Goal: Transaction & Acquisition: Purchase product/service

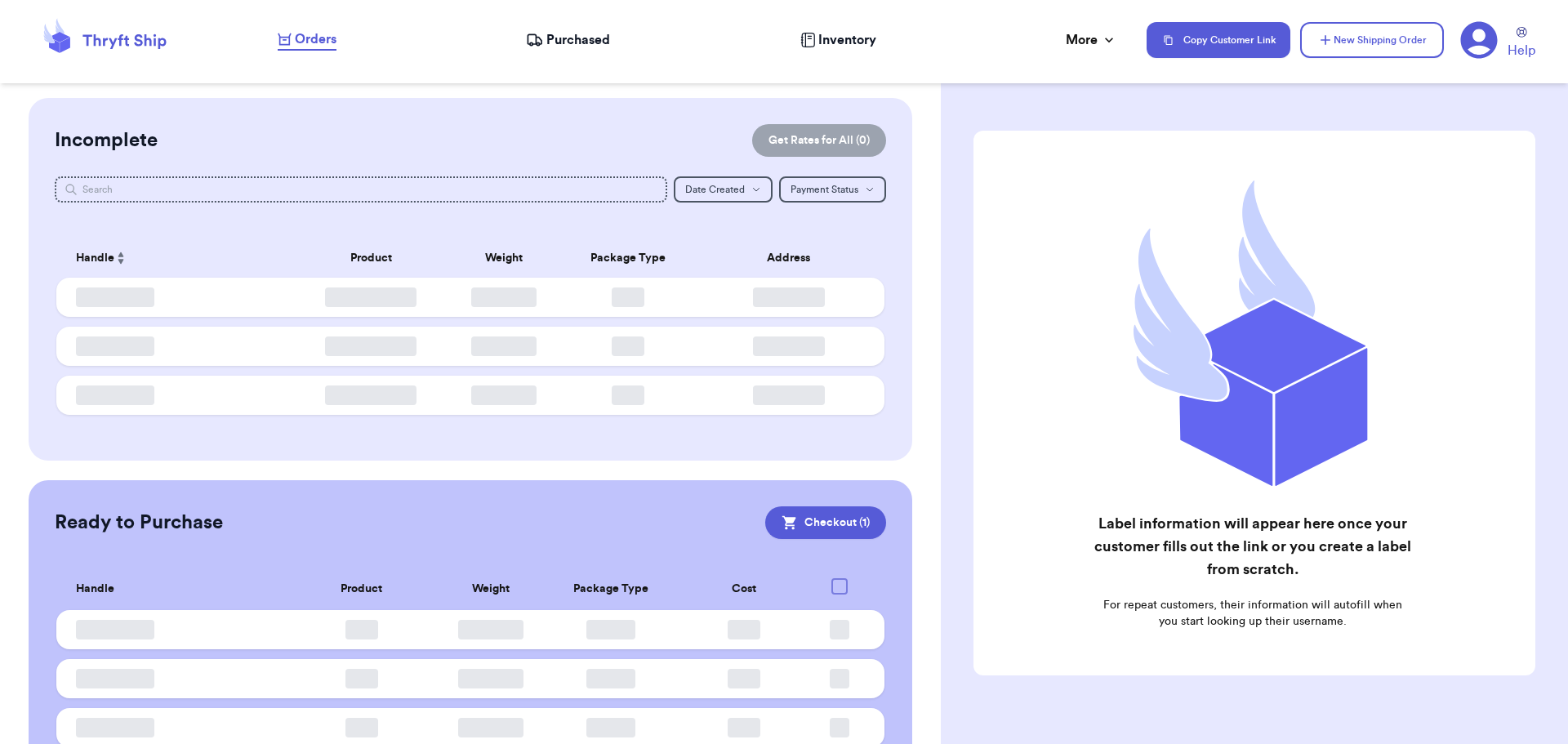
checkbox input "true"
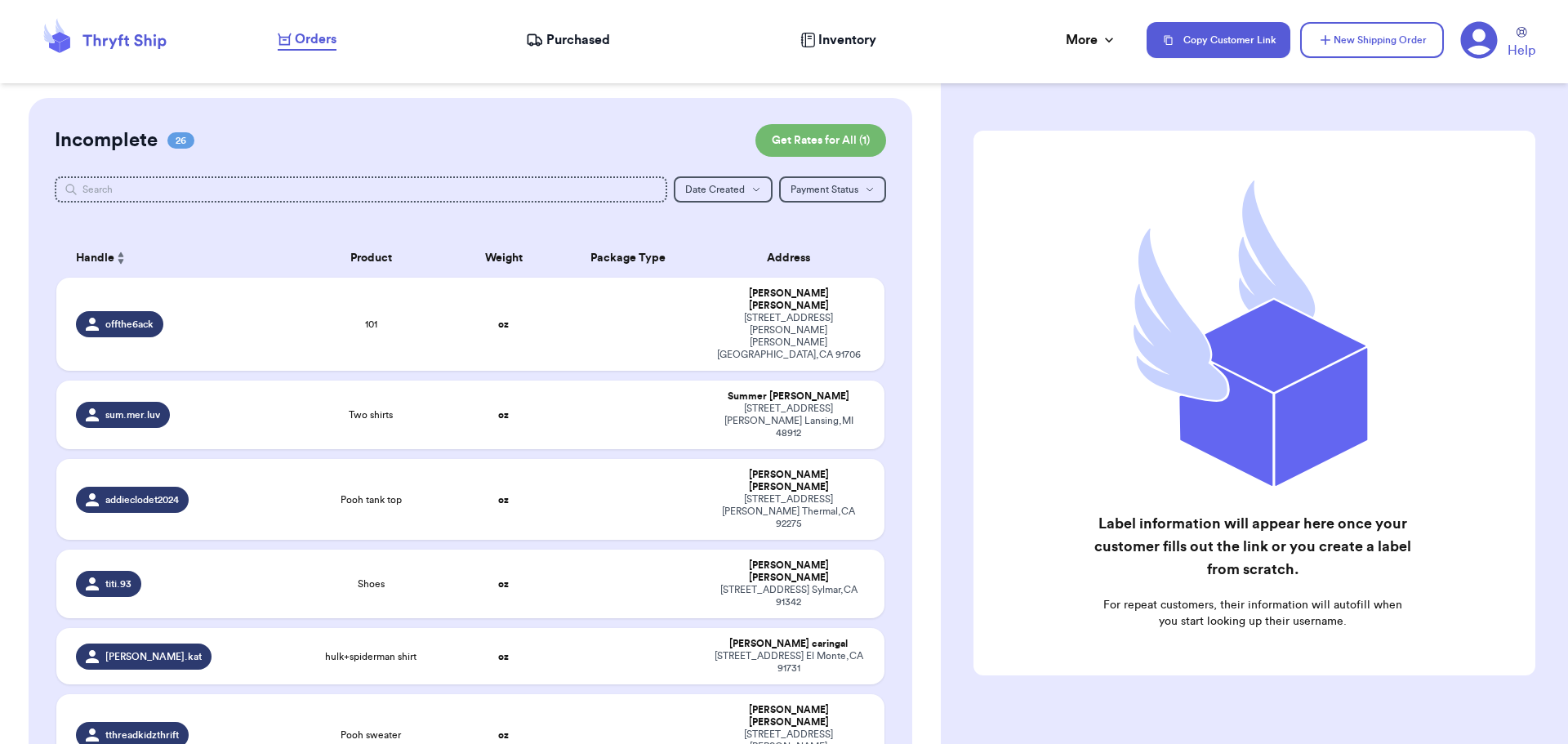
click at [570, 45] on span "Purchased" at bounding box center [579, 40] width 64 height 19
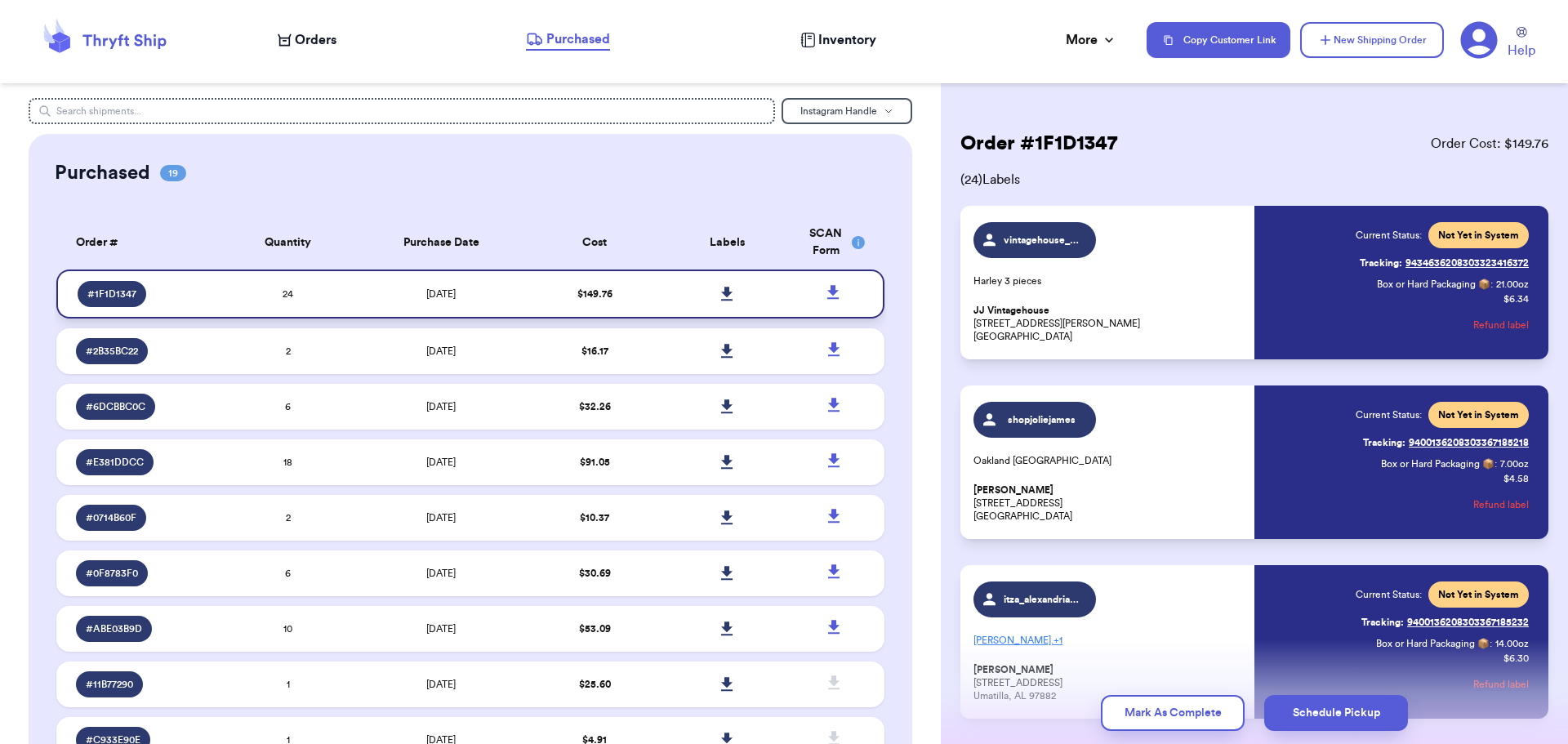
click at [721, 292] on icon at bounding box center [727, 293] width 12 height 13
click at [296, 46] on span "Orders" at bounding box center [315, 40] width 41 height 19
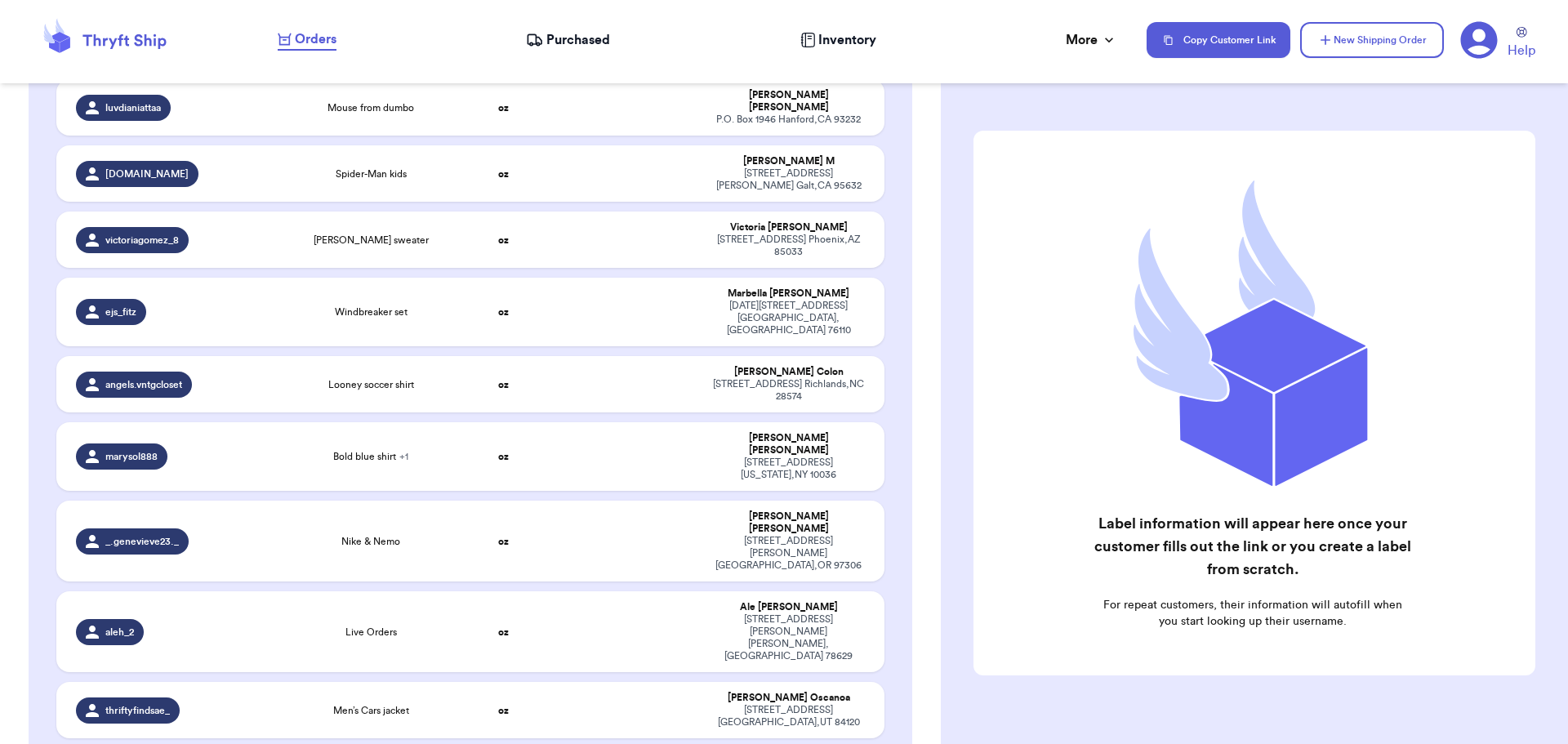
scroll to position [1307, 0]
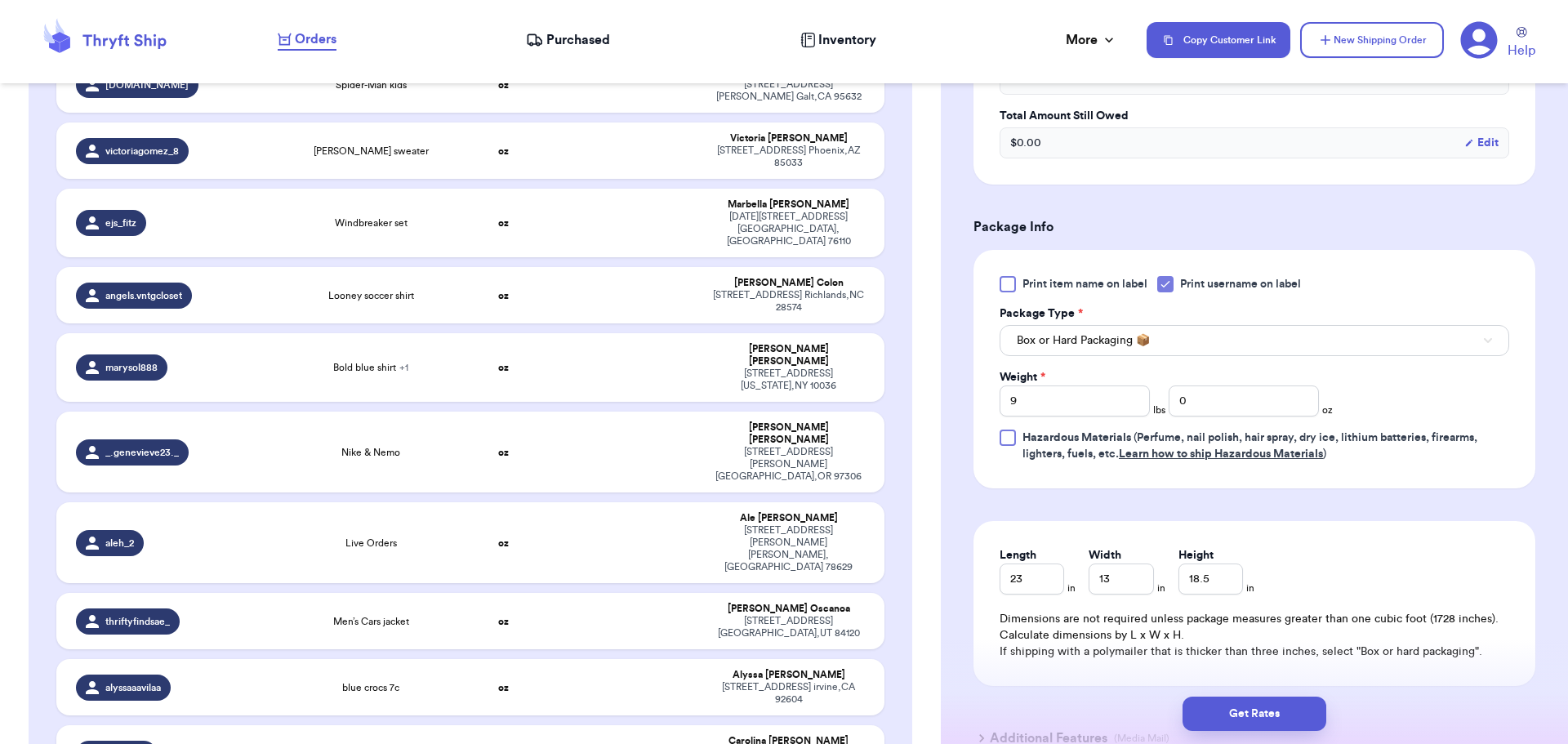
scroll to position [572, 0]
drag, startPoint x: 1025, startPoint y: 573, endPoint x: 958, endPoint y: 565, distance: 67.5
click at [958, 565] on div "Shipping Information Delete Label Customer Info Instagram Handle: arysvintagesh…" at bounding box center [1254, 205] width 627 height 1357
drag, startPoint x: 1101, startPoint y: 565, endPoint x: 1042, endPoint y: 559, distance: 59.3
click at [1042, 559] on div "Length * in Width * 13 in Height * 18.5 in" at bounding box center [1127, 568] width 255 height 47
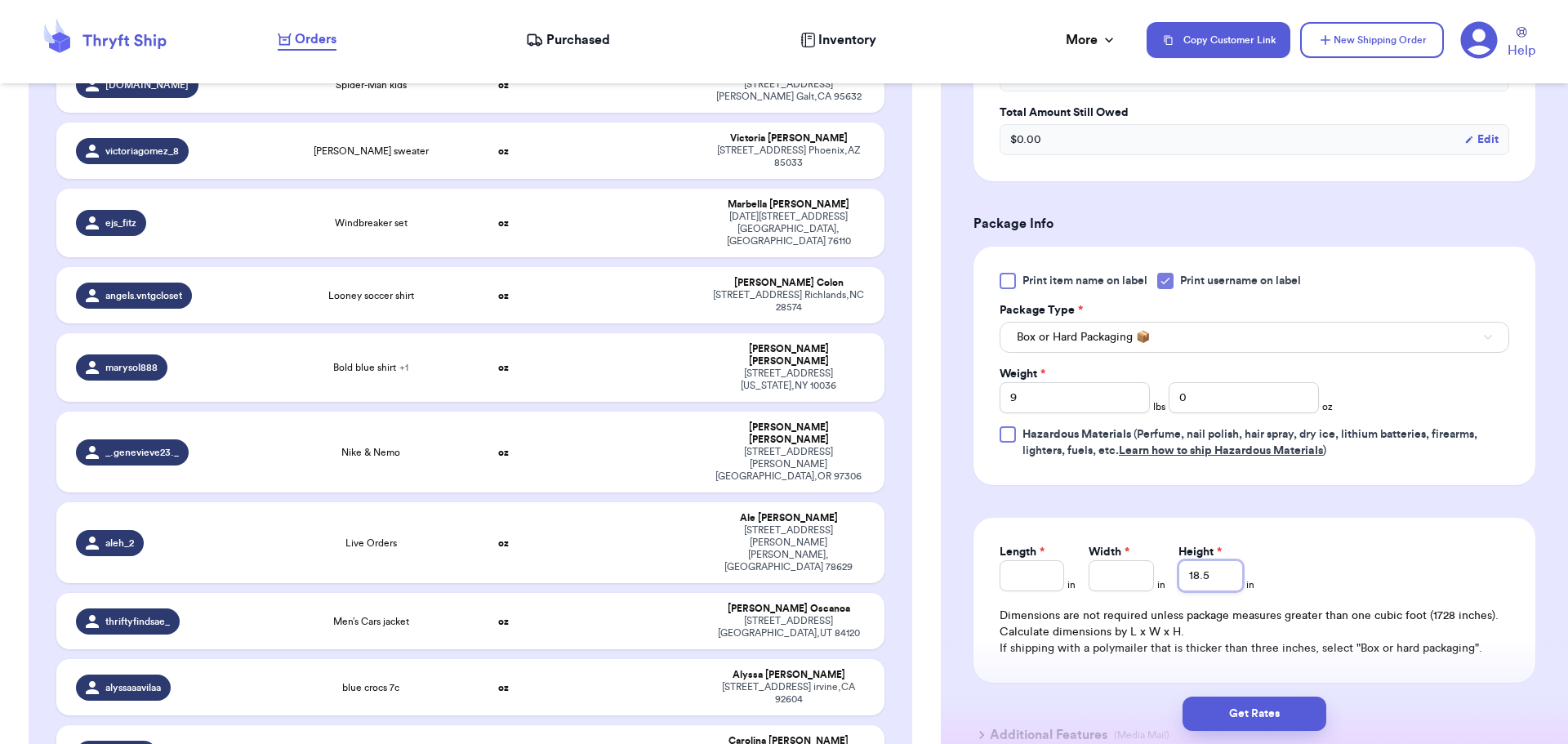
drag, startPoint x: 1223, startPoint y: 572, endPoint x: 1057, endPoint y: 551, distance: 167.3
click at [1057, 551] on div "Length * in Width * in Height * 18.5 in" at bounding box center [1127, 568] width 255 height 47
click at [1337, 562] on div "Length in Width in Height in Dimensions are not required unless package measure…" at bounding box center [1254, 601] width 562 height 165
click at [1255, 710] on button "Get Rates" at bounding box center [1254, 714] width 144 height 35
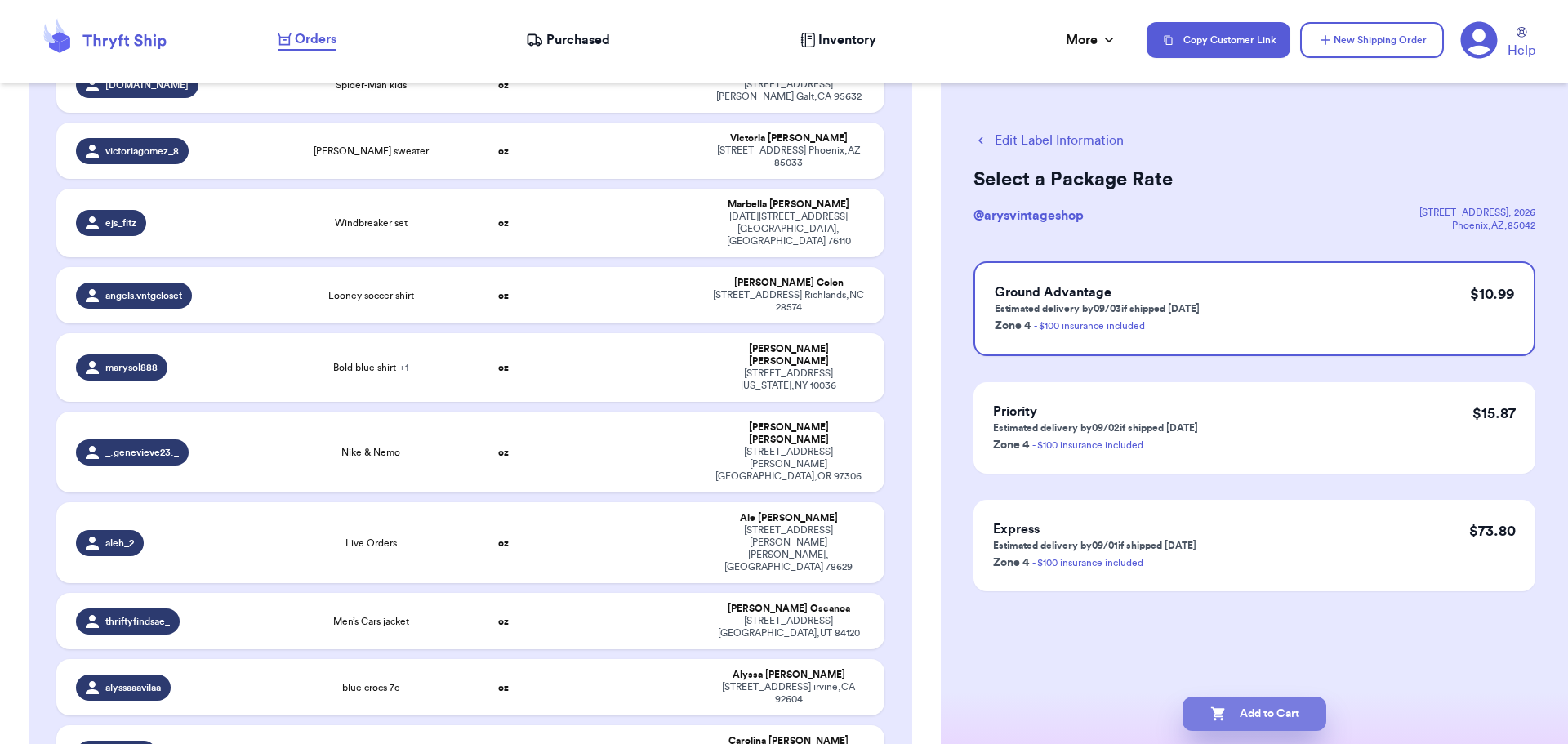
click at [1257, 708] on button "Add to Cart" at bounding box center [1254, 714] width 144 height 35
checkbox input "true"
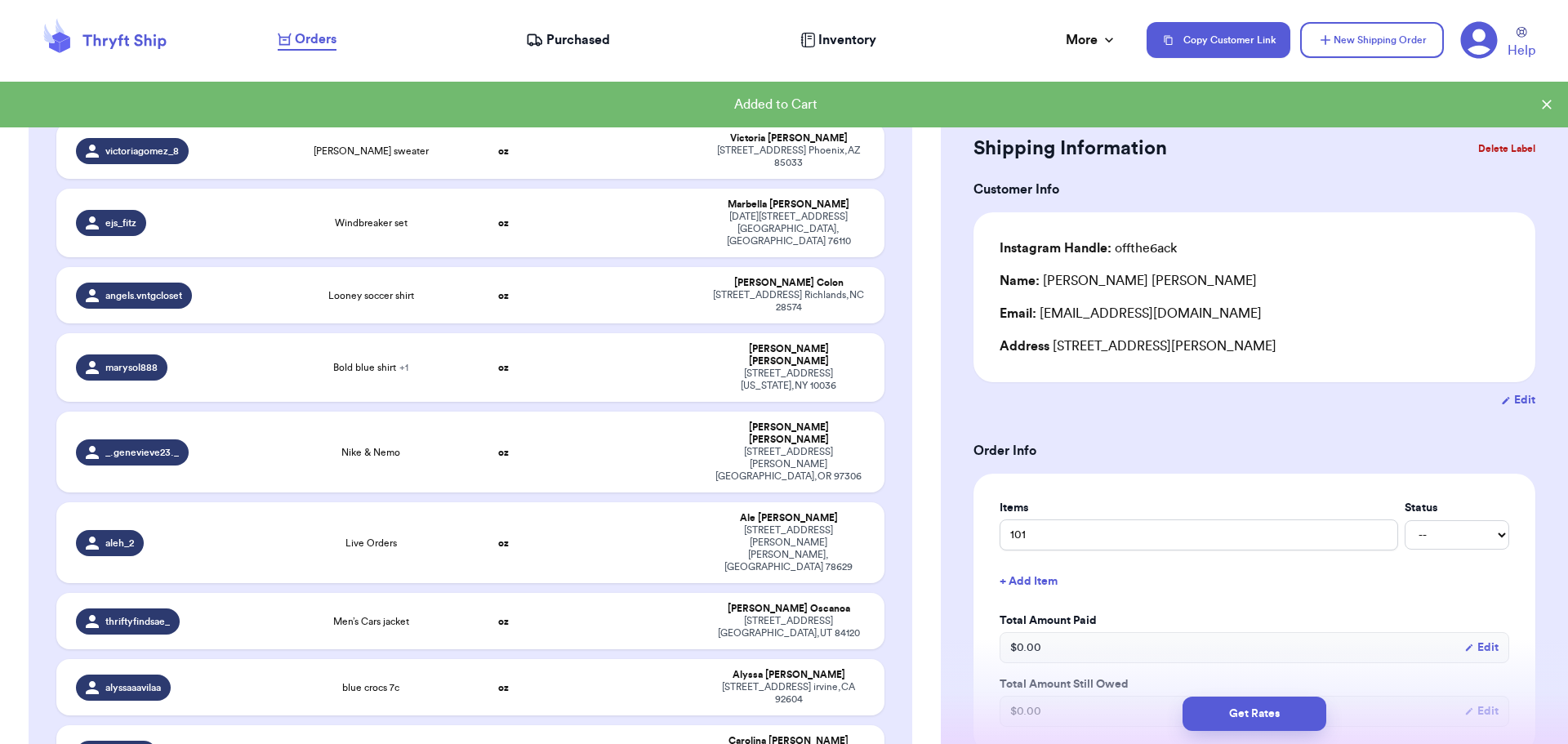
type input "Overalls"
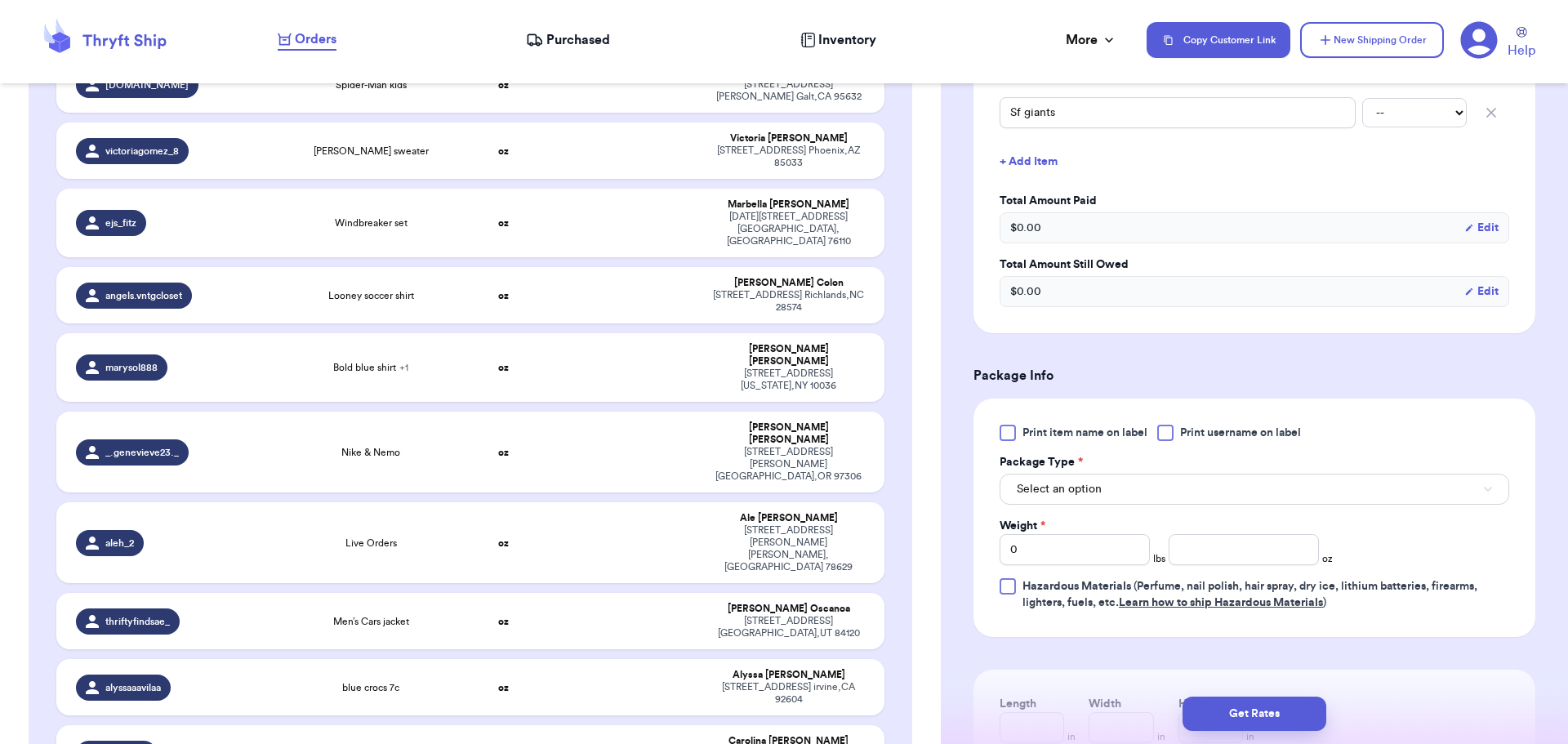
scroll to position [490, 0]
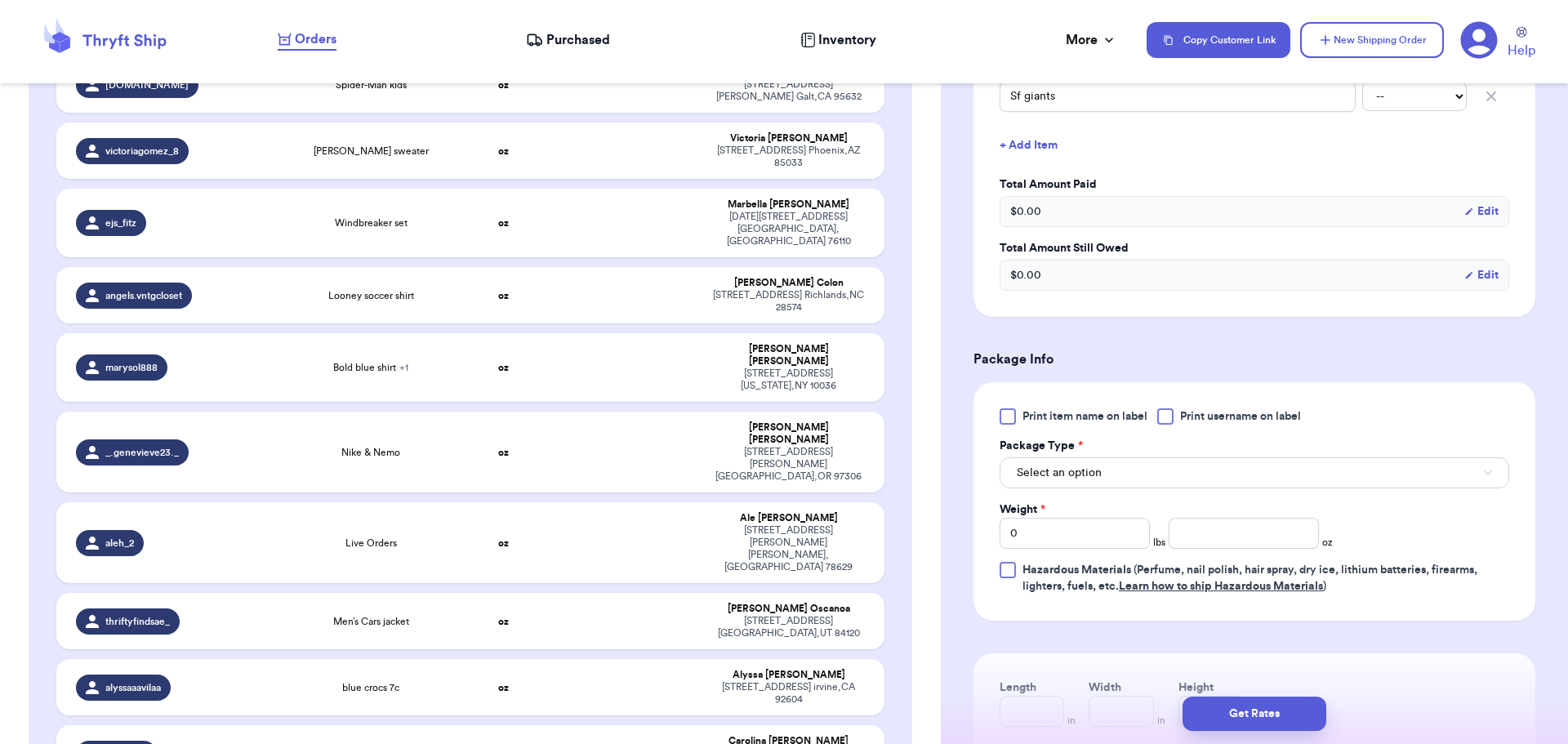
drag, startPoint x: 1167, startPoint y: 415, endPoint x: 1155, endPoint y: 439, distance: 26.8
click at [1170, 417] on div at bounding box center [1165, 416] width 16 height 16
click at [0, 0] on input "Print username on label" at bounding box center [0, 0] width 0 height 0
click at [1144, 482] on button "Select an option" at bounding box center [1254, 473] width 509 height 31
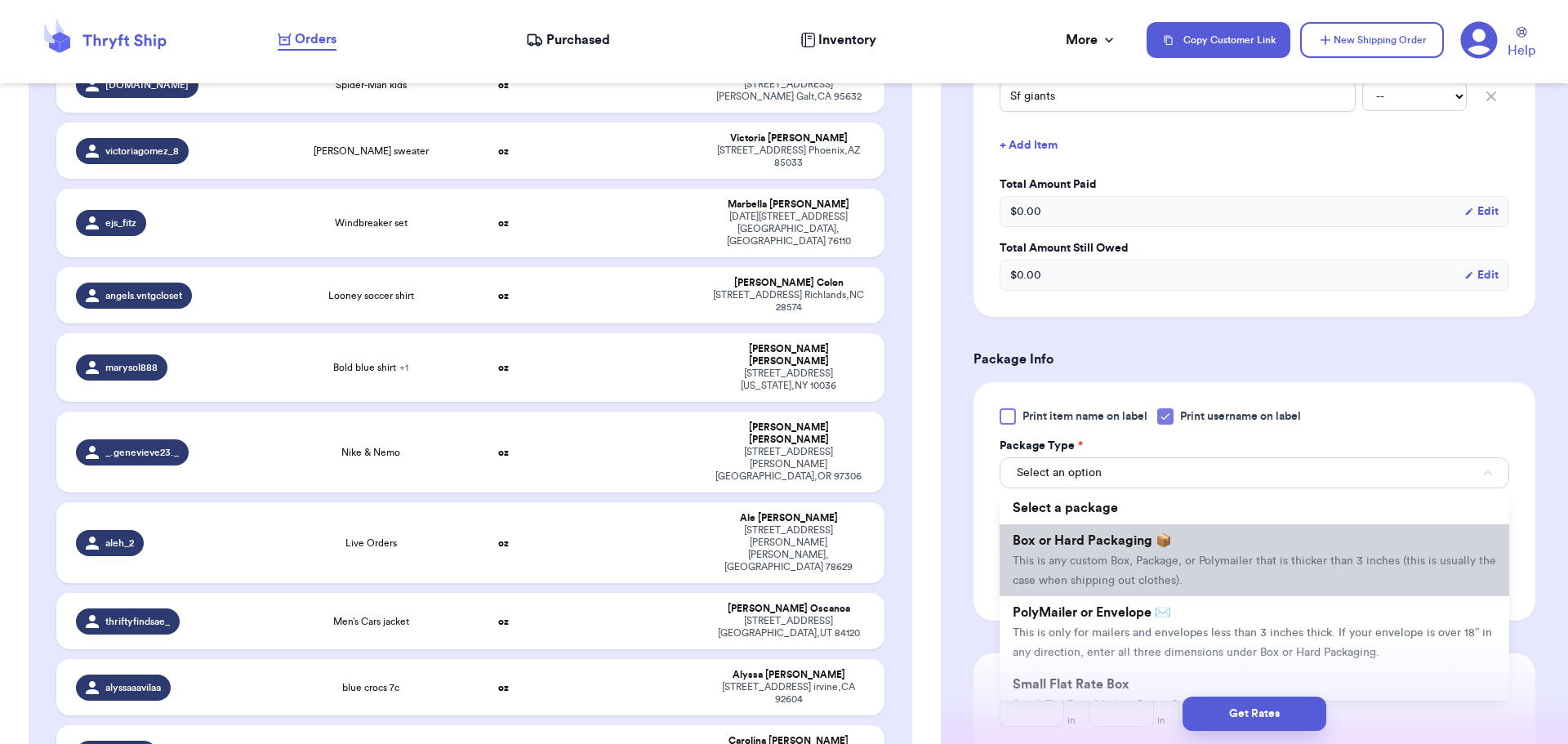
click at [1148, 559] on span "This is any custom Box, Package, or Polymailer that is thicker than 3 inches (t…" at bounding box center [1254, 570] width 483 height 31
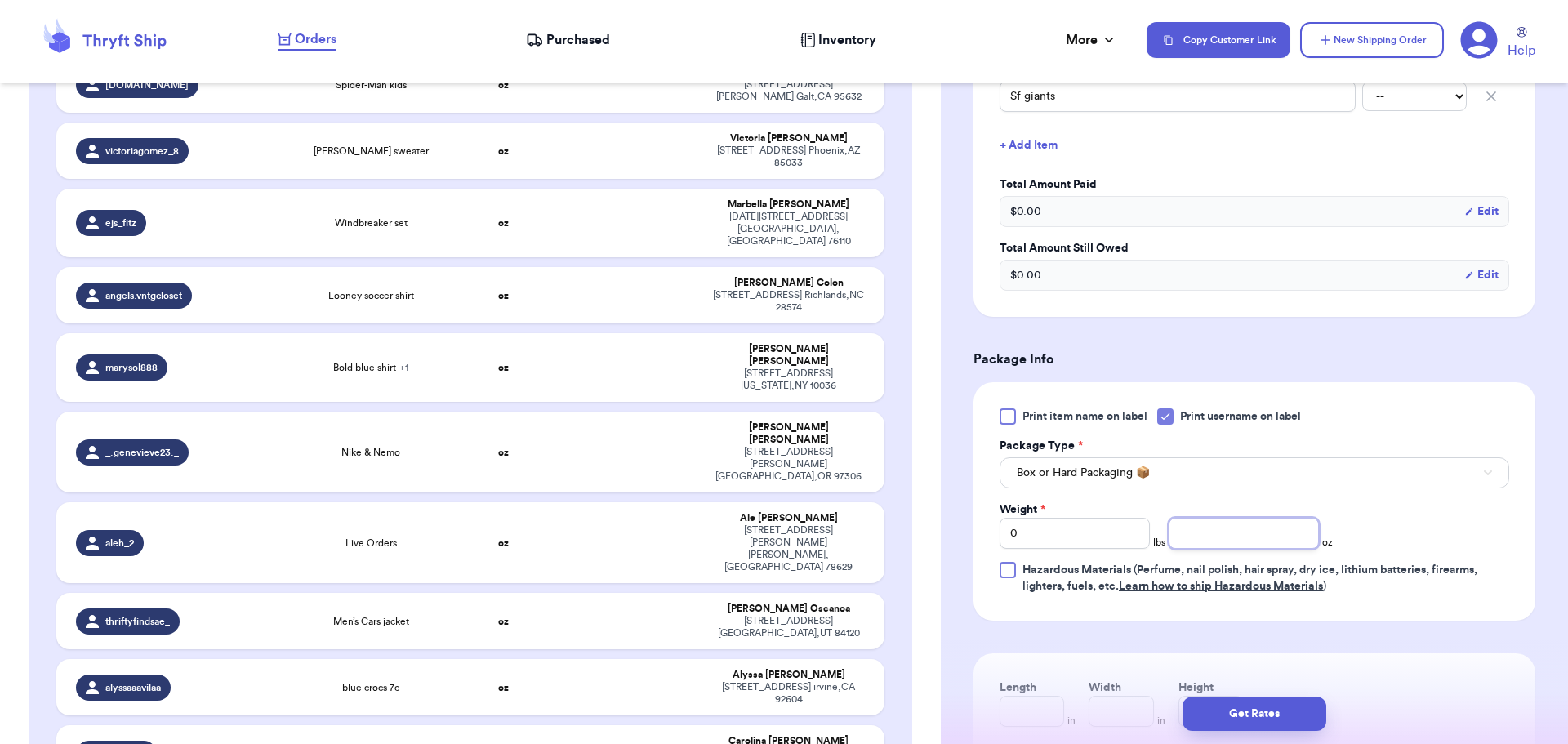
click at [1238, 538] on input "number" at bounding box center [1244, 533] width 150 height 31
type input "14"
click at [1244, 707] on button "Get Rates" at bounding box center [1254, 714] width 144 height 35
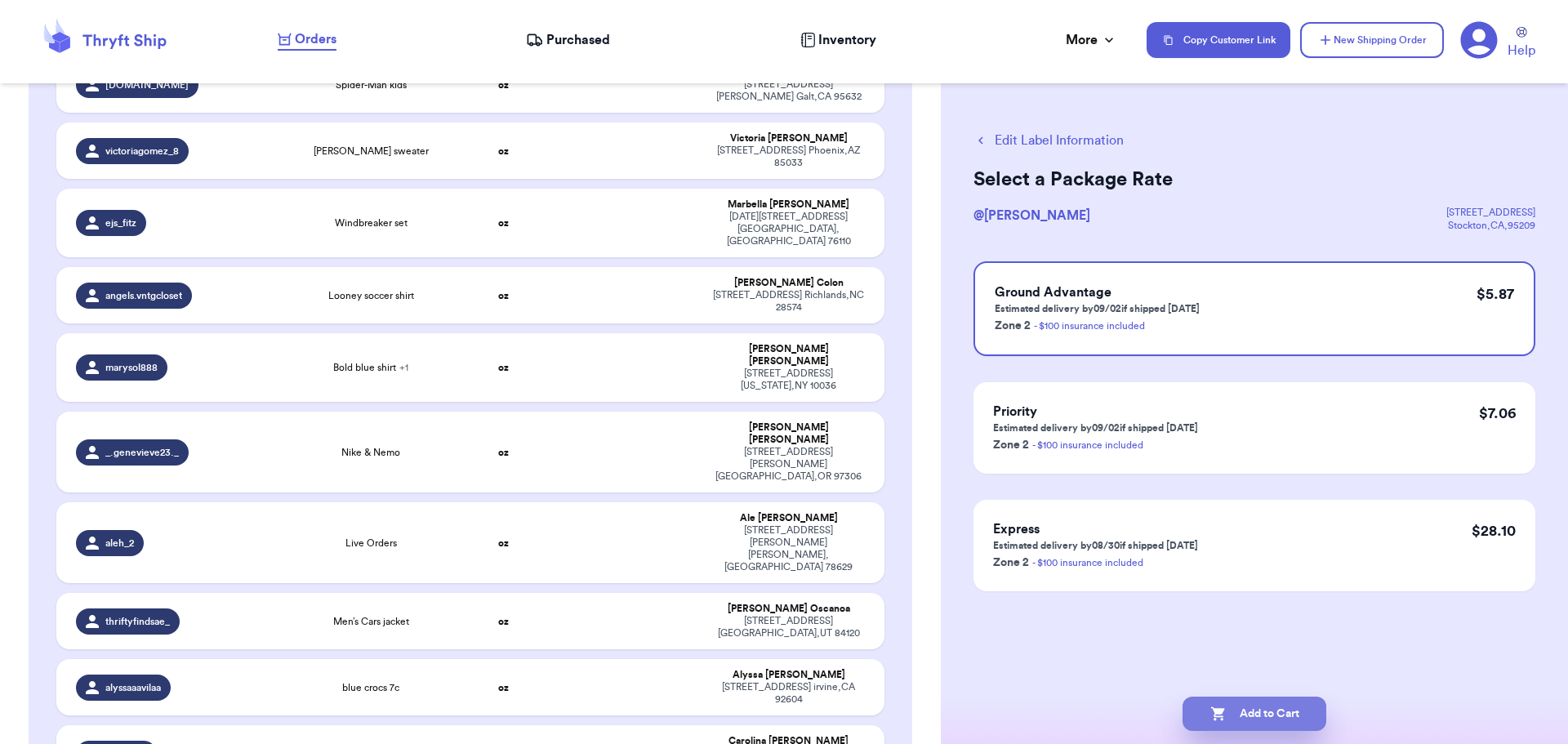
click at [1261, 715] on button "Add to Cart" at bounding box center [1254, 714] width 144 height 35
checkbox input "true"
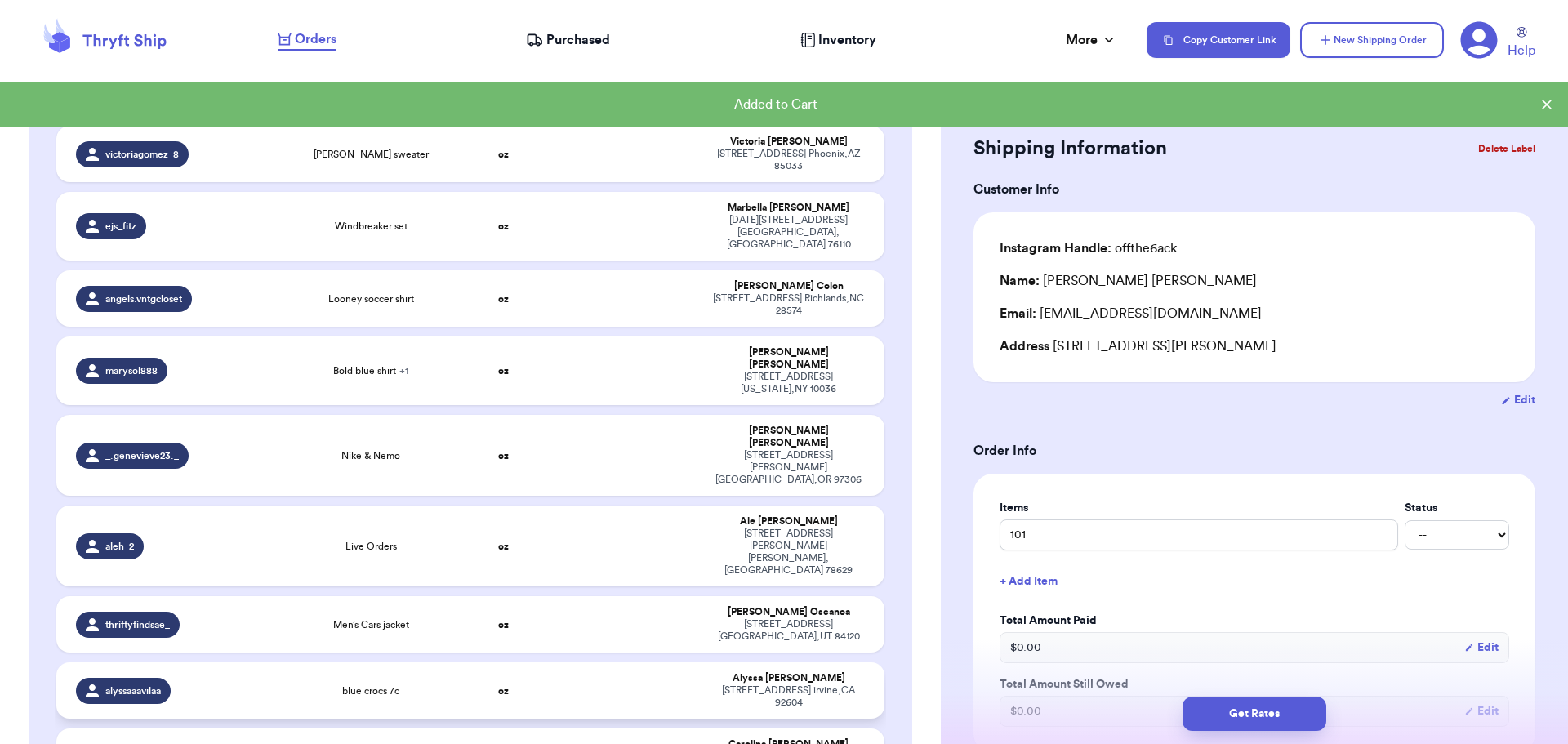
scroll to position [1310, 0]
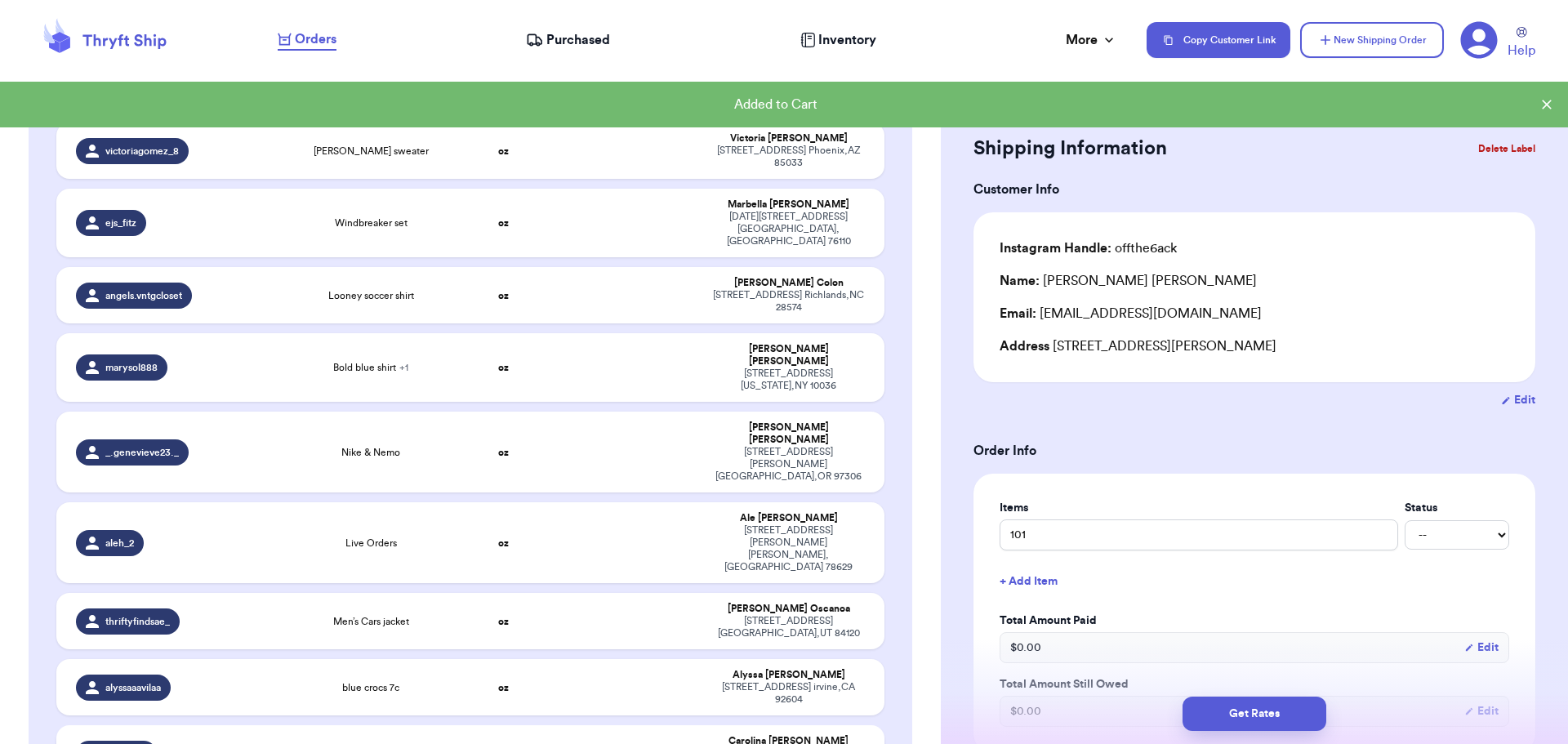
click at [632, 725] on td at bounding box center [627, 753] width 149 height 56
type input "Baby tweety romper"
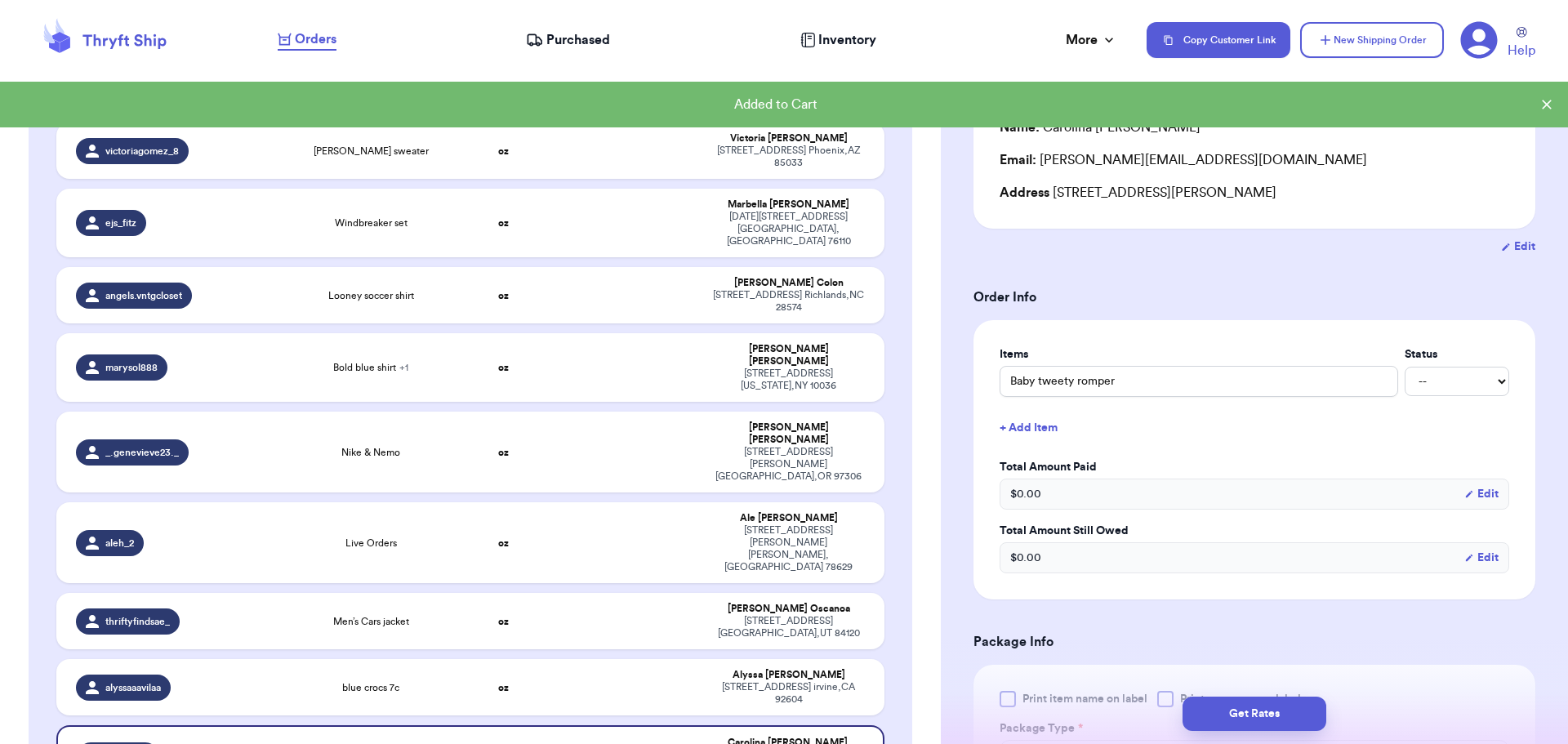
scroll to position [245, 0]
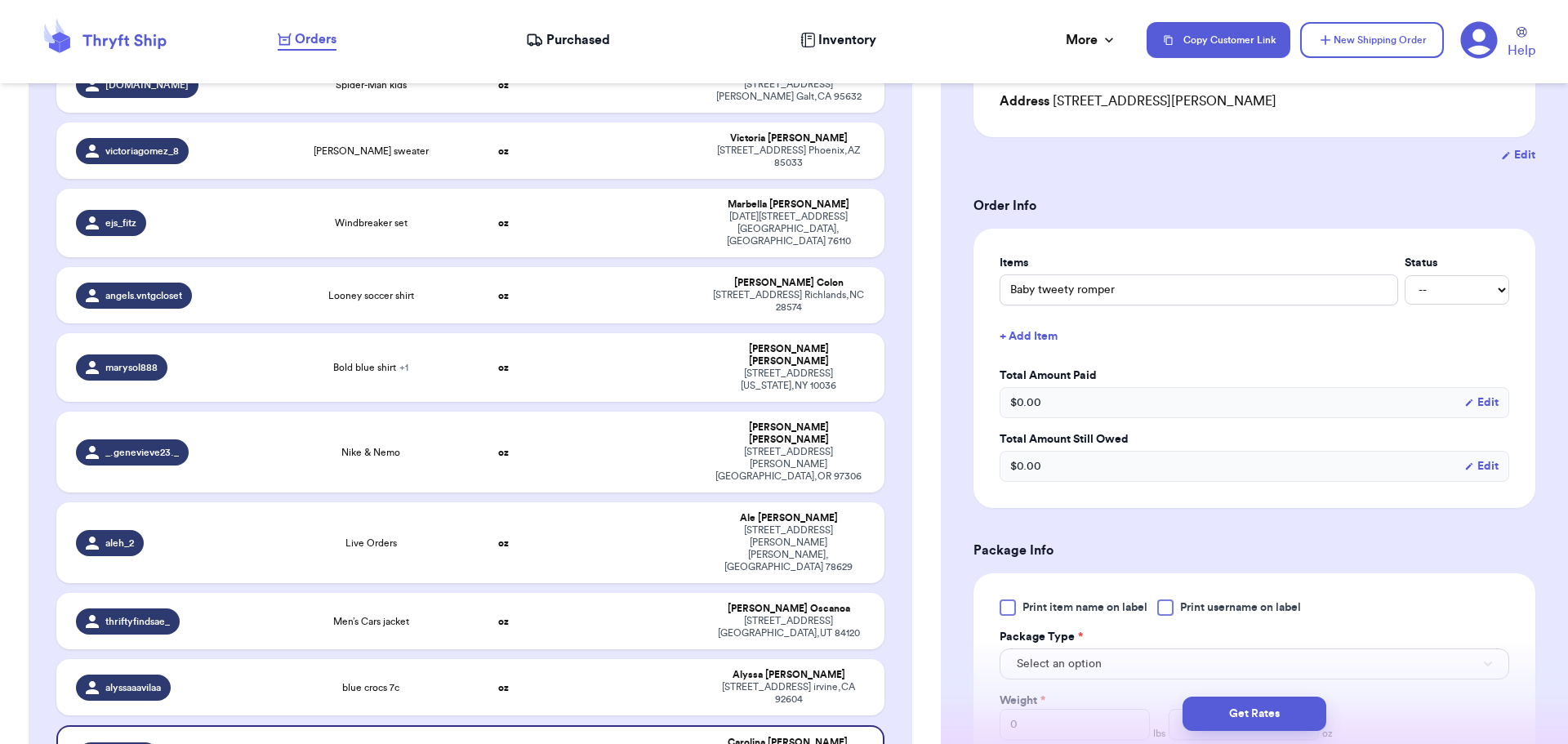
click at [1171, 603] on div at bounding box center [1165, 608] width 16 height 16
click at [0, 0] on input "Print username on label" at bounding box center [0, 0] width 0 height 0
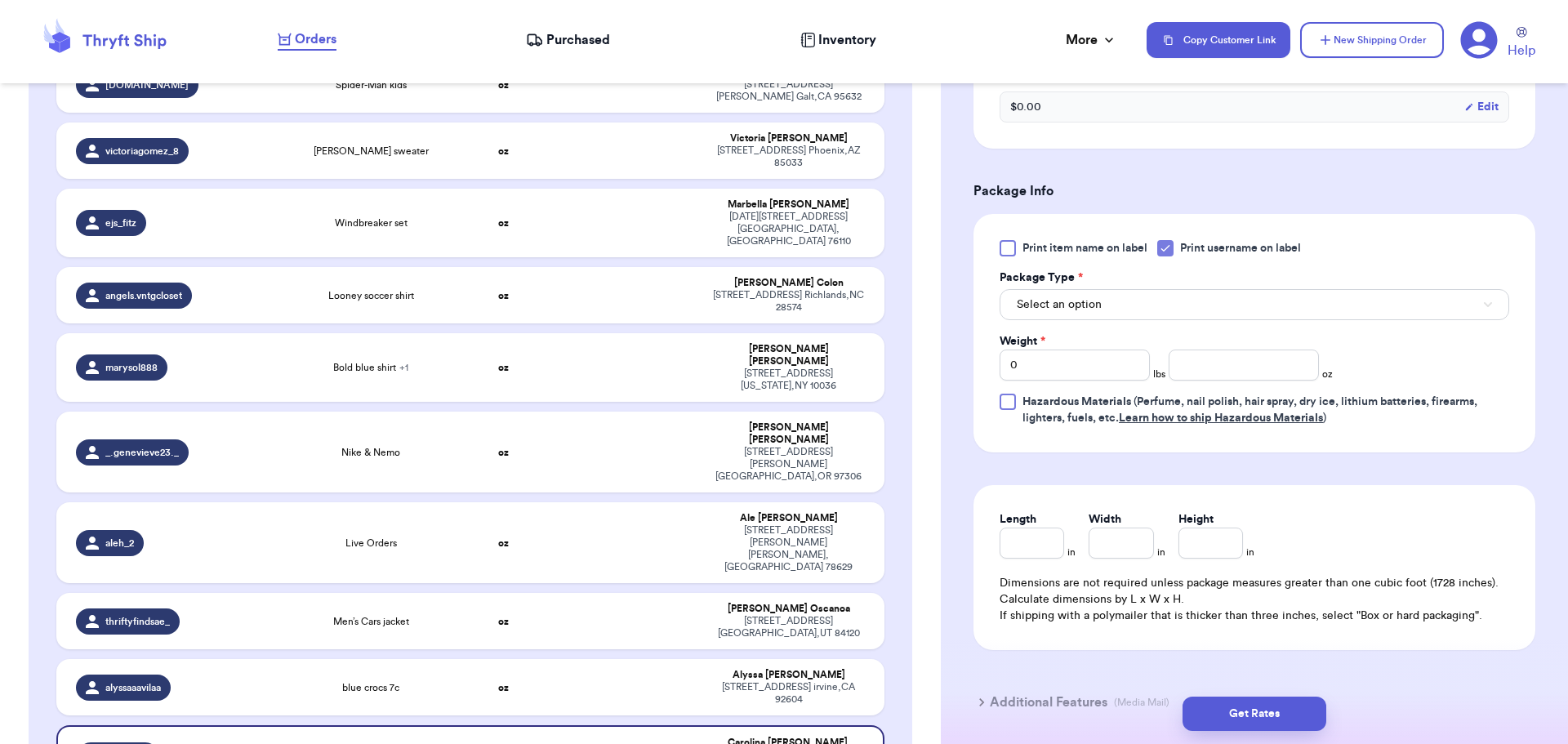
scroll to position [654, 0]
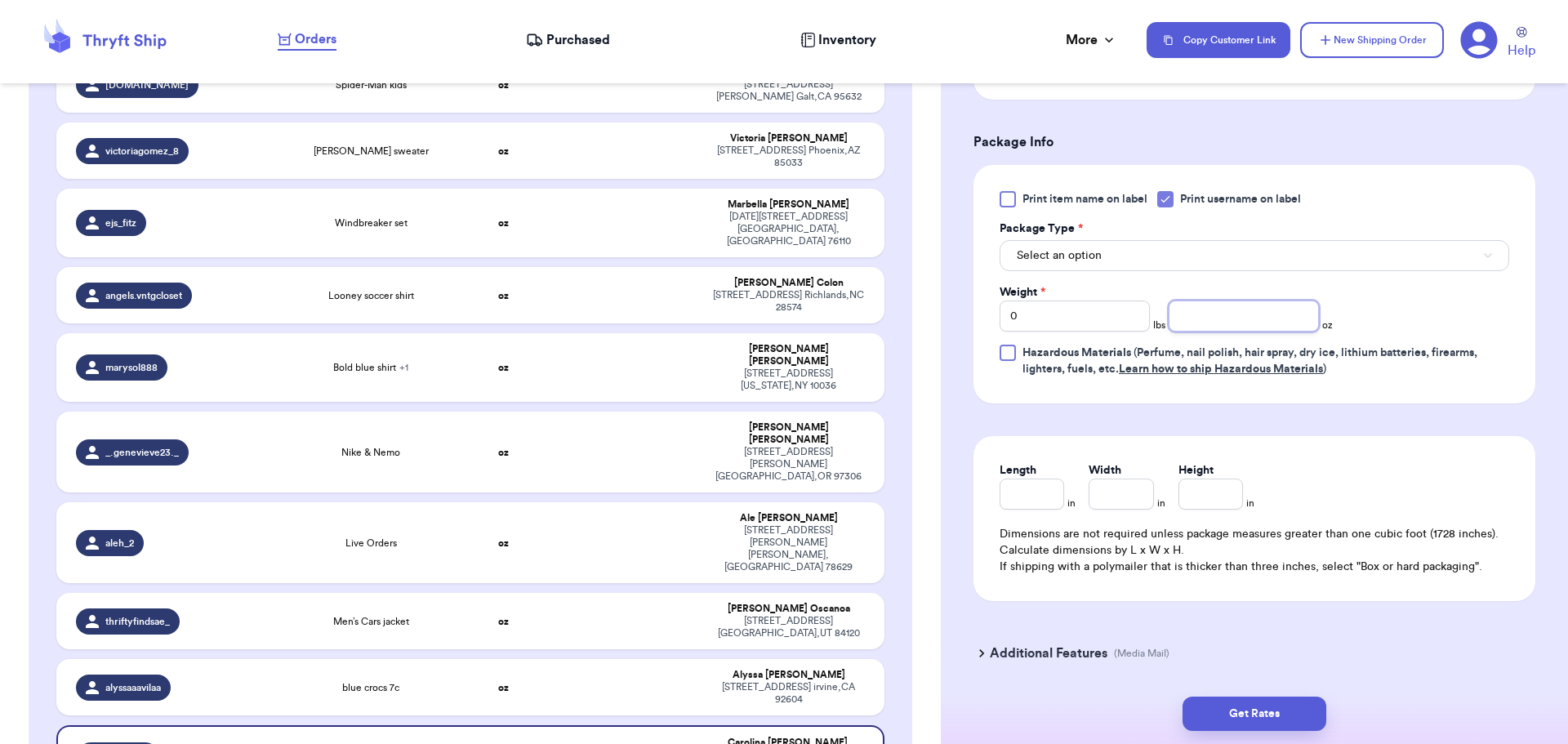
click at [1245, 311] on input "number" at bounding box center [1244, 316] width 150 height 31
click at [1142, 252] on button "Select an option" at bounding box center [1254, 255] width 509 height 31
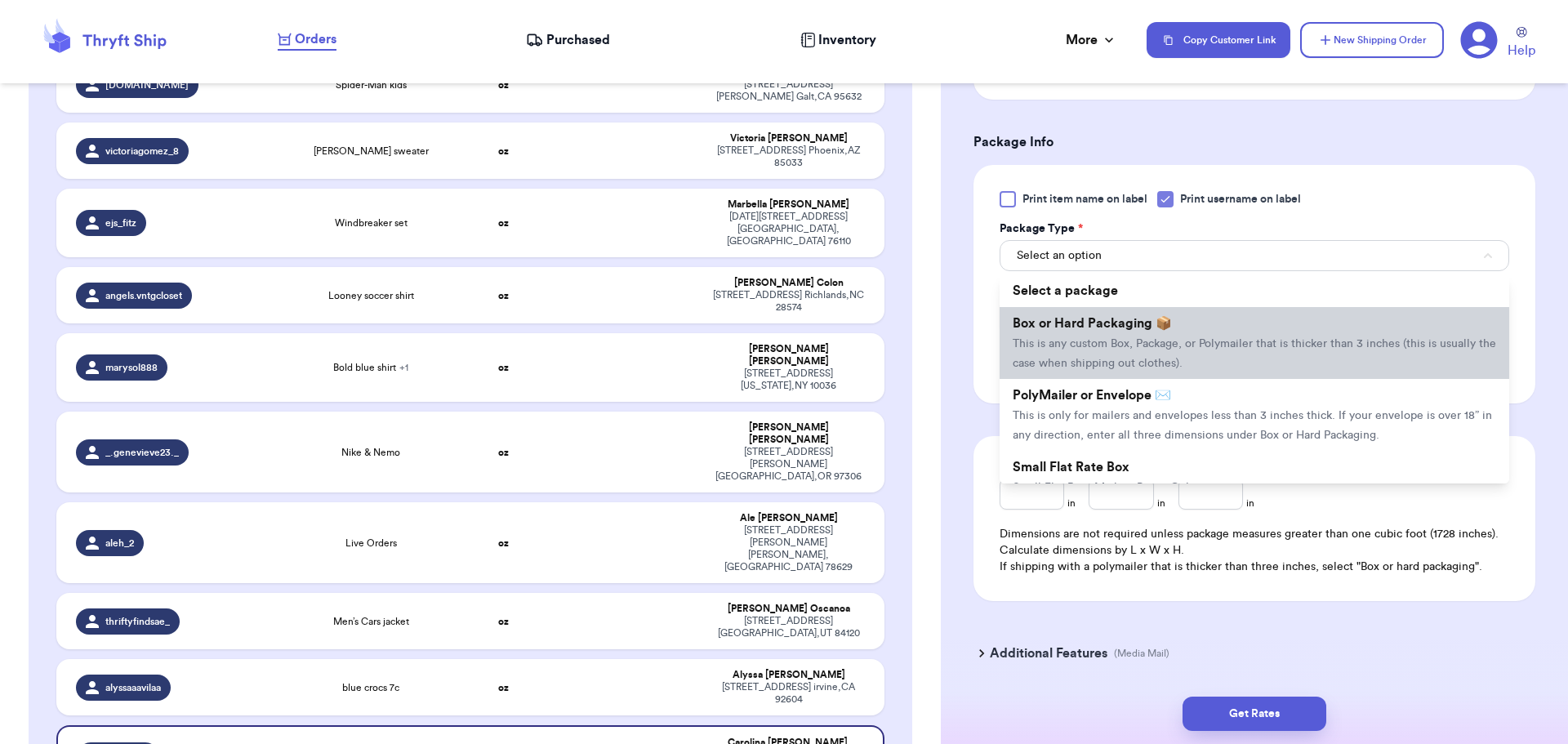
click at [1115, 326] on span "Box or Hard Packaging 📦" at bounding box center [1091, 324] width 159 height 13
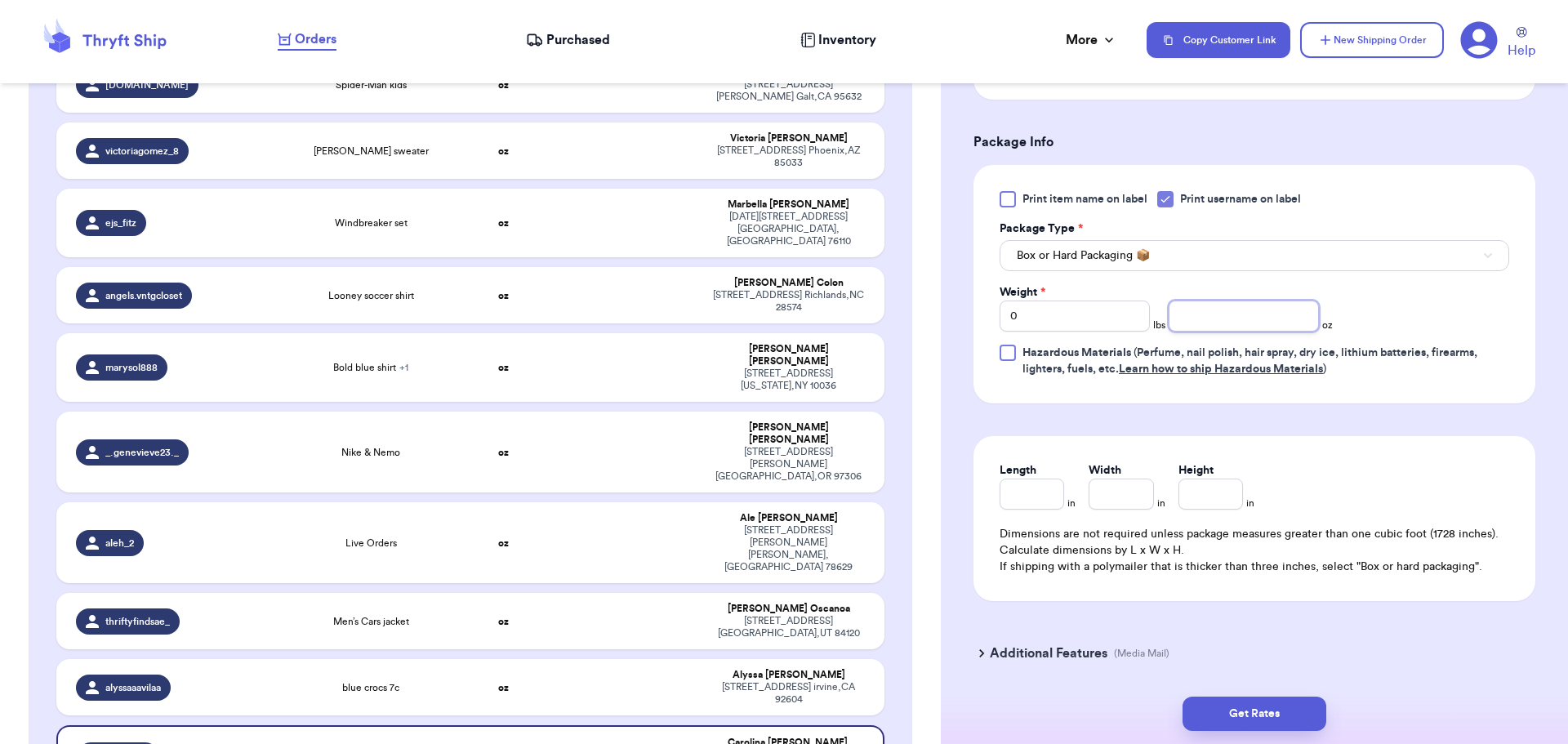
click at [1208, 309] on input "number" at bounding box center [1244, 316] width 150 height 31
type input "10"
click at [1233, 711] on button "Get Rates" at bounding box center [1254, 714] width 144 height 35
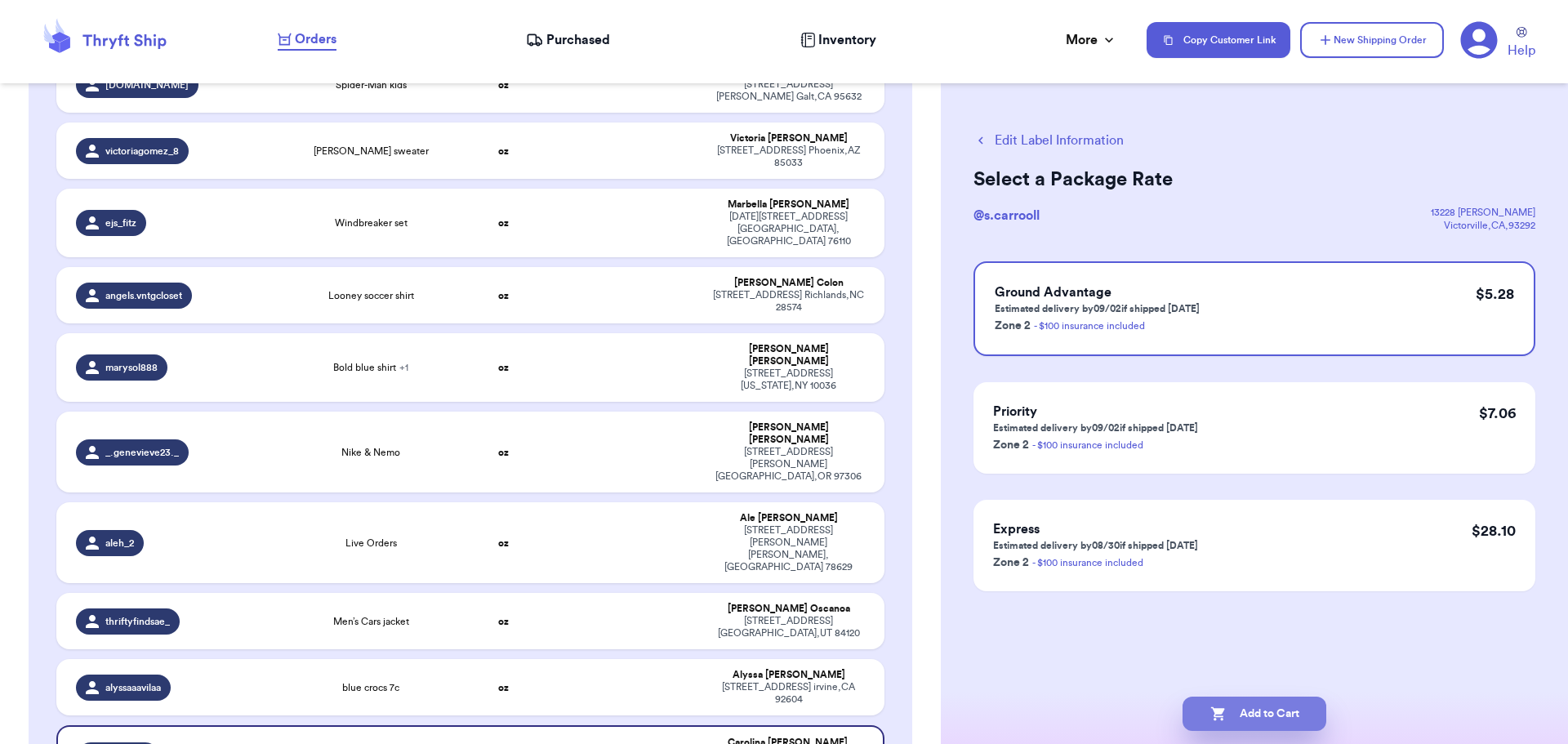
scroll to position [0, 0]
click at [1237, 706] on button "Add to Cart" at bounding box center [1254, 714] width 144 height 35
checkbox input "true"
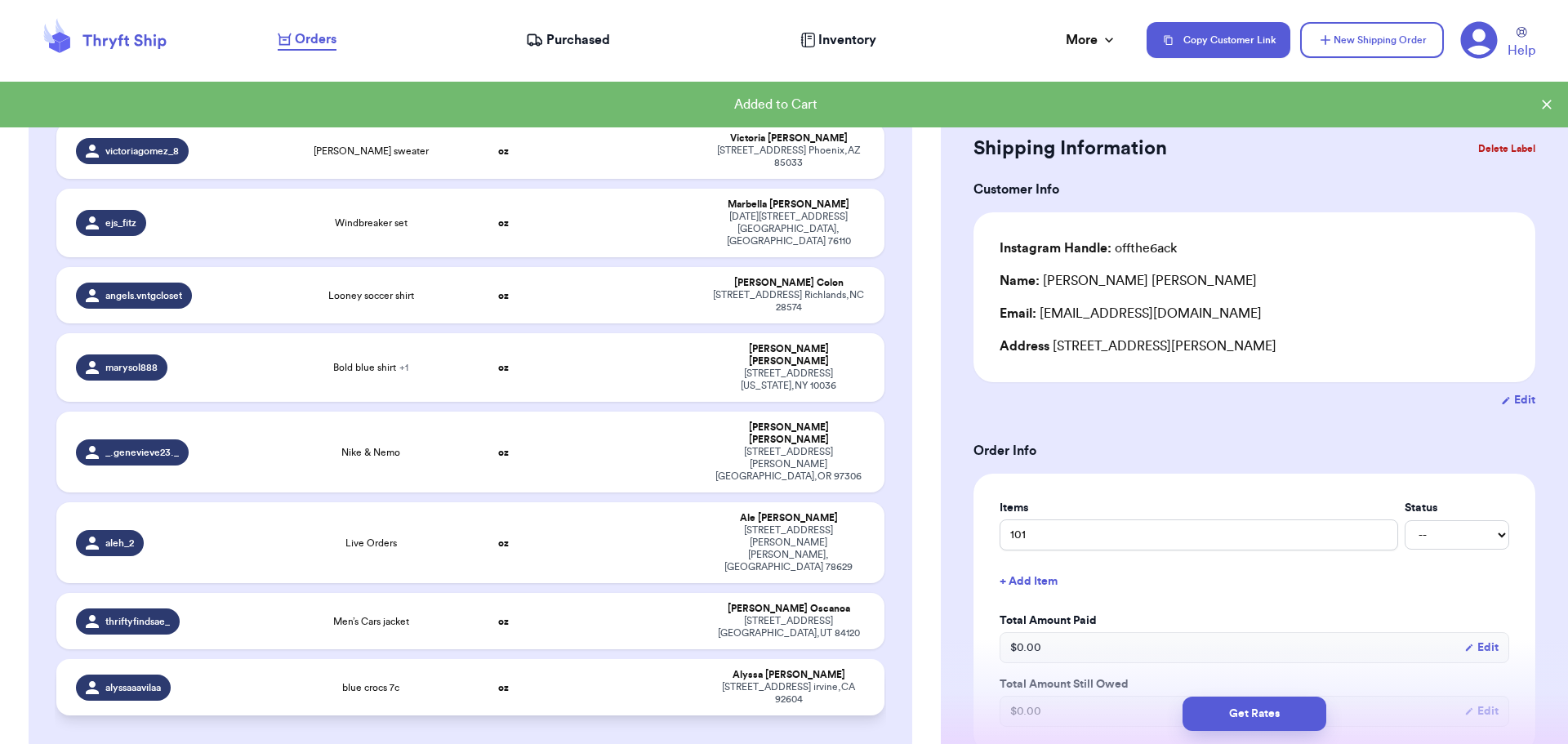
click at [636, 659] on td at bounding box center [627, 687] width 149 height 56
type input "blue crocs 7c"
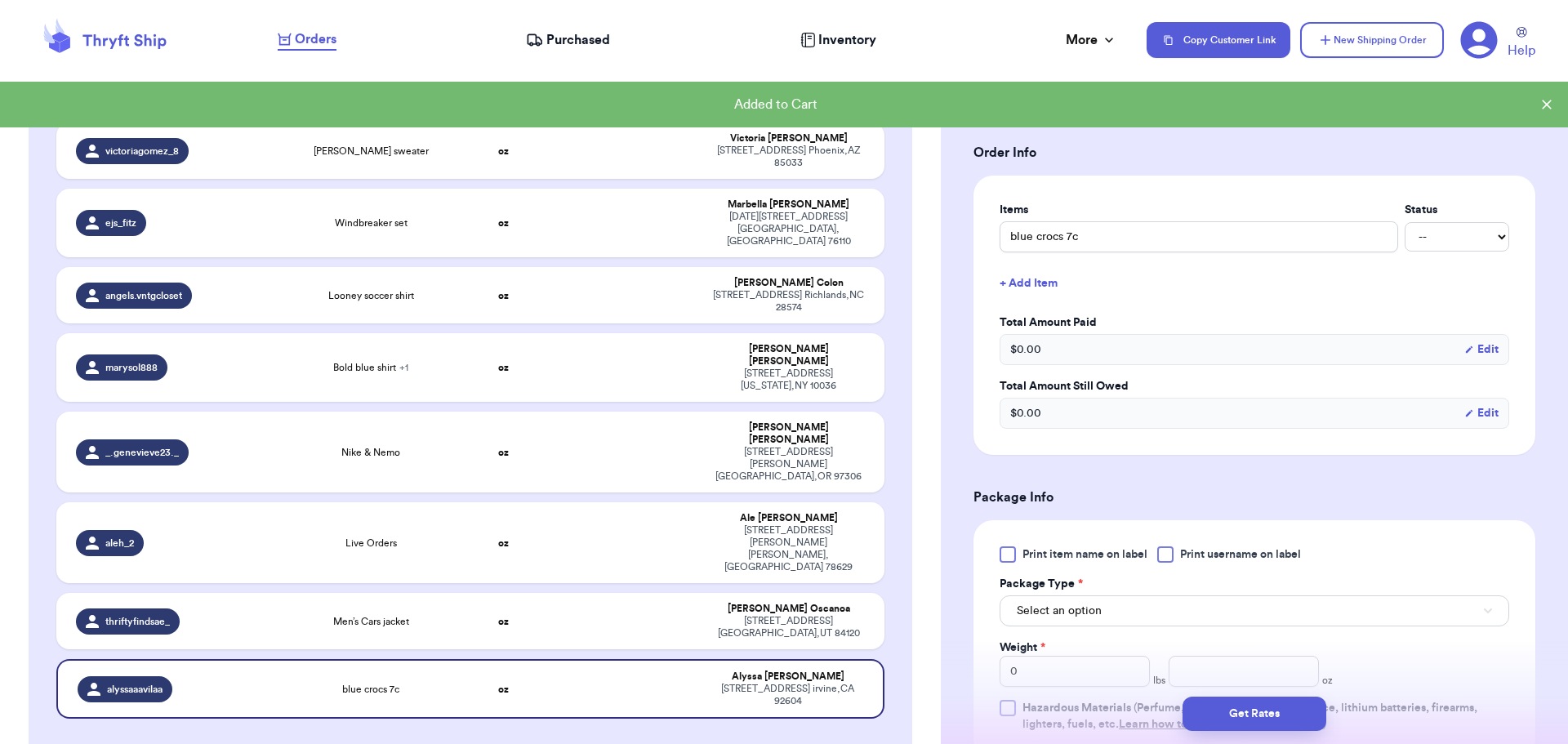
scroll to position [327, 0]
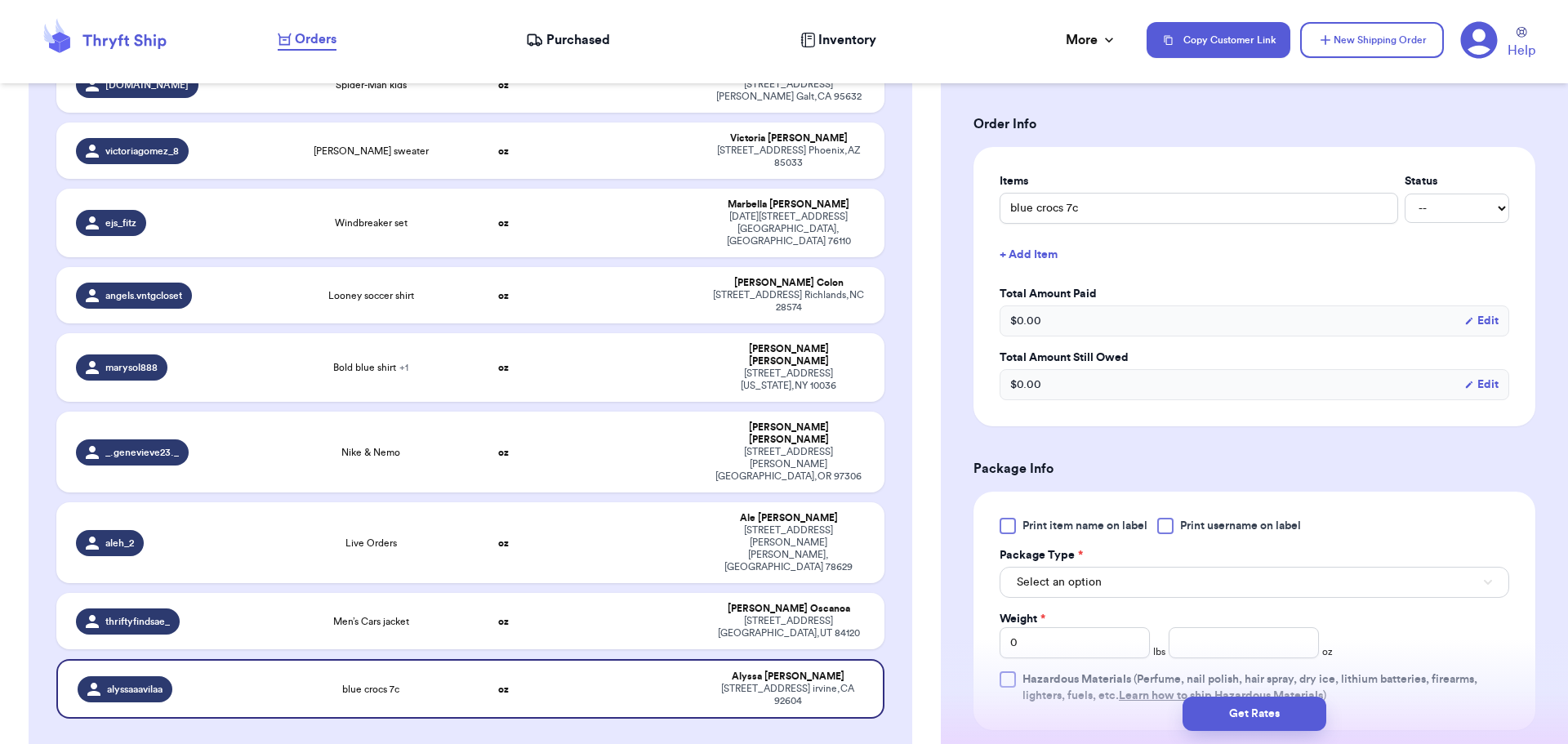
click at [1159, 524] on div at bounding box center [1165, 526] width 16 height 16
click at [0, 0] on input "Print username on label" at bounding box center [0, 0] width 0 height 0
drag, startPoint x: 1139, startPoint y: 570, endPoint x: 1147, endPoint y: 565, distance: 9.4
click at [1142, 570] on button "Select an option" at bounding box center [1254, 582] width 509 height 31
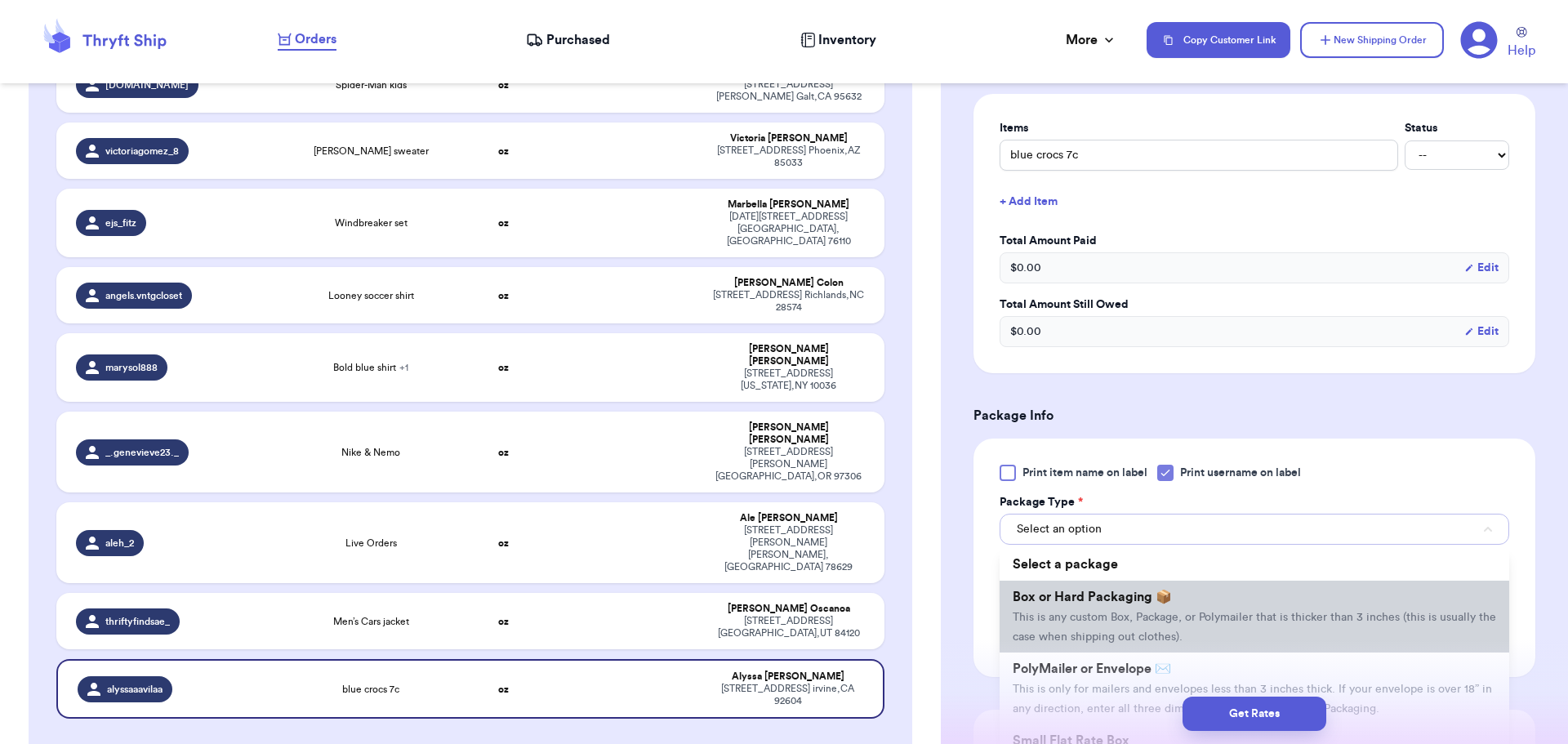
scroll to position [409, 0]
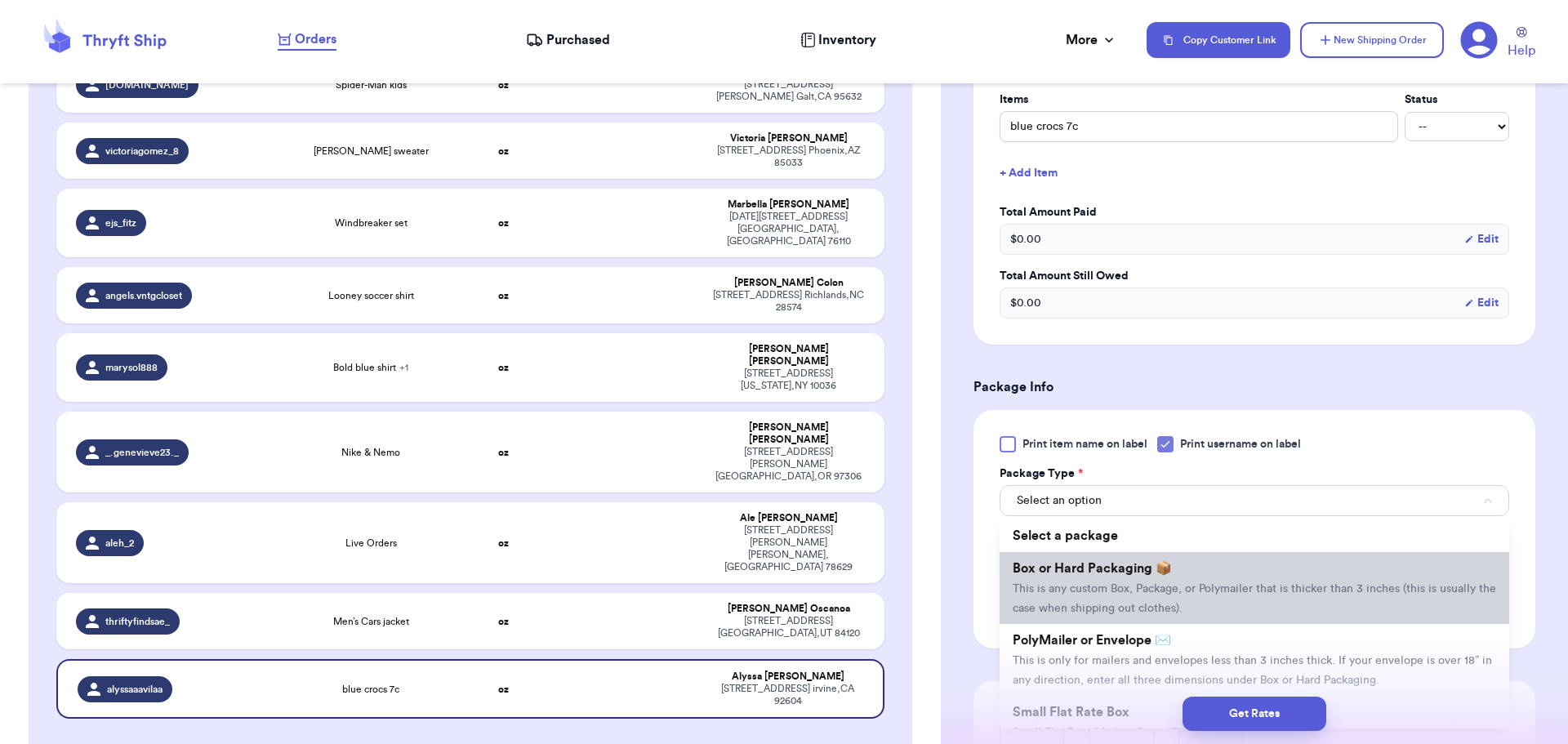
click at [1143, 574] on span "Box or Hard Packaging 📦" at bounding box center [1091, 569] width 159 height 13
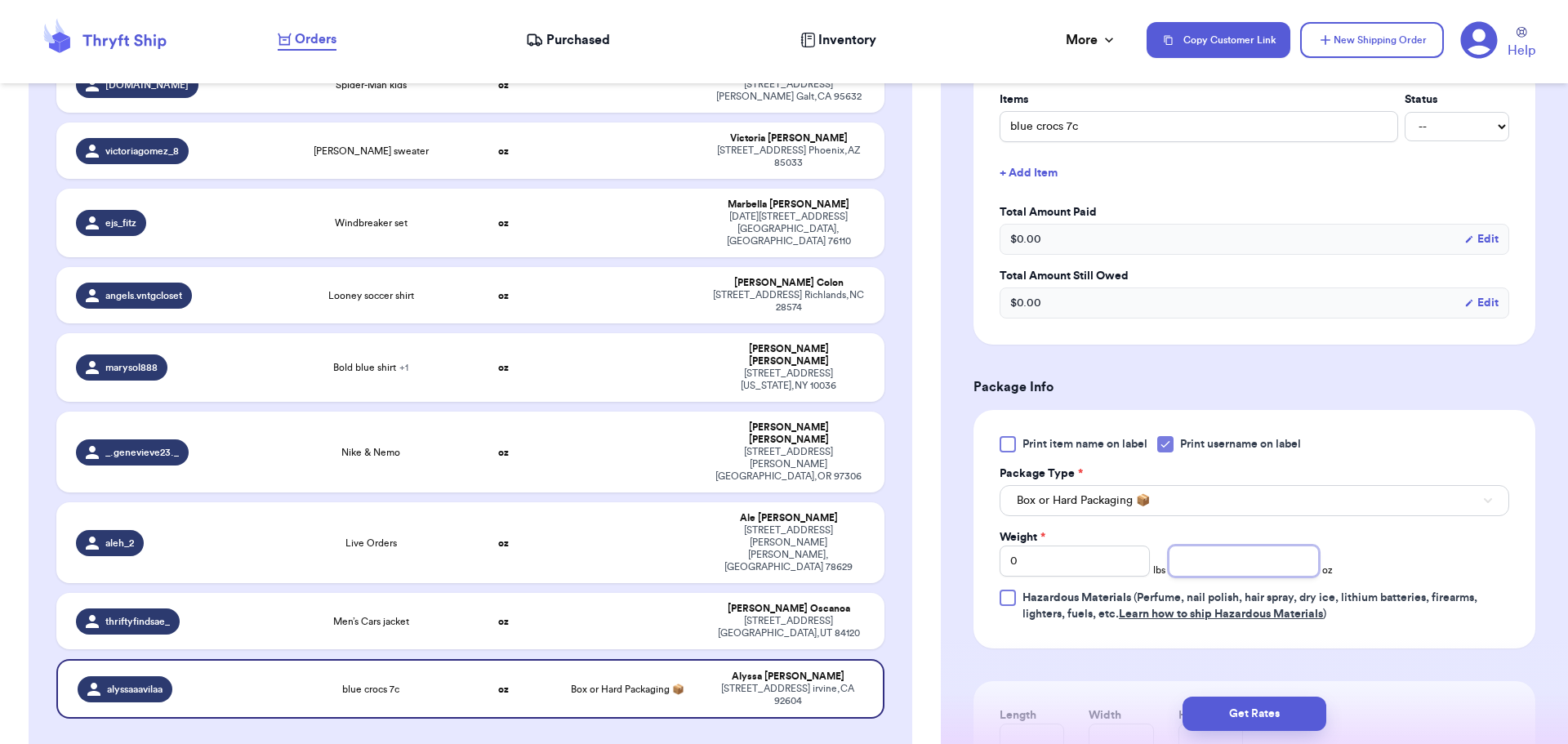
click at [1231, 547] on input "number" at bounding box center [1244, 561] width 150 height 31
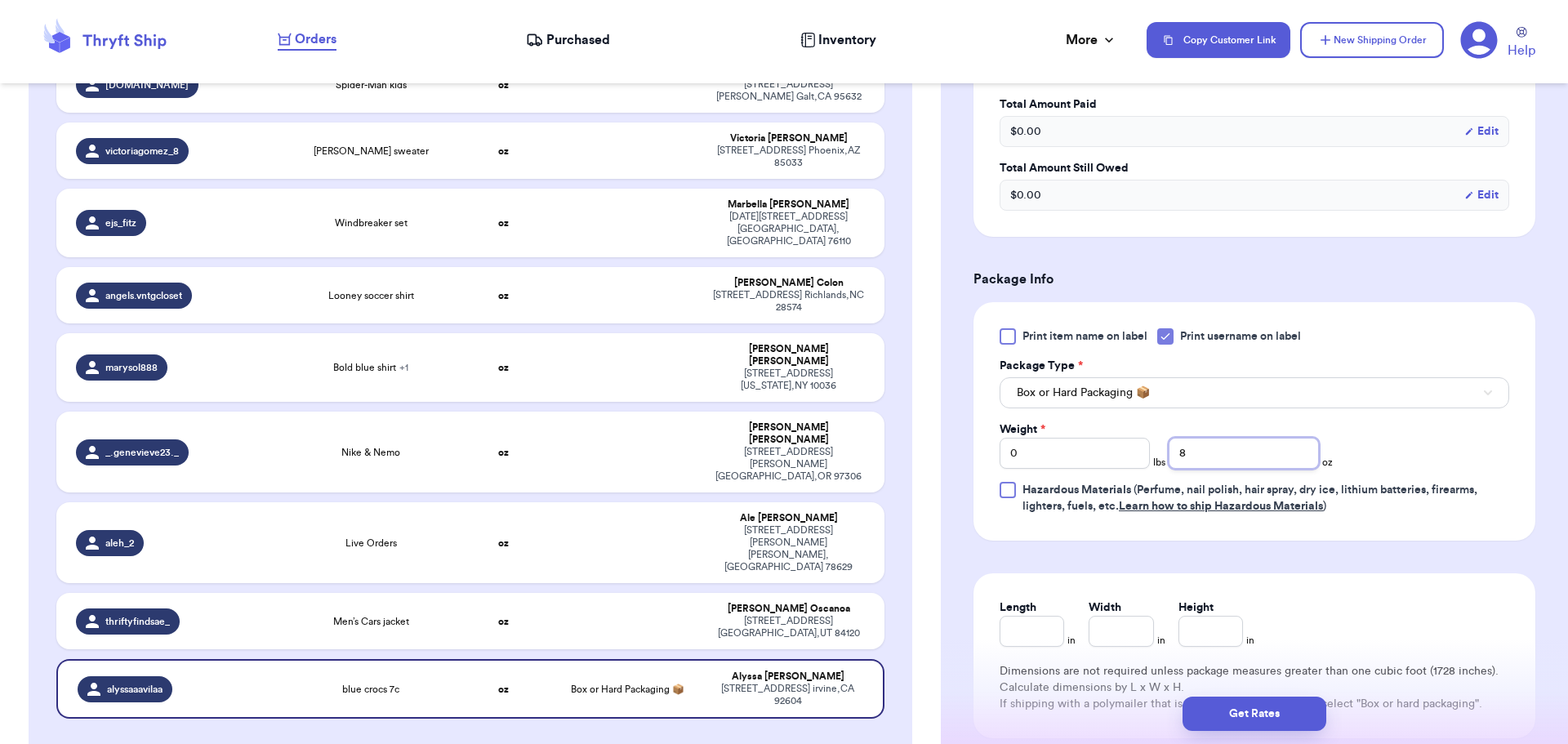
scroll to position [572, 0]
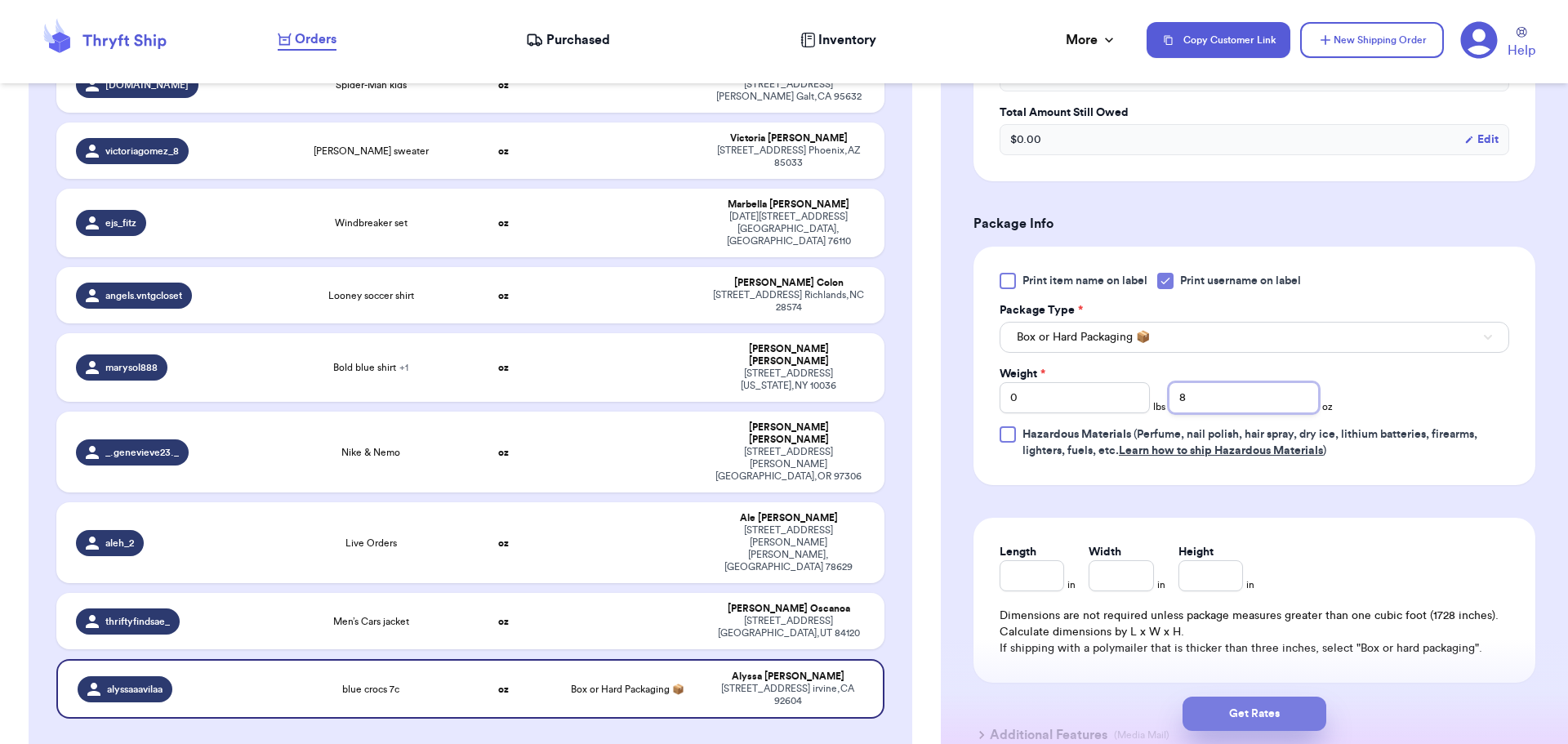
type input "8"
click at [1246, 720] on button "Get Rates" at bounding box center [1254, 714] width 144 height 35
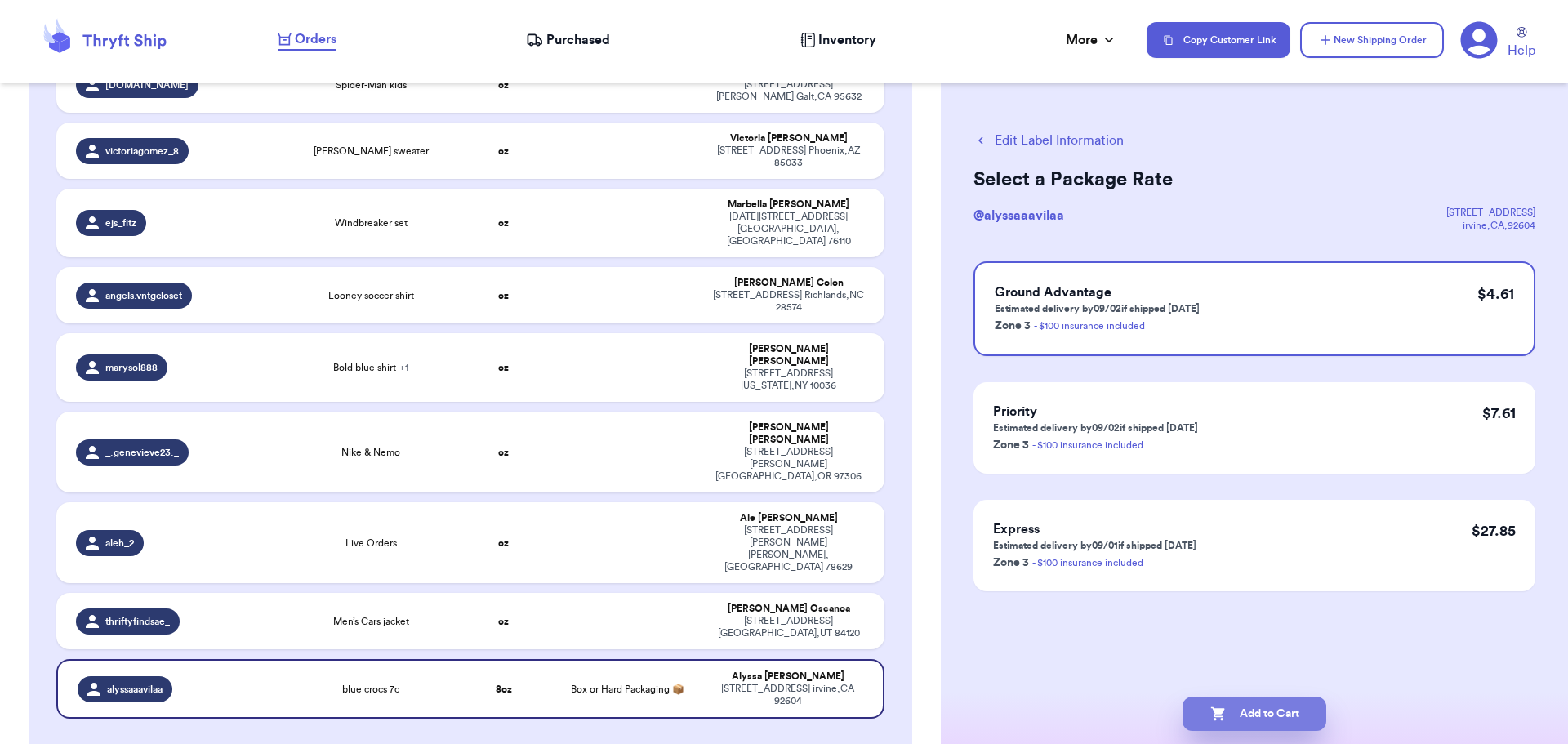
click at [1251, 708] on button "Add to Cart" at bounding box center [1254, 714] width 144 height 35
checkbox input "true"
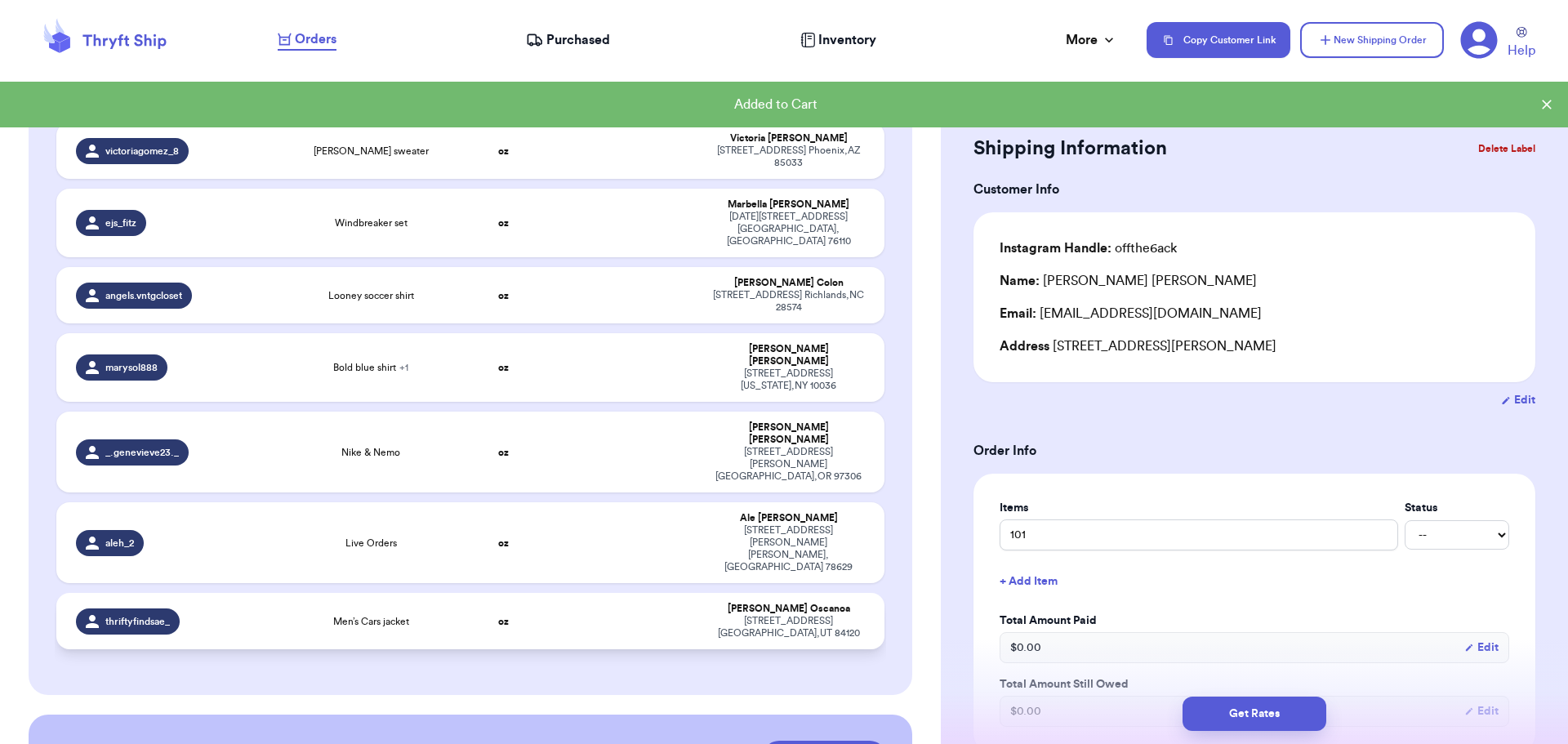
click at [527, 593] on td "oz" at bounding box center [504, 621] width 99 height 56
type input "Men’s Cars jacket"
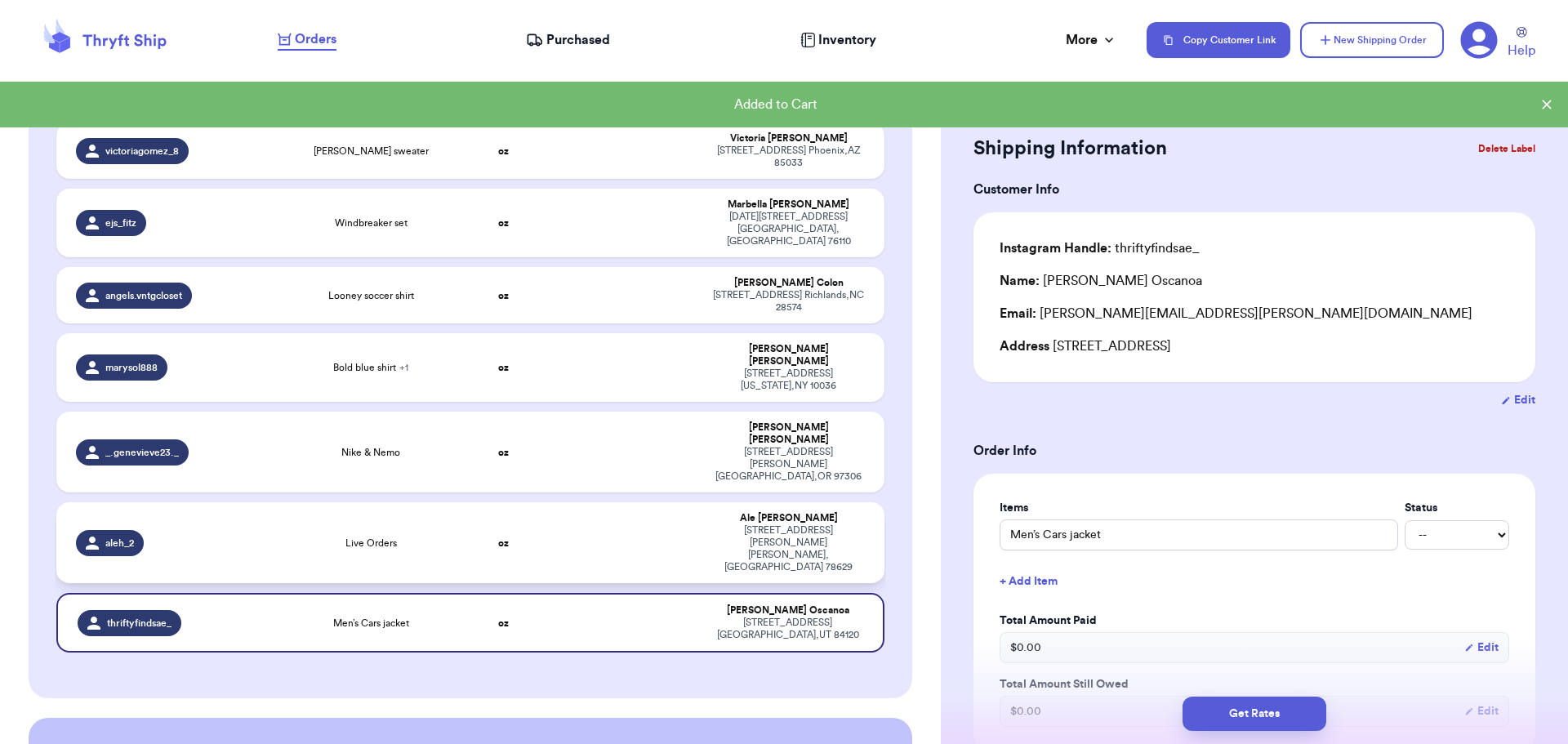
click at [554, 502] on td at bounding box center [627, 543] width 149 height 81
type input "Live Orders"
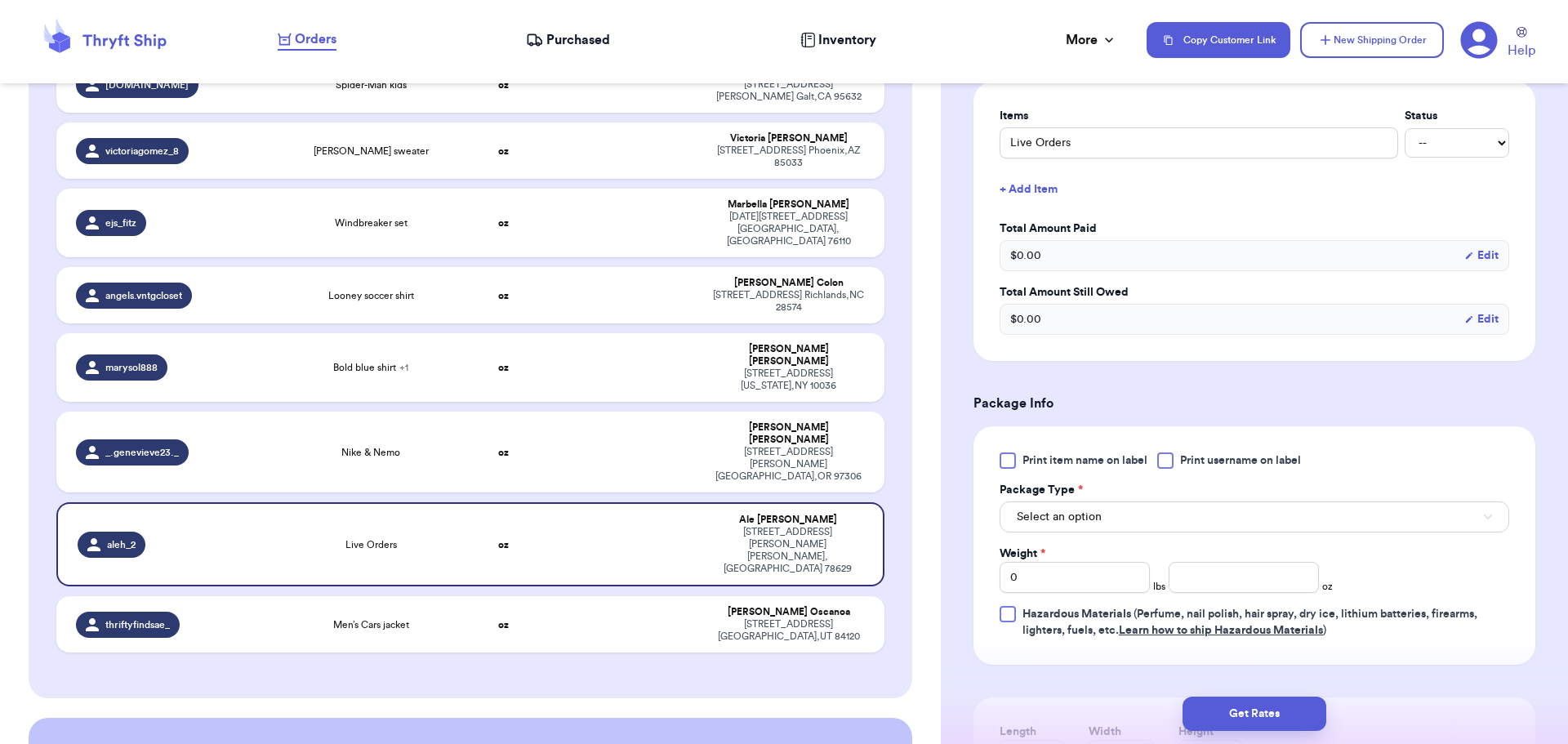
scroll to position [409, 0]
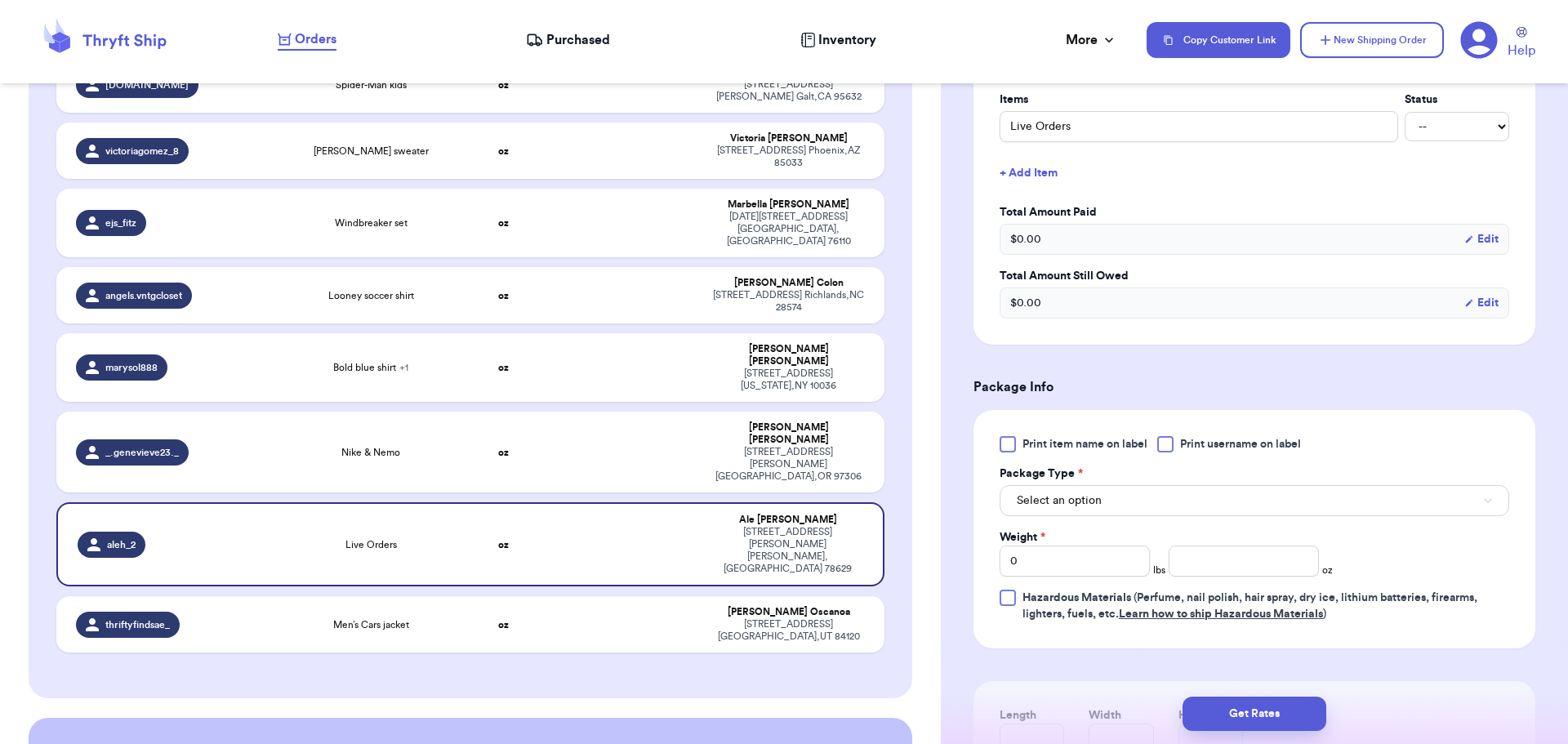
click at [1171, 445] on div at bounding box center [1165, 444] width 16 height 16
click at [0, 0] on input "Print username on label" at bounding box center [0, 0] width 0 height 0
click at [1149, 497] on button "Select an option" at bounding box center [1254, 500] width 509 height 31
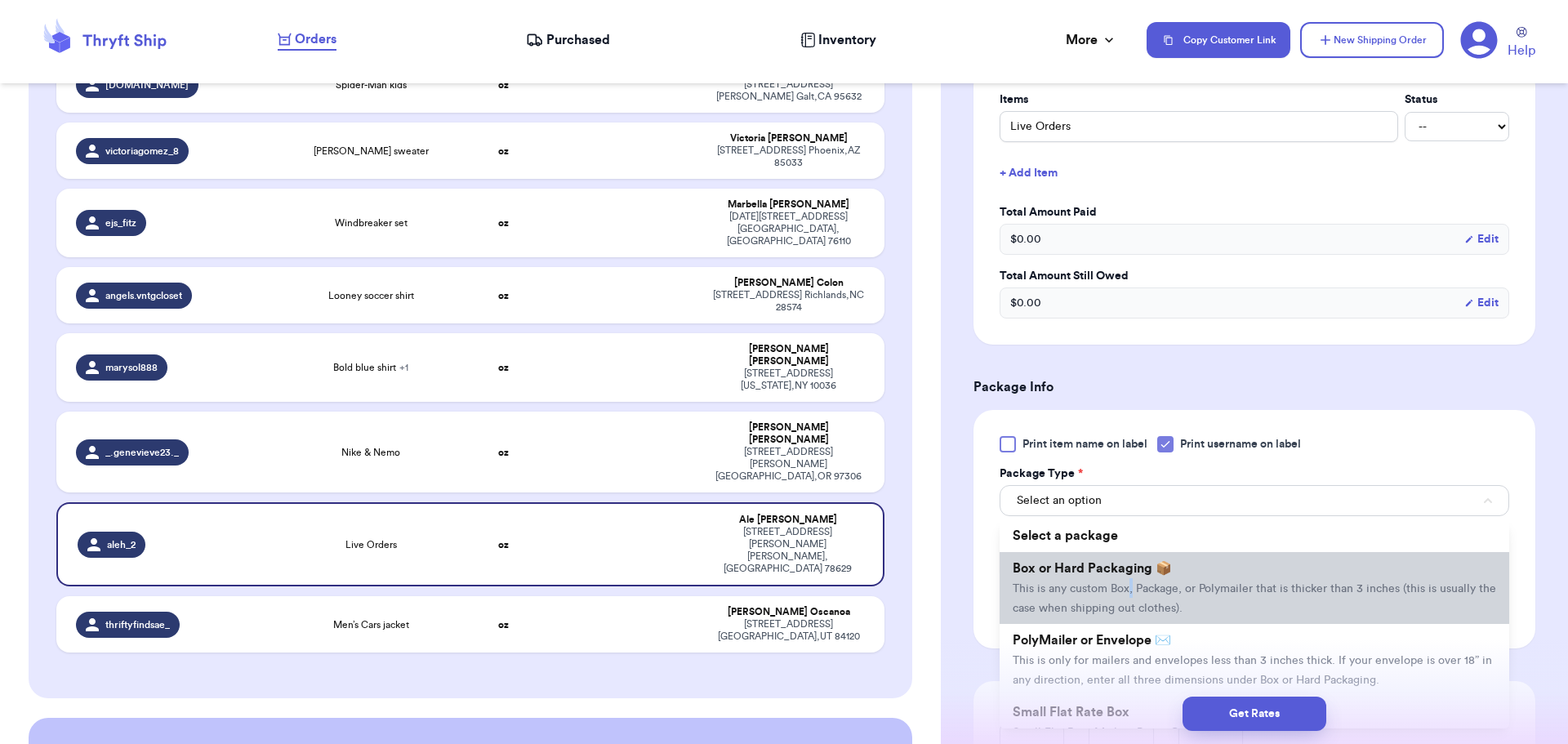
click at [1131, 594] on span "This is any custom Box, Package, or Polymailer that is thicker than 3 inches (t…" at bounding box center [1254, 598] width 483 height 31
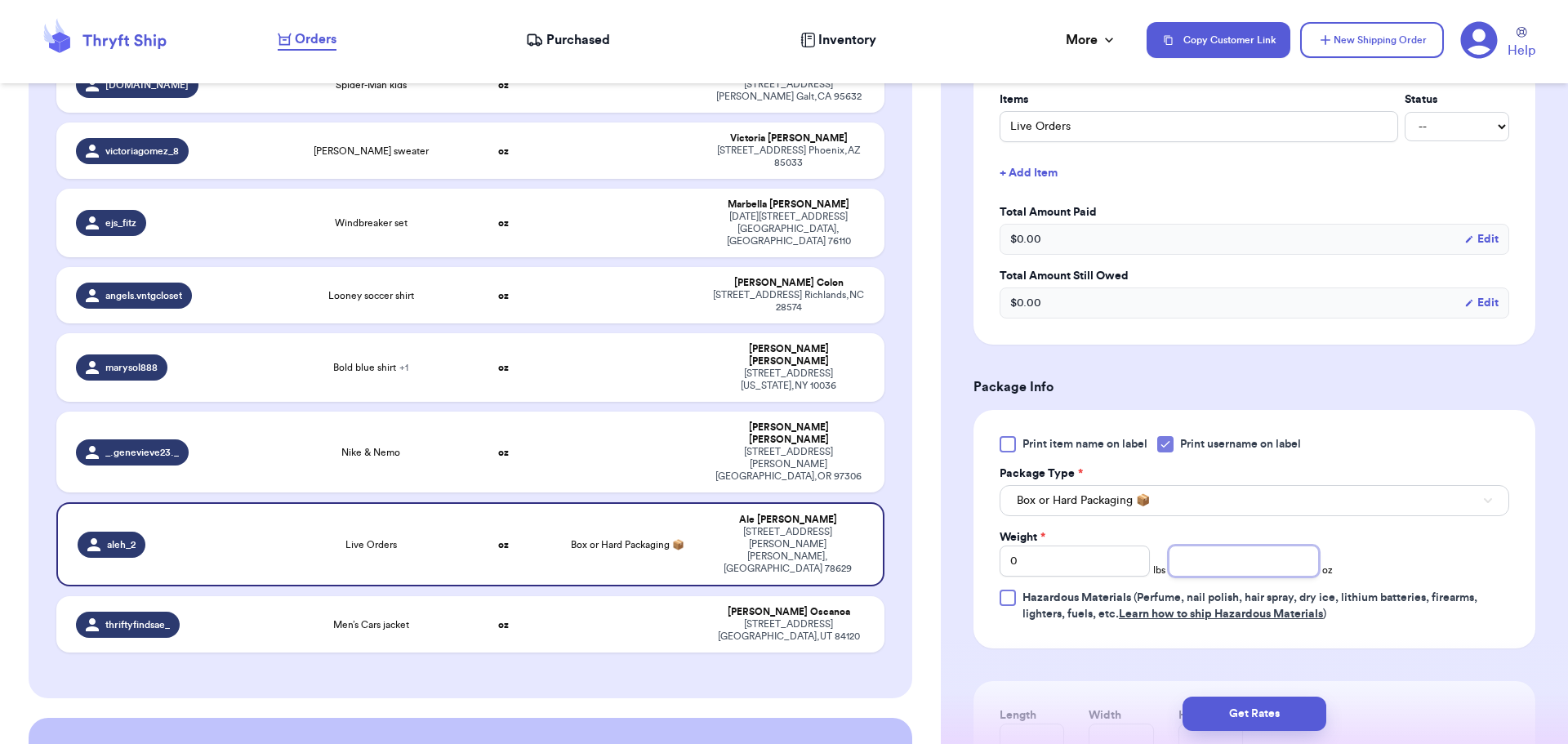
click at [1232, 563] on input "number" at bounding box center [1244, 561] width 150 height 31
click at [1054, 549] on input "0" at bounding box center [1075, 561] width 150 height 31
type input "1"
click at [1211, 551] on input "number" at bounding box center [1244, 561] width 150 height 31
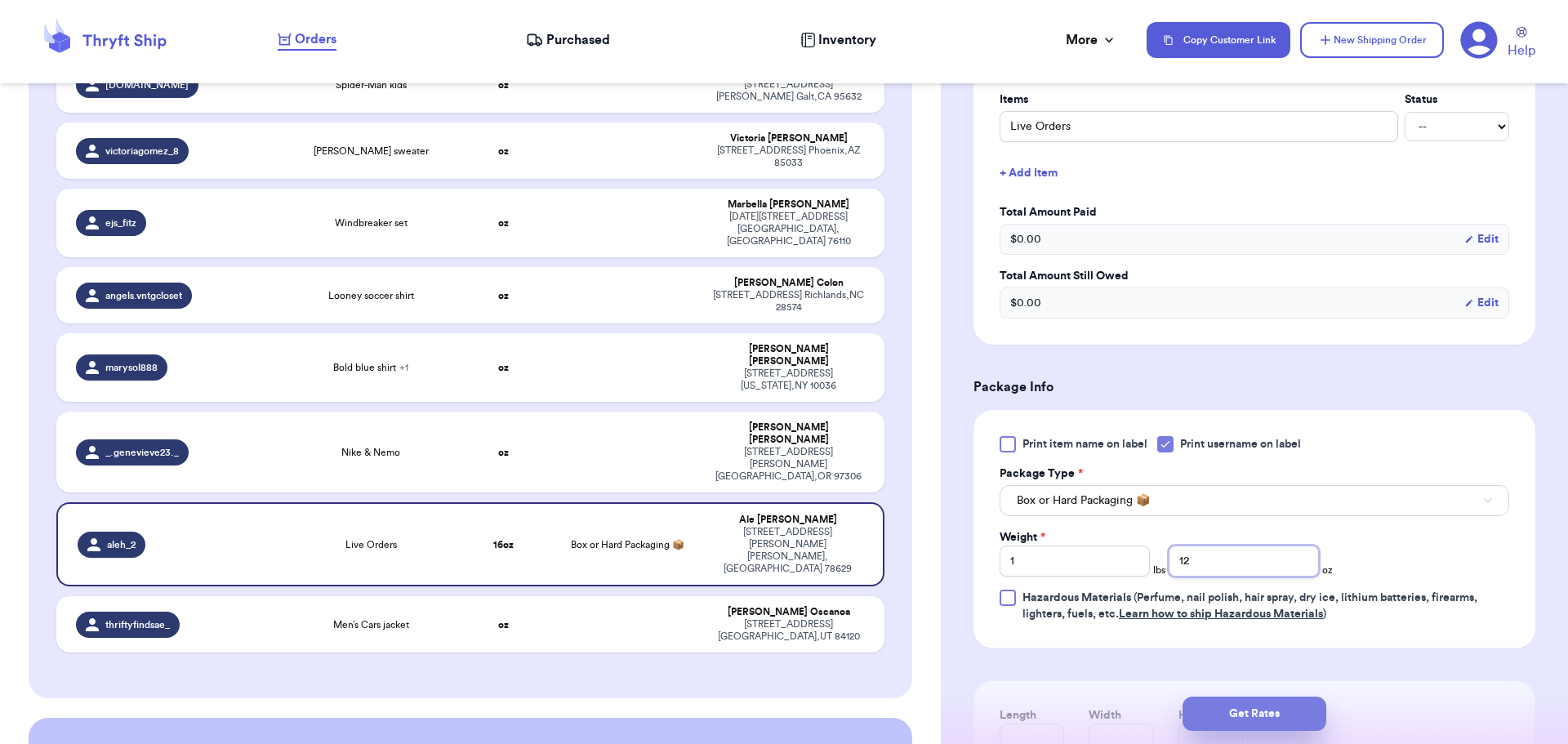
type input "12"
click at [1253, 721] on button "Get Rates" at bounding box center [1254, 714] width 144 height 35
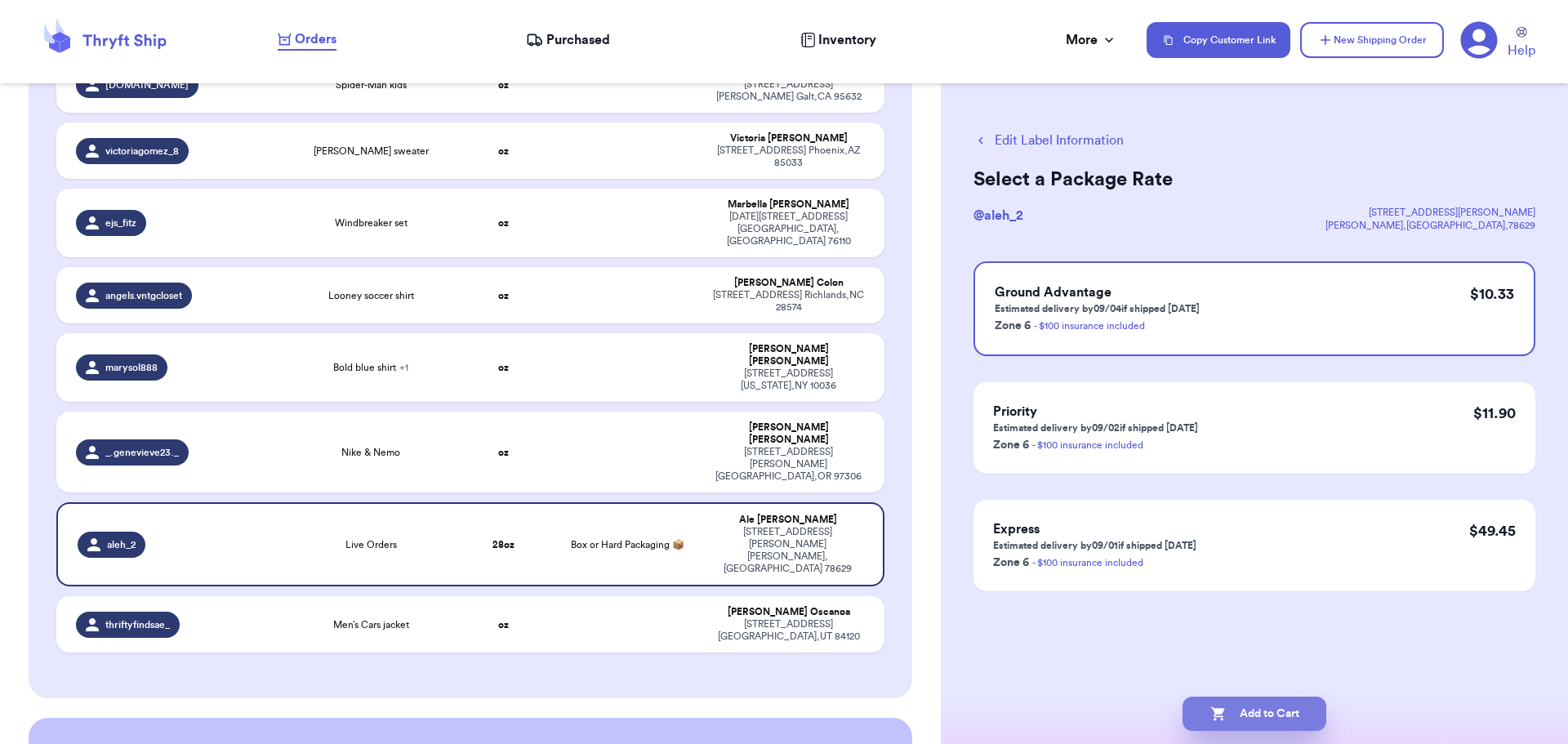
click at [1251, 709] on button "Add to Cart" at bounding box center [1254, 714] width 144 height 35
checkbox input "true"
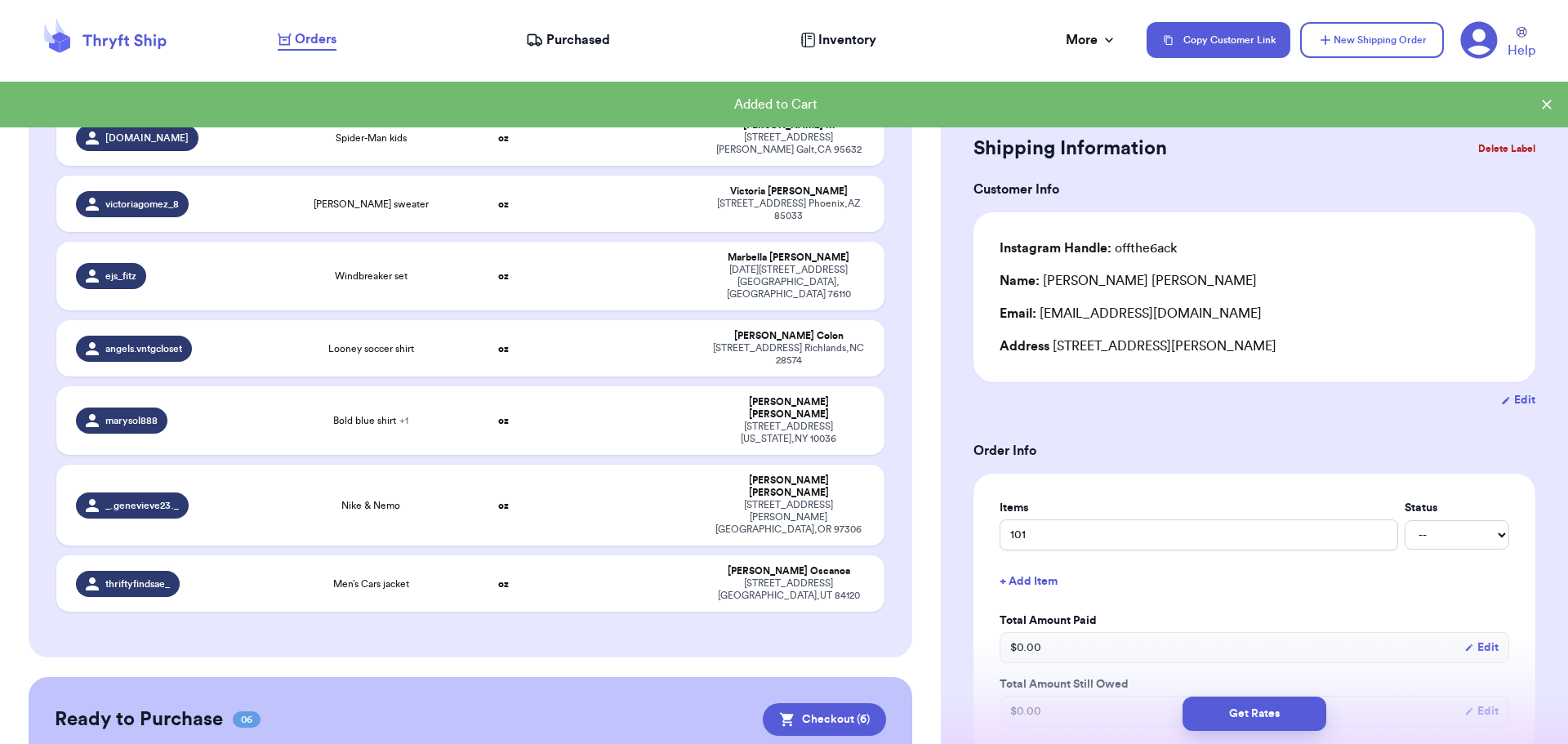
scroll to position [1228, 0]
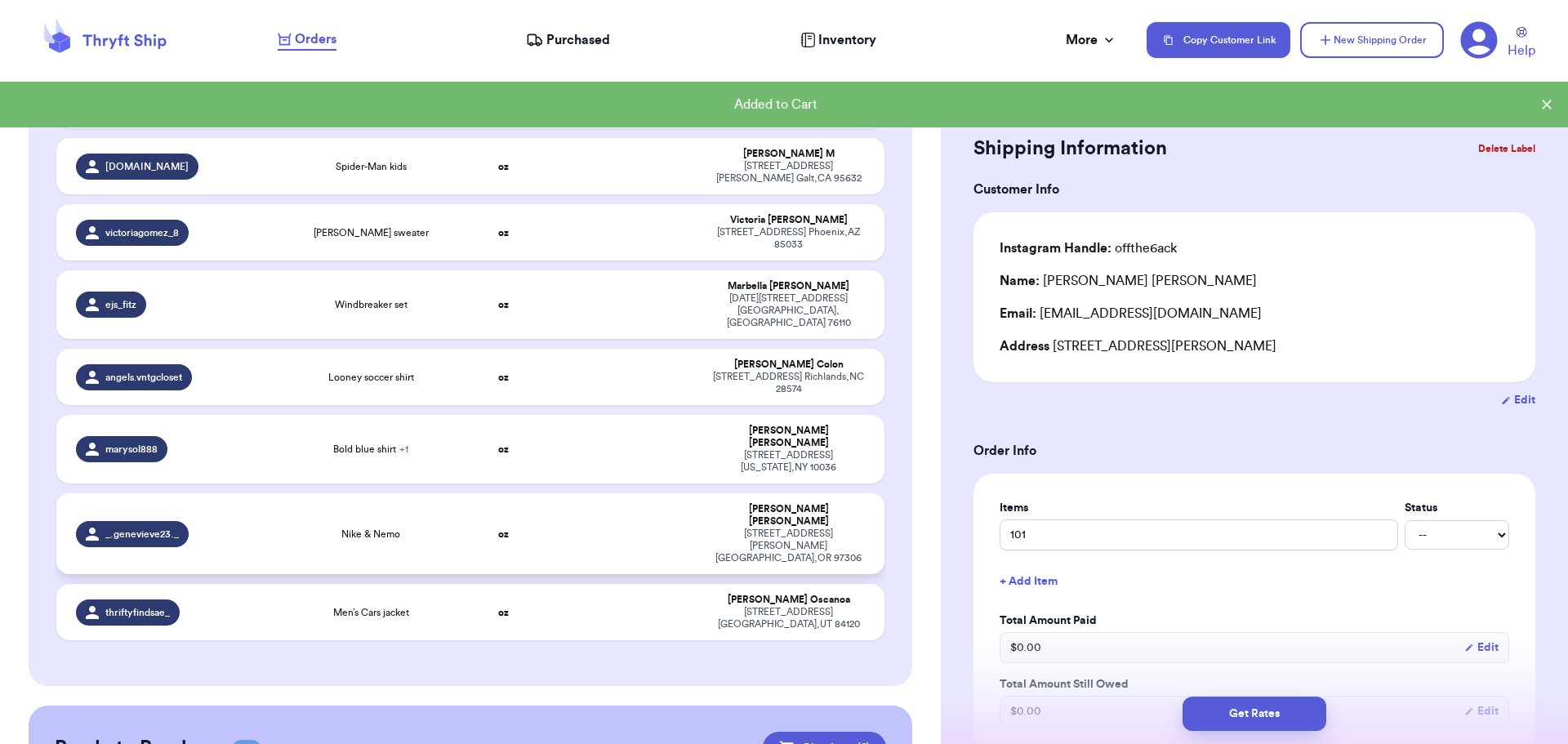
click at [682, 494] on td at bounding box center [627, 534] width 149 height 81
type input "Nike & Nemo"
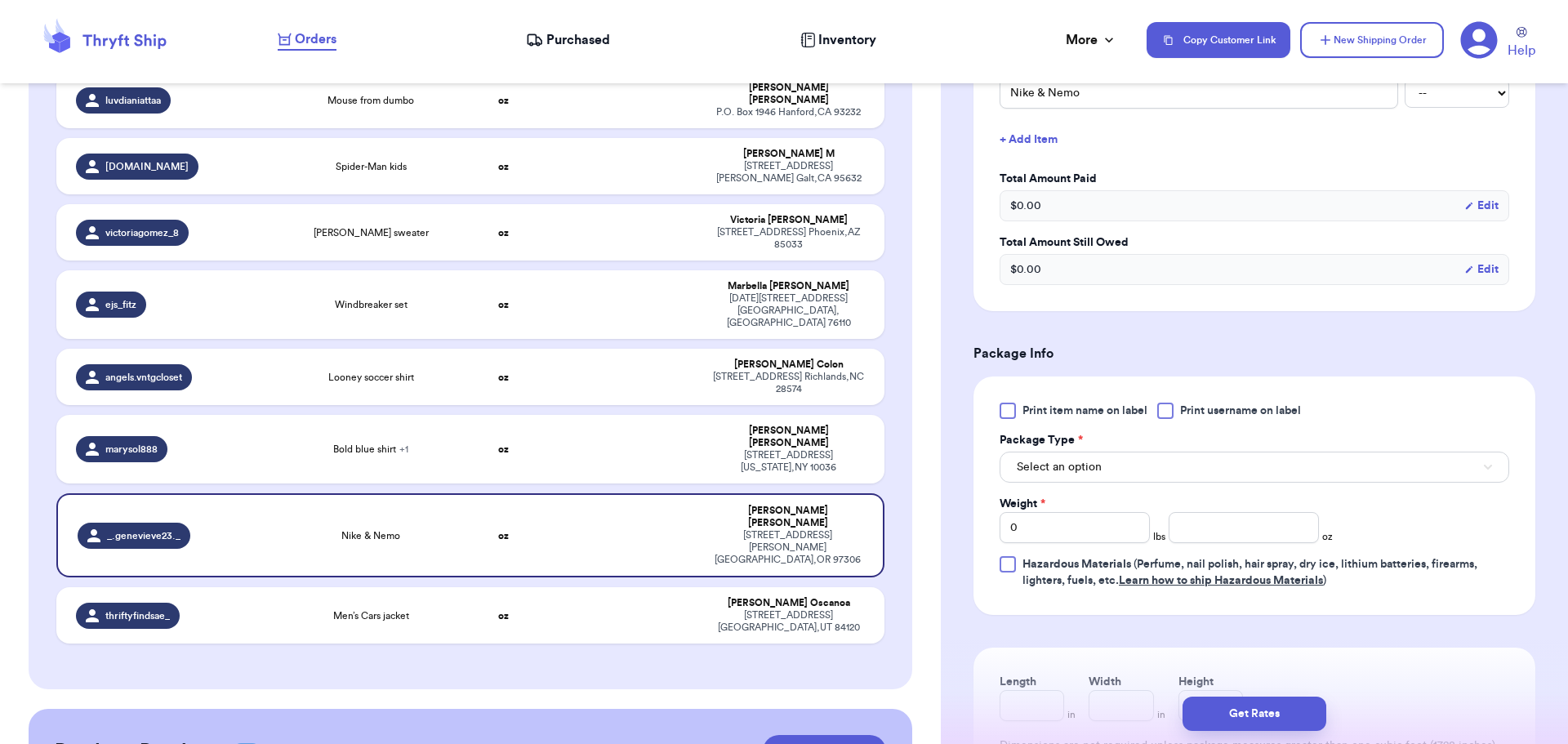
scroll to position [490, 0]
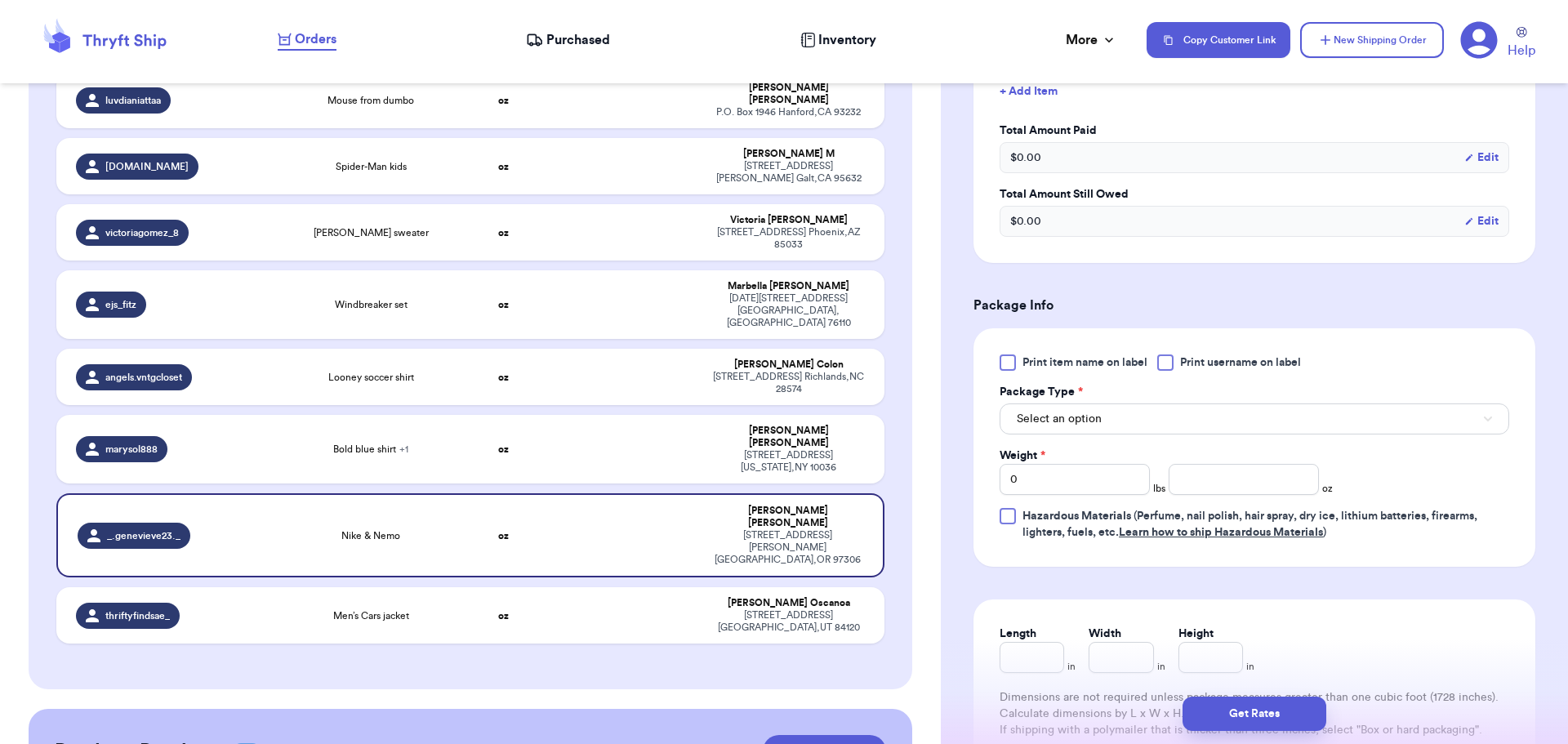
click at [1165, 361] on div at bounding box center [1165, 362] width 16 height 16
click at [0, 0] on input "Print username on label" at bounding box center [0, 0] width 0 height 0
click at [1149, 410] on button "Select an option" at bounding box center [1254, 419] width 509 height 31
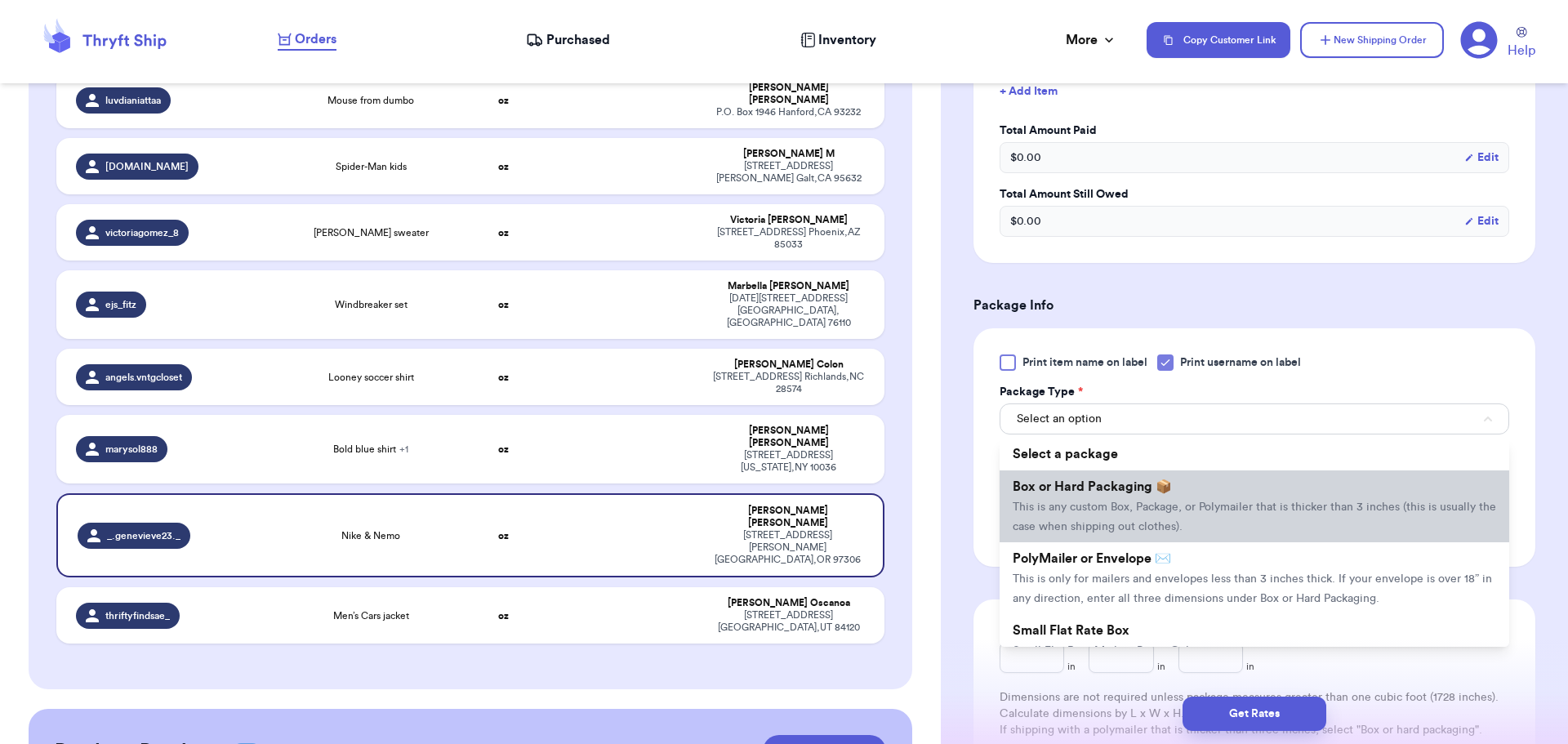
click at [1127, 503] on span "This is any custom Box, Package, or Polymailer that is thicker than 3 inches (t…" at bounding box center [1254, 517] width 483 height 31
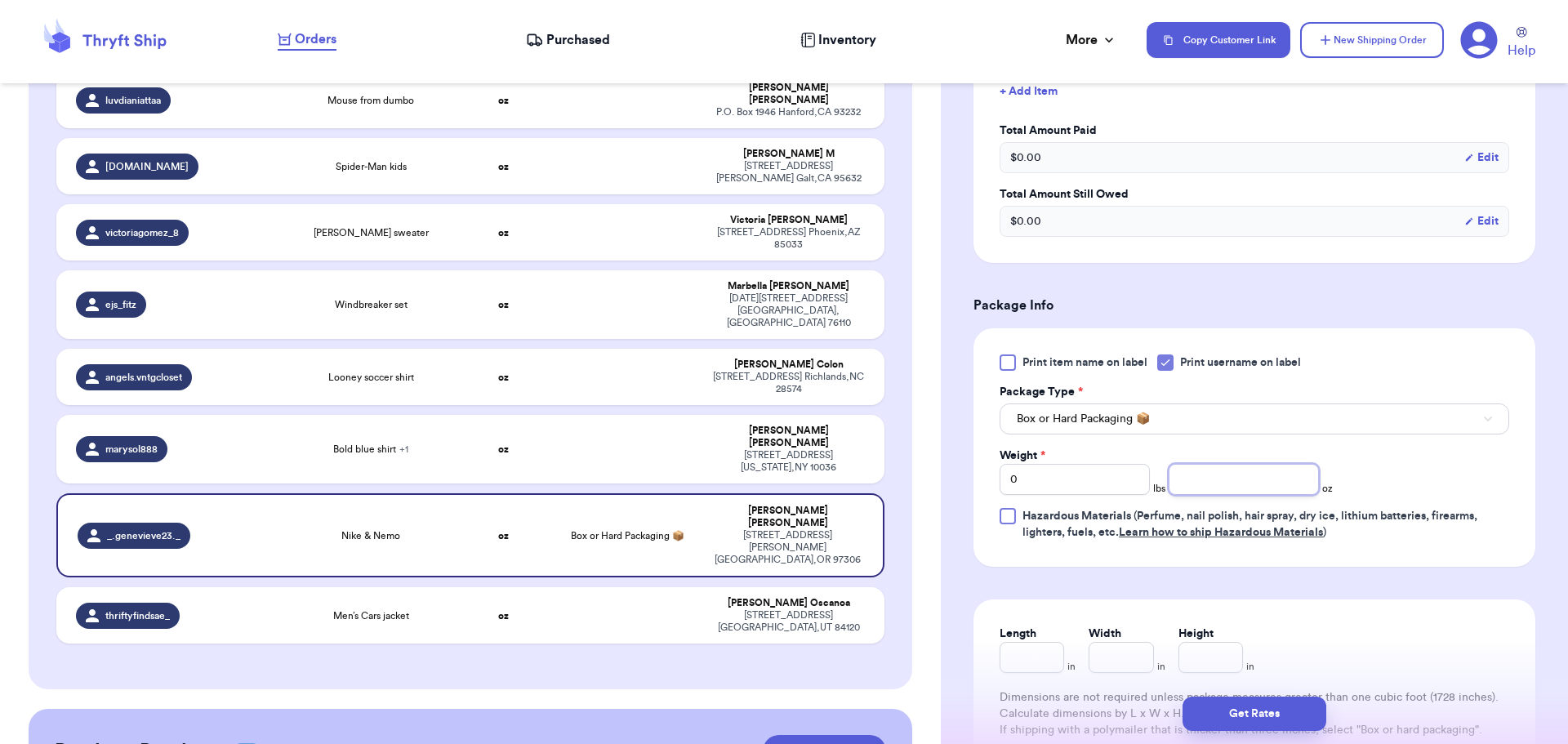
click at [1208, 484] on input "number" at bounding box center [1244, 479] width 150 height 31
type input "14"
click at [1246, 723] on button "Get Rates" at bounding box center [1254, 714] width 144 height 35
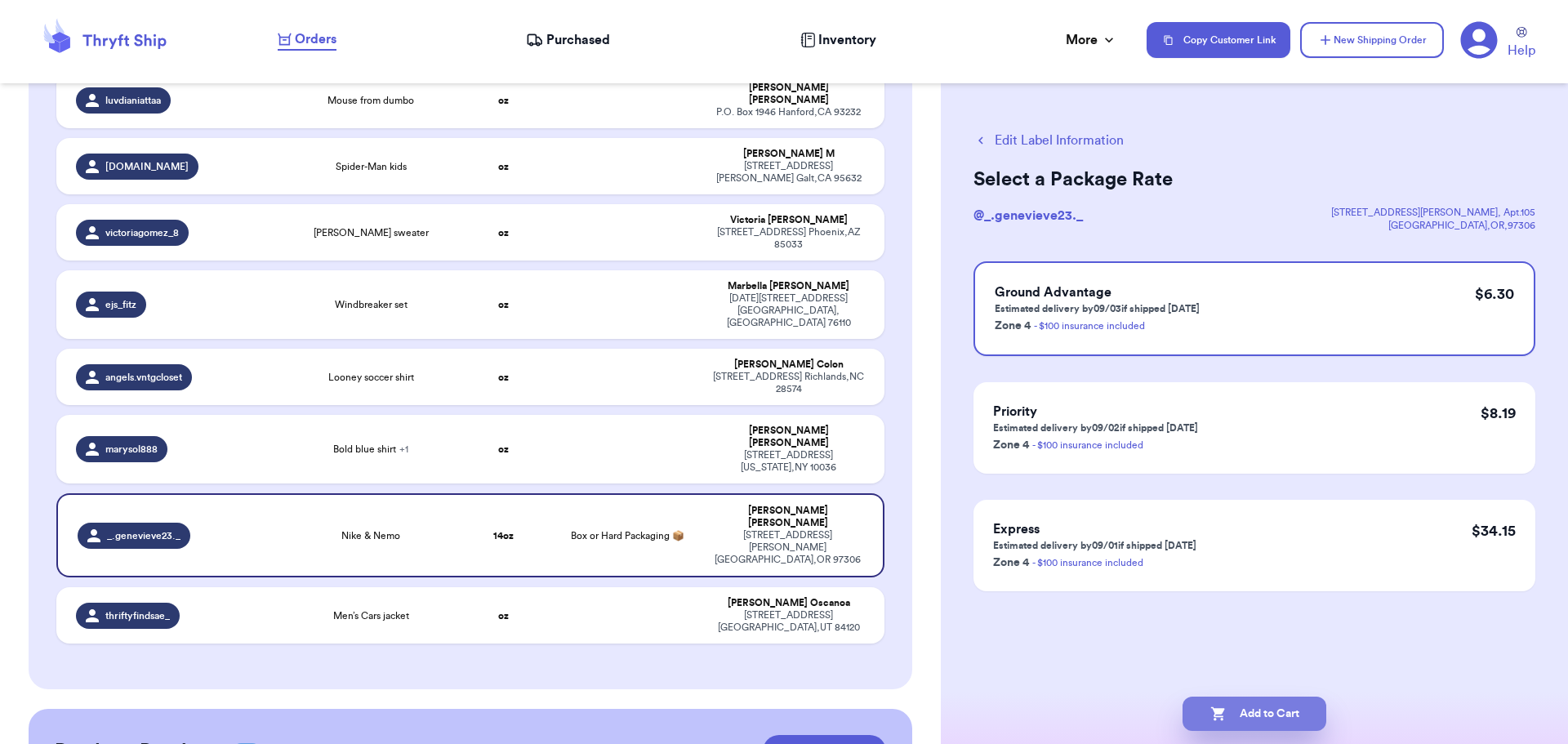
click at [1252, 709] on button "Add to Cart" at bounding box center [1254, 714] width 144 height 35
checkbox input "true"
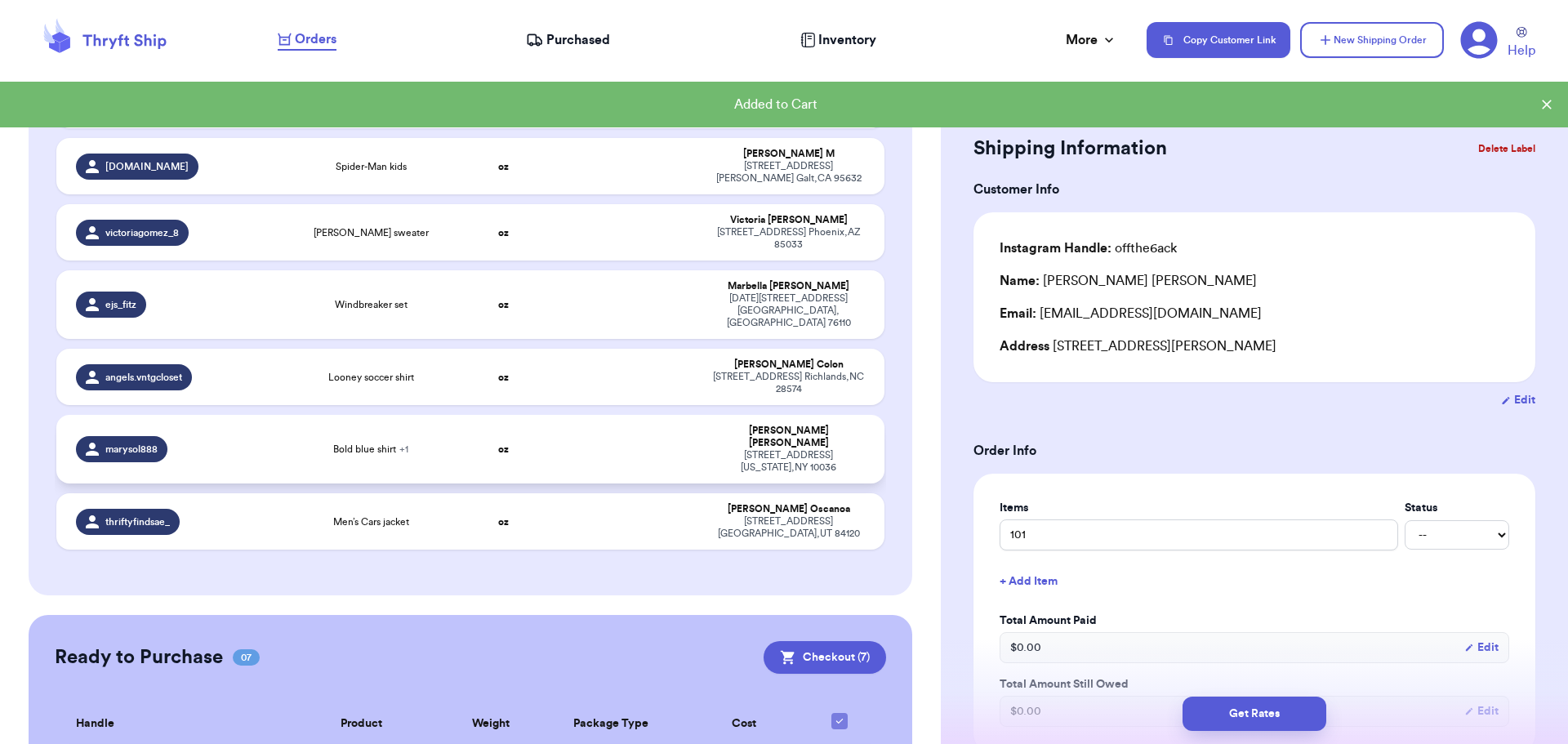
click at [685, 415] on td at bounding box center [627, 449] width 149 height 68
type input "Bold blue shirt"
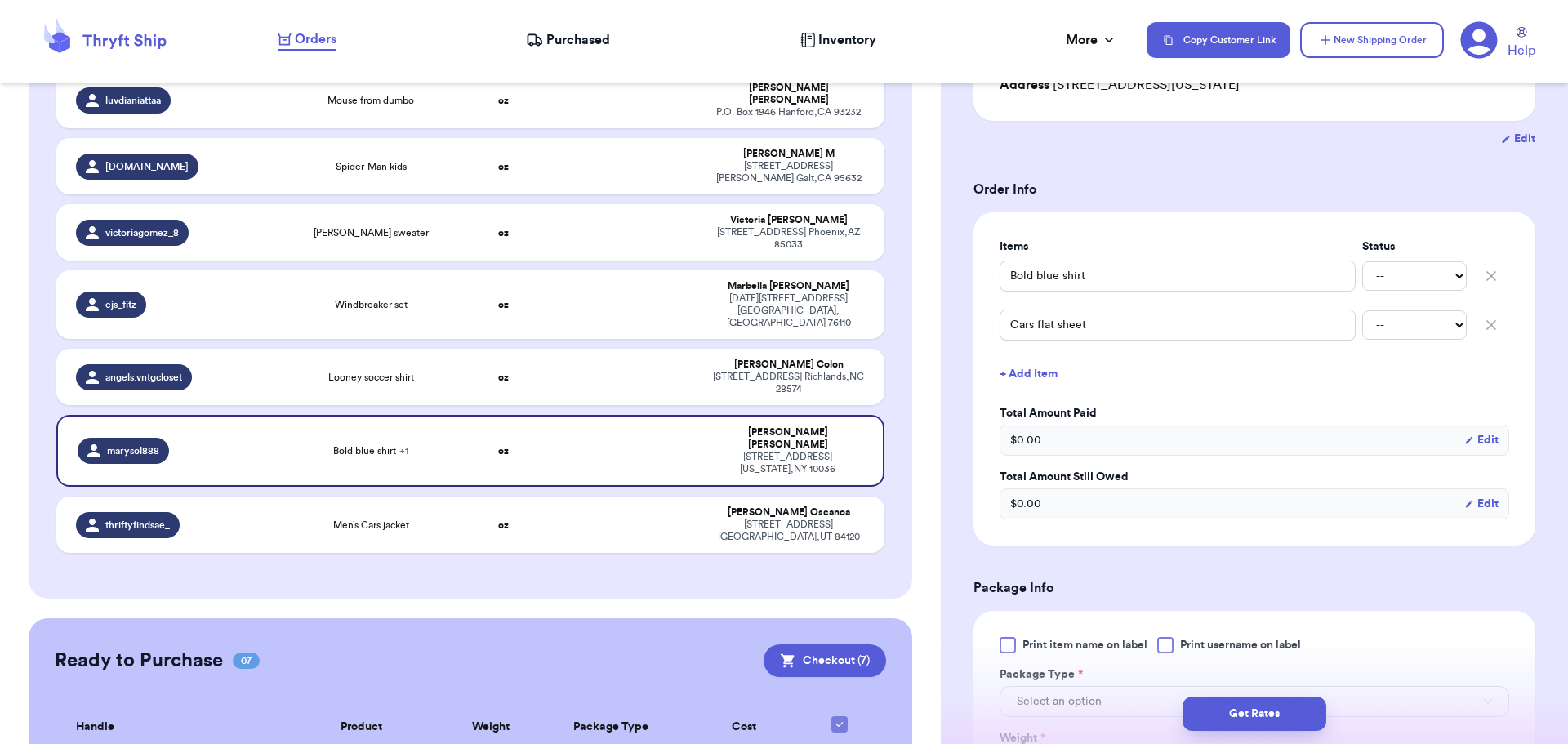
scroll to position [490, 0]
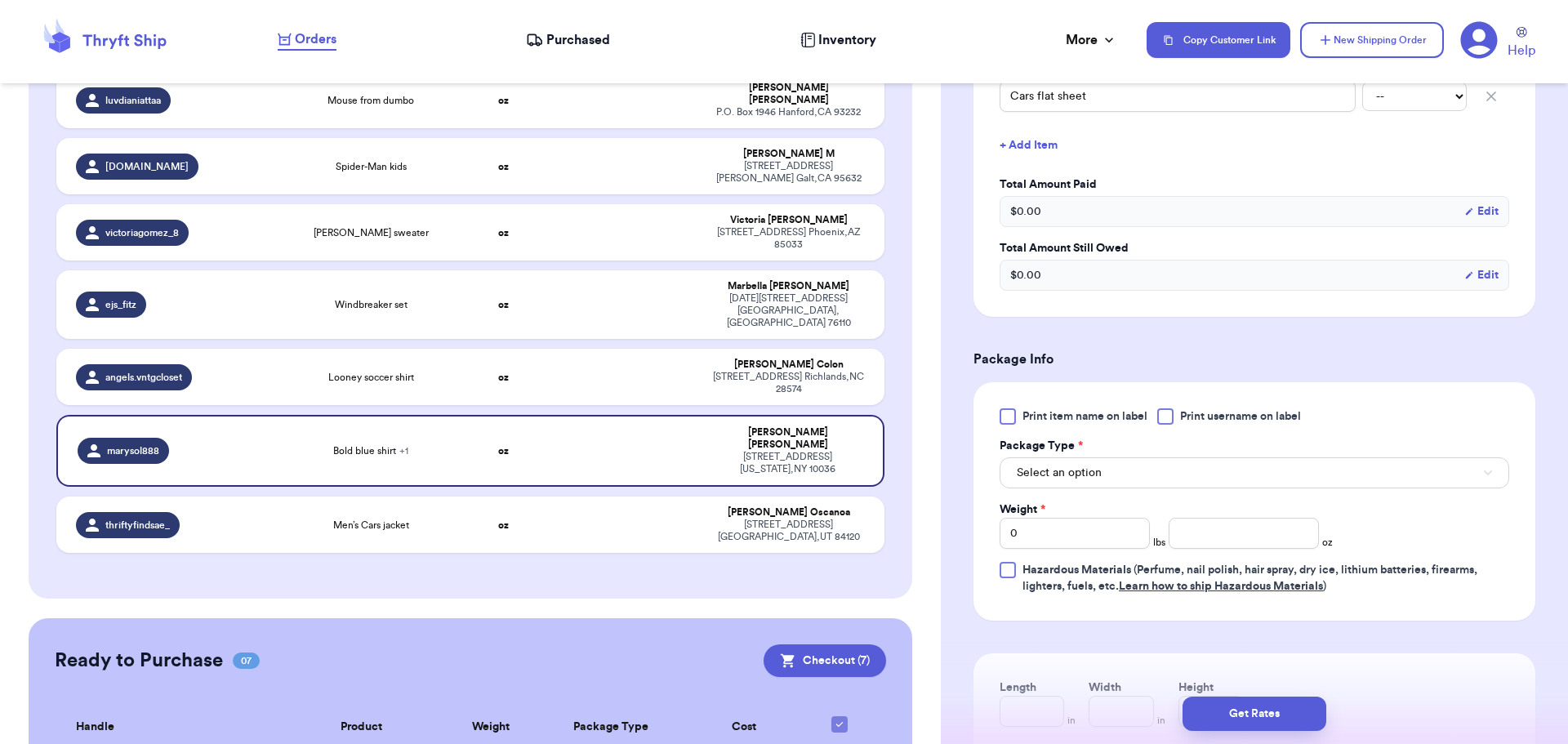
click at [1169, 412] on div at bounding box center [1165, 416] width 16 height 16
click at [0, 0] on input "Print username on label" at bounding box center [0, 0] width 0 height 0
click at [1127, 474] on button "Select an option" at bounding box center [1254, 473] width 509 height 31
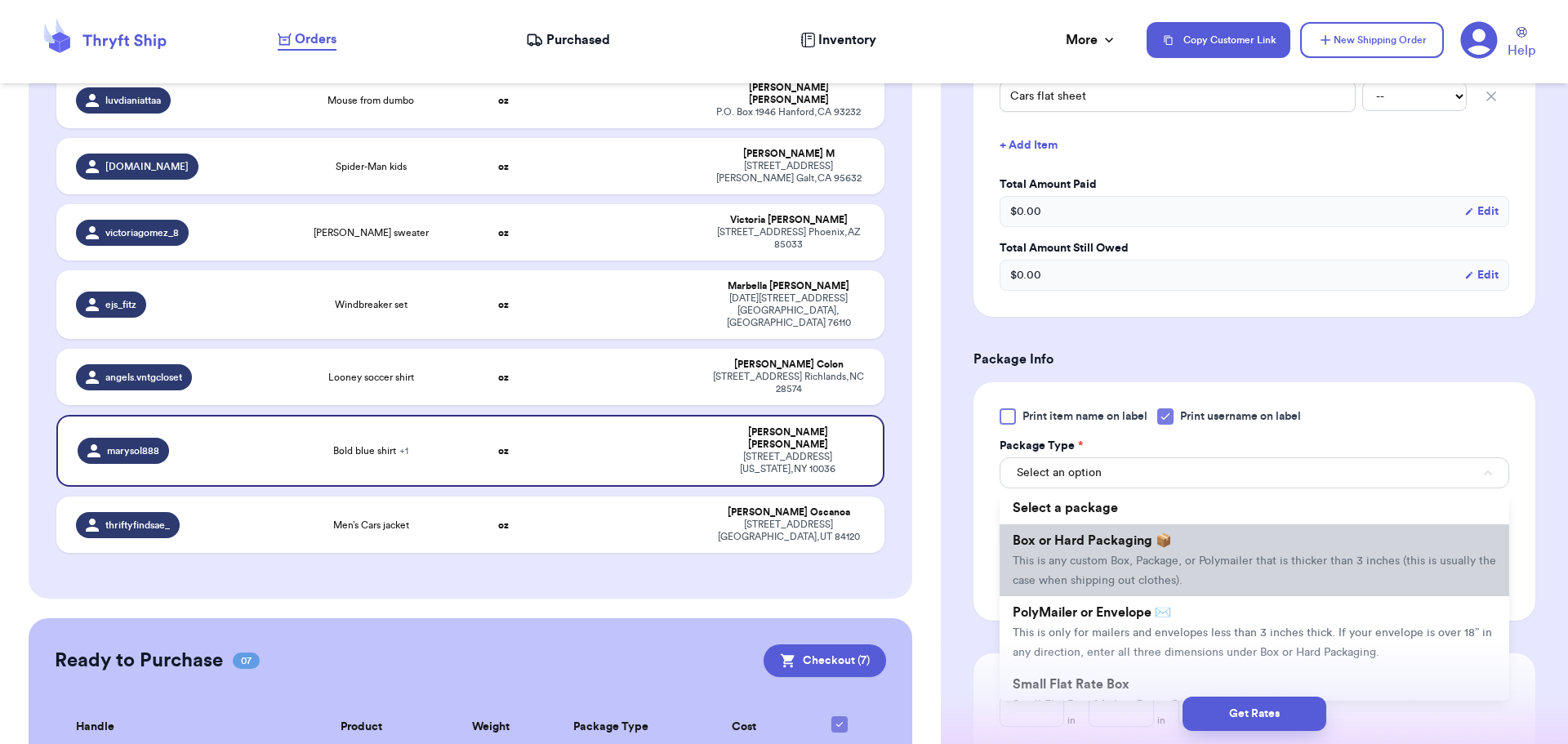
click at [1133, 529] on li "Box or Hard Packaging 📦 This is any custom Box, Package, or Polymailer that is …" at bounding box center [1254, 559] width 509 height 72
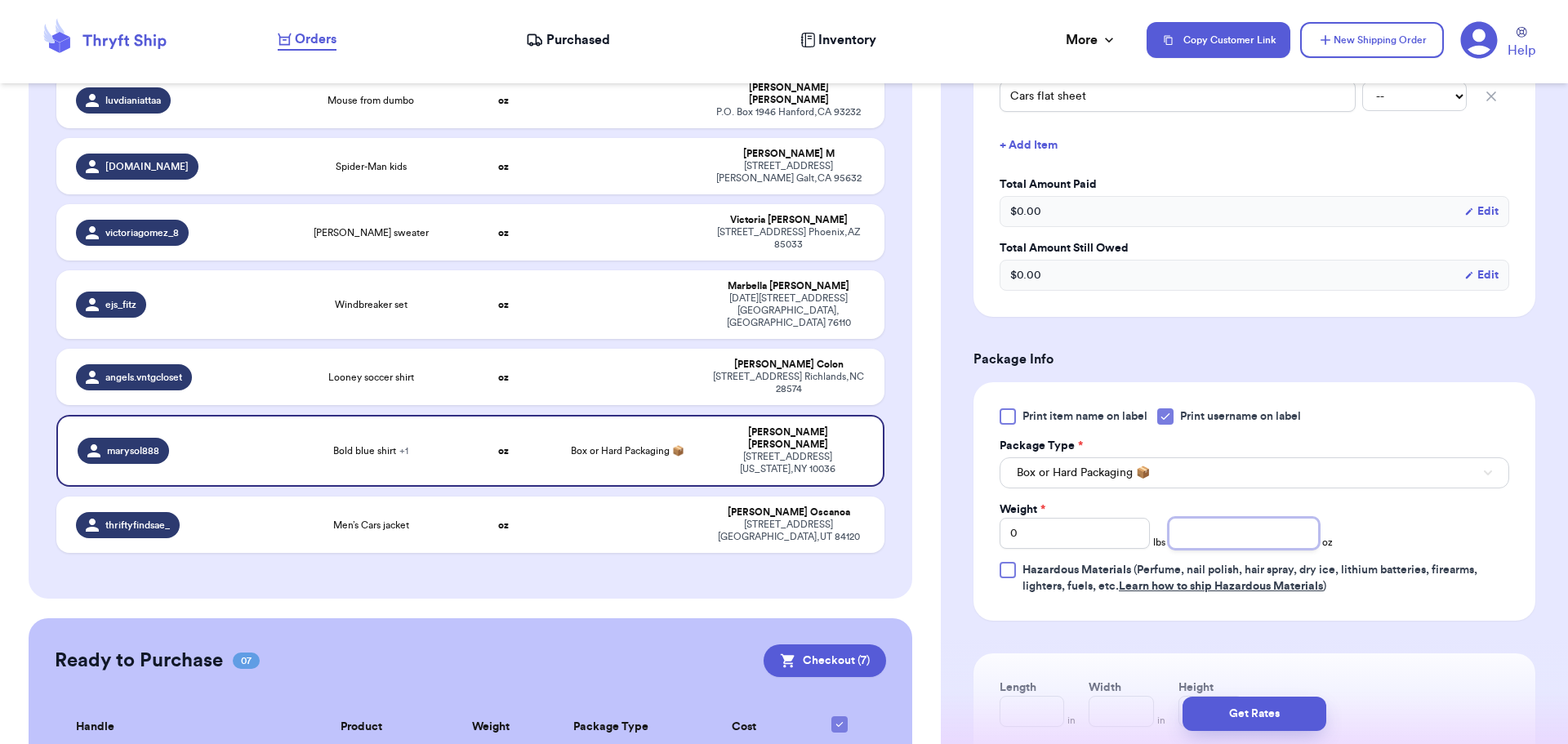
click at [1201, 531] on input "number" at bounding box center [1244, 533] width 150 height 31
type input "10"
click at [1259, 716] on button "Get Rates" at bounding box center [1254, 714] width 144 height 35
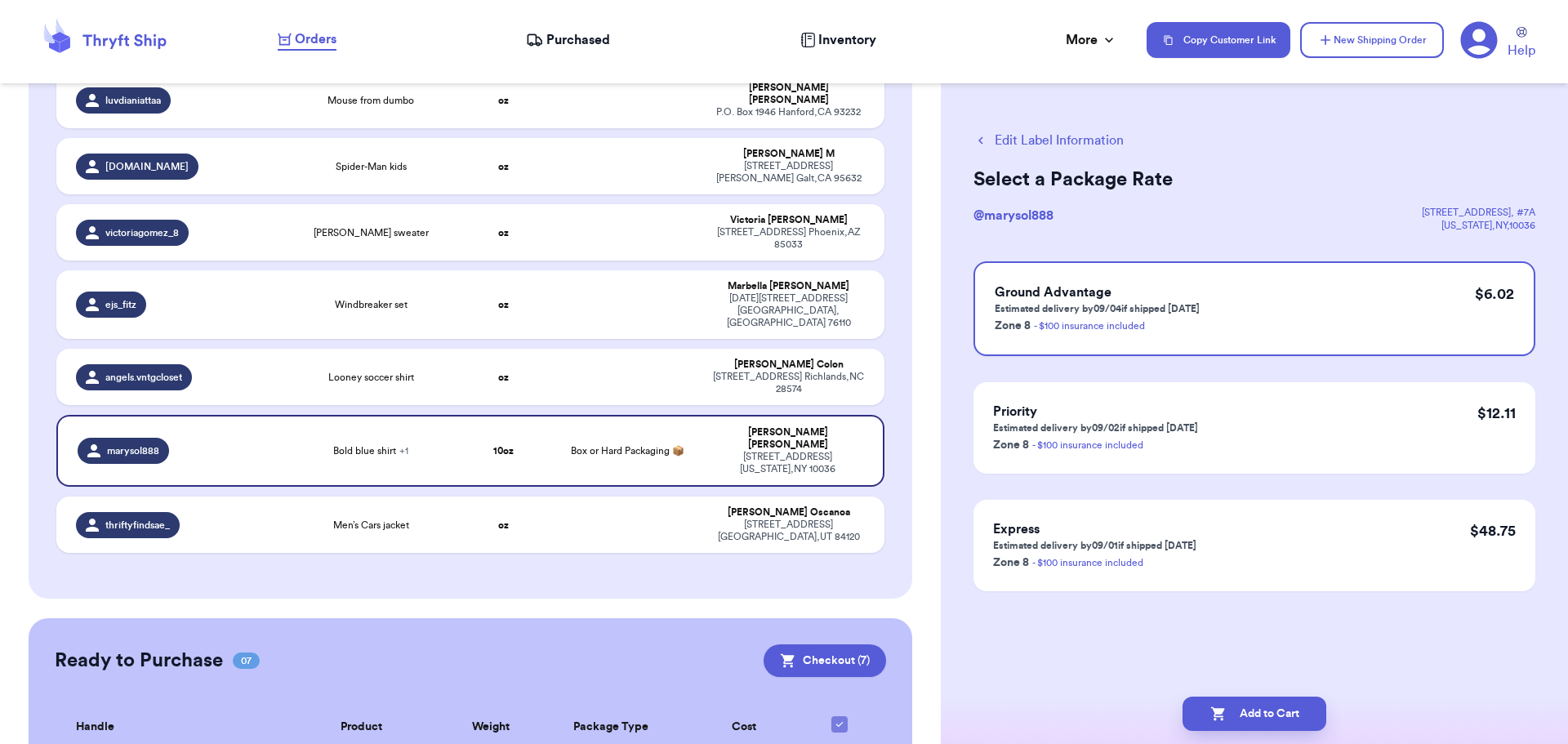
scroll to position [0, 0]
click at [1249, 715] on button "Add to Cart" at bounding box center [1254, 714] width 144 height 35
checkbox input "true"
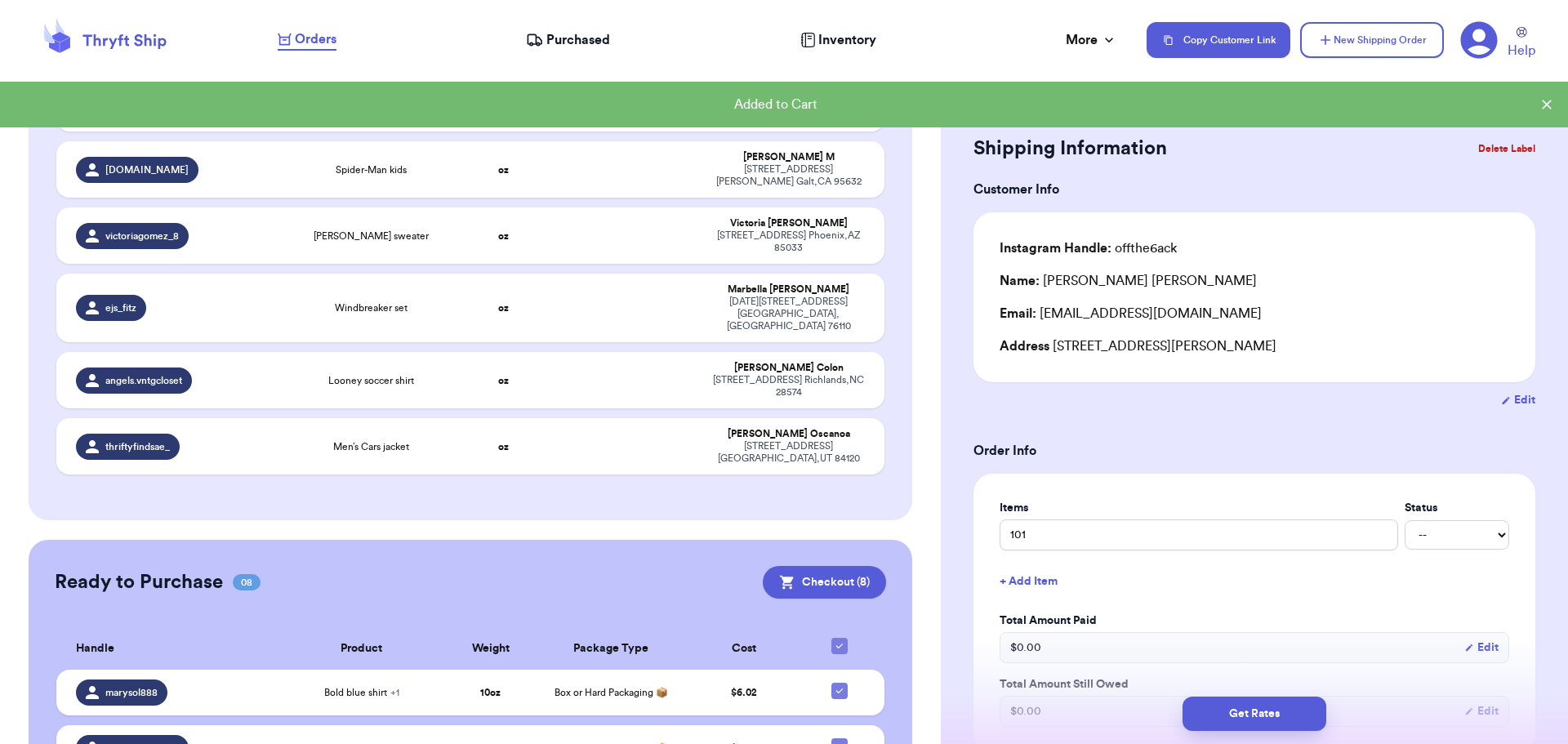
scroll to position [1228, 0]
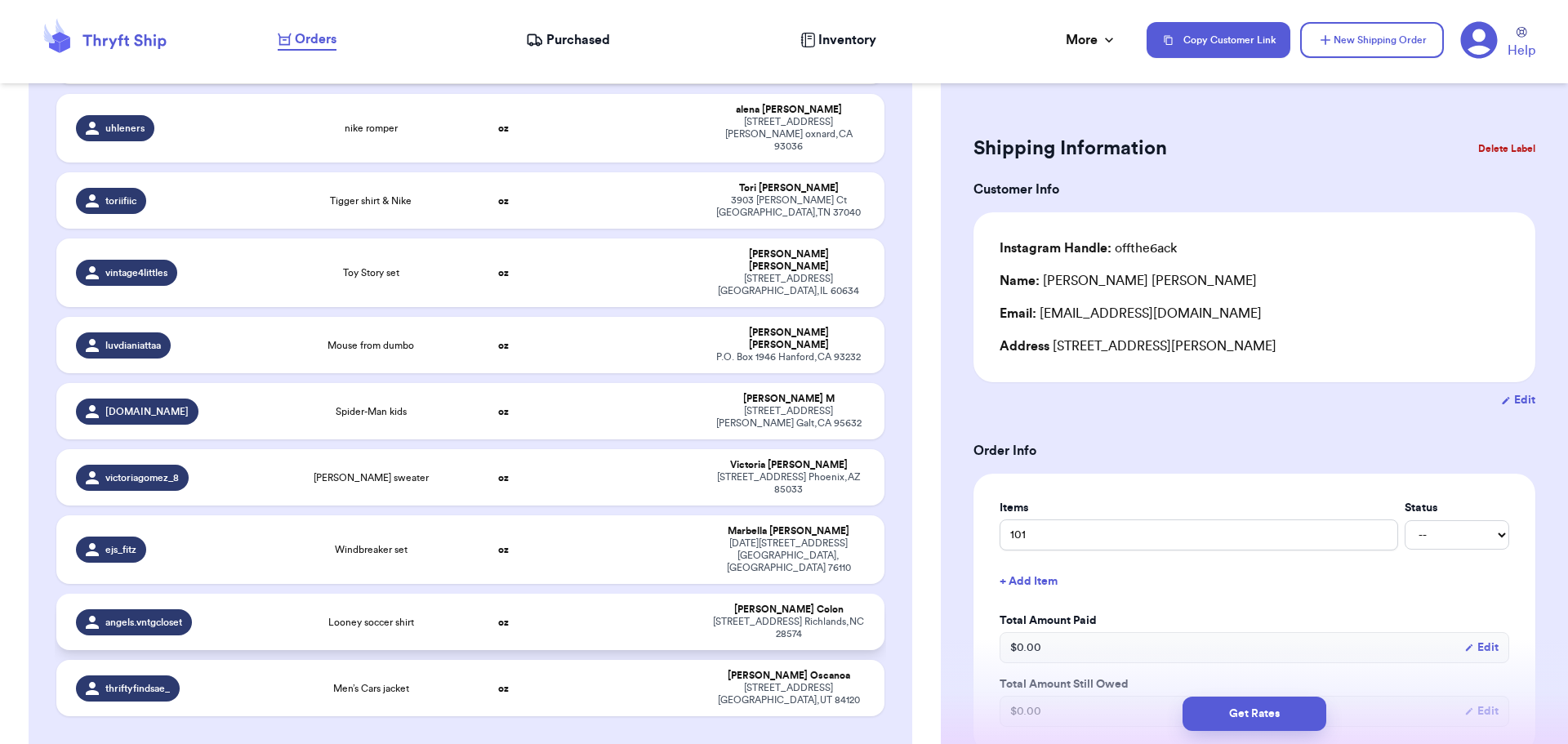
click at [572, 594] on td at bounding box center [627, 622] width 149 height 56
type input "Looney soccer shirt"
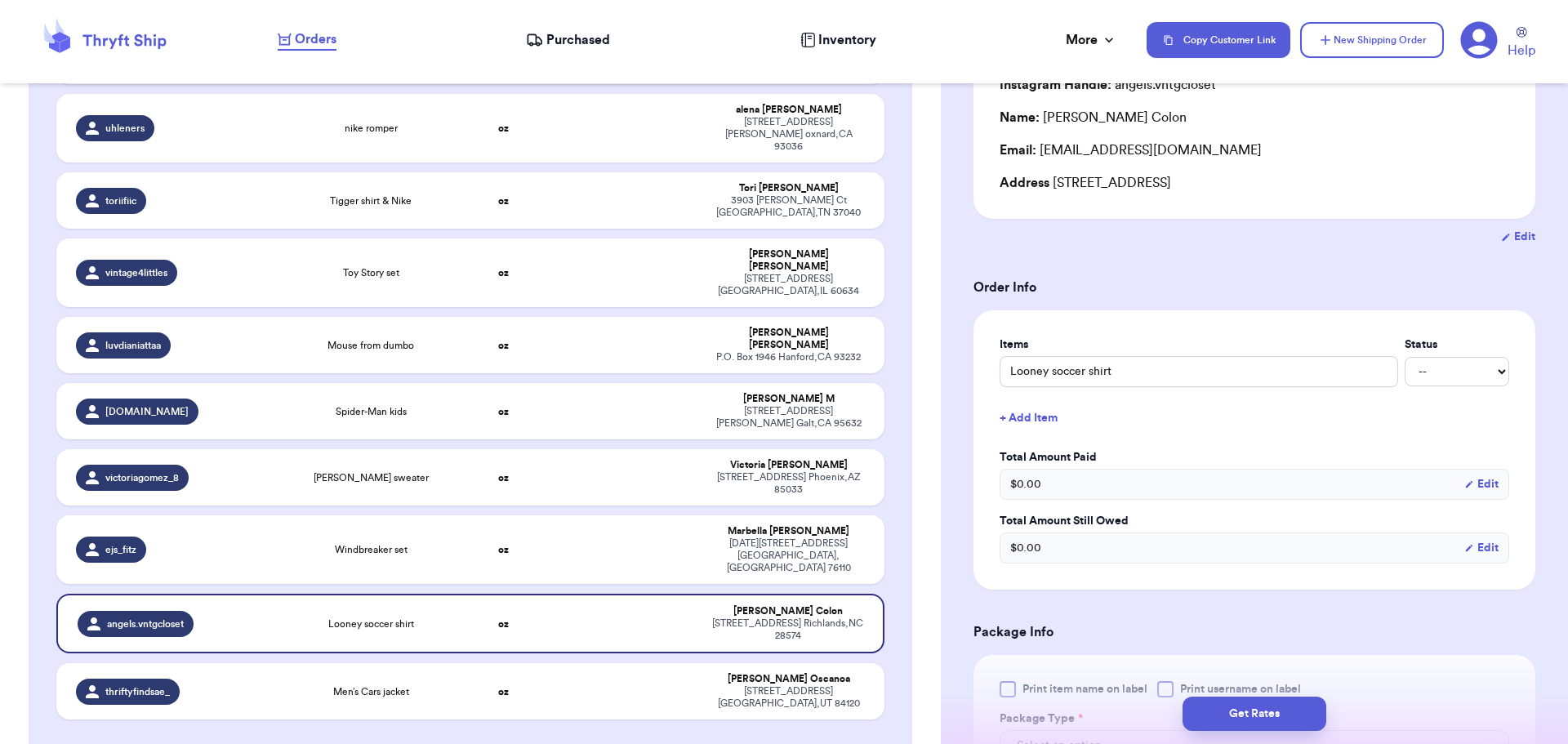
scroll to position [245, 0]
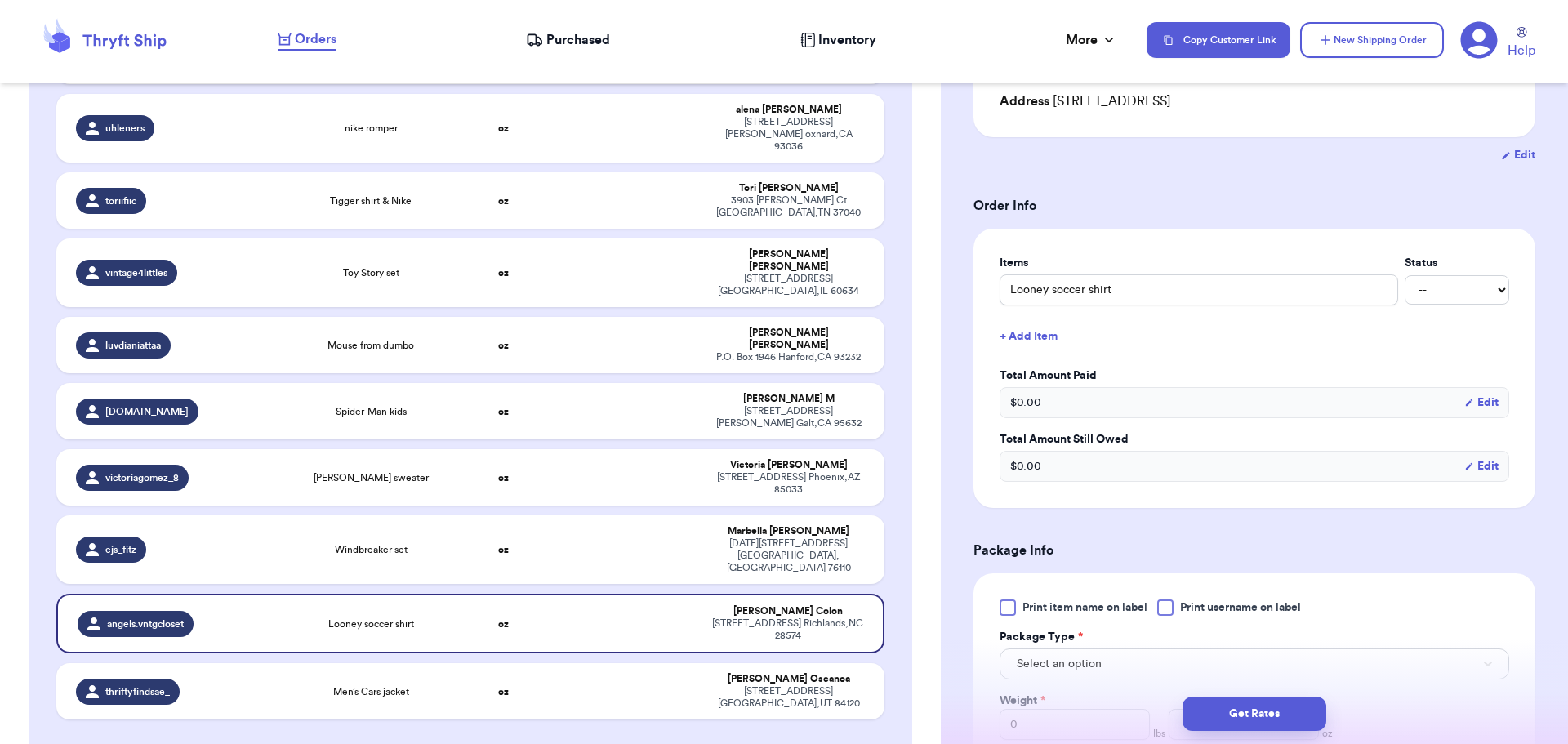
click at [1171, 606] on div at bounding box center [1165, 608] width 16 height 16
click at [0, 0] on input "Print username on label" at bounding box center [0, 0] width 0 height 0
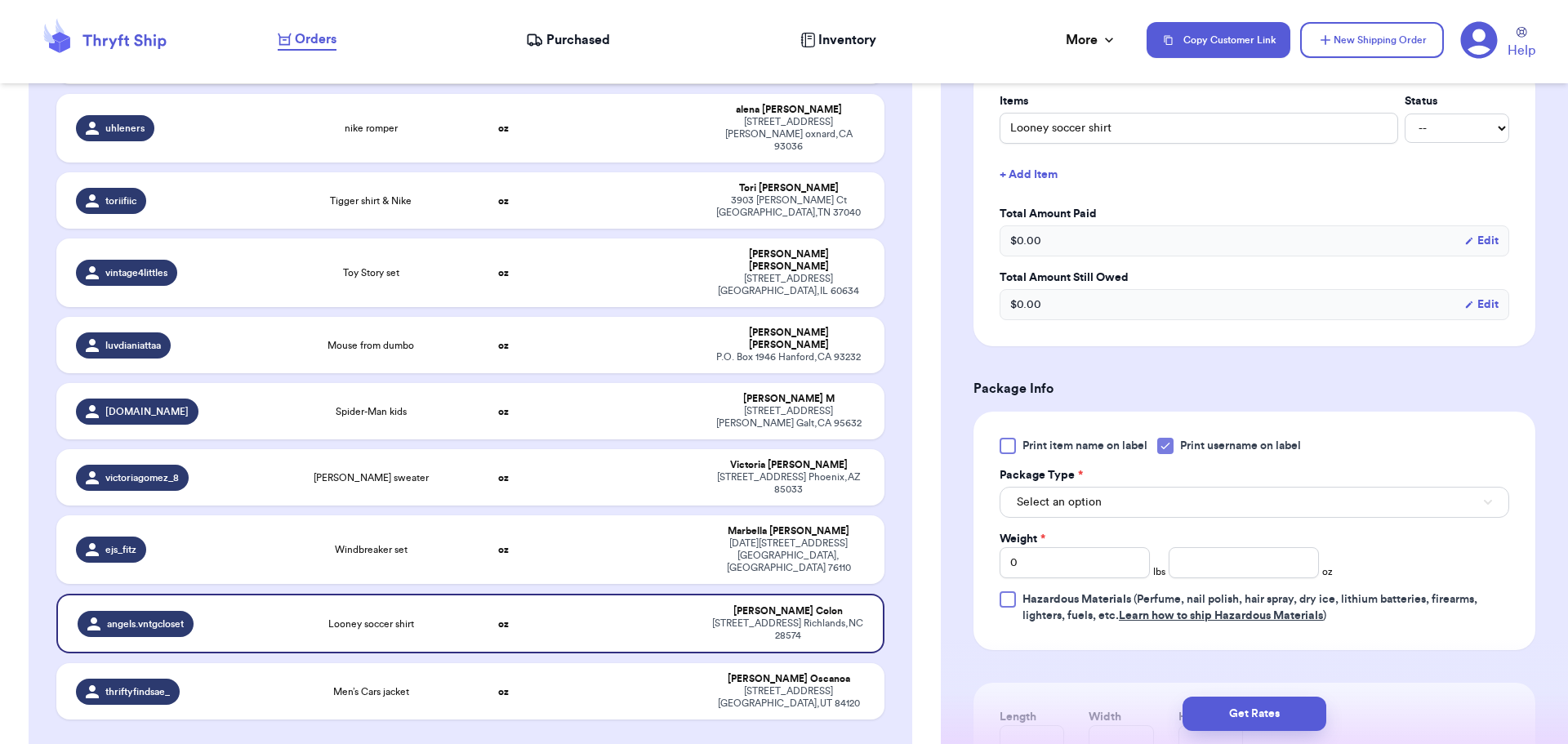
scroll to position [409, 0]
click at [1156, 495] on button "Select an option" at bounding box center [1254, 500] width 509 height 31
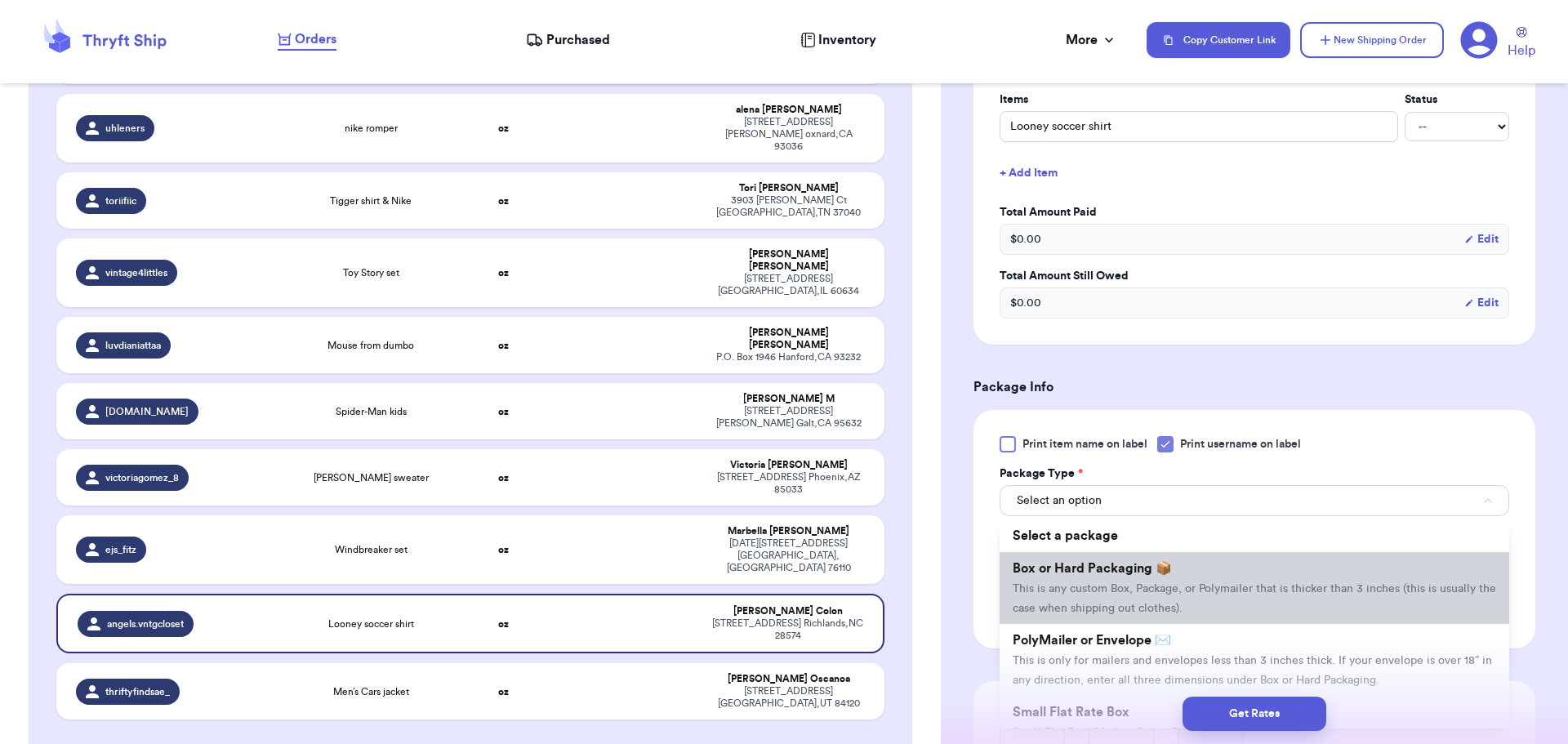
click at [1142, 562] on span "Box or Hard Packaging 📦" at bounding box center [1091, 569] width 159 height 13
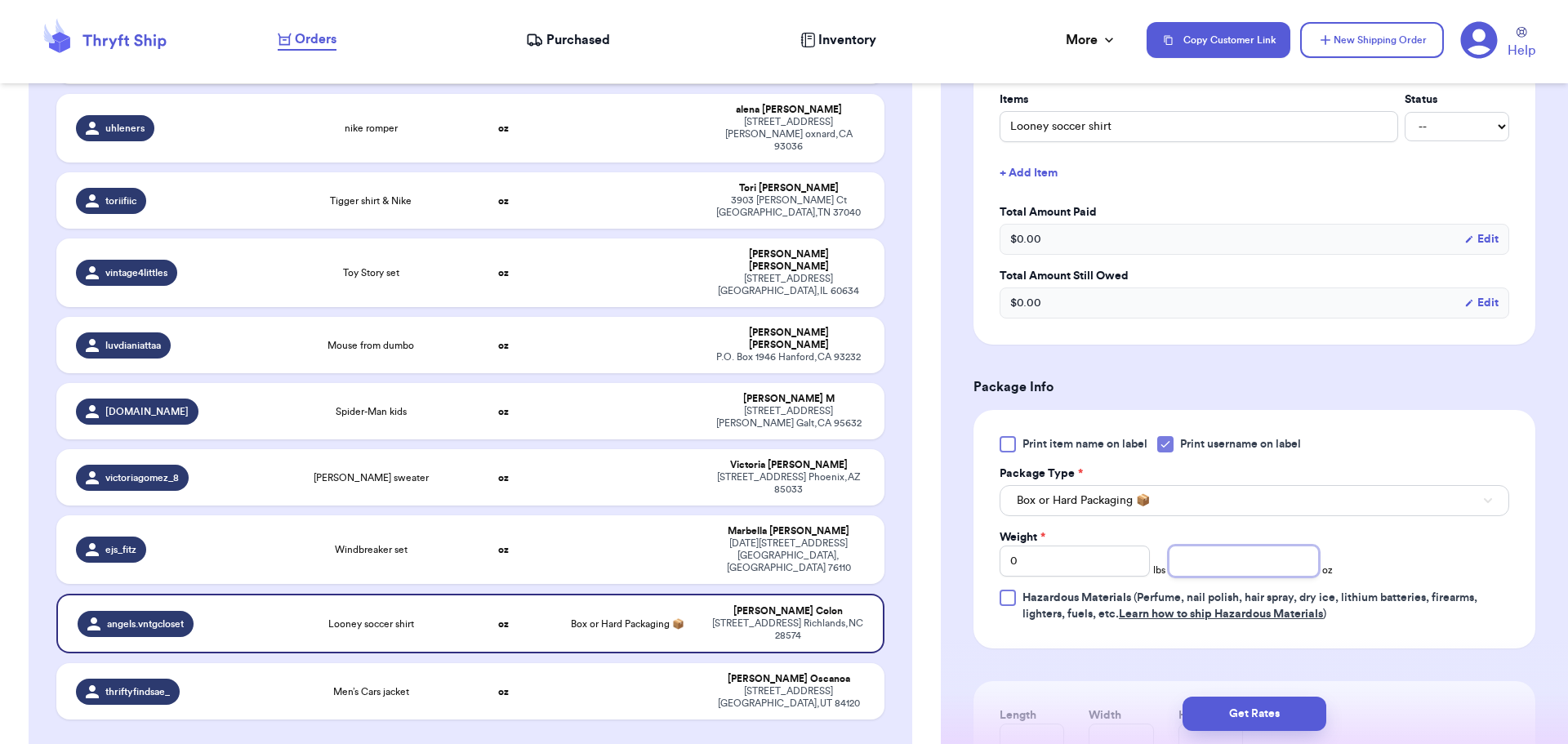
click at [1199, 556] on input "number" at bounding box center [1244, 561] width 150 height 31
type input "8"
click at [1257, 717] on button "Get Rates" at bounding box center [1254, 714] width 144 height 35
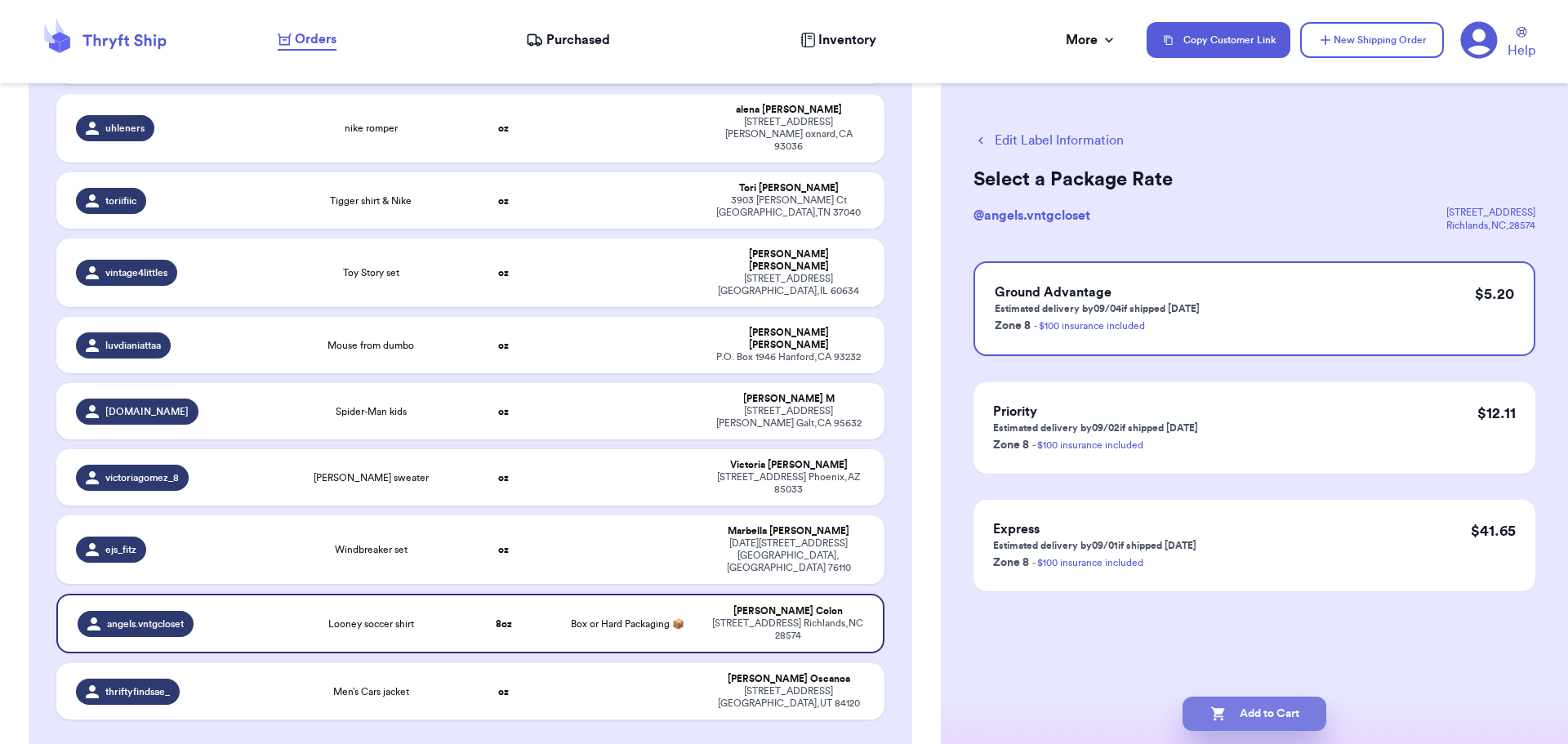
click at [1274, 710] on button "Add to Cart" at bounding box center [1254, 714] width 144 height 35
checkbox input "true"
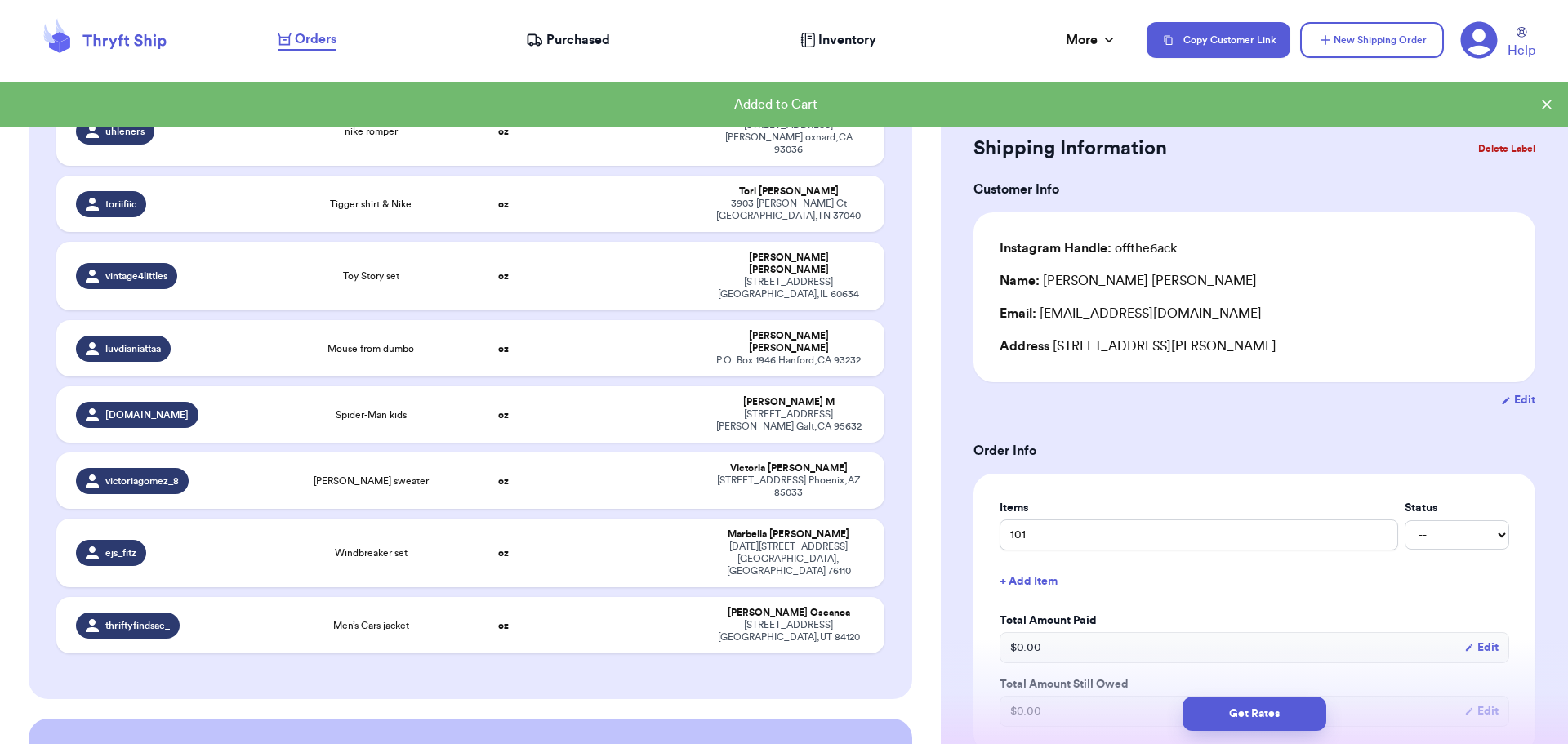
scroll to position [983, 0]
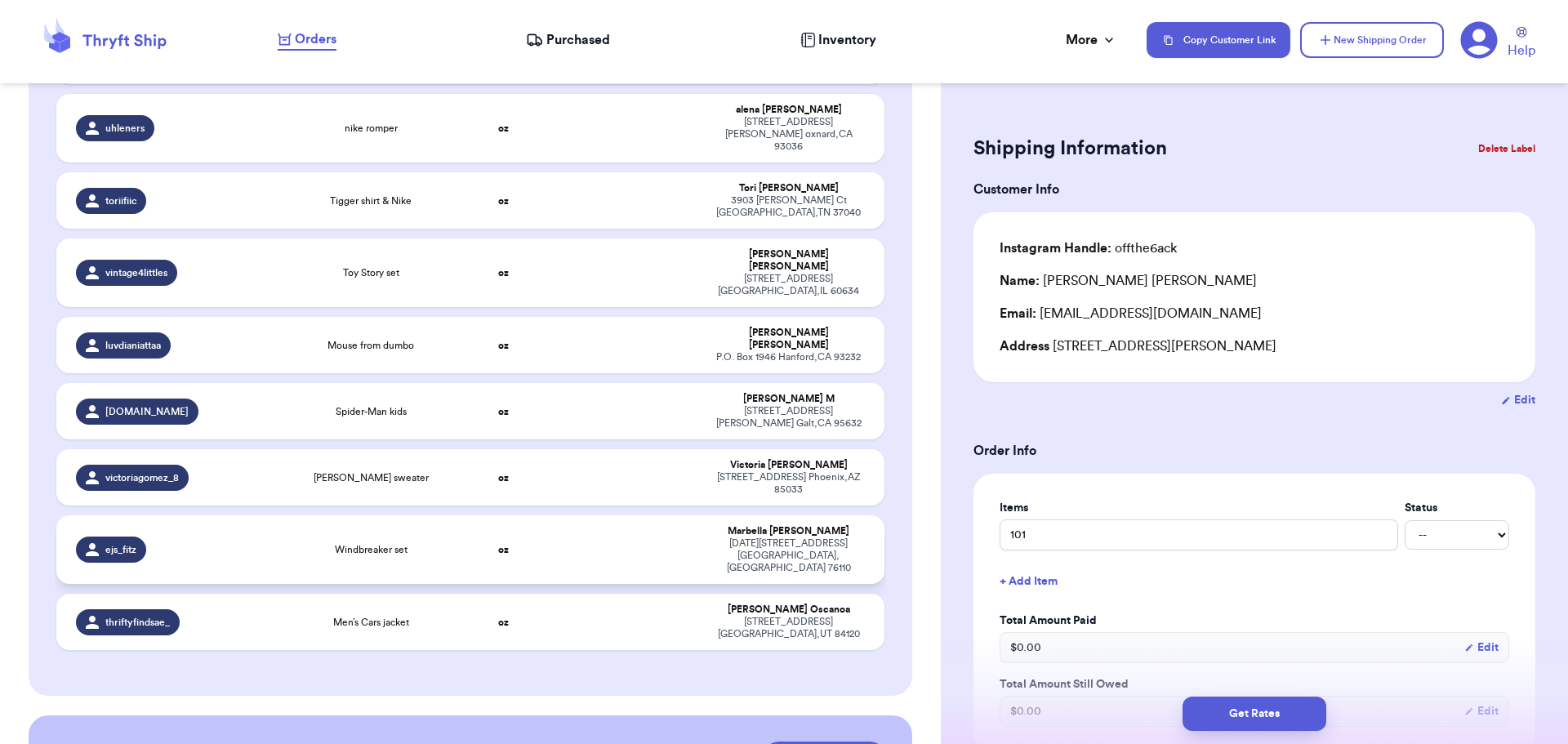
click at [570, 516] on td at bounding box center [627, 549] width 149 height 68
type input "Windbreaker set"
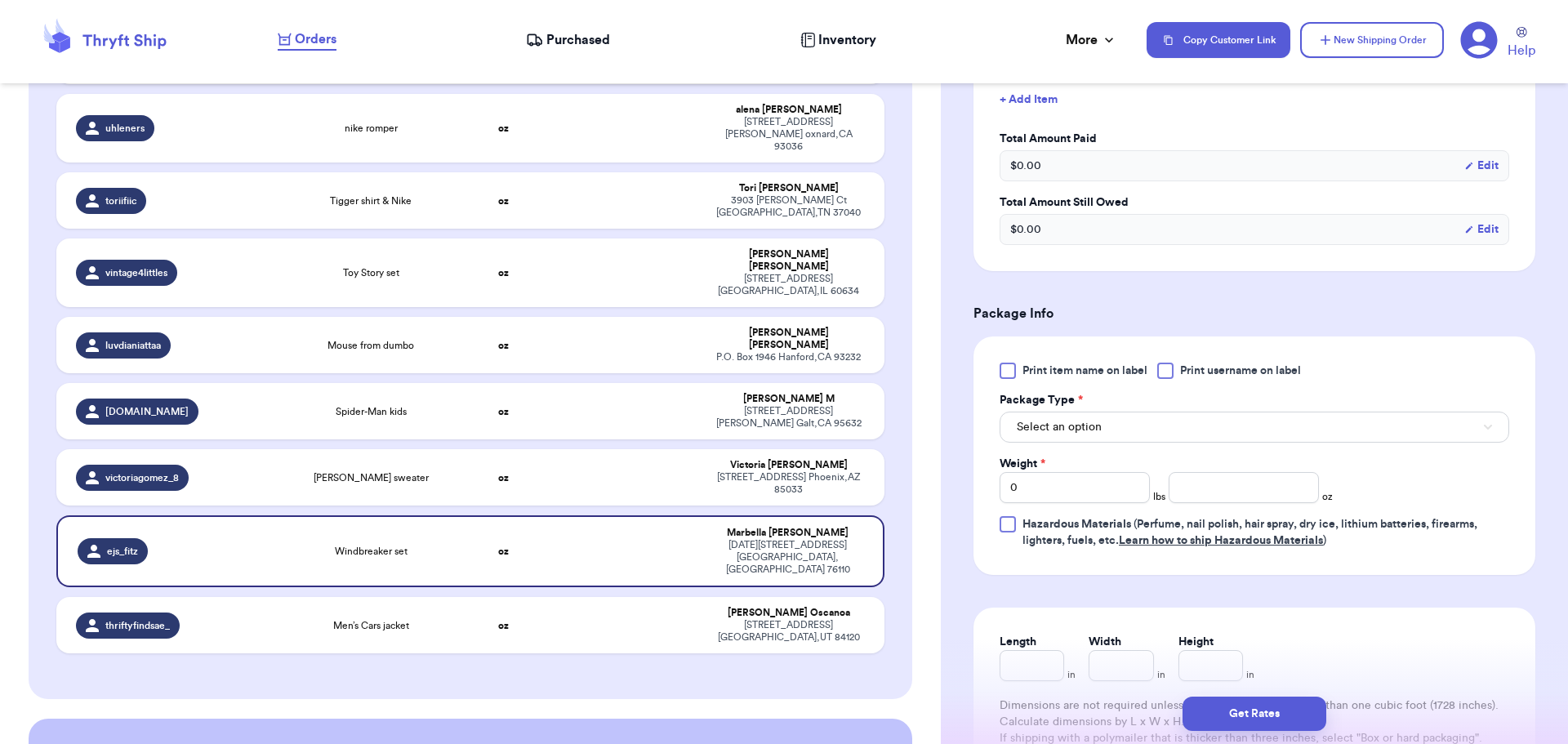
scroll to position [490, 0]
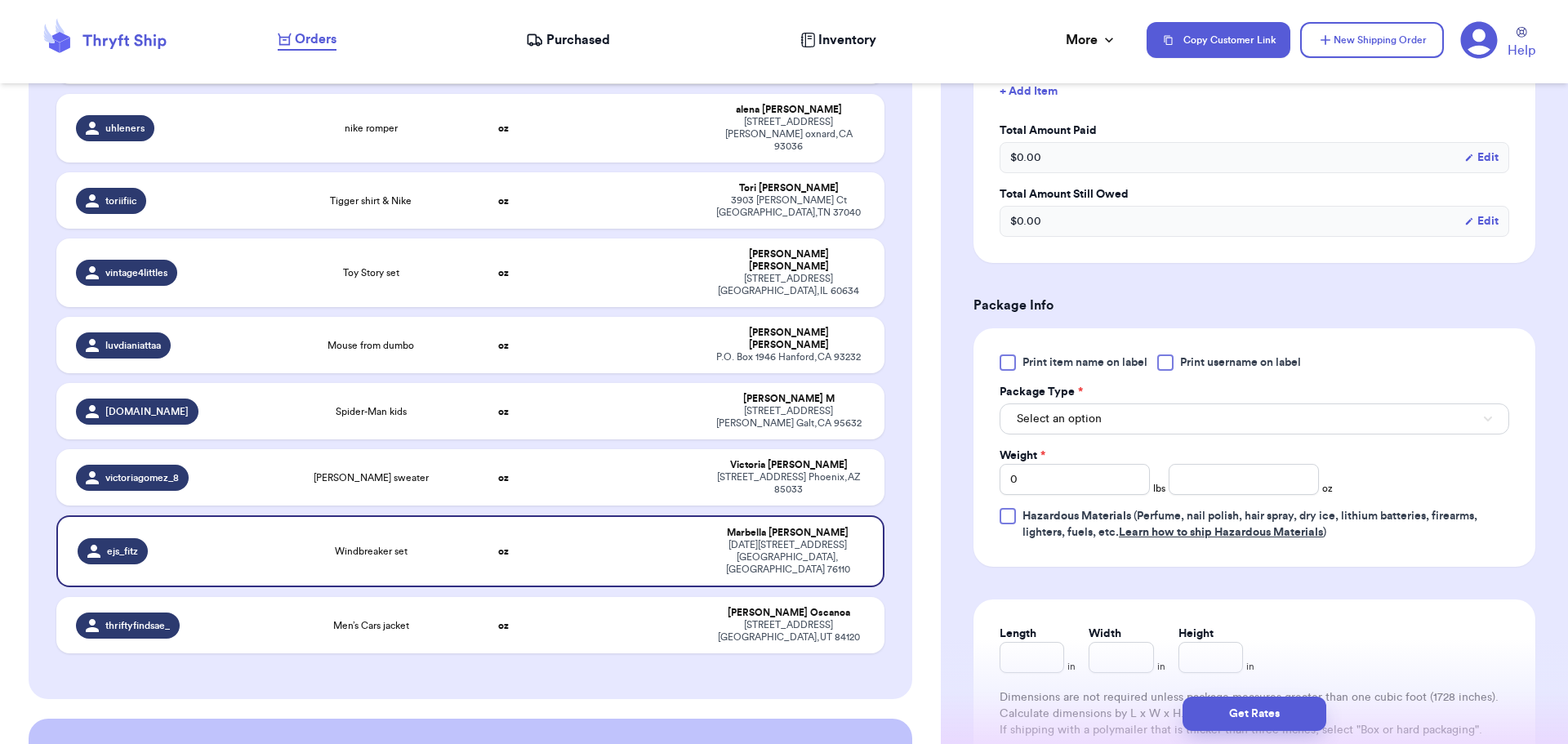
click at [1170, 364] on div at bounding box center [1165, 362] width 16 height 16
click at [0, 0] on input "Print username on label" at bounding box center [0, 0] width 0 height 0
drag, startPoint x: 1140, startPoint y: 438, endPoint x: 1147, endPoint y: 421, distance: 18.4
click at [1145, 423] on div "Print item name on label Print username on label Package Type * Select an optio…" at bounding box center [1254, 447] width 509 height 186
click at [1146, 419] on button "Select an option" at bounding box center [1254, 419] width 509 height 31
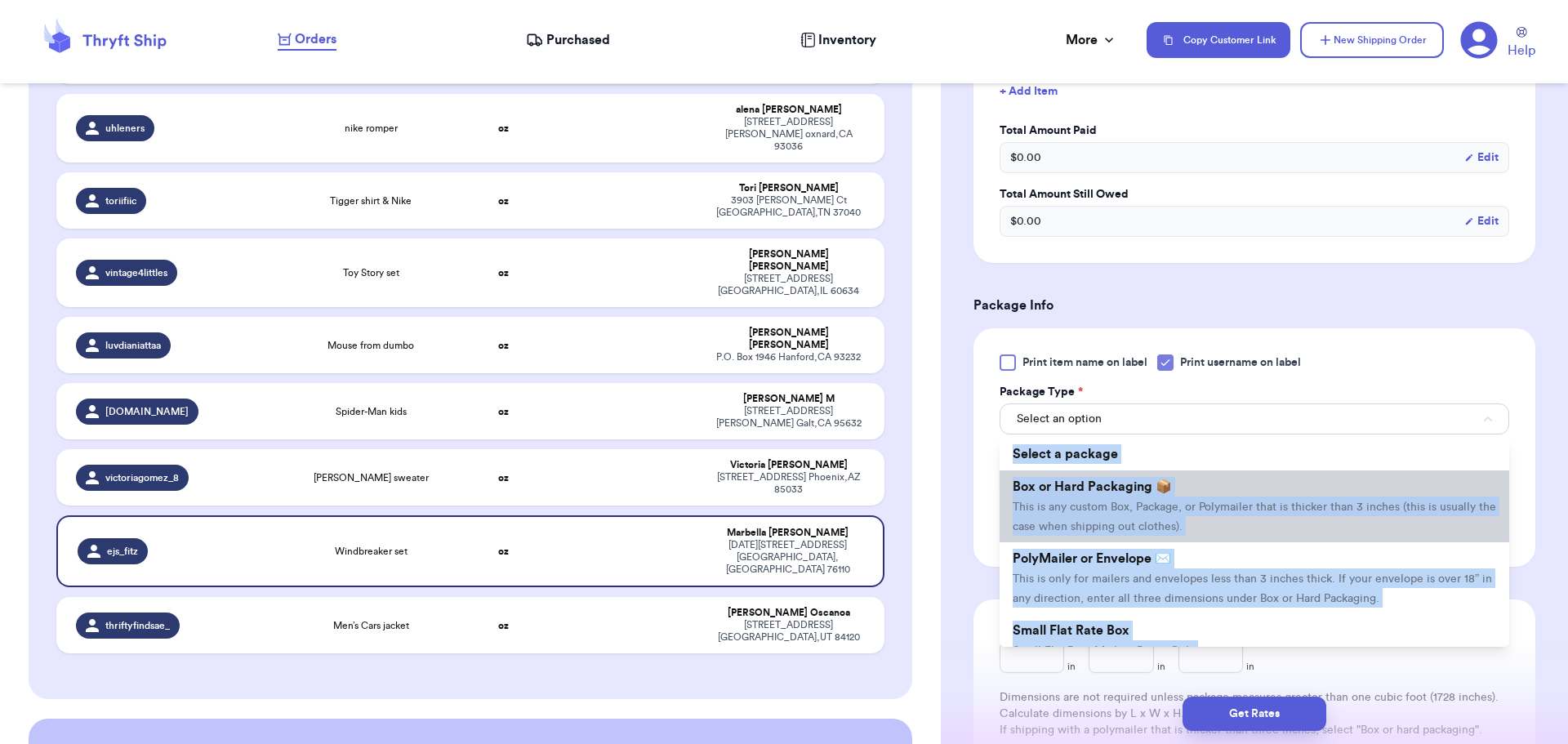
click at [1100, 509] on span "This is any custom Box, Package, or Polymailer that is thicker than 3 inches (t…" at bounding box center [1254, 517] width 483 height 31
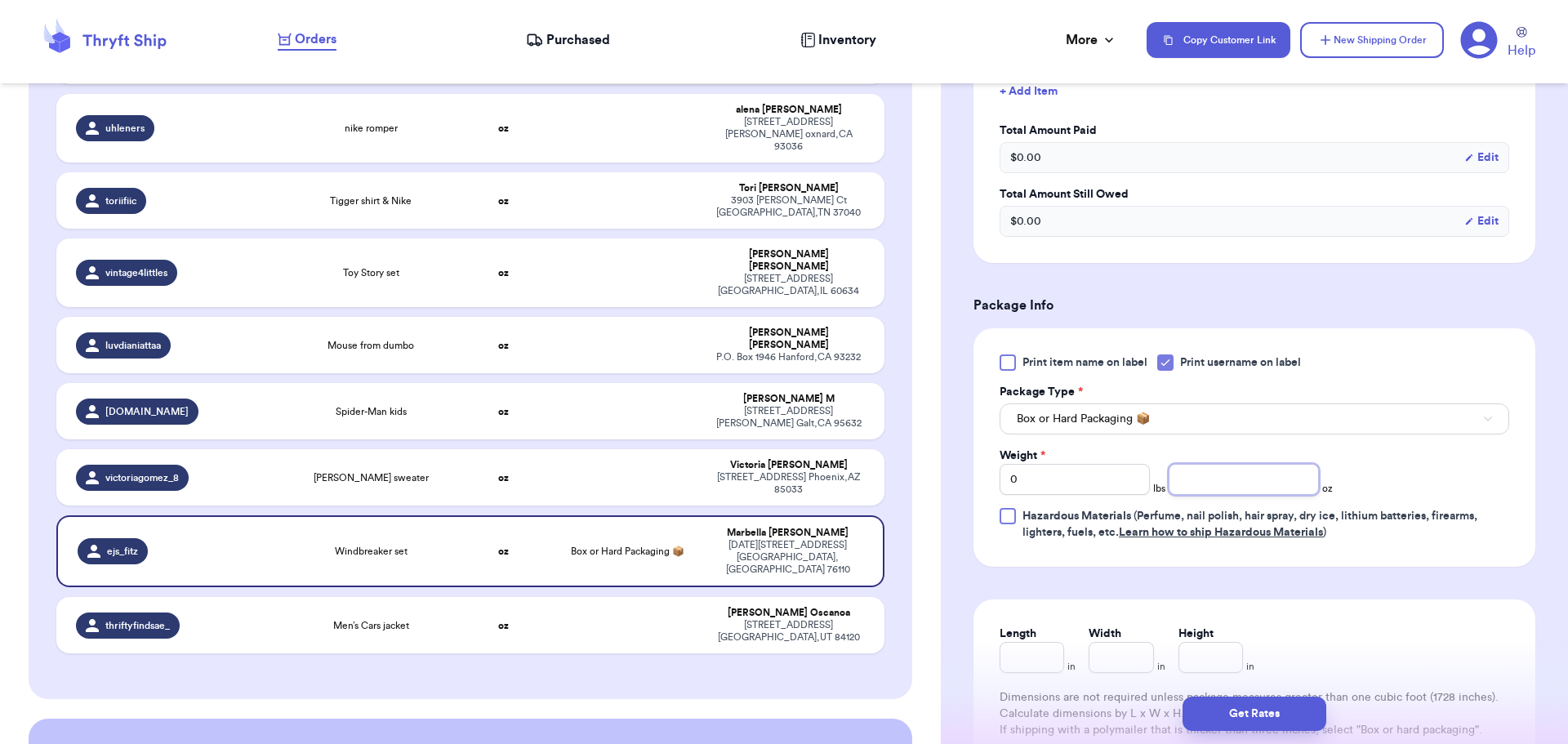
click at [1250, 486] on input "number" at bounding box center [1244, 479] width 150 height 31
type input "14"
click at [1261, 699] on button "Get Rates" at bounding box center [1254, 714] width 144 height 35
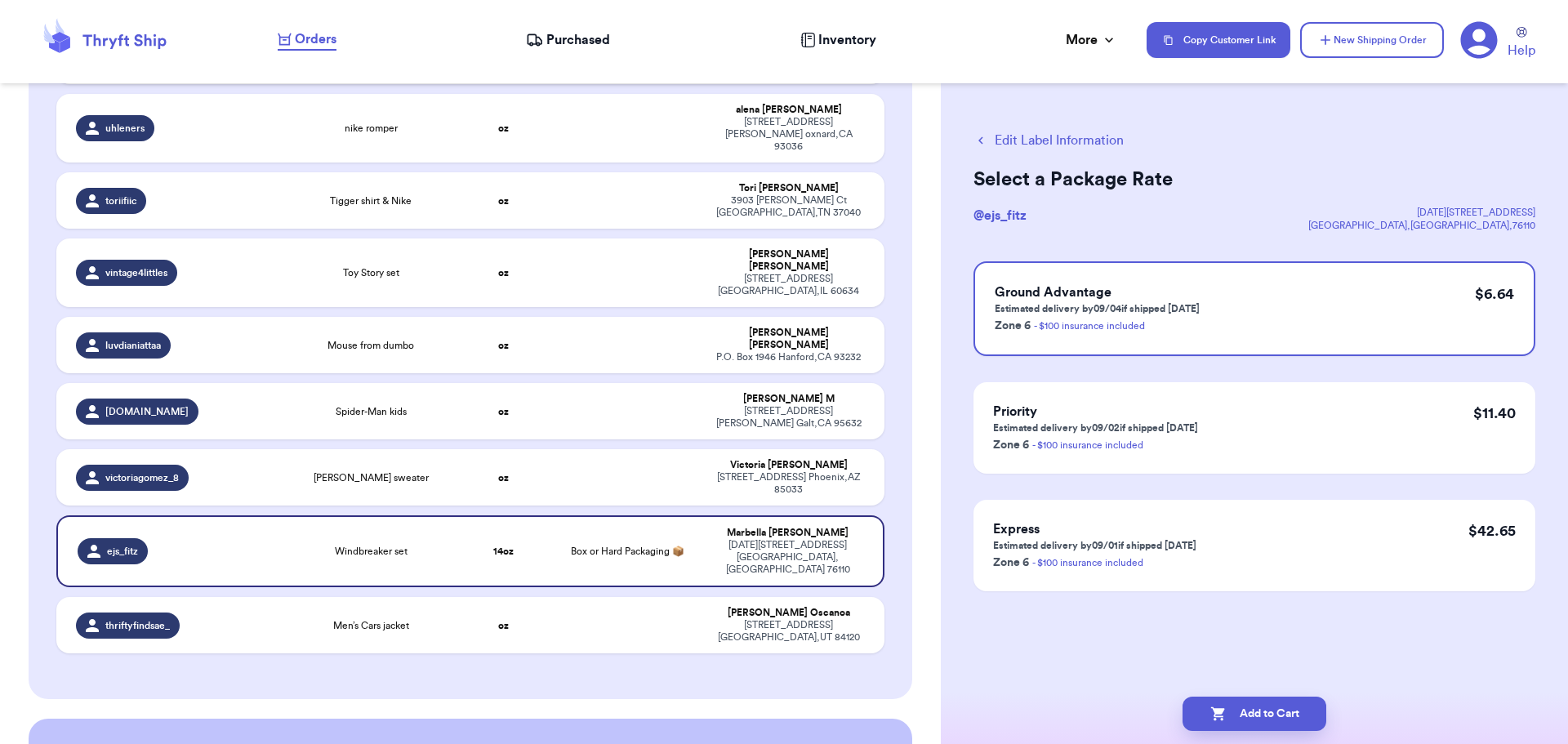
scroll to position [0, 0]
click at [1250, 715] on button "Add to Cart" at bounding box center [1254, 714] width 144 height 35
checkbox input "true"
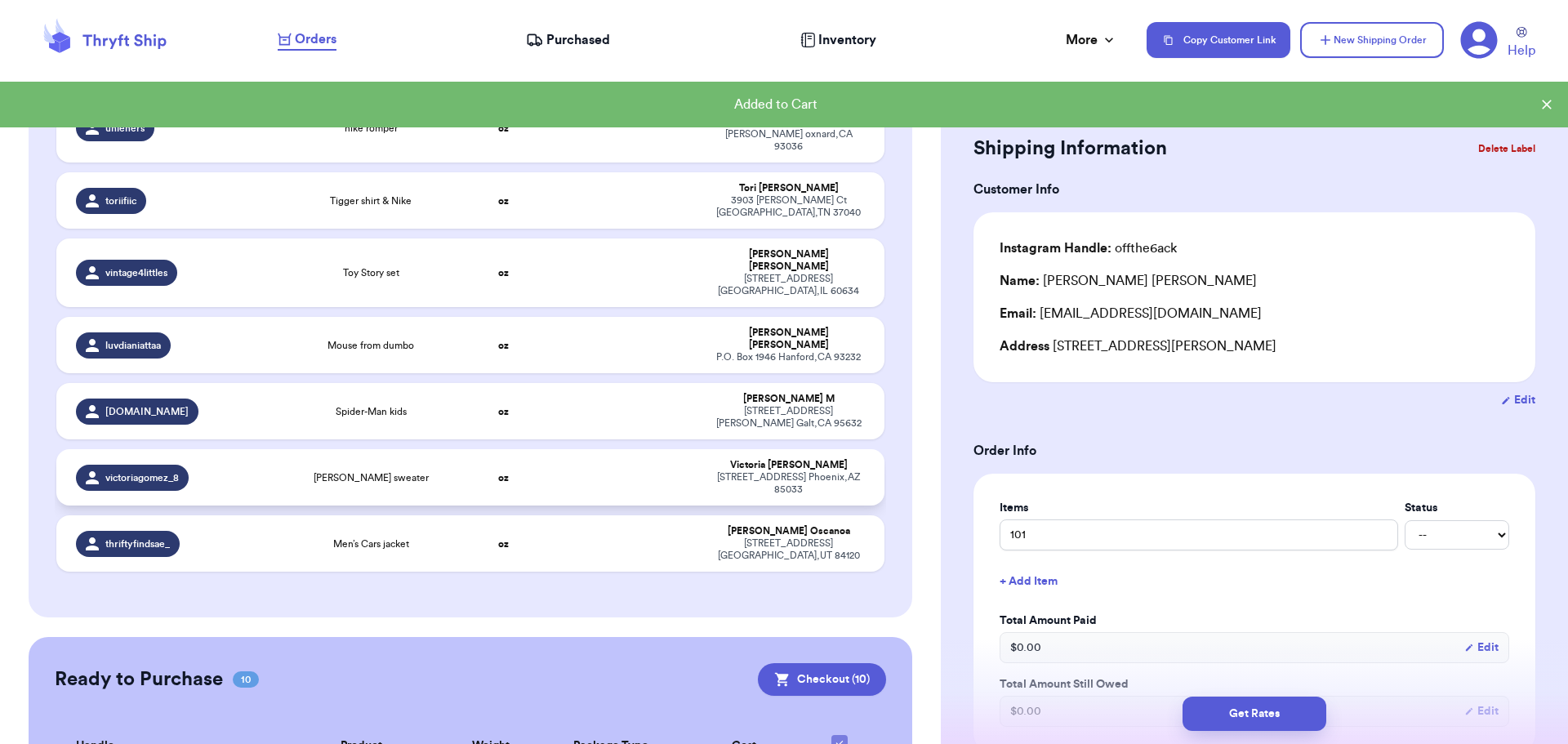
click at [604, 449] on td at bounding box center [627, 477] width 149 height 56
type input "[PERSON_NAME] sweater"
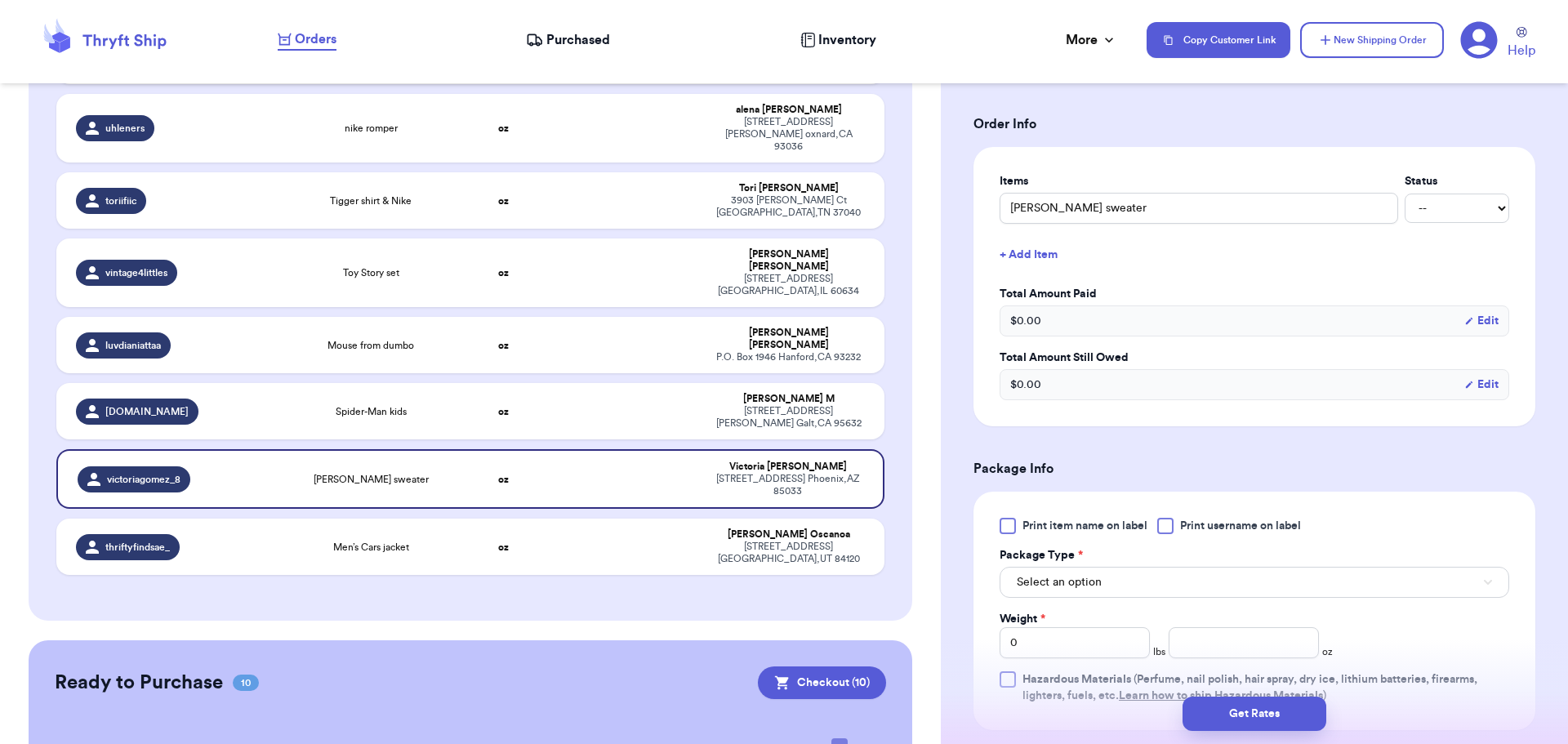
scroll to position [572, 0]
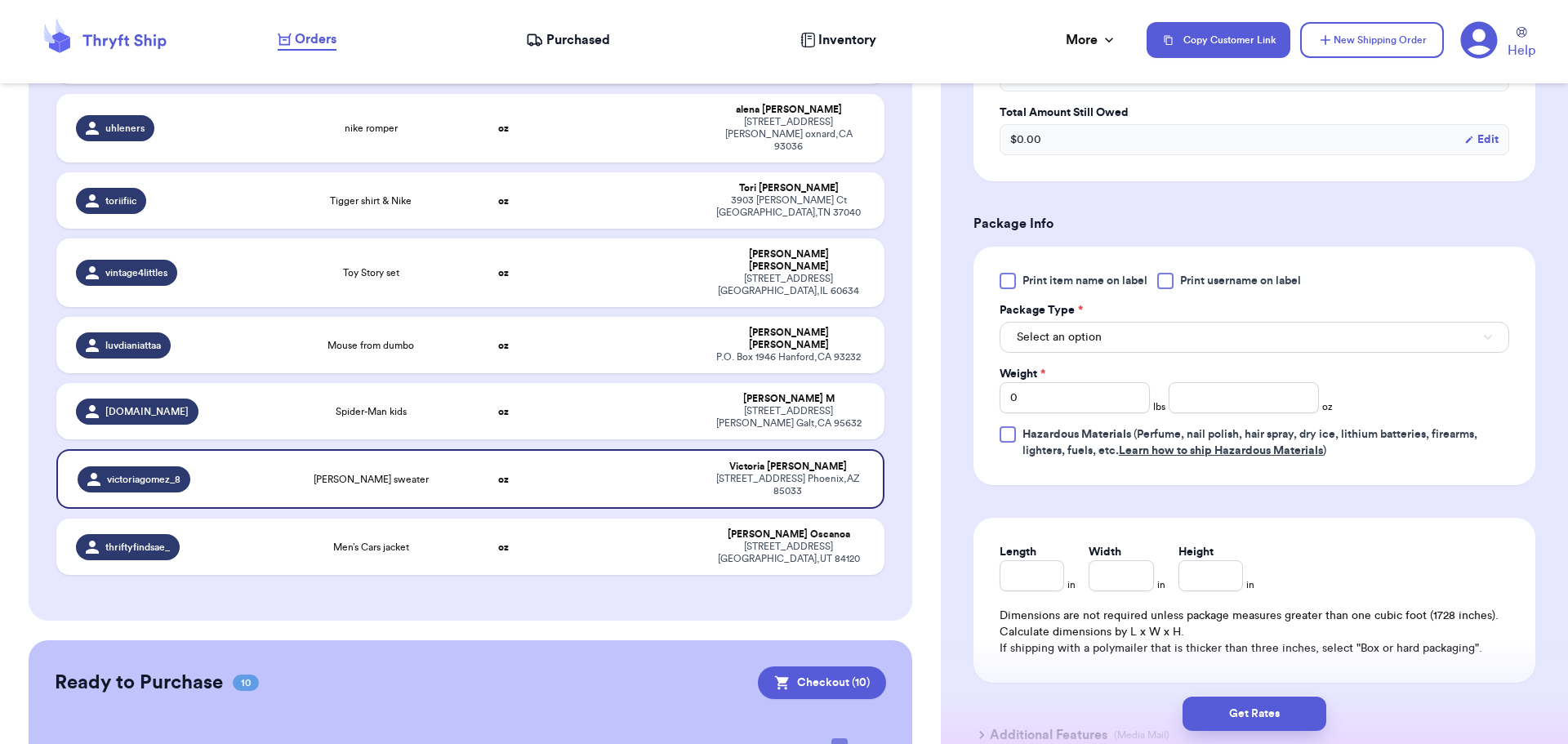
click at [1165, 283] on div at bounding box center [1165, 281] width 16 height 16
click at [0, 0] on input "Print username on label" at bounding box center [0, 0] width 0 height 0
click at [1149, 331] on button "Select an option" at bounding box center [1254, 337] width 509 height 31
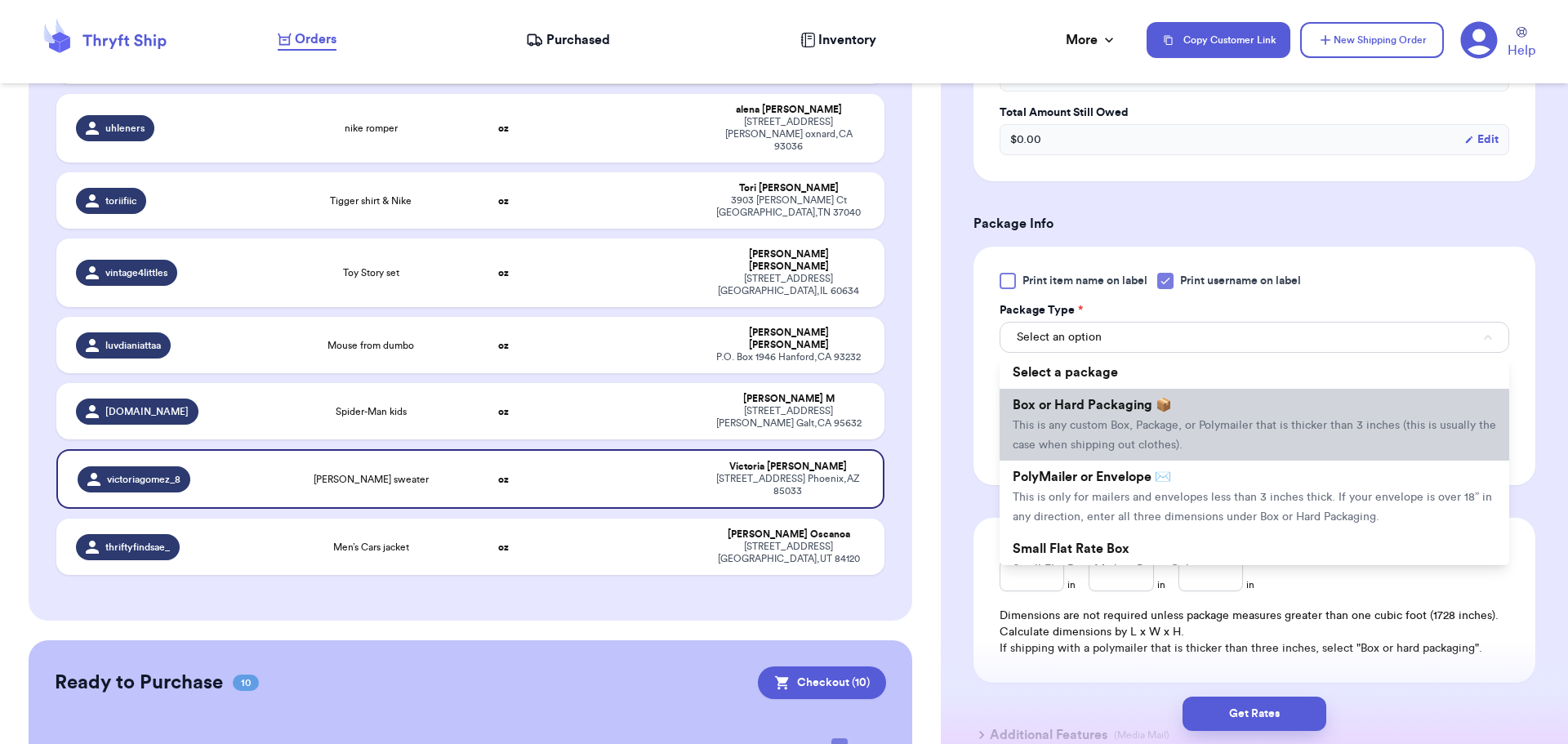
click at [1178, 433] on li "Box or Hard Packaging 📦 This is any custom Box, Package, or Polymailer that is …" at bounding box center [1254, 425] width 509 height 72
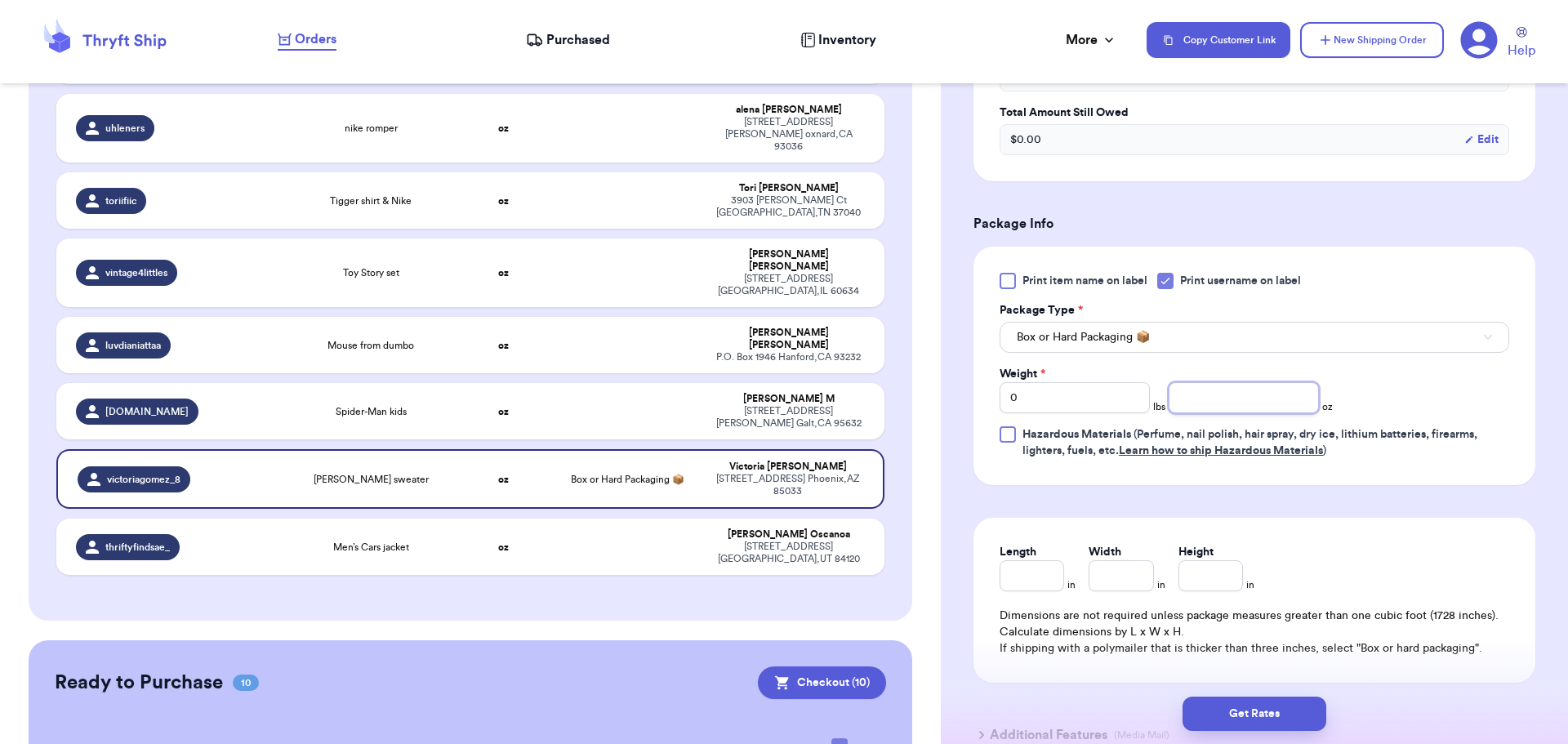
click at [1242, 396] on input "number" at bounding box center [1244, 398] width 150 height 31
type input "10"
click at [1254, 717] on button "Get Rates" at bounding box center [1254, 714] width 144 height 35
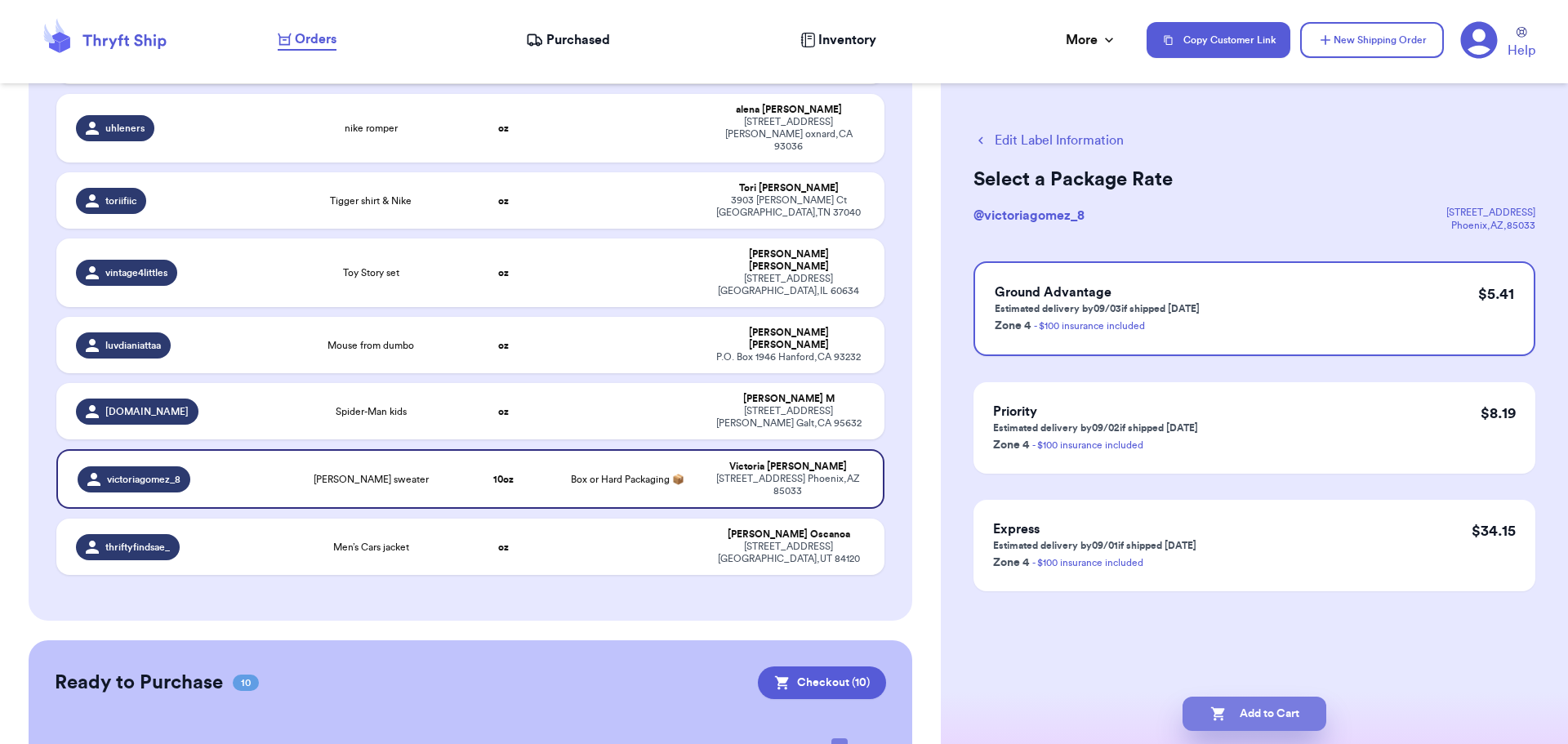
click at [1227, 707] on button "Add to Cart" at bounding box center [1254, 714] width 144 height 35
checkbox input "true"
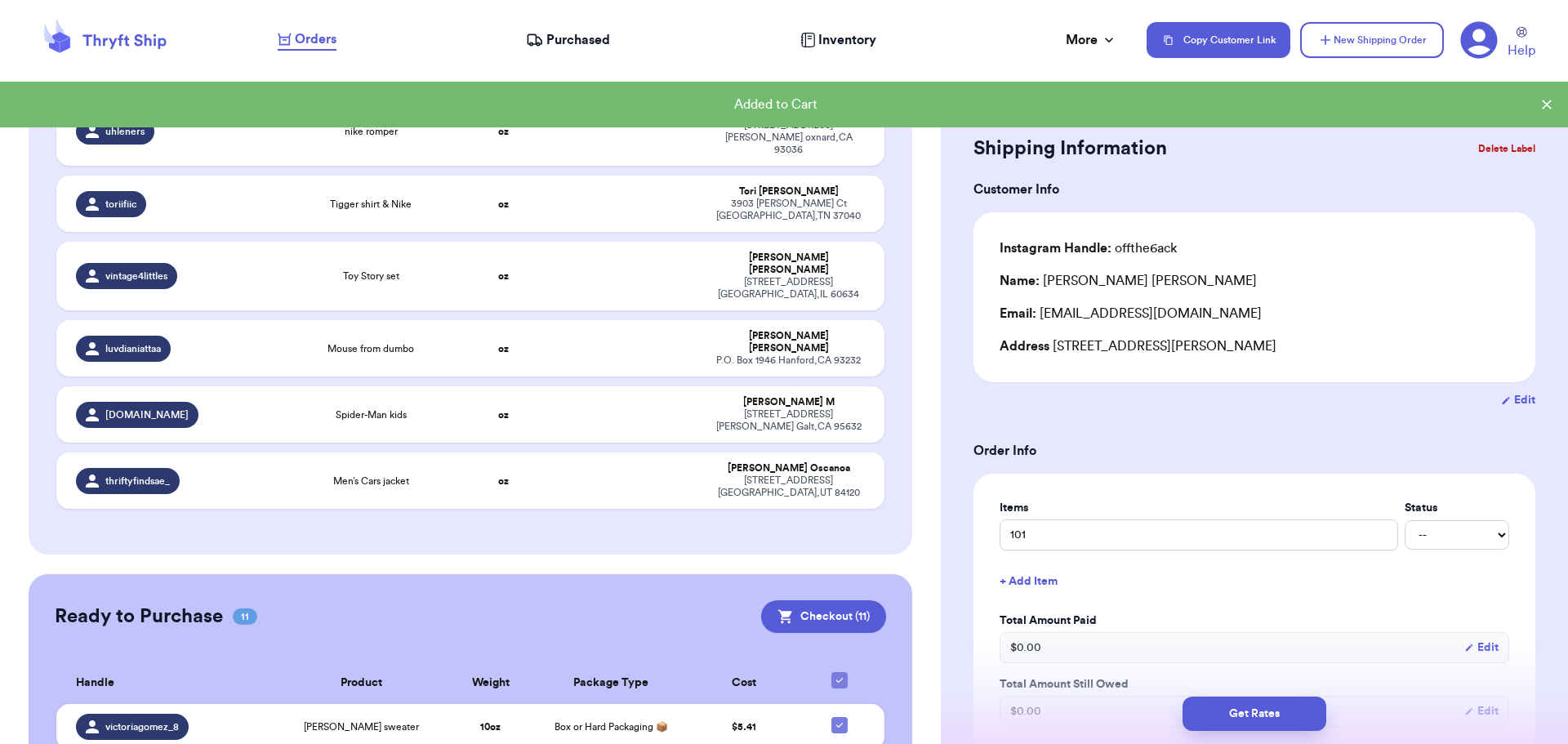
scroll to position [983, 0]
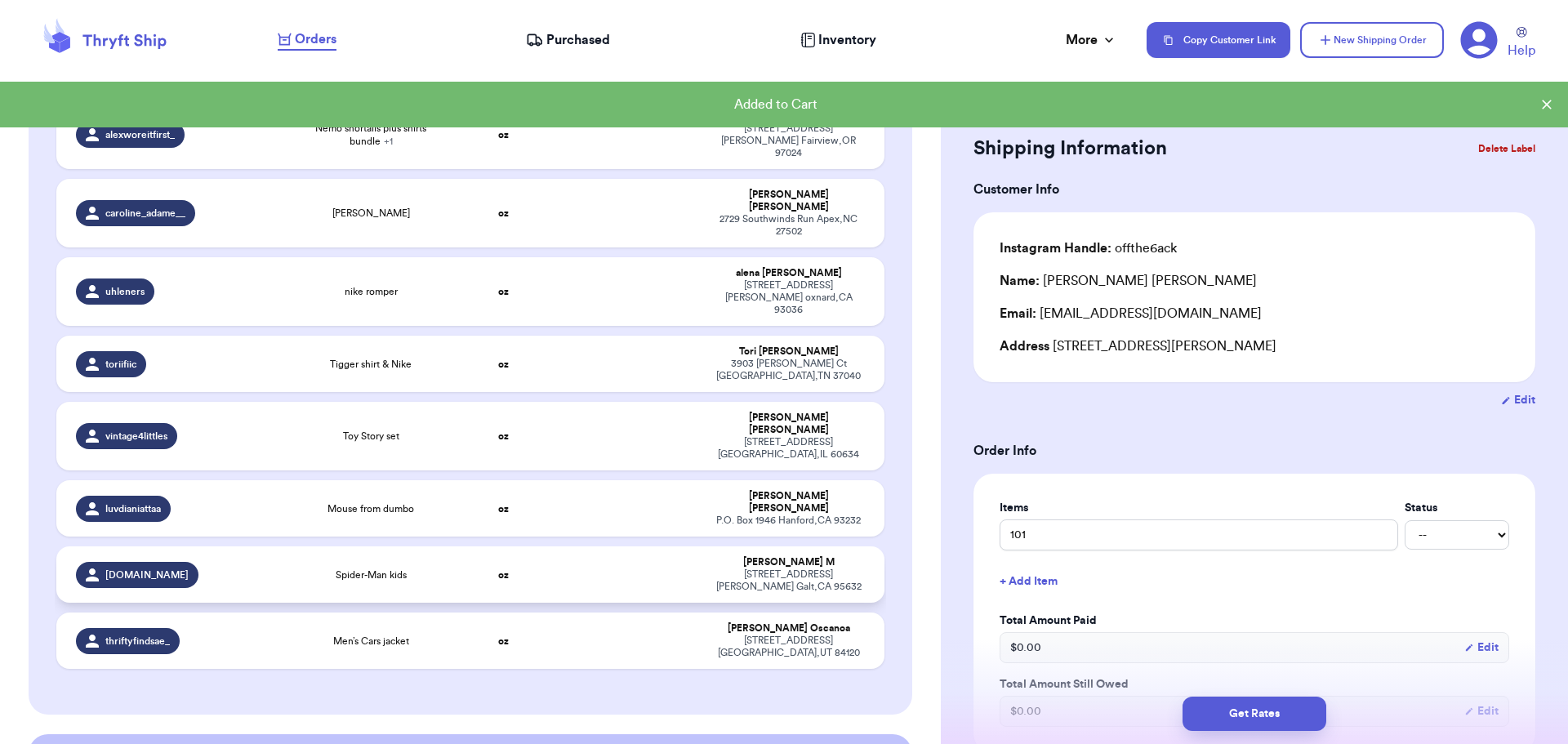
click at [614, 547] on td at bounding box center [627, 575] width 149 height 56
type input "Spider-Man kids"
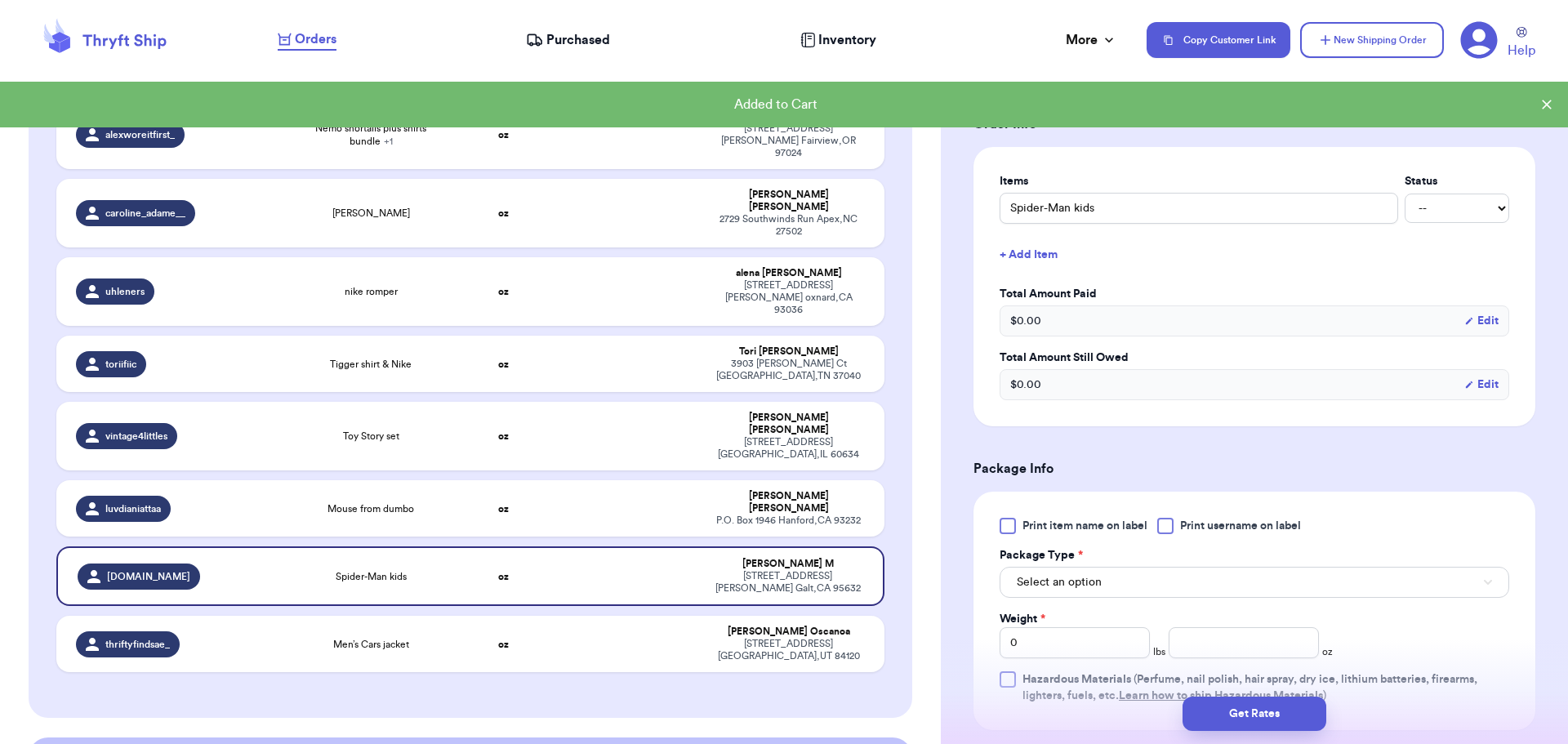
scroll to position [490, 0]
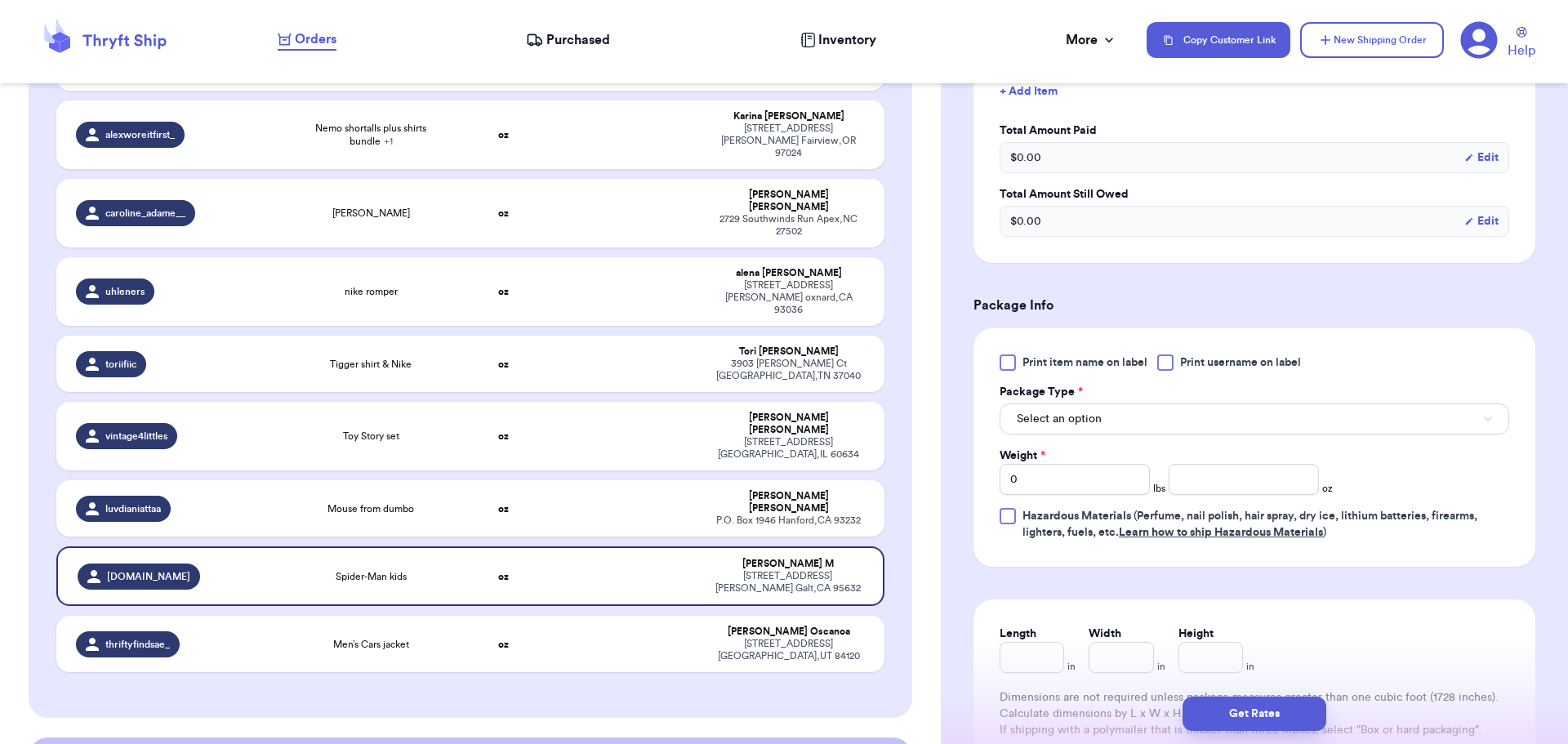
click at [1168, 366] on div at bounding box center [1165, 362] width 16 height 16
click at [0, 0] on input "Print username on label" at bounding box center [0, 0] width 0 height 0
click at [1176, 423] on button "Select an option" at bounding box center [1254, 419] width 509 height 31
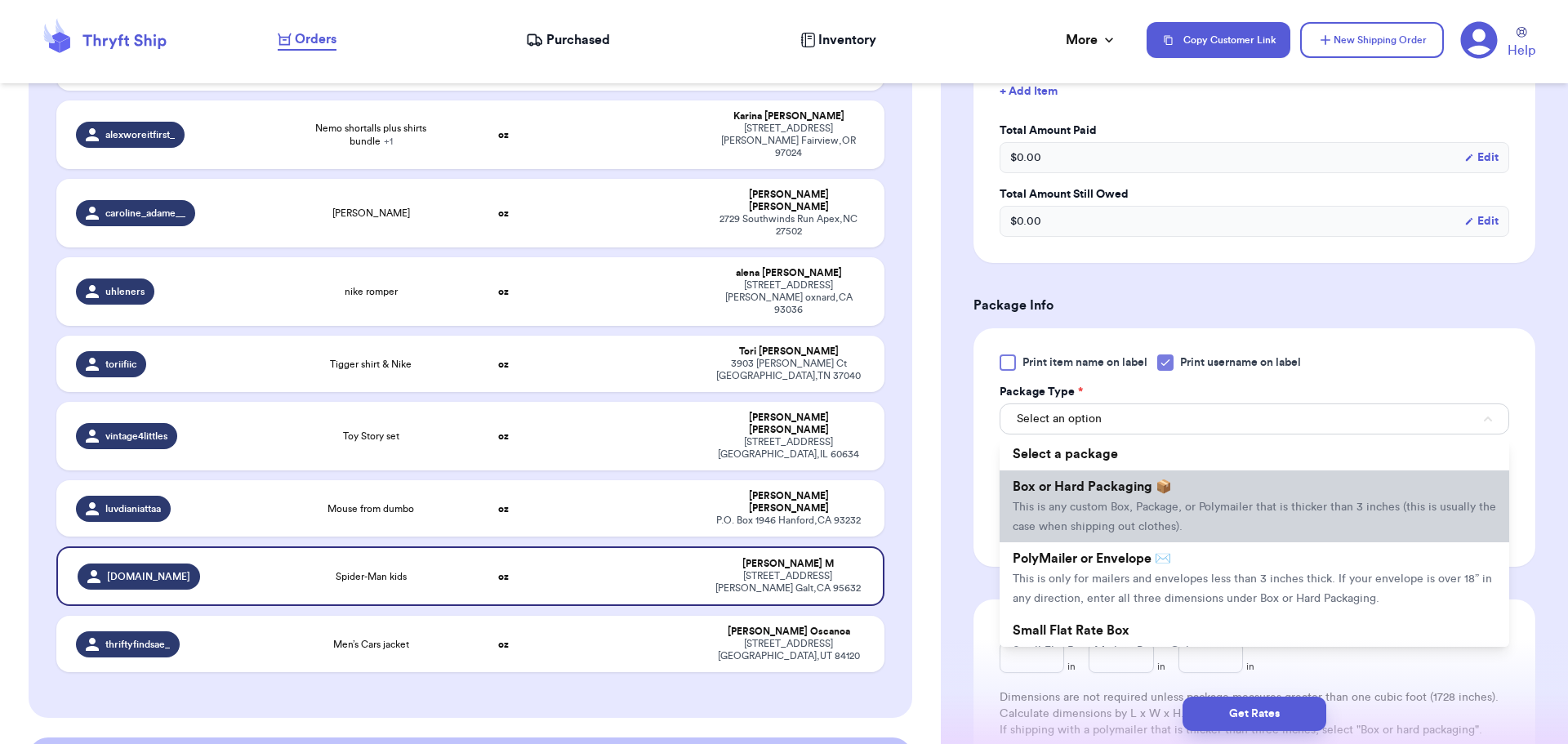
click at [1174, 481] on li "Box or Hard Packaging 📦 This is any custom Box, Package, or Polymailer that is …" at bounding box center [1254, 506] width 509 height 72
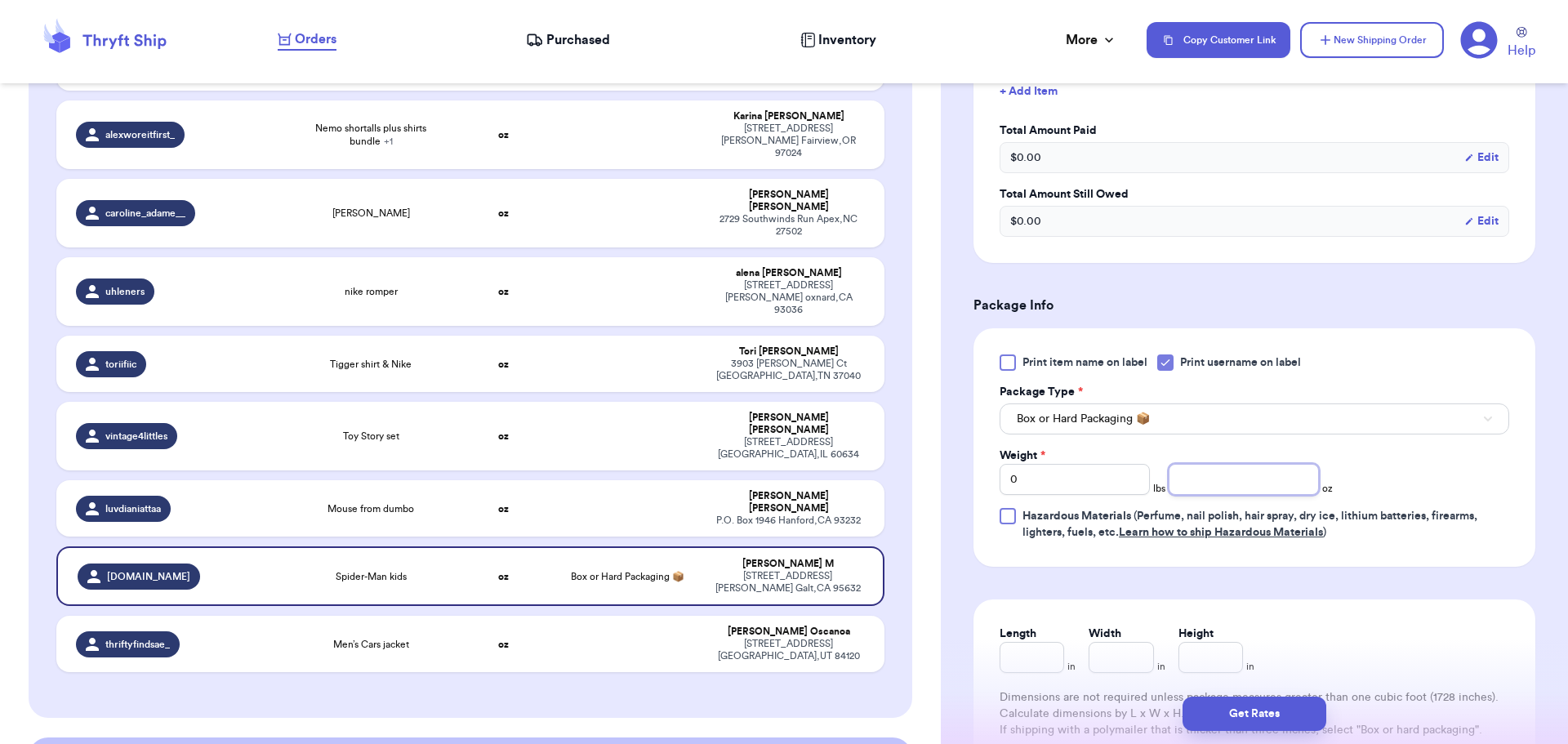
click at [1201, 483] on input "number" at bounding box center [1244, 479] width 150 height 31
type input "8"
click at [1220, 713] on button "Get Rates" at bounding box center [1254, 714] width 144 height 35
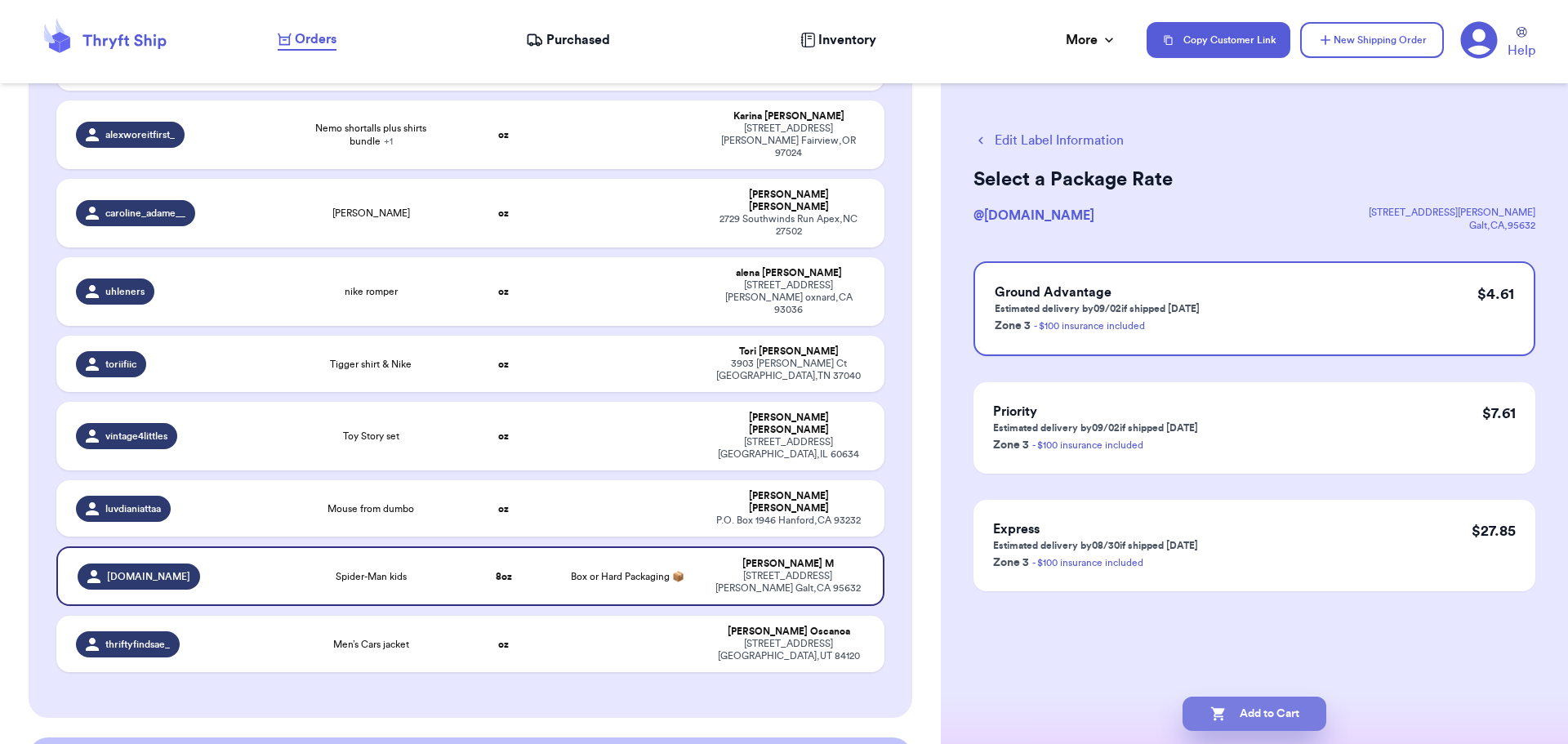
click at [1261, 715] on button "Add to Cart" at bounding box center [1254, 714] width 144 height 35
checkbox input "true"
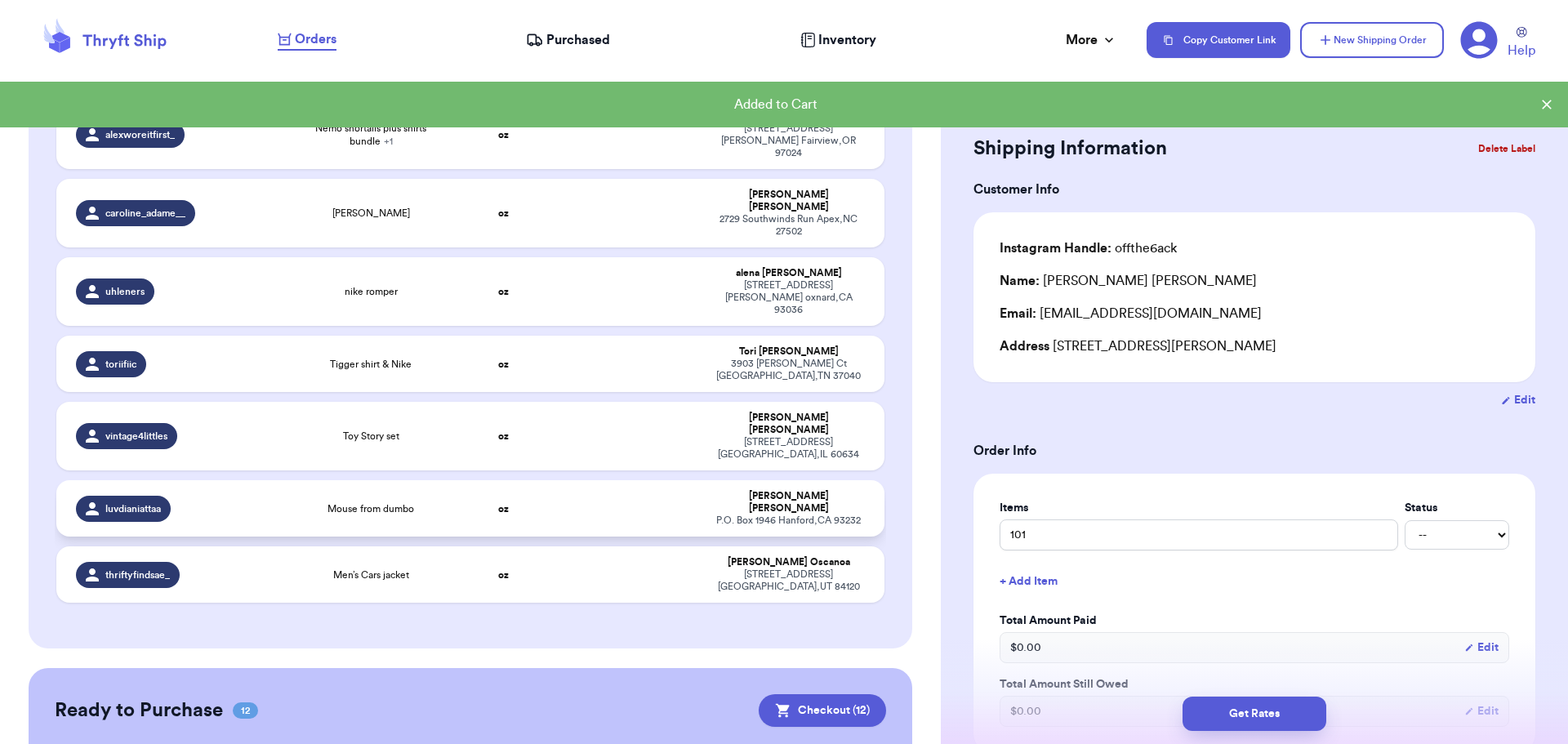
click at [605, 480] on td at bounding box center [627, 508] width 149 height 56
type input "Mouse from dumbo"
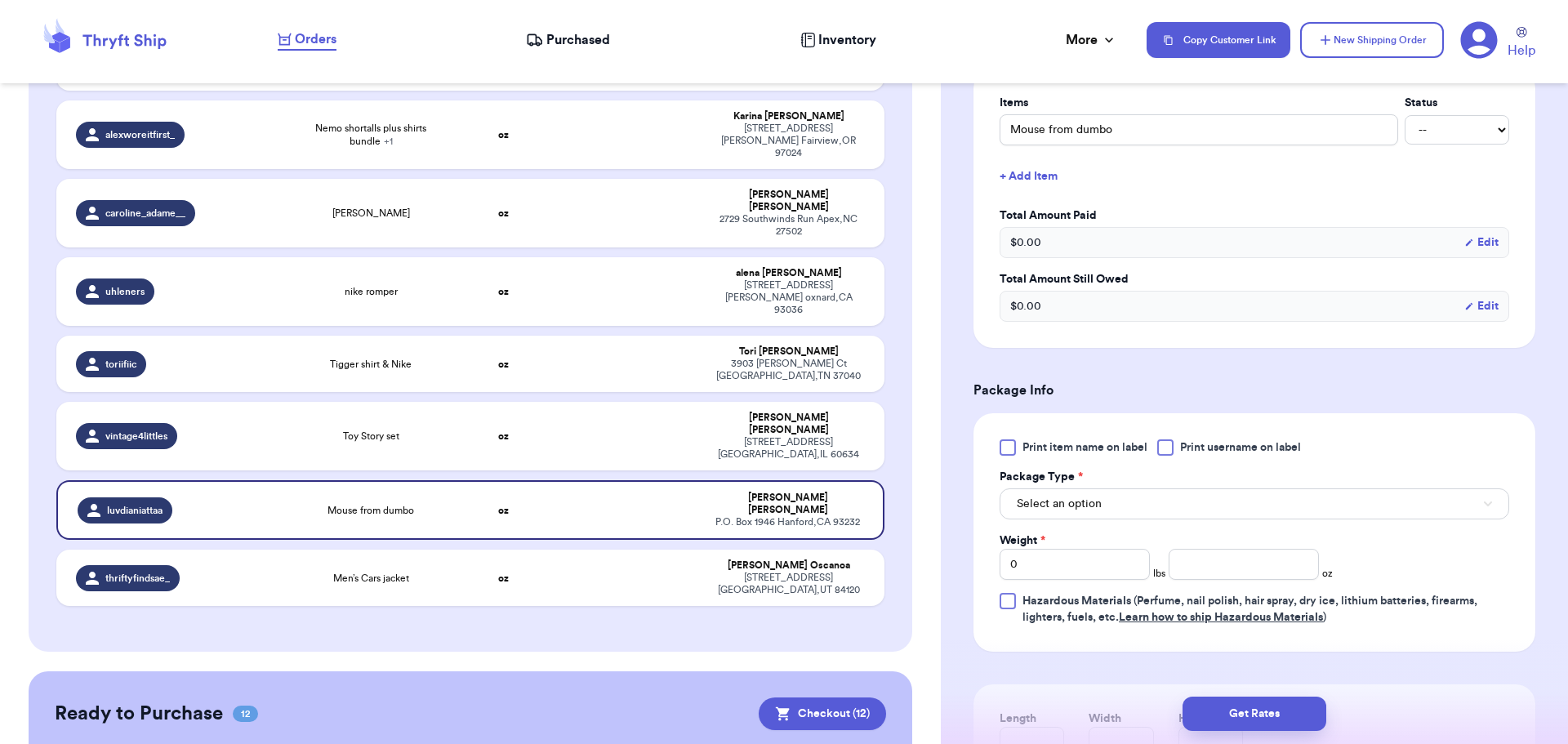
scroll to position [409, 0]
click at [1165, 436] on div at bounding box center [1165, 444] width 16 height 16
click at [0, 0] on input "Print username on label" at bounding box center [0, 0] width 0 height 0
click at [1144, 501] on button "Select an option" at bounding box center [1254, 500] width 509 height 31
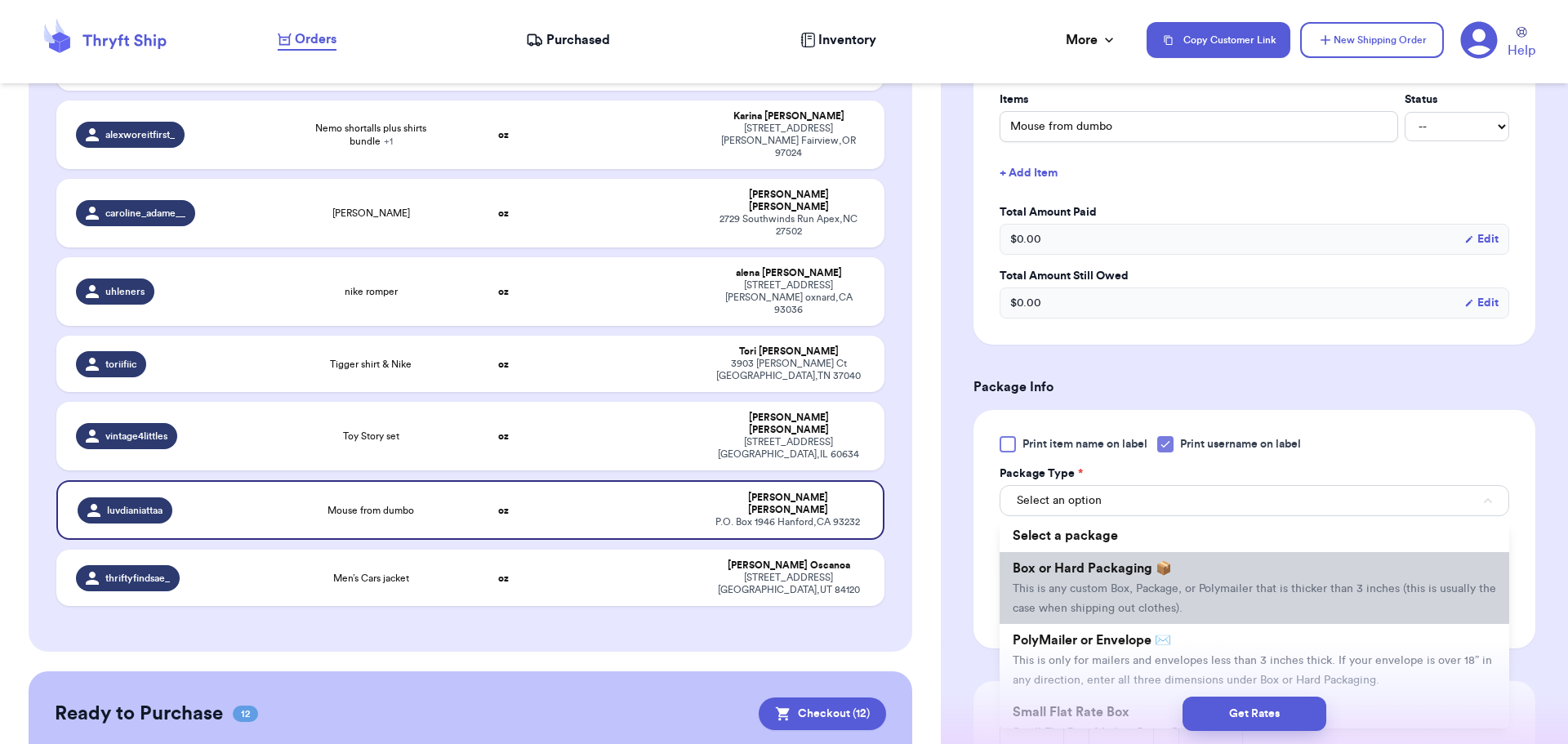
click at [1107, 590] on span "This is any custom Box, Package, or Polymailer that is thicker than 3 inches (t…" at bounding box center [1254, 598] width 483 height 31
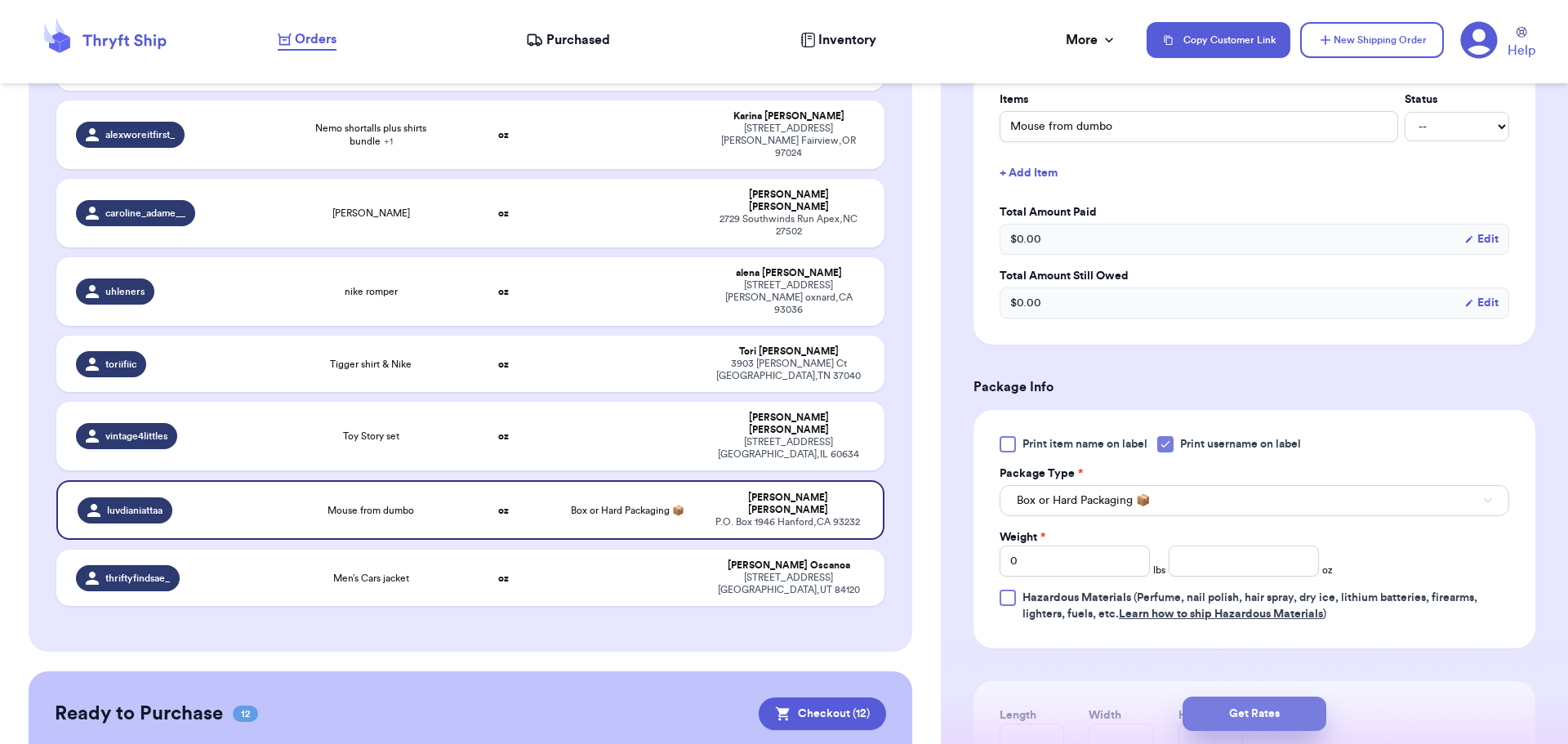
click at [1267, 724] on button "Get Rates" at bounding box center [1254, 714] width 144 height 35
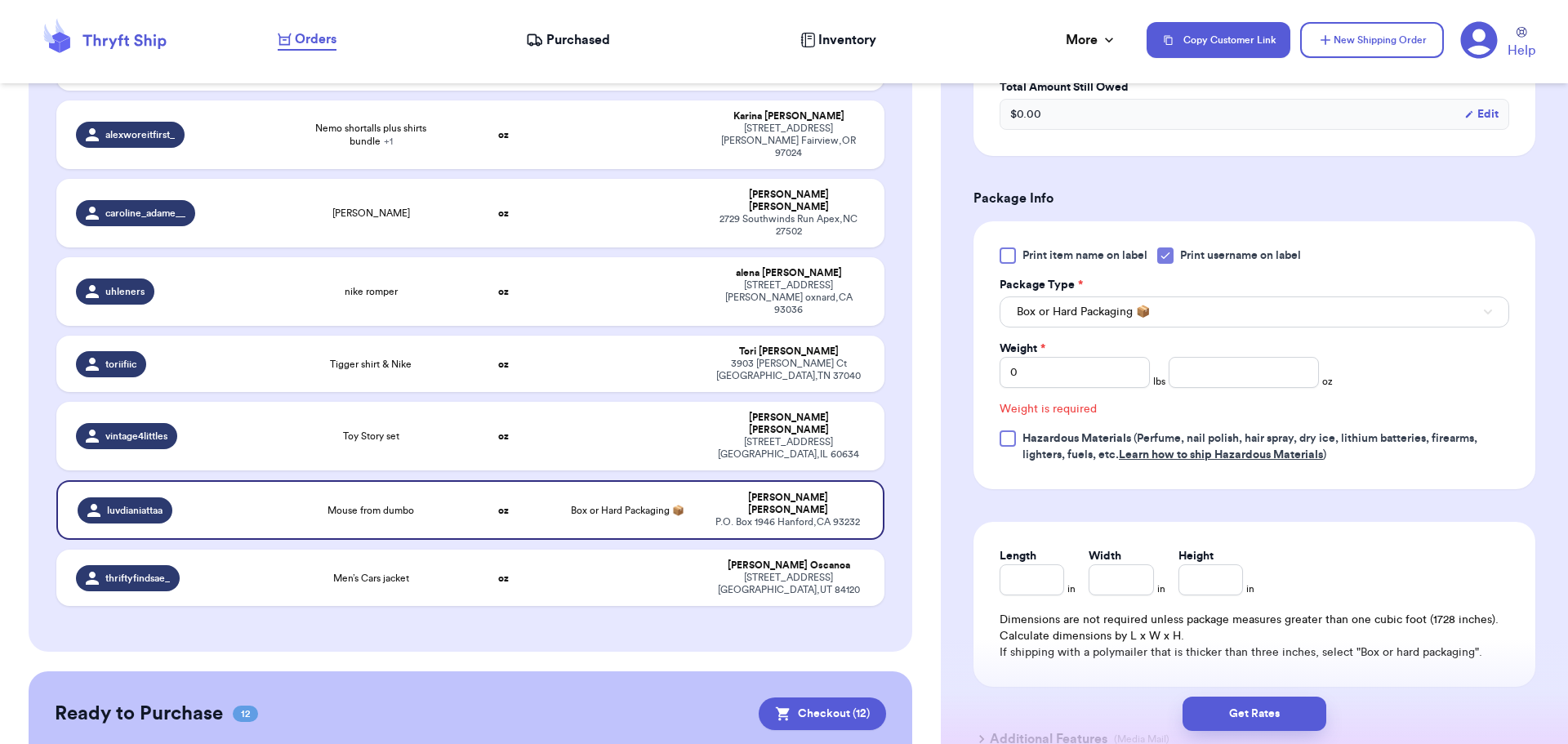
scroll to position [598, 0]
click at [1197, 374] on input "number" at bounding box center [1244, 372] width 150 height 31
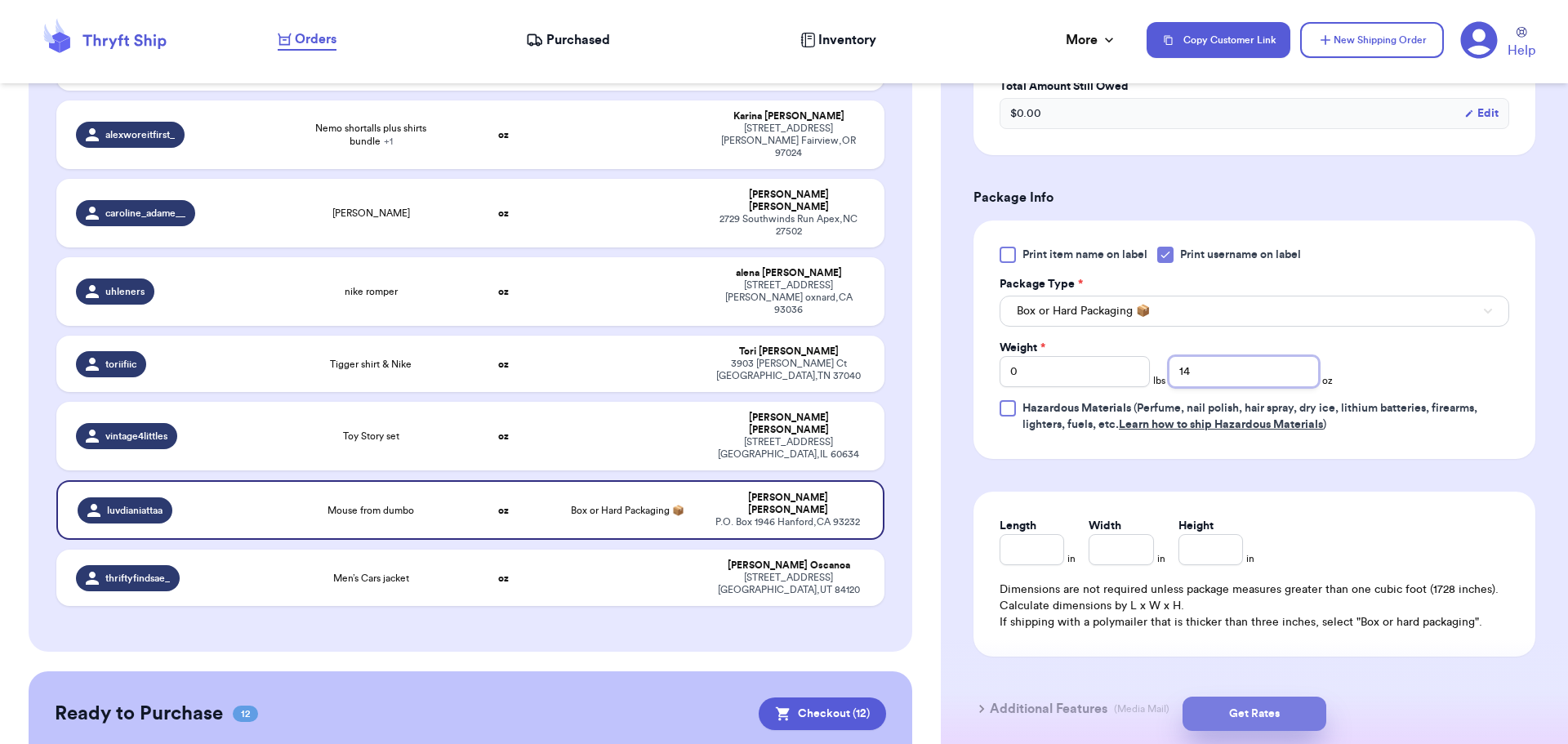
type input "14"
click at [1246, 710] on button "Get Rates" at bounding box center [1254, 714] width 144 height 35
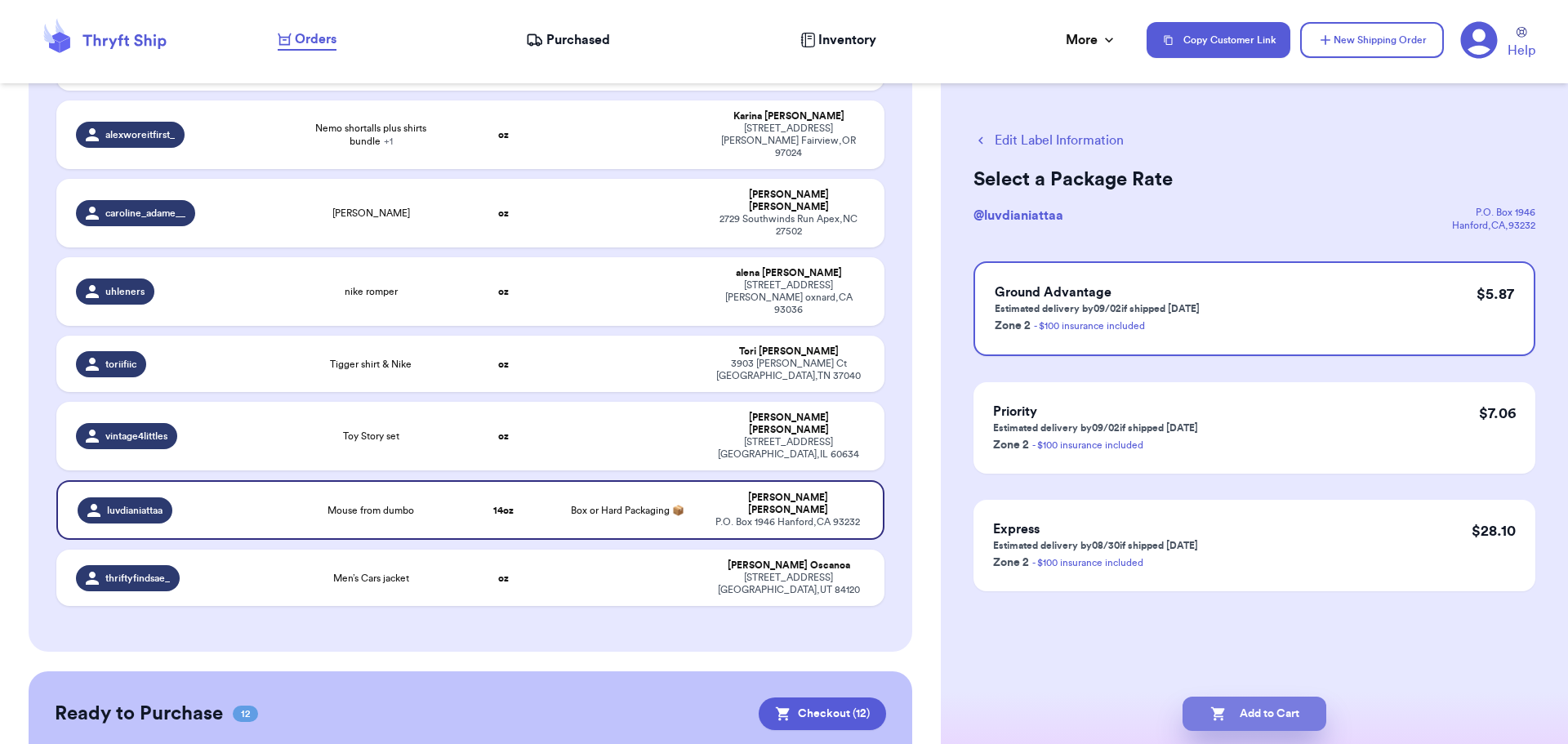
click at [1262, 720] on button "Add to Cart" at bounding box center [1254, 714] width 144 height 35
checkbox input "true"
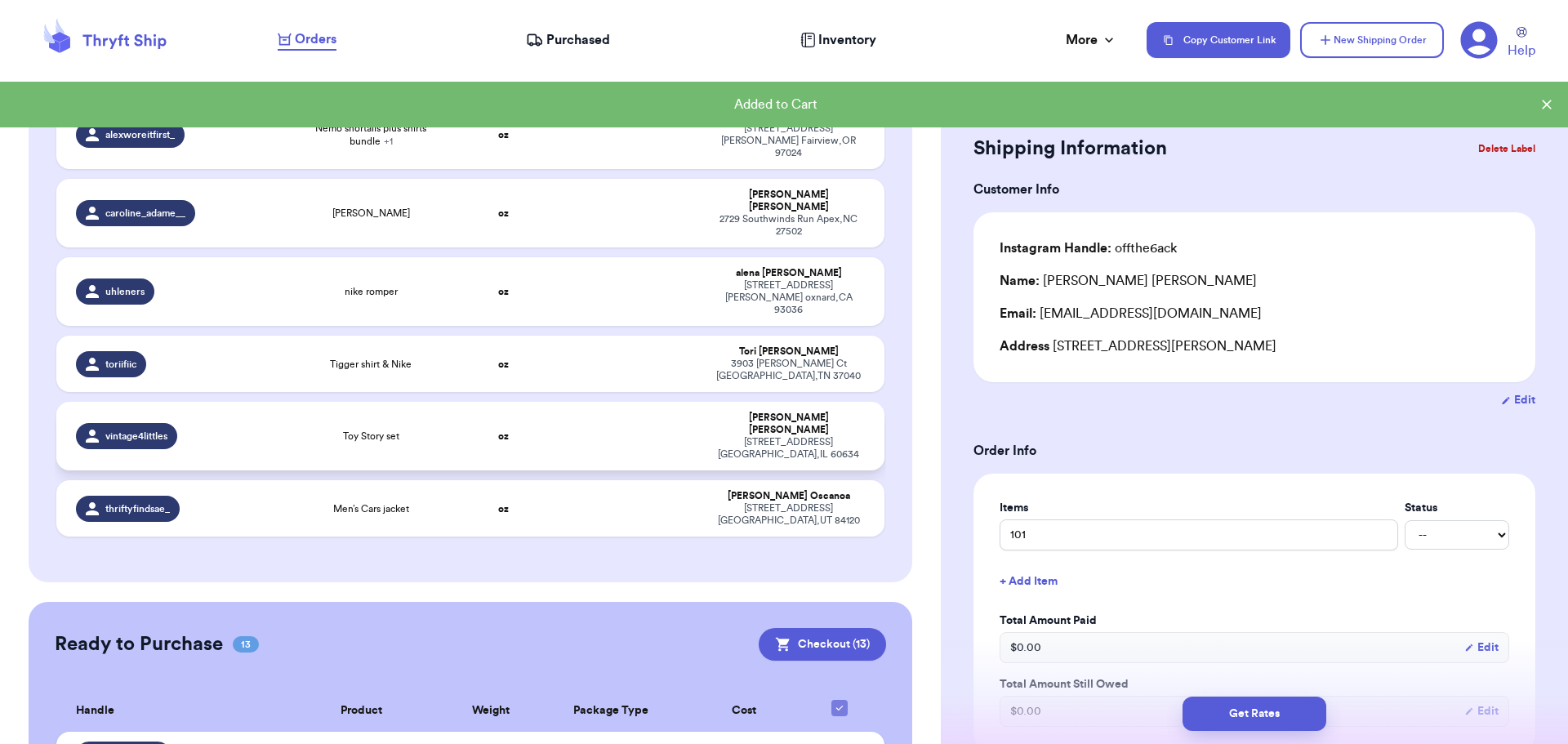
click at [592, 402] on td at bounding box center [627, 436] width 149 height 68
type input "Toy Story set"
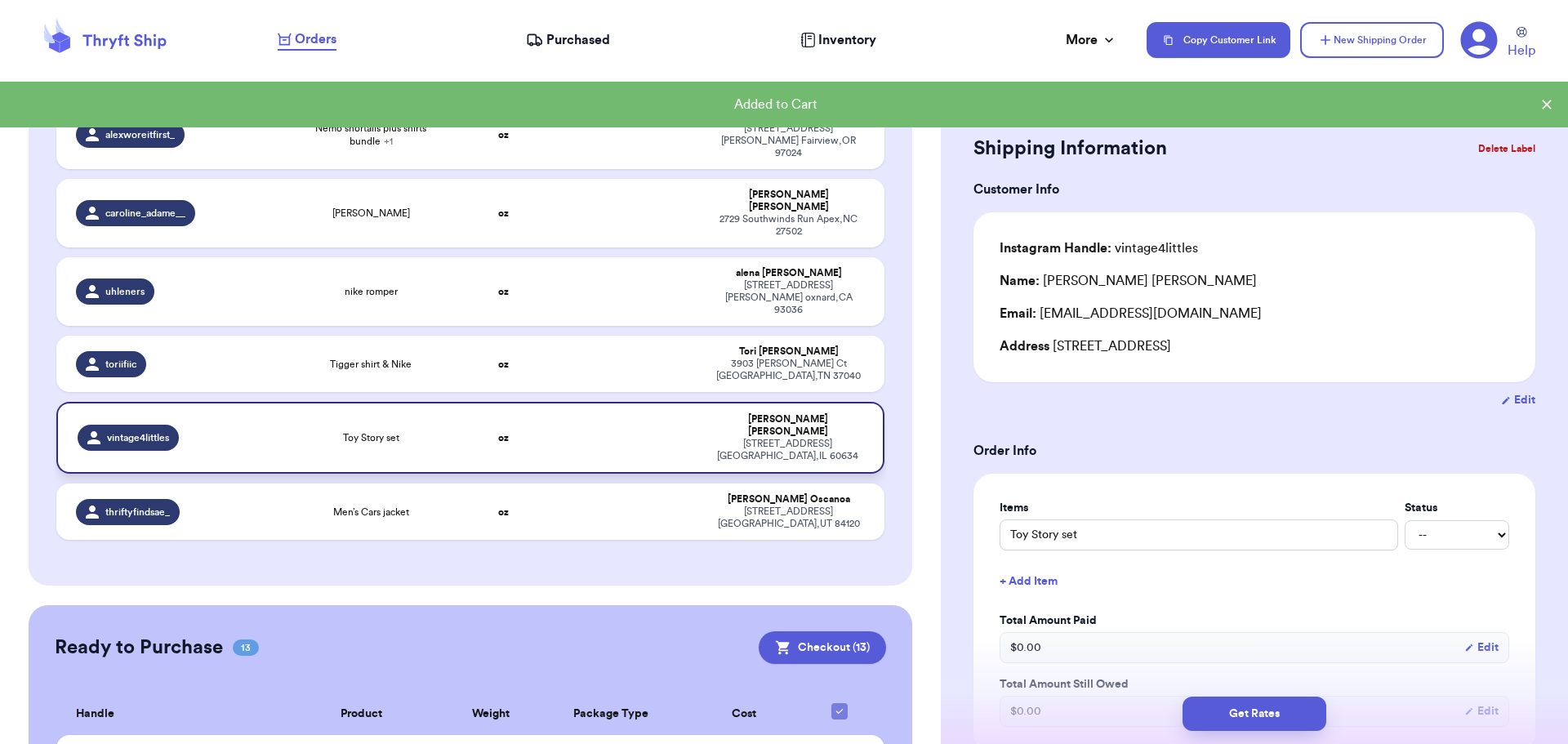
click at [557, 402] on td at bounding box center [627, 437] width 149 height 72
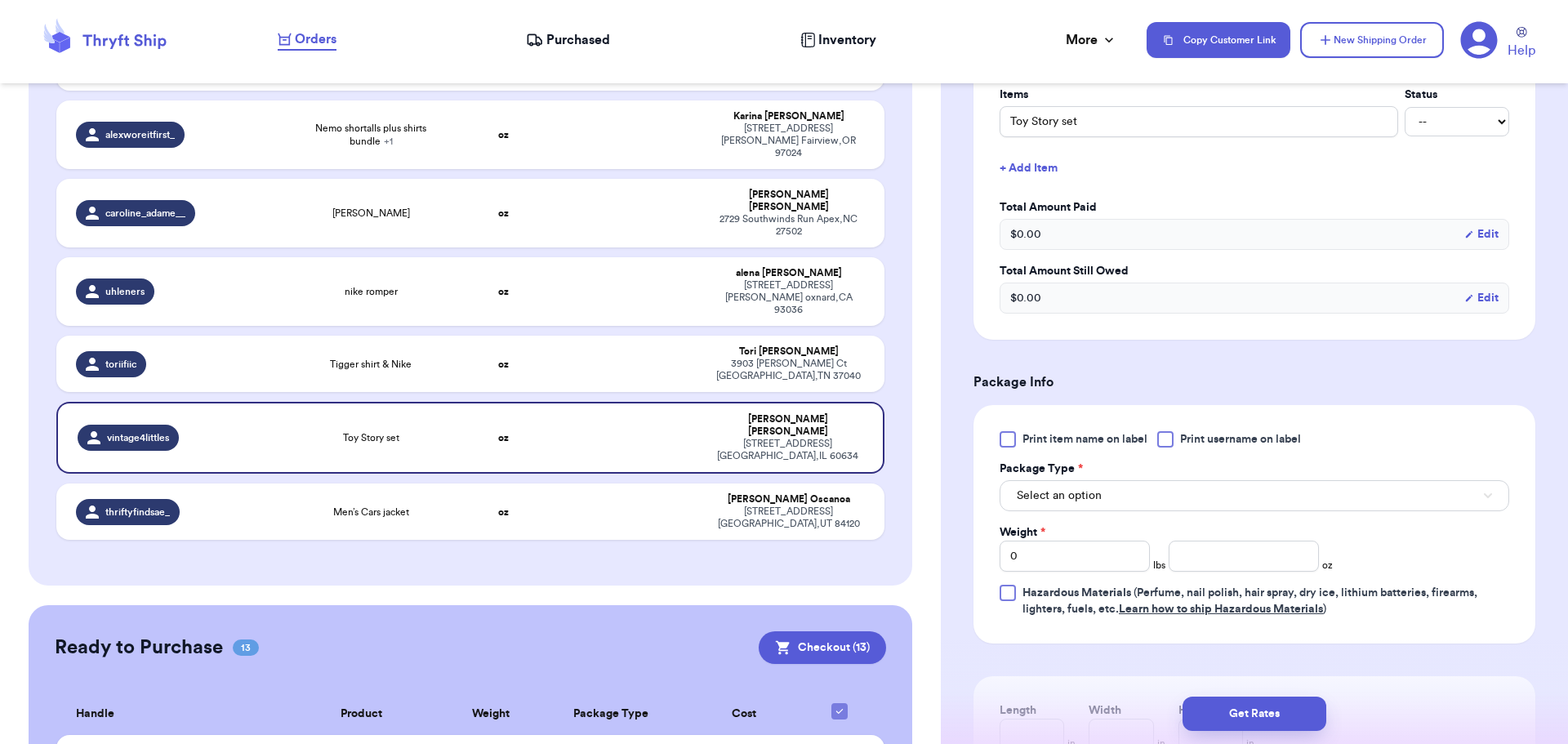
scroll to position [490, 0]
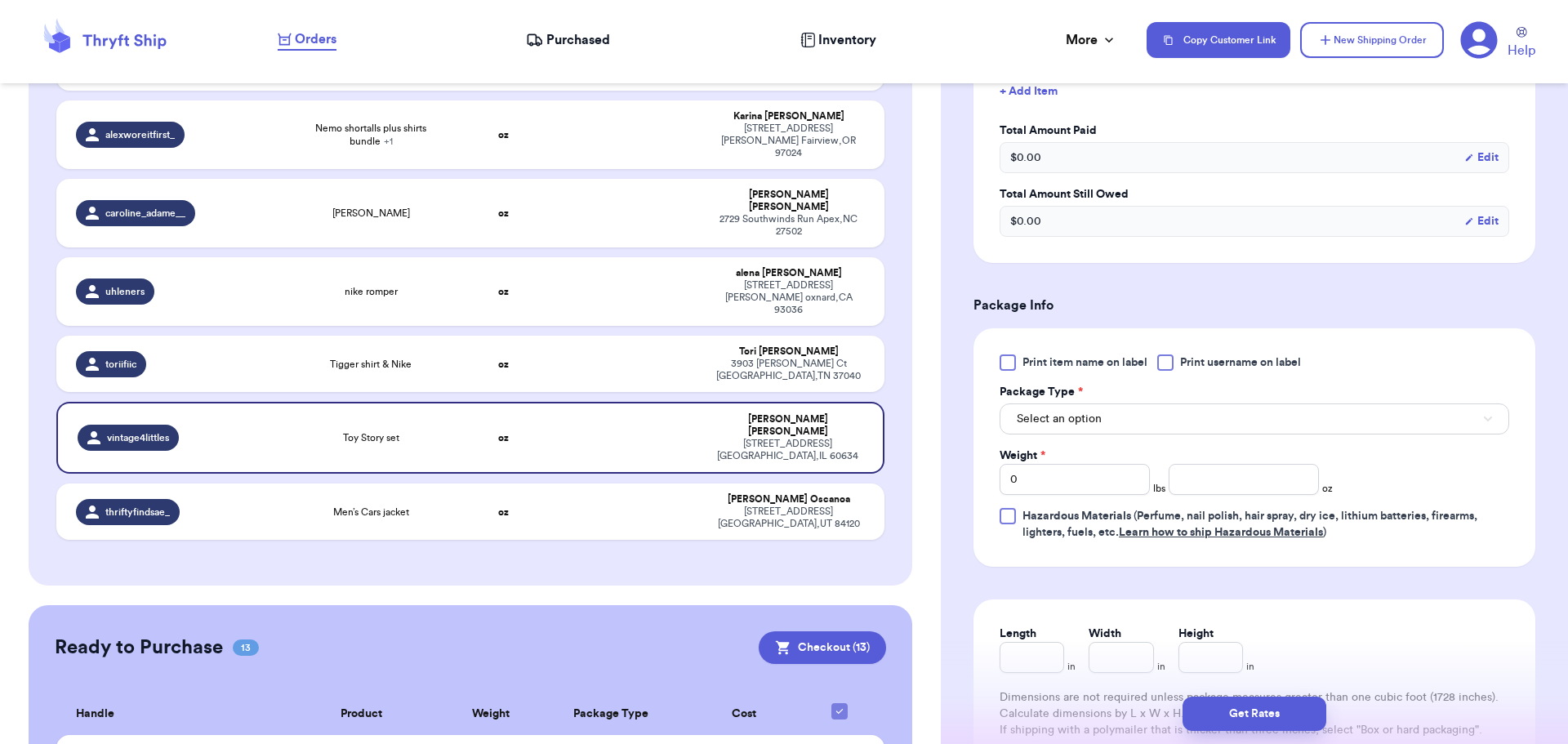
click at [1167, 364] on div at bounding box center [1165, 362] width 16 height 16
click at [0, 0] on input "Print username on label" at bounding box center [0, 0] width 0 height 0
click at [1145, 423] on button "Select an option" at bounding box center [1254, 419] width 509 height 31
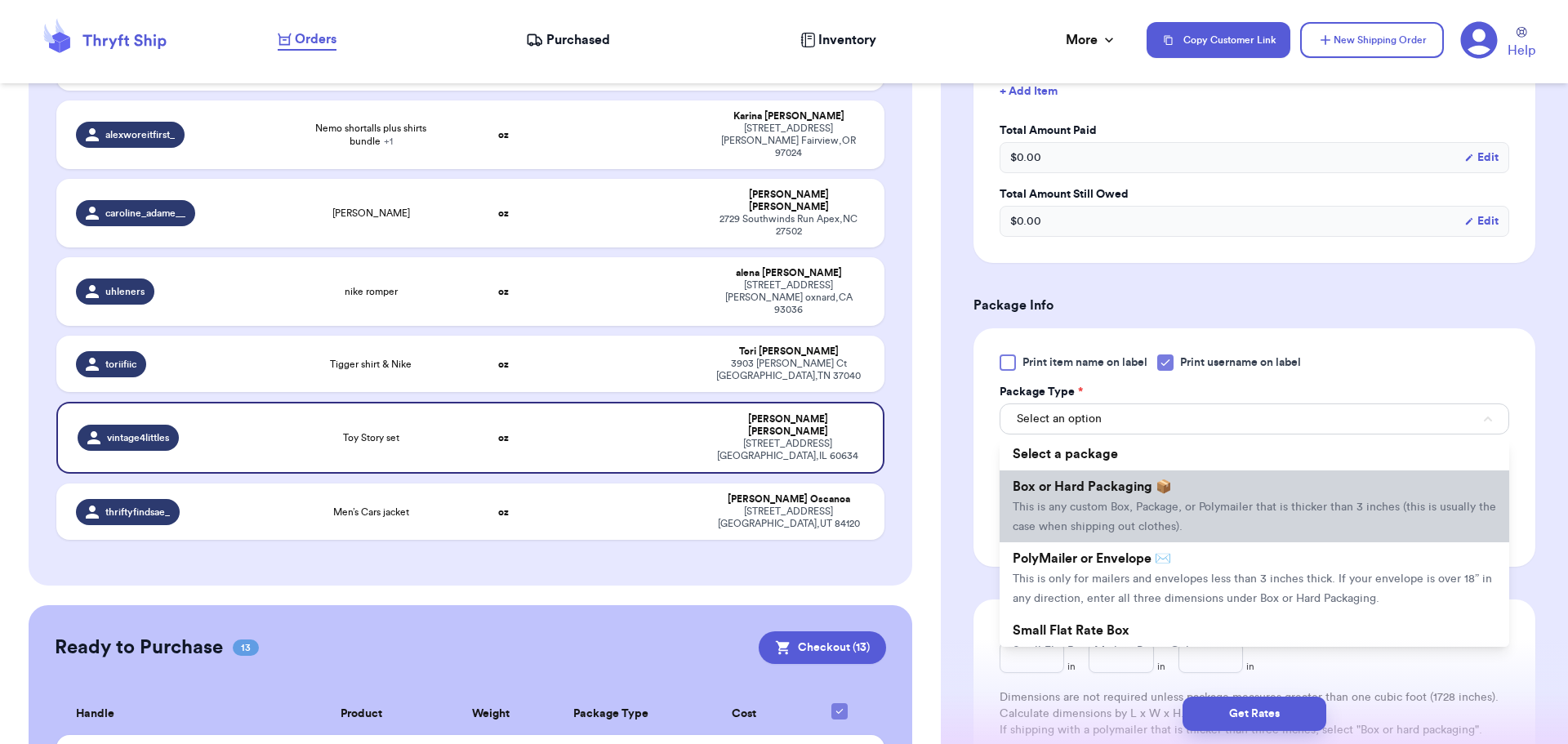
click at [1155, 490] on span "Box or Hard Packaging 📦" at bounding box center [1091, 487] width 159 height 13
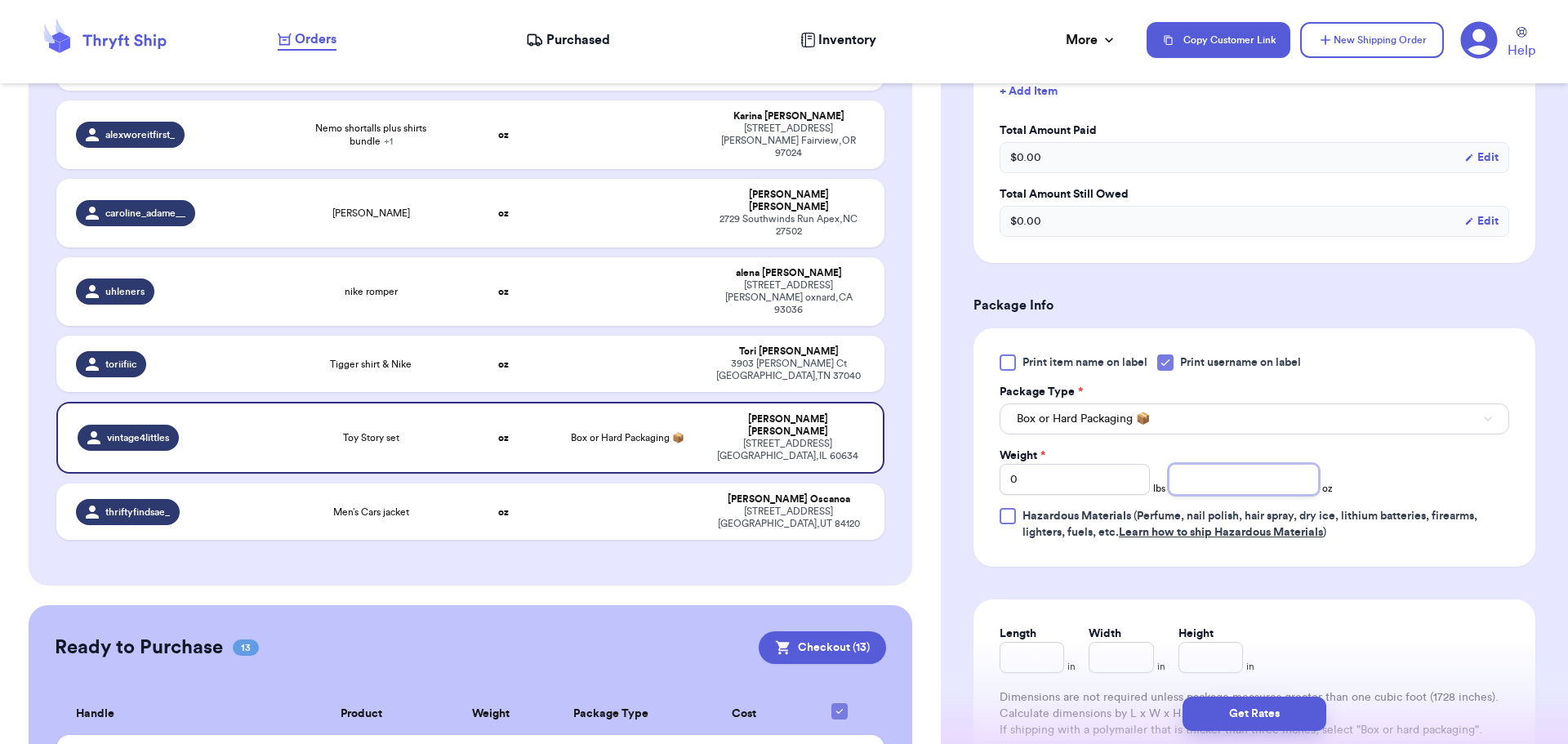
click at [1262, 489] on input "number" at bounding box center [1244, 479] width 150 height 31
type input "15"
click at [1237, 710] on button "Get Rates" at bounding box center [1254, 714] width 144 height 35
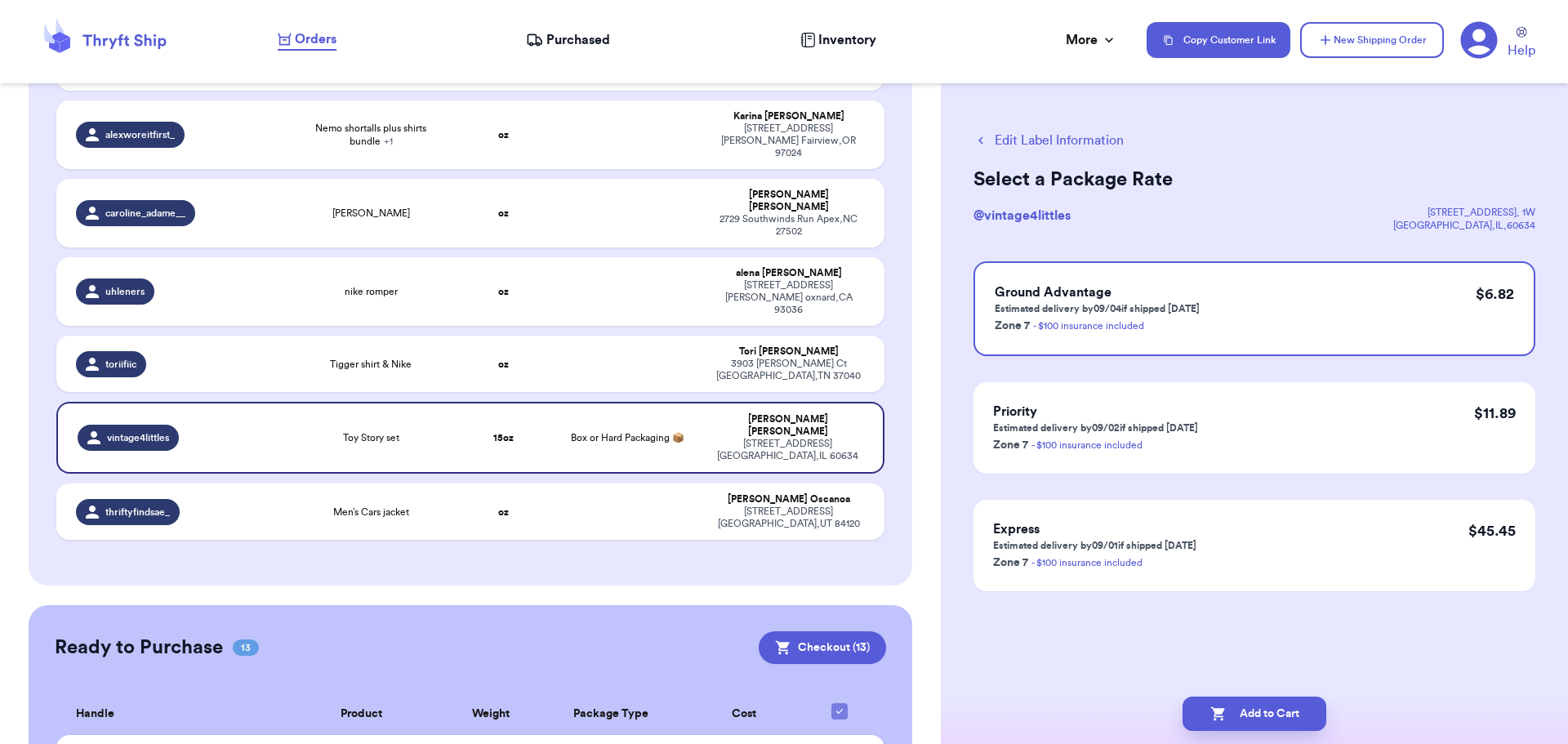
scroll to position [0, 0]
click at [1265, 714] on button "Add to Cart" at bounding box center [1254, 714] width 144 height 35
checkbox input "true"
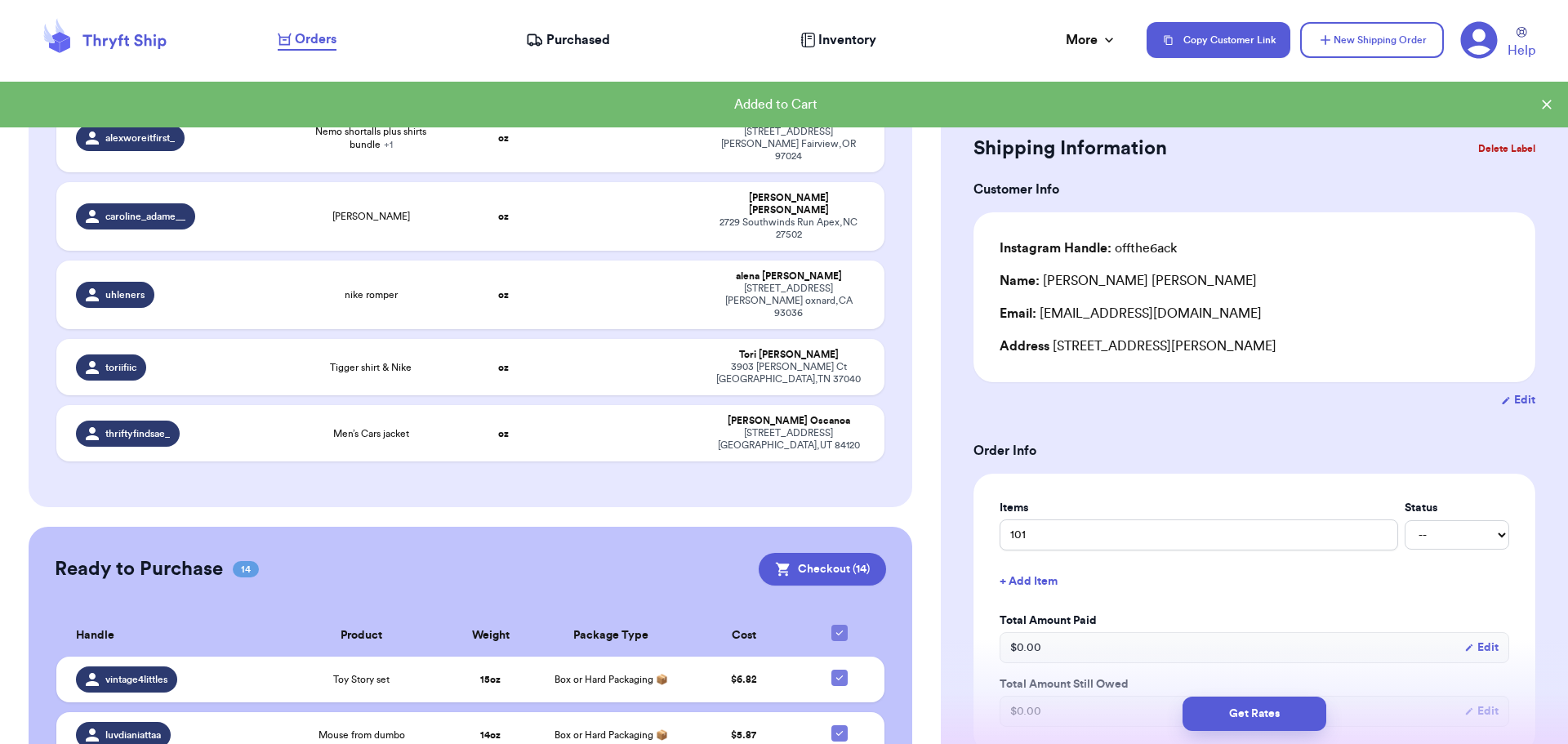
scroll to position [820, 0]
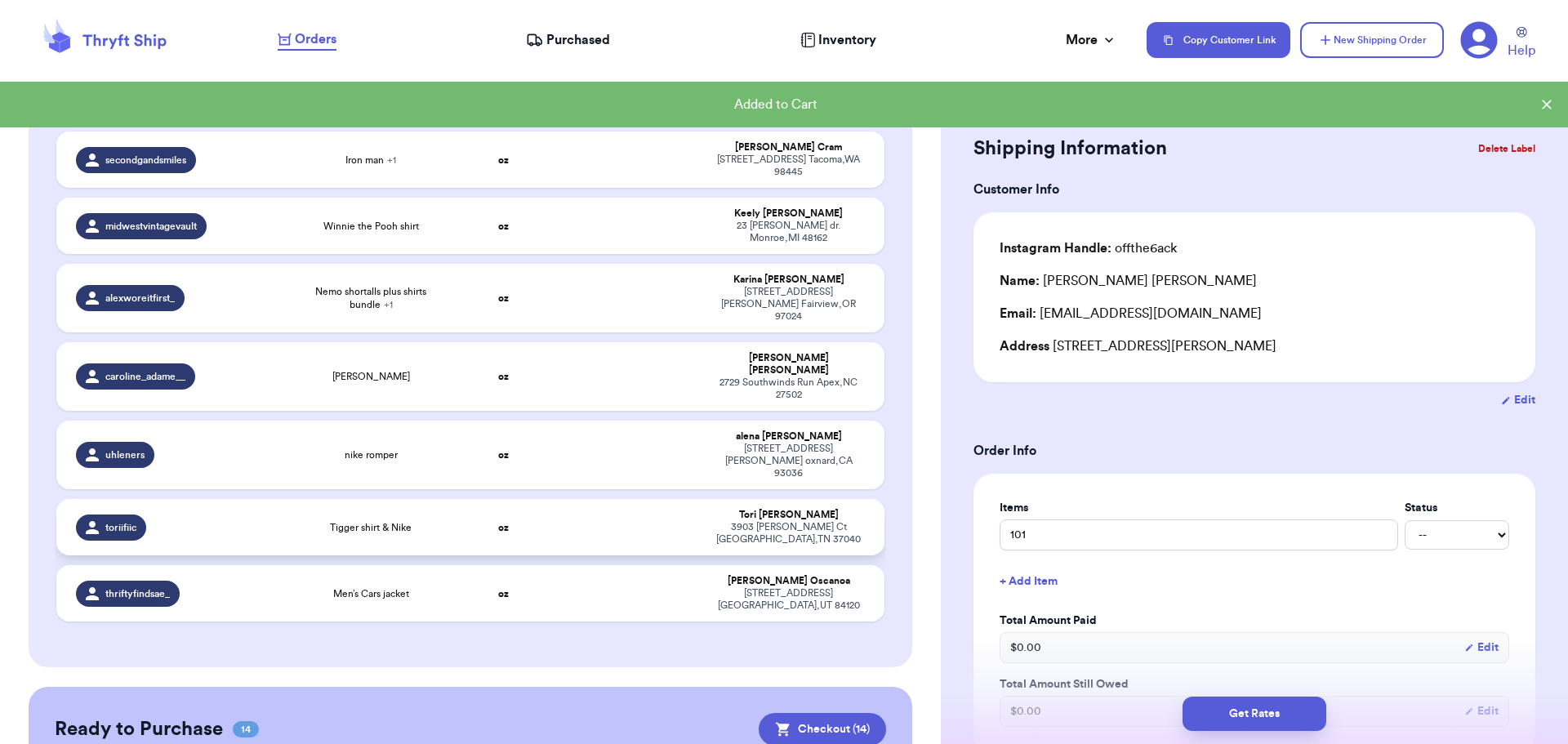
click at [627, 499] on td at bounding box center [627, 527] width 149 height 56
type input "Tigger shirt & Nike"
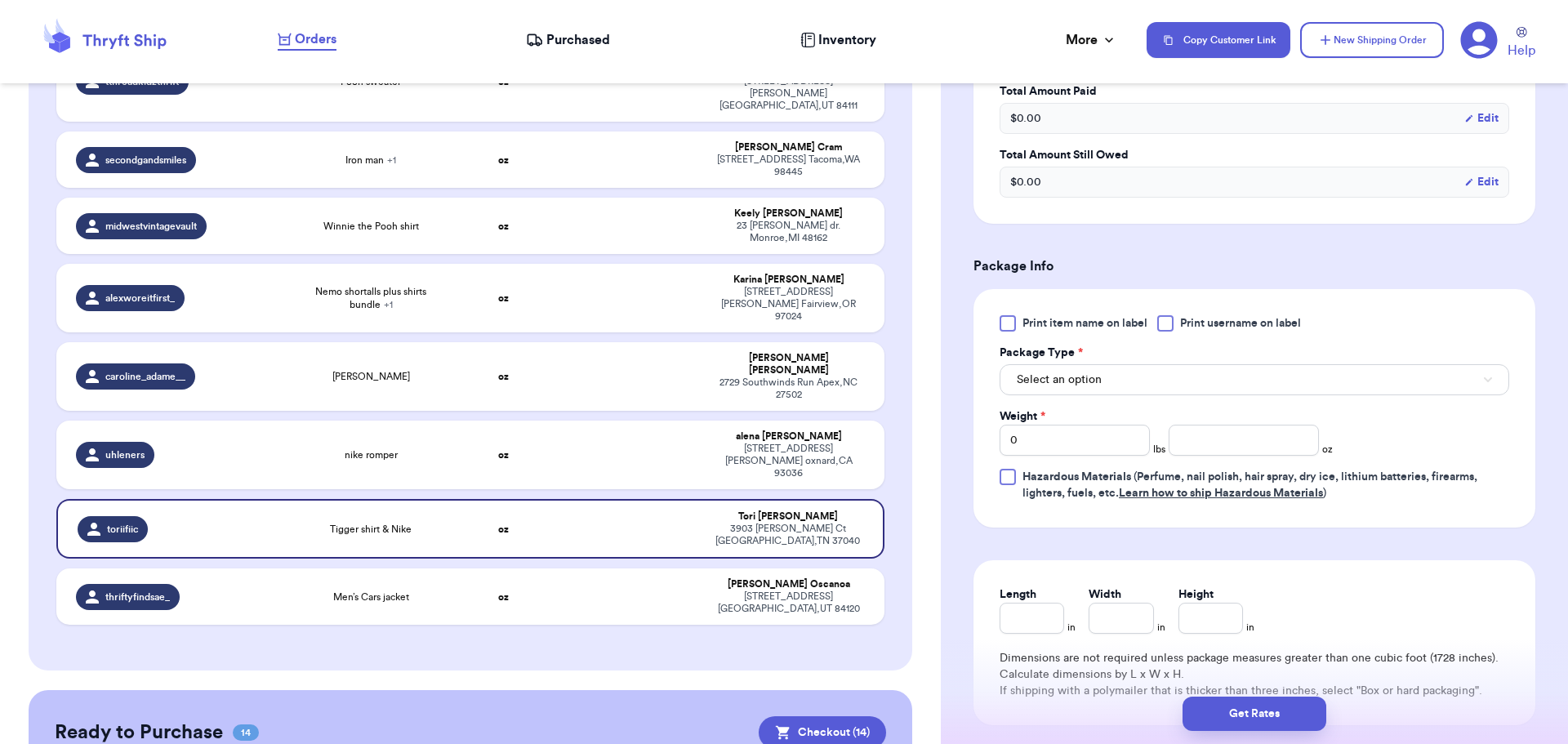
scroll to position [572, 0]
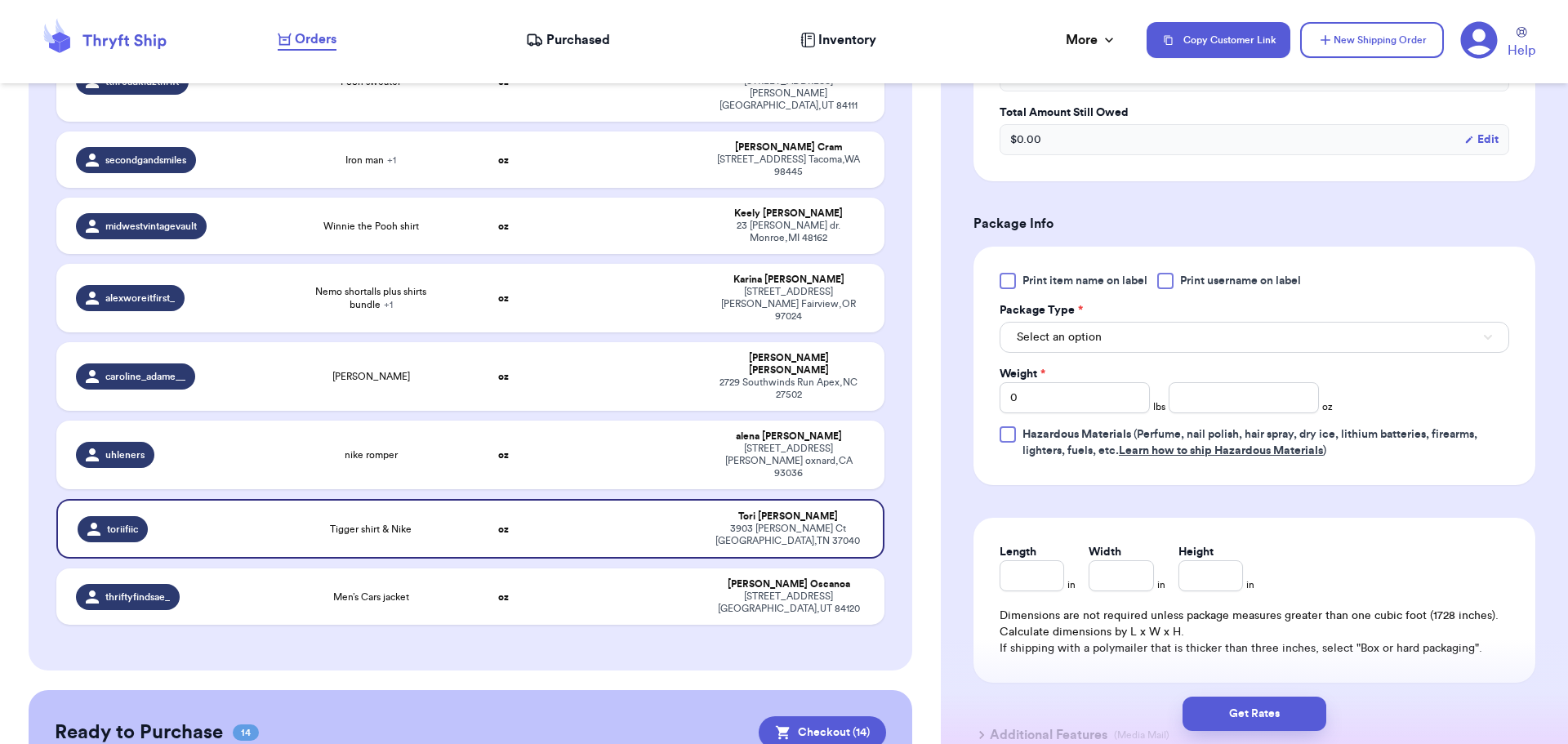
click at [1167, 279] on div at bounding box center [1165, 281] width 16 height 16
click at [0, 0] on input "Print username on label" at bounding box center [0, 0] width 0 height 0
click at [1114, 346] on button "Select an option" at bounding box center [1254, 337] width 509 height 31
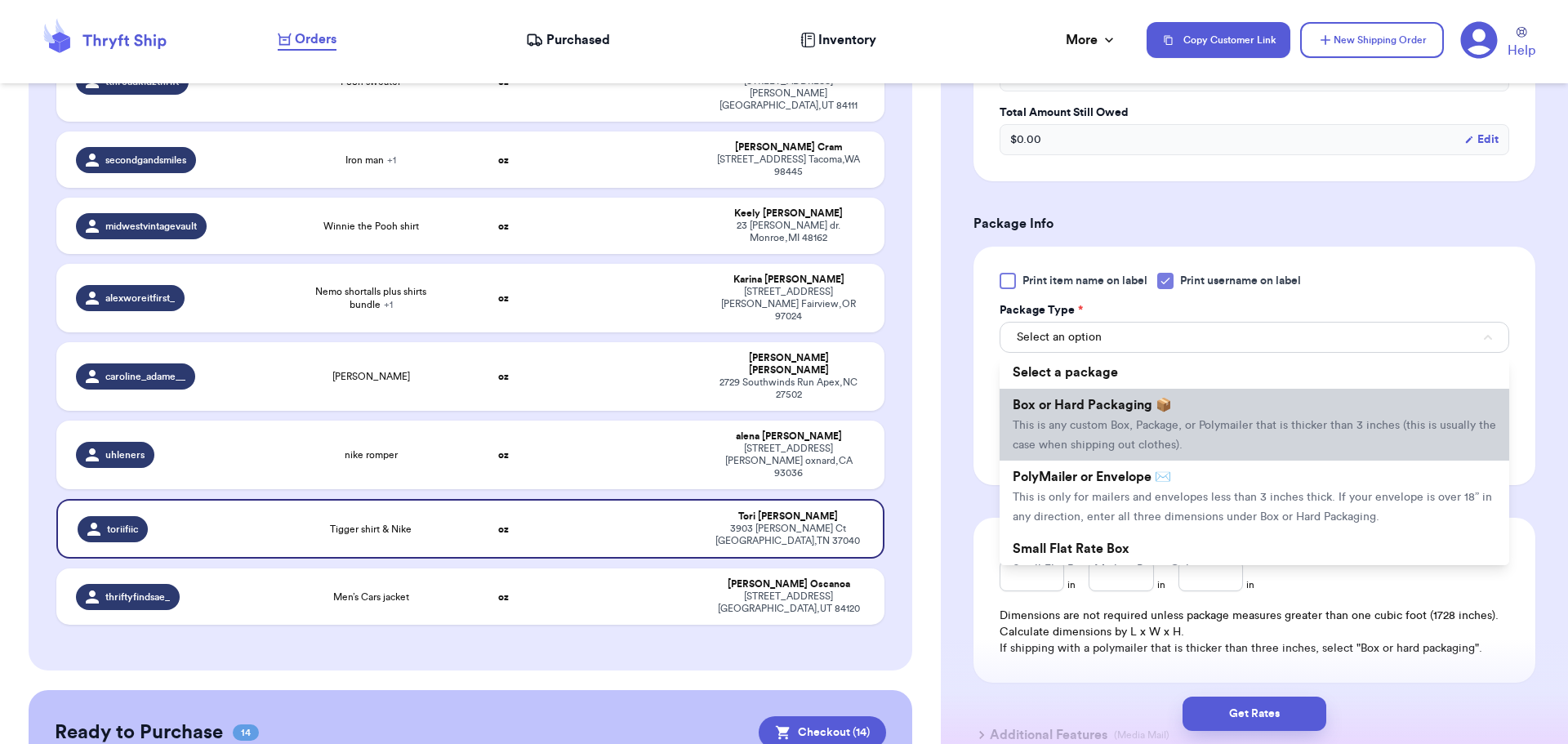
click at [1115, 415] on li "Box or Hard Packaging 📦 This is any custom Box, Package, or Polymailer that is …" at bounding box center [1254, 425] width 509 height 72
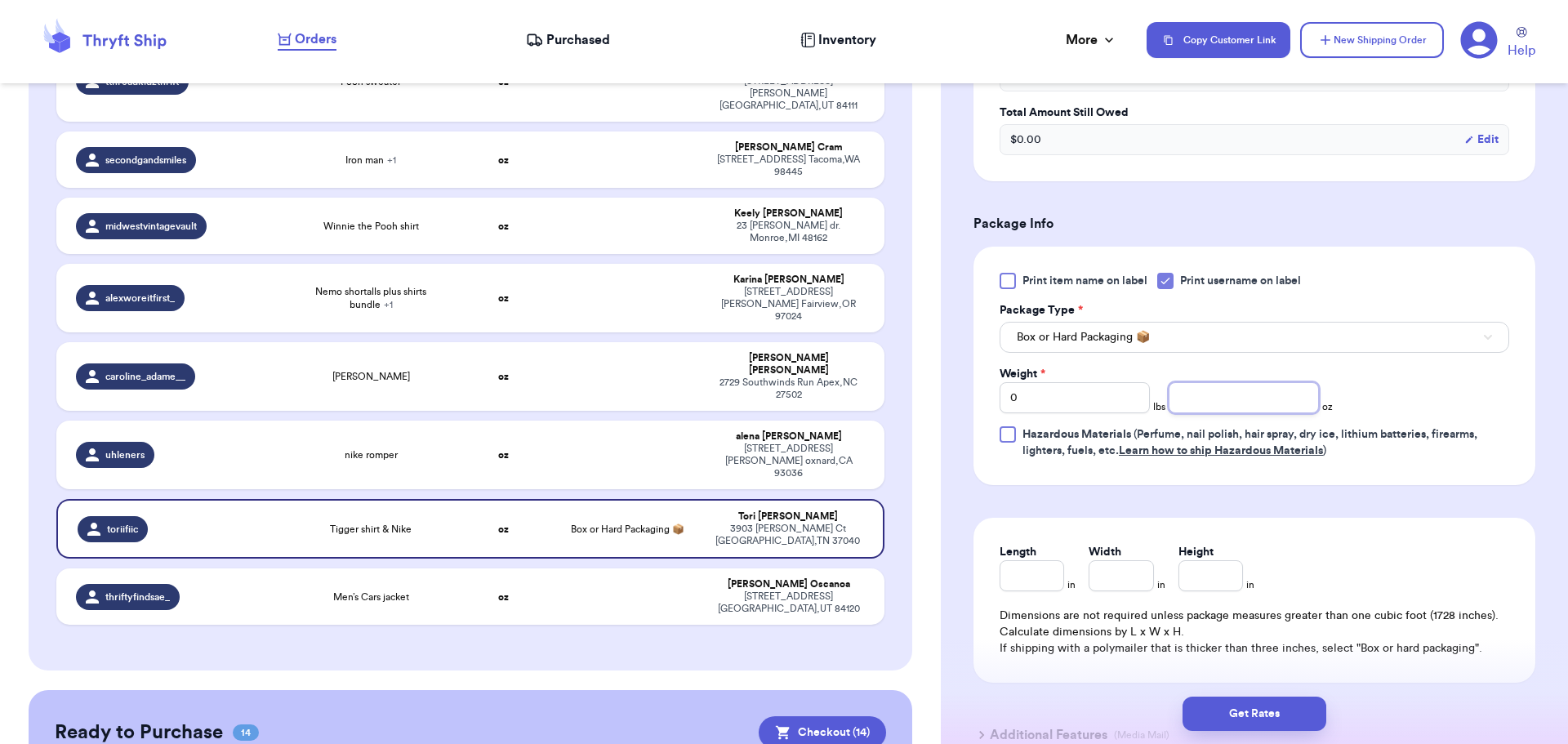
click at [1223, 402] on input "number" at bounding box center [1244, 398] width 150 height 31
type input "14"
click at [1258, 707] on button "Get Rates" at bounding box center [1254, 714] width 144 height 35
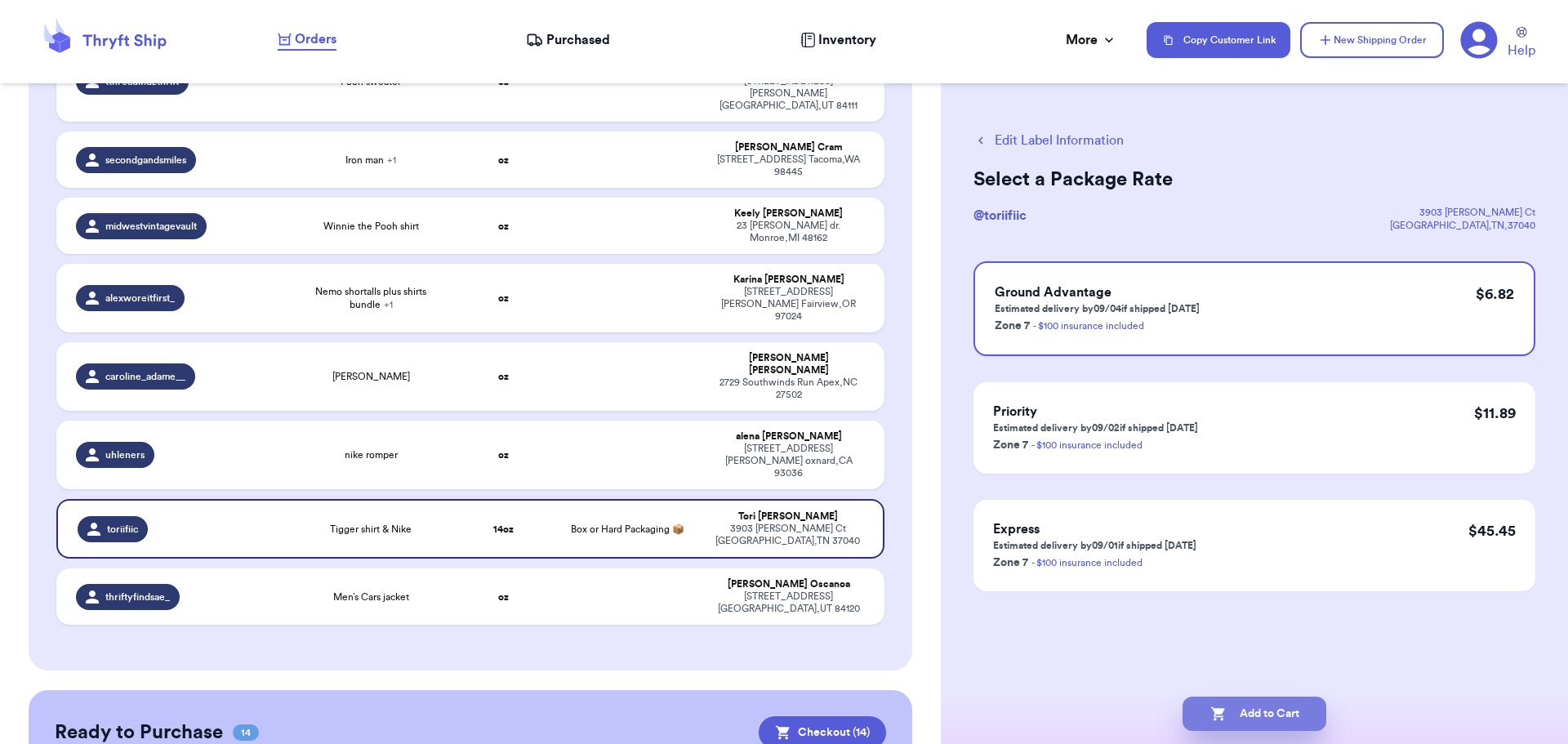
click at [1268, 714] on button "Add to Cart" at bounding box center [1254, 714] width 144 height 35
checkbox input "true"
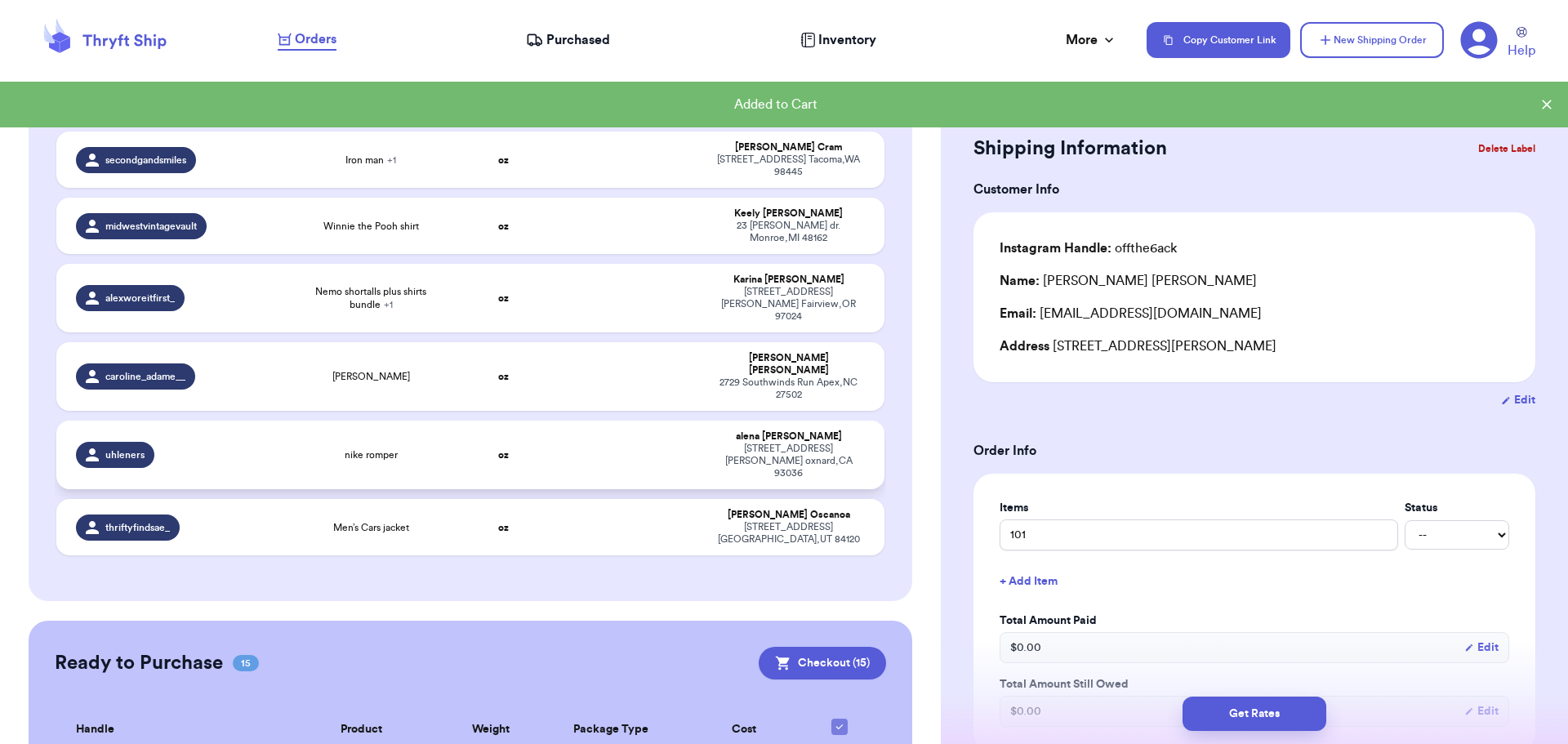
click at [593, 420] on td at bounding box center [627, 454] width 149 height 68
type input "nike romper"
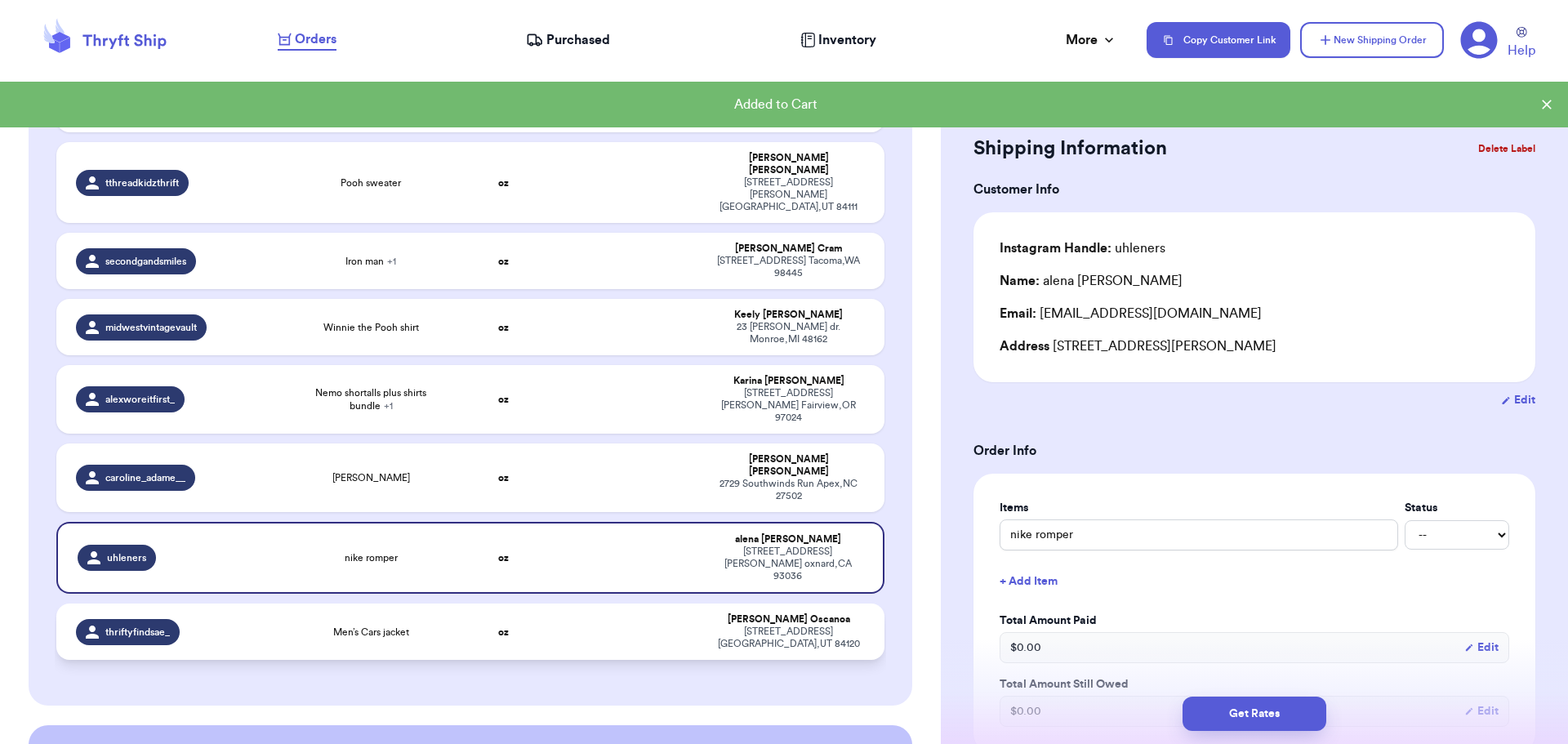
scroll to position [490, 0]
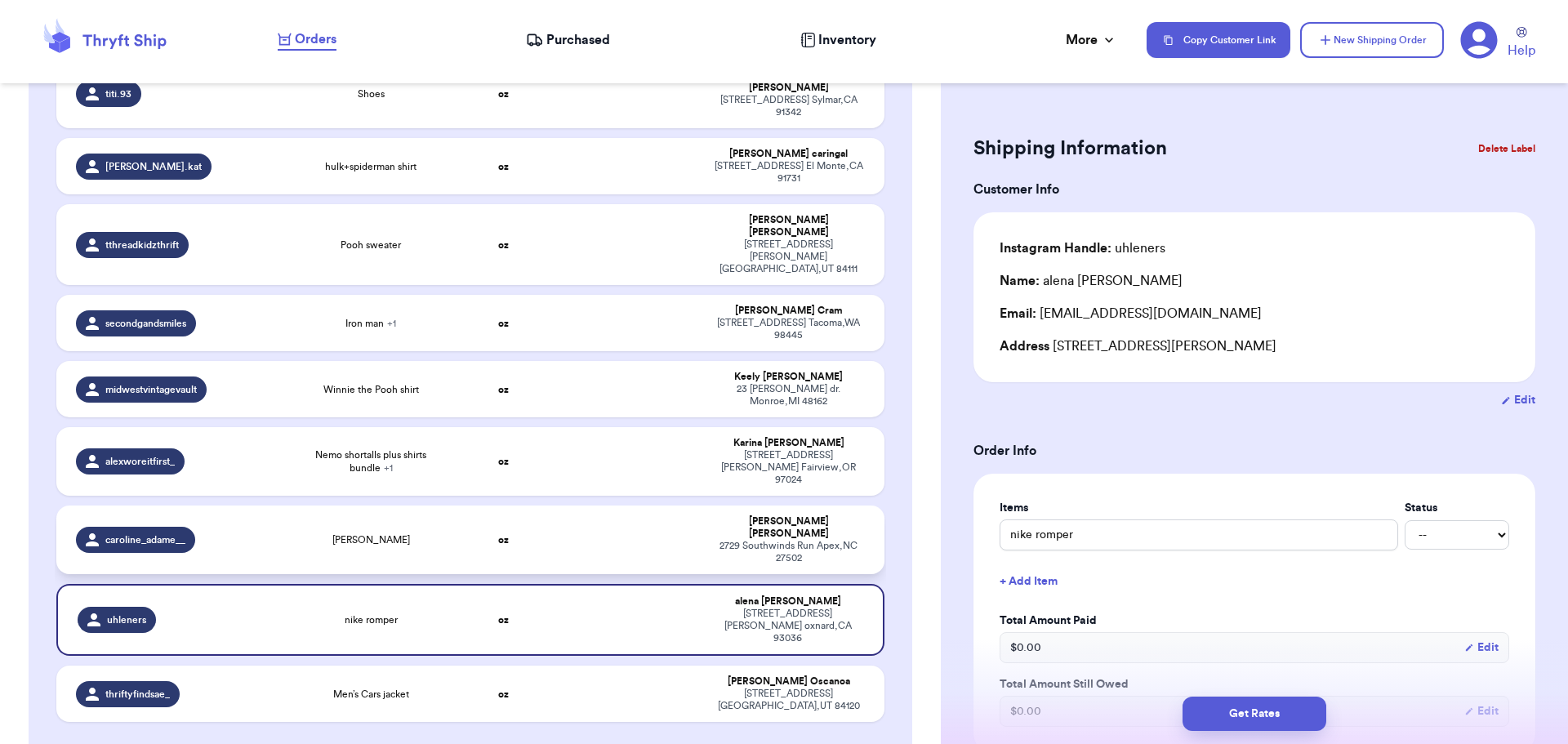
click at [530, 506] on td "oz" at bounding box center [504, 539] width 99 height 68
type input "[PERSON_NAME]"
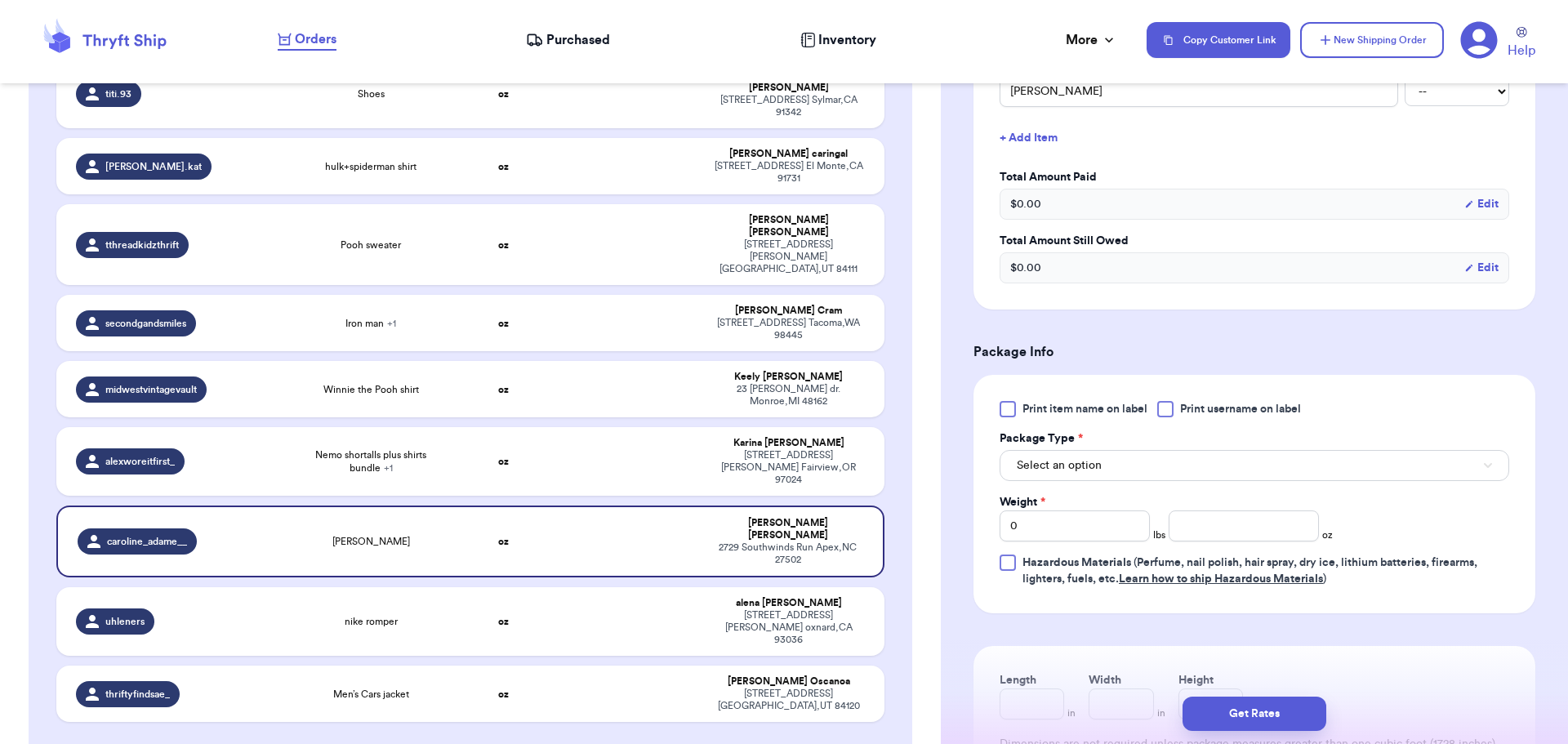
scroll to position [572, 0]
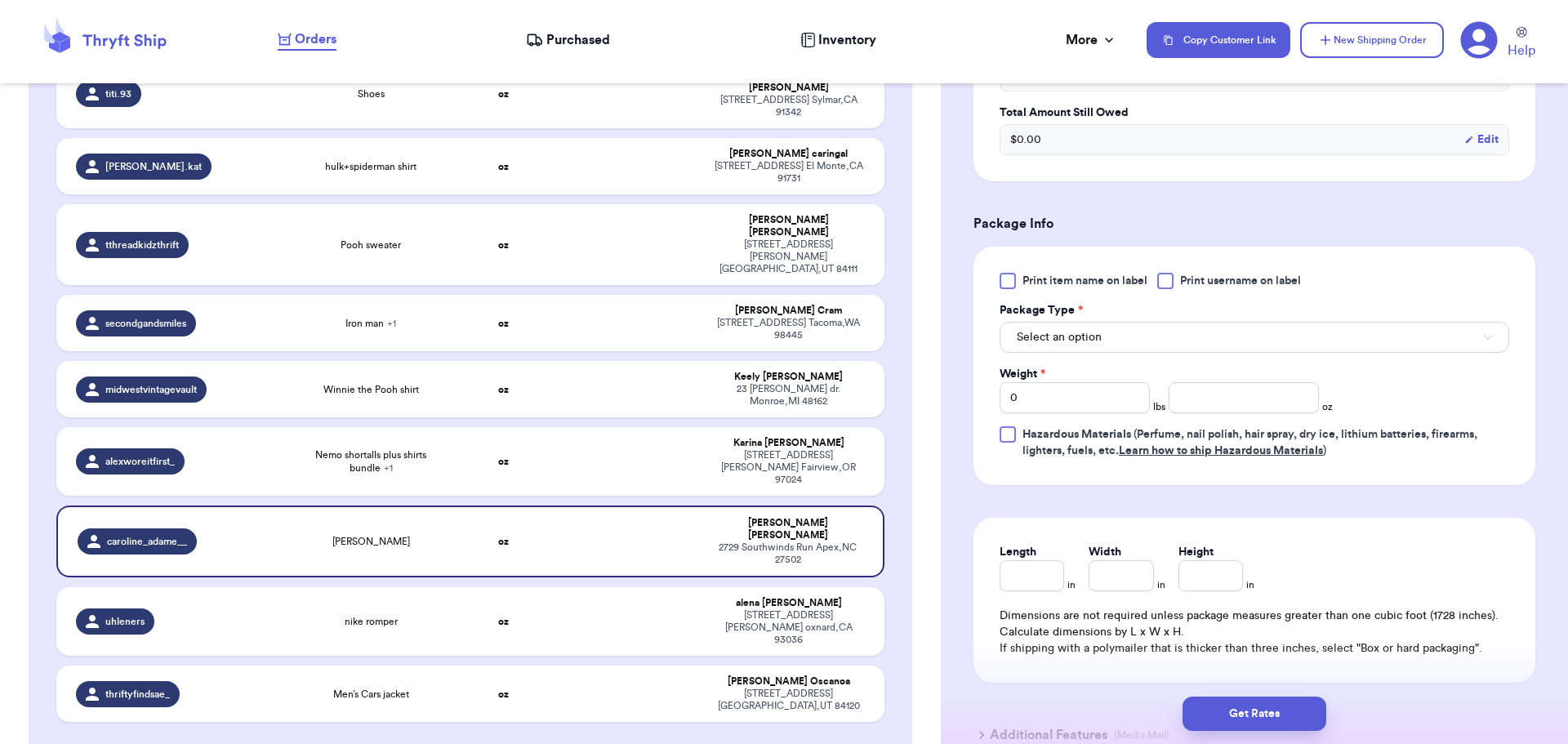
click at [1163, 283] on div at bounding box center [1165, 281] width 16 height 16
click at [0, 0] on input "Print username on label" at bounding box center [0, 0] width 0 height 0
drag, startPoint x: 1148, startPoint y: 329, endPoint x: 1147, endPoint y: 340, distance: 11.0
click at [1147, 331] on button "Select an option" at bounding box center [1254, 337] width 509 height 31
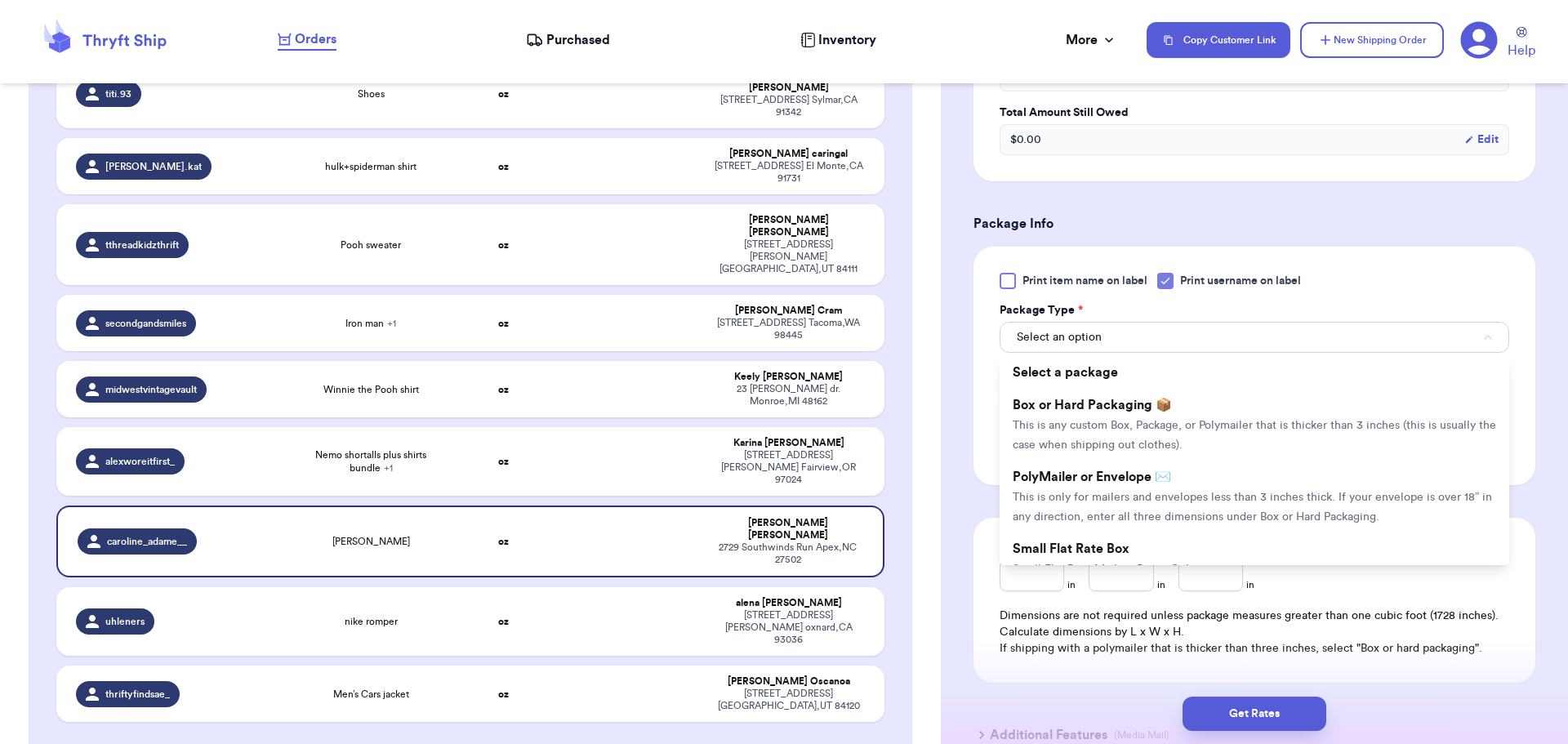
click at [1152, 436] on li "Box or Hard Packaging 📦 This is any custom Box, Package, or Polymailer that is …" at bounding box center [1254, 425] width 509 height 72
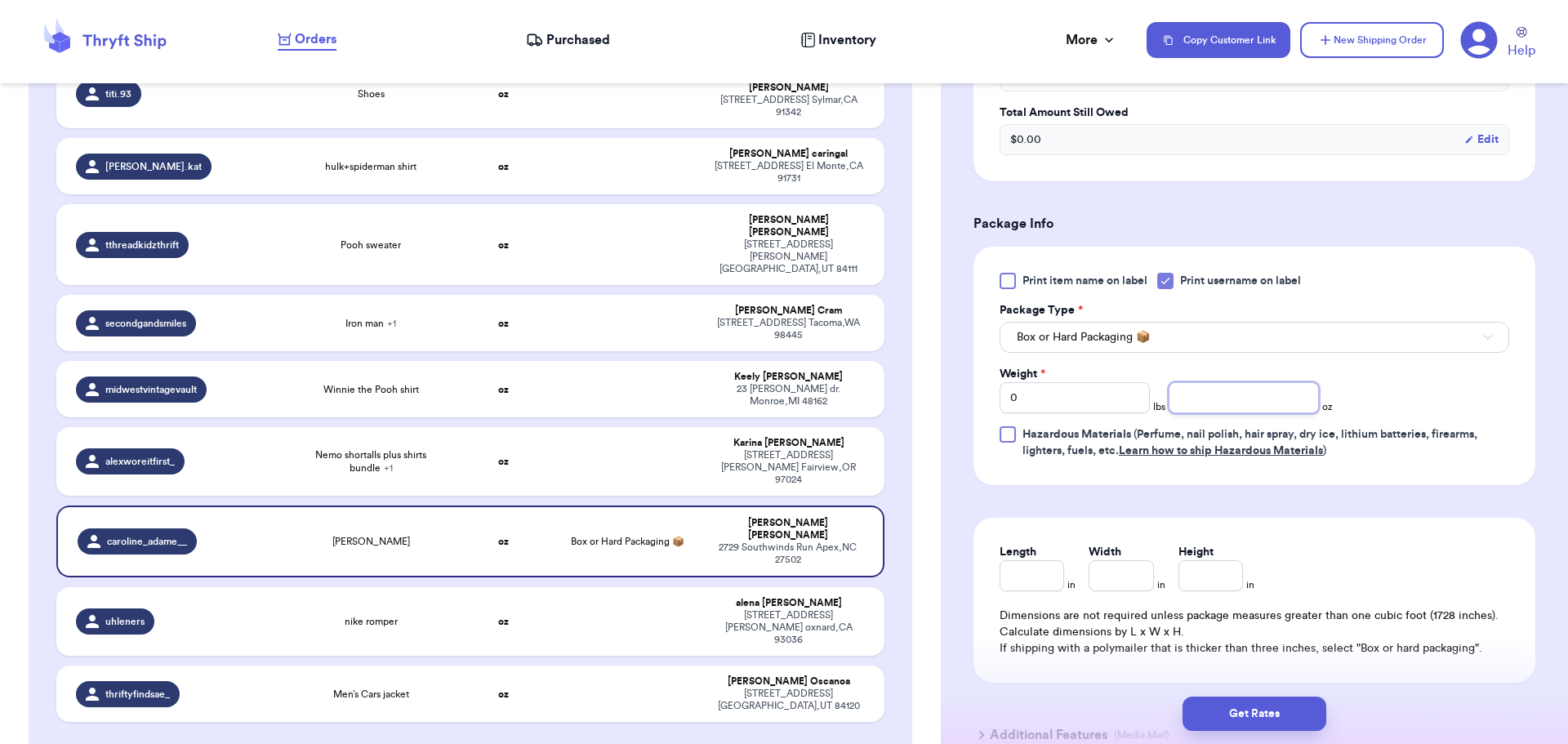
click at [1230, 388] on input "number" at bounding box center [1244, 398] width 150 height 31
type input "15"
drag, startPoint x: 1143, startPoint y: 395, endPoint x: 1017, endPoint y: 355, distance: 132.2
click at [1051, 376] on div "Weight * 0 lbs 15 oz" at bounding box center [1166, 389] width 333 height 47
click at [1026, 389] on input "0" at bounding box center [1075, 398] width 150 height 31
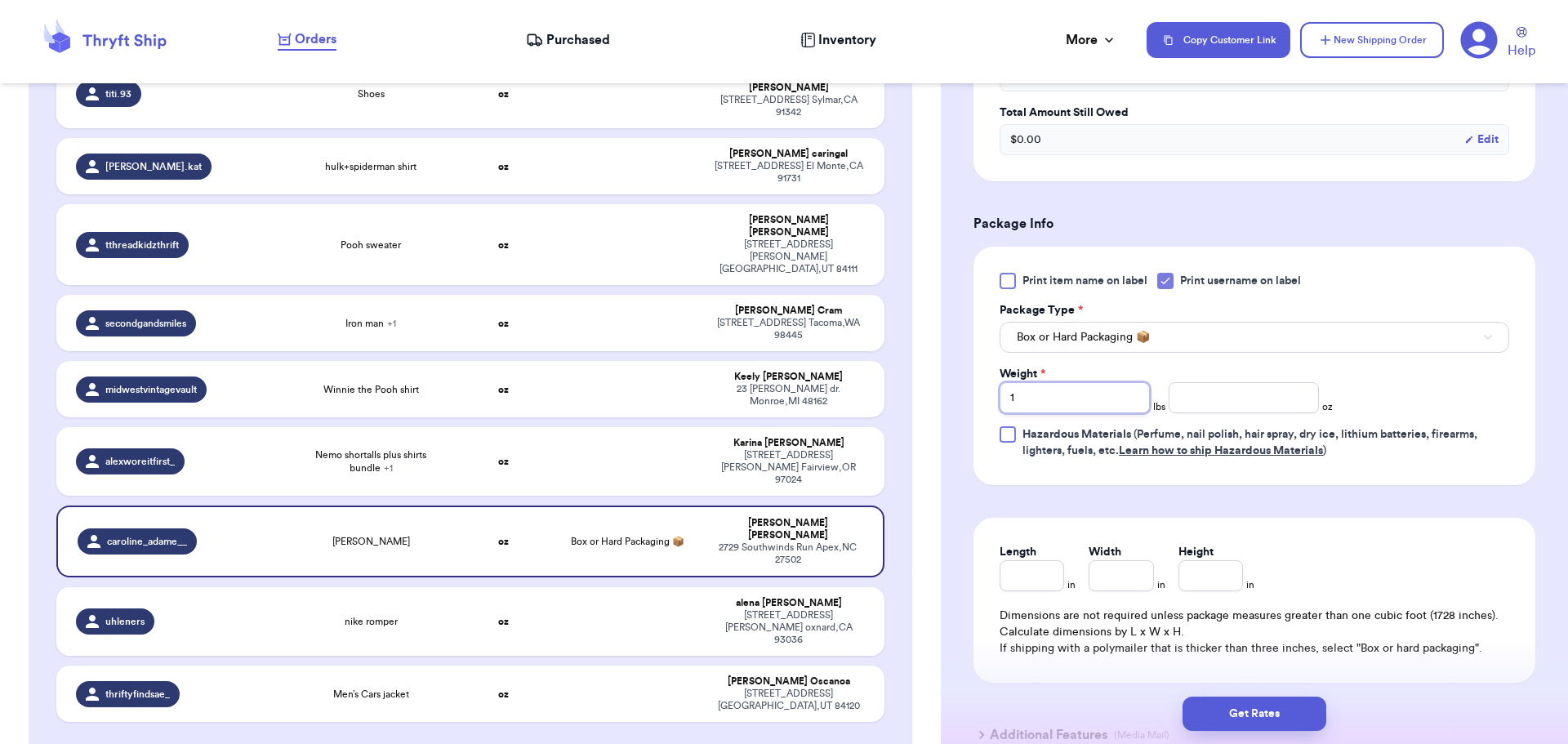
type input "1"
click at [1256, 393] on input "number" at bounding box center [1244, 398] width 150 height 31
type input "5"
type input "8"
click at [1217, 702] on button "Get Rates" at bounding box center [1254, 714] width 144 height 35
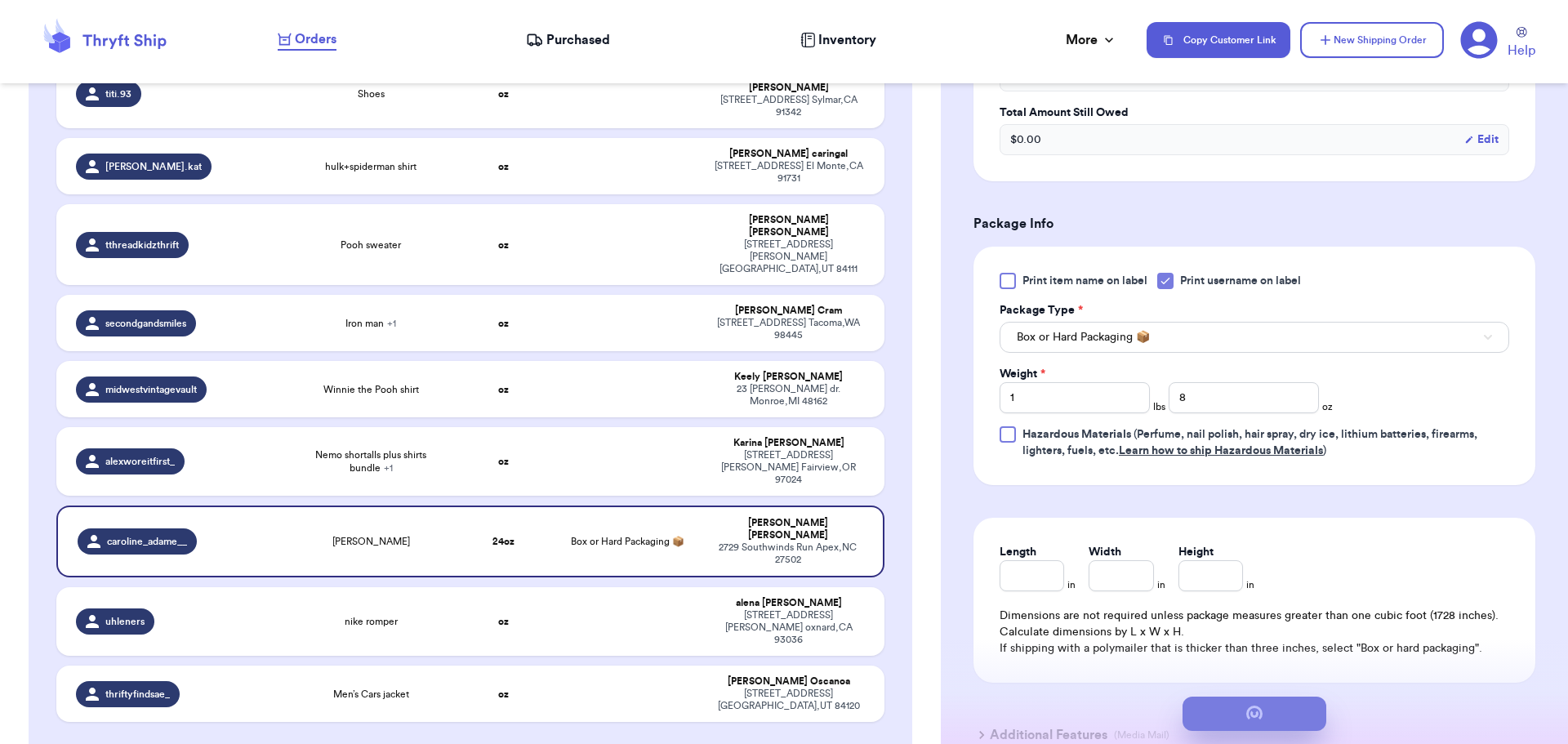
scroll to position [0, 0]
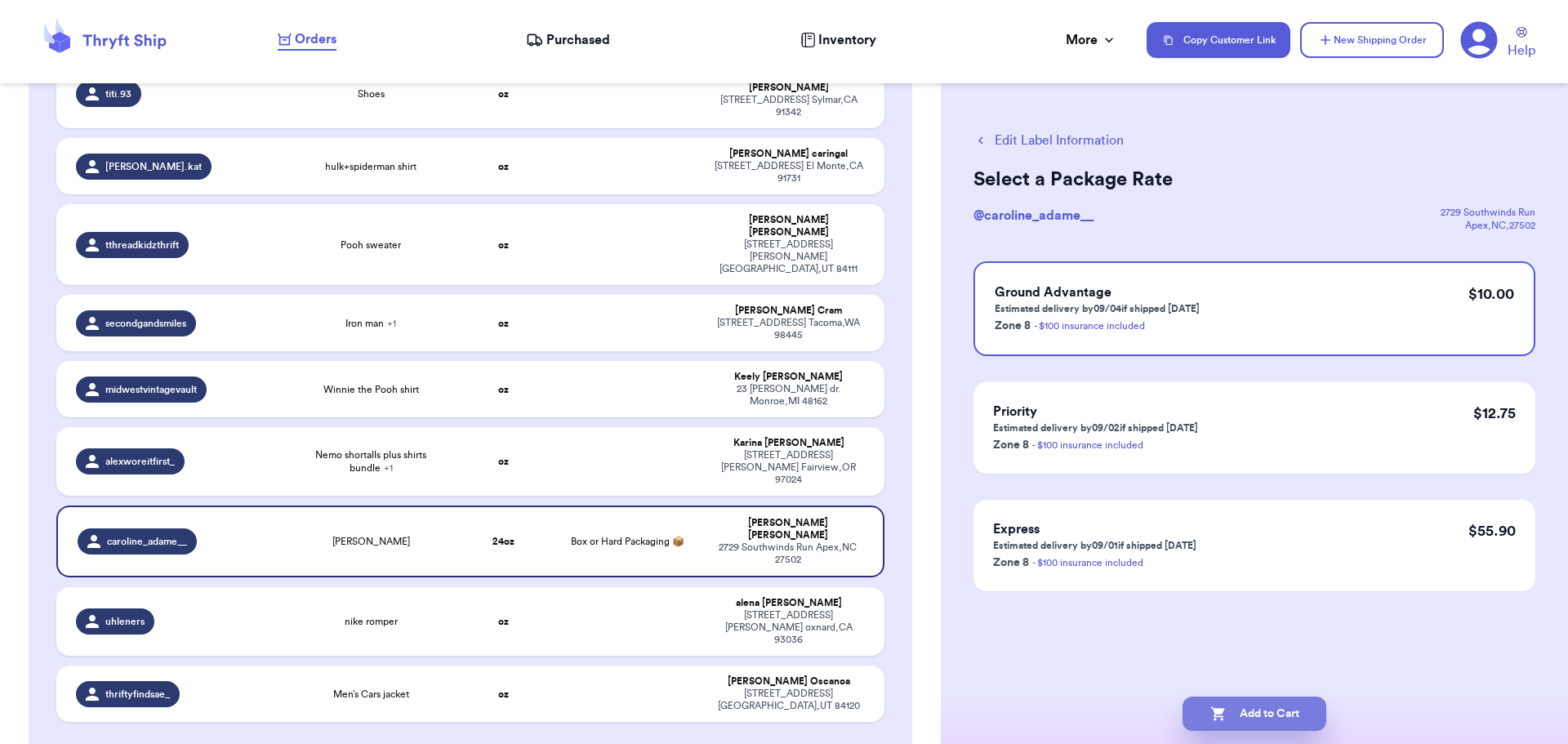
click at [1272, 705] on button "Add to Cart" at bounding box center [1254, 714] width 144 height 35
checkbox input "true"
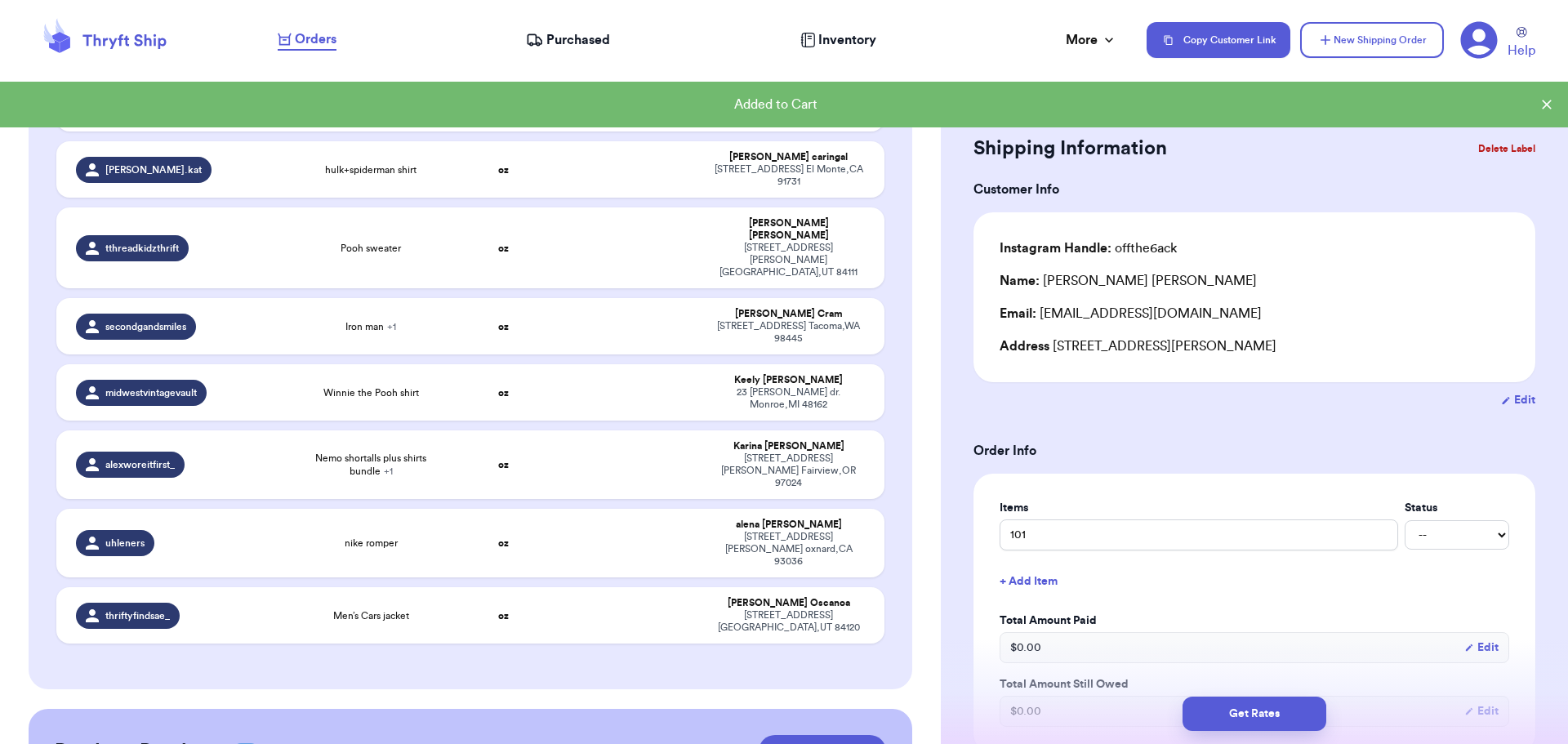
scroll to position [494, 0]
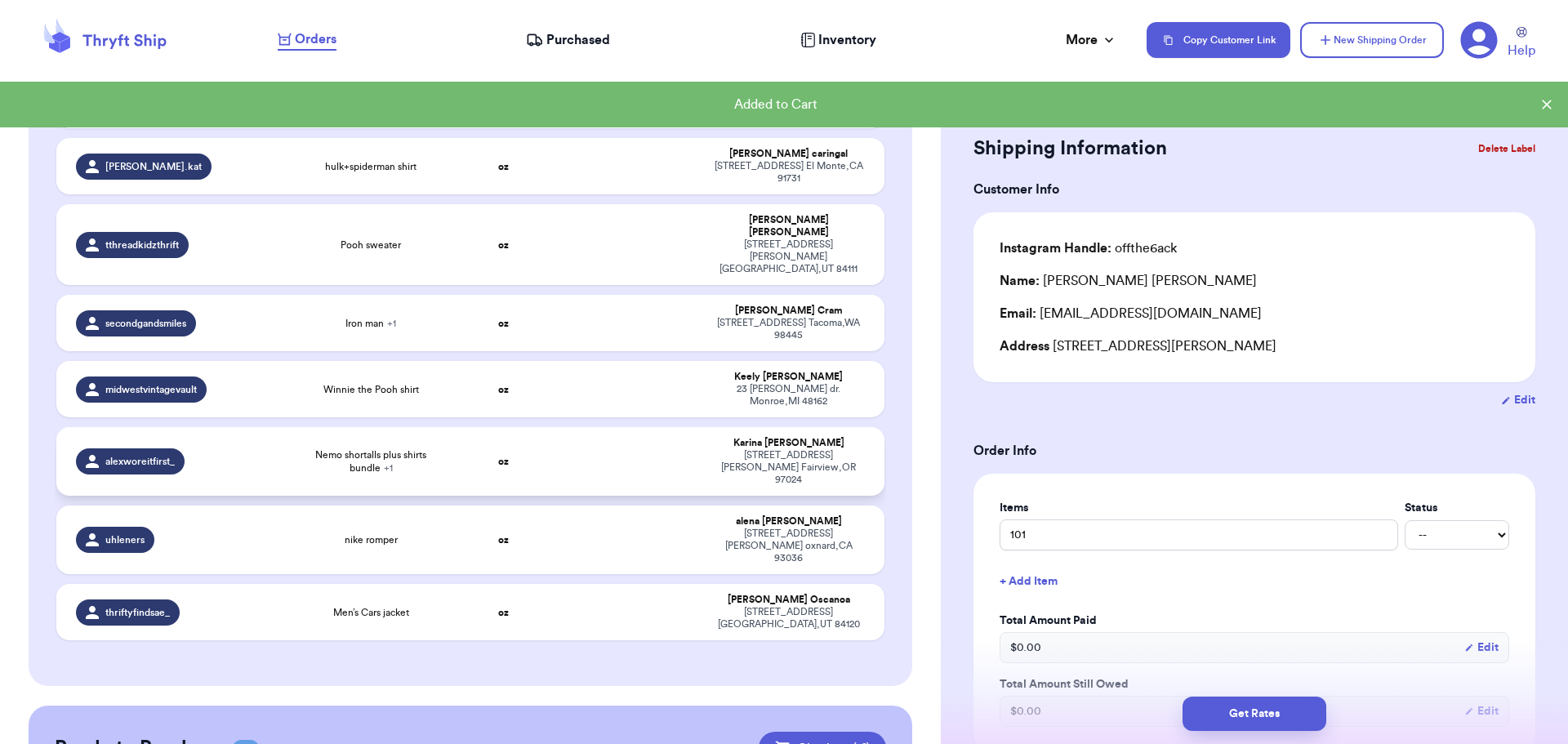
click at [662, 427] on td at bounding box center [627, 461] width 149 height 68
type input "Nemo shortalls plus shirts bundle"
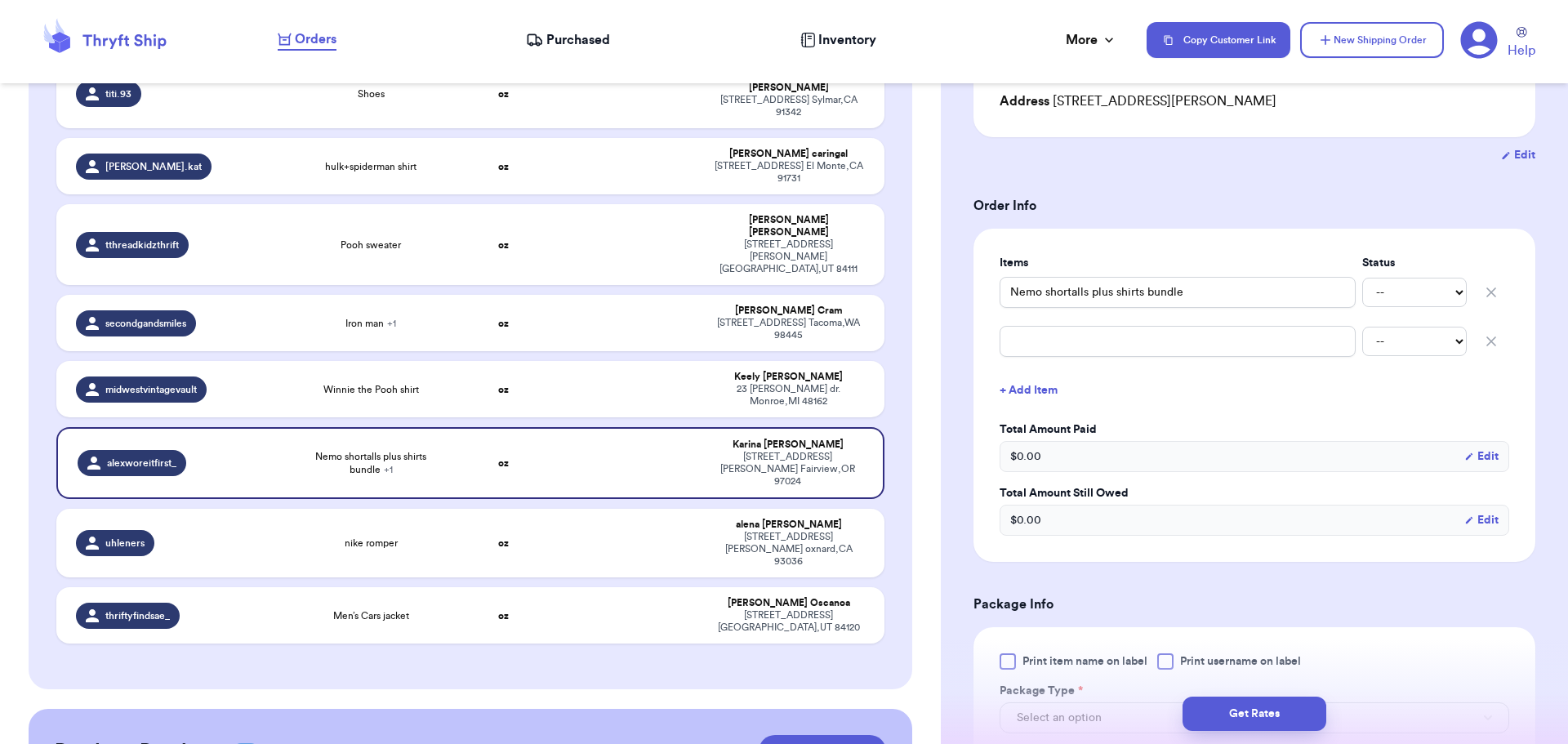
scroll to position [327, 0]
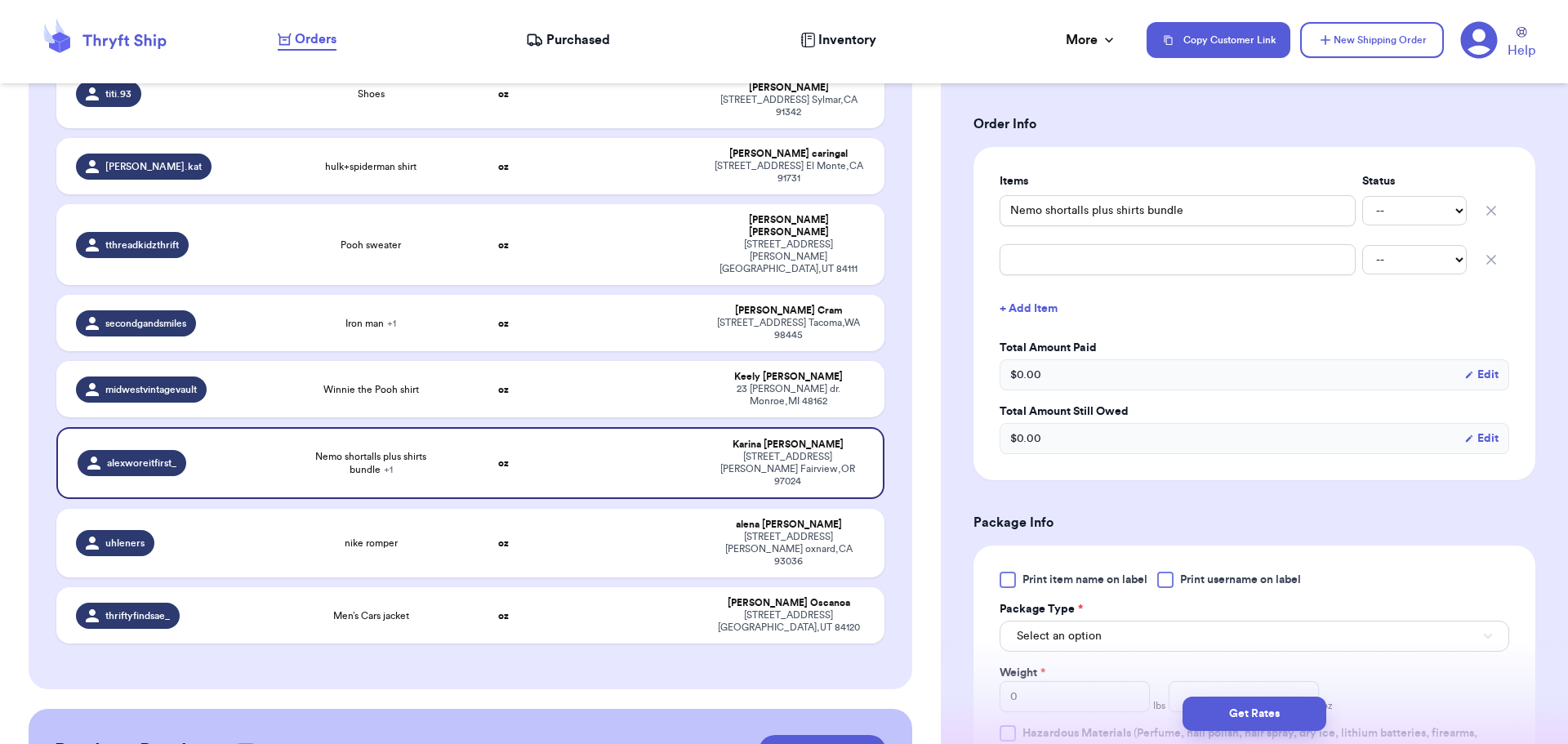
click at [1165, 580] on div at bounding box center [1165, 580] width 16 height 16
click at [0, 0] on input "Print username on label" at bounding box center [0, 0] width 0 height 0
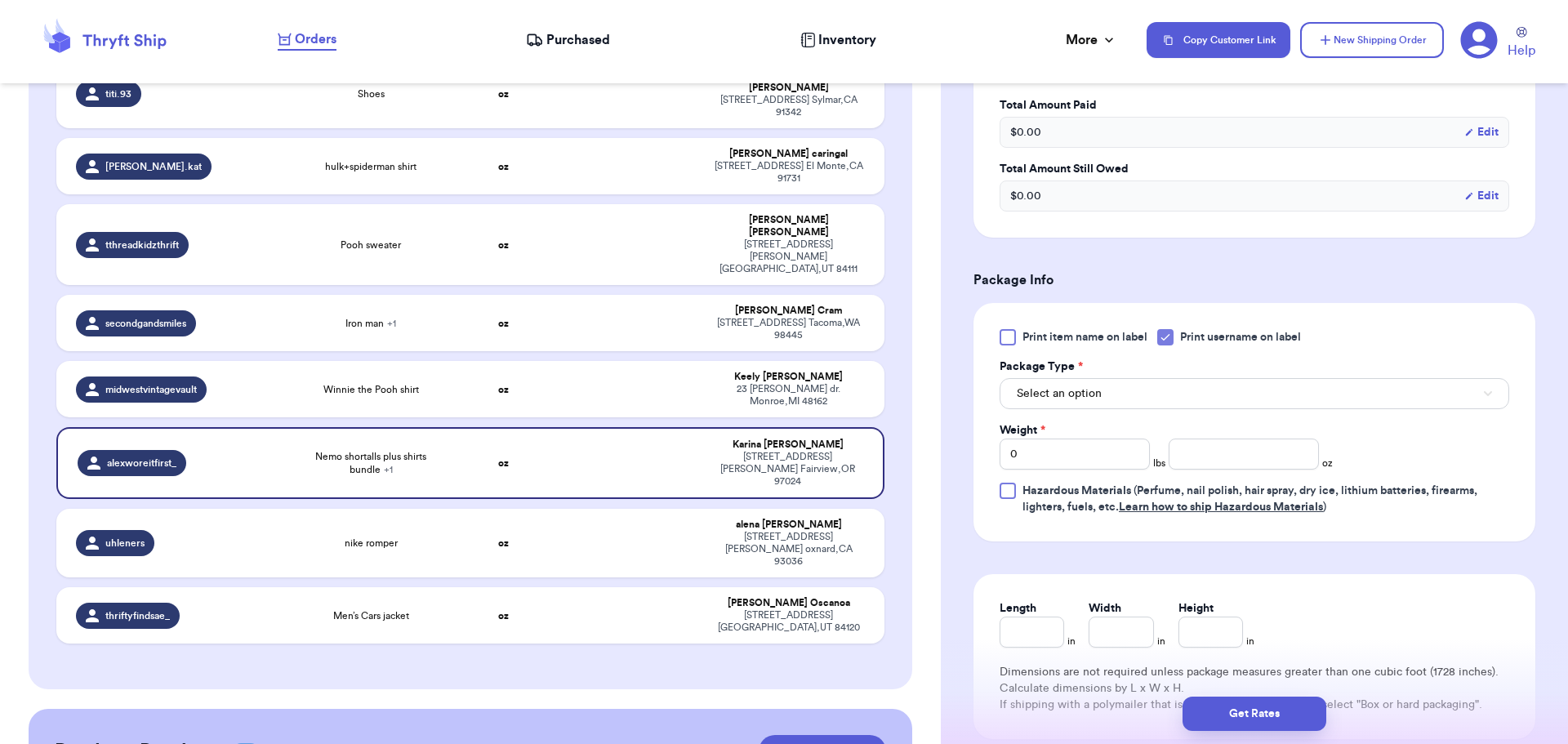
scroll to position [572, 0]
click at [1097, 389] on span "Select an option" at bounding box center [1059, 391] width 85 height 16
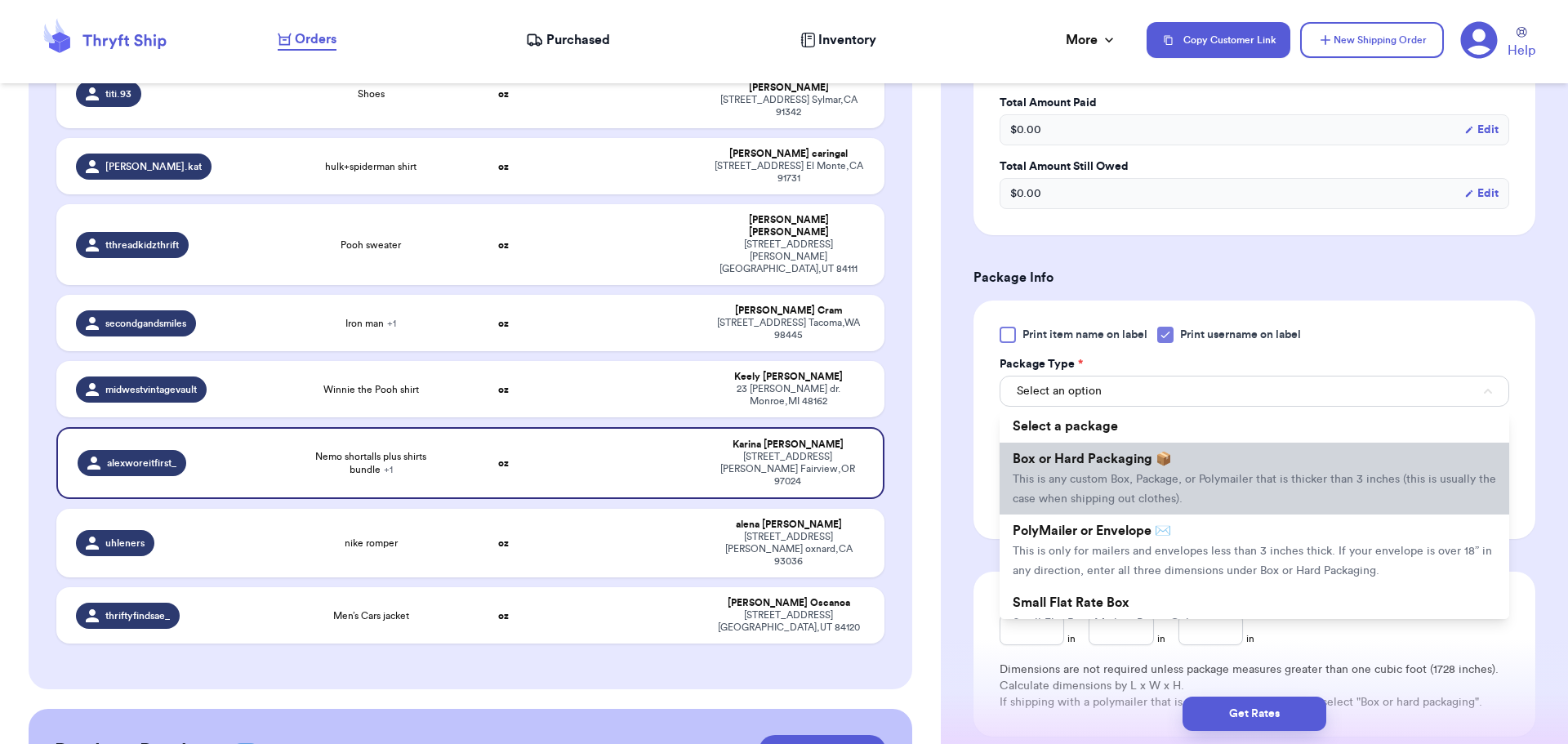
click at [1112, 455] on span "Box or Hard Packaging 📦" at bounding box center [1091, 459] width 159 height 13
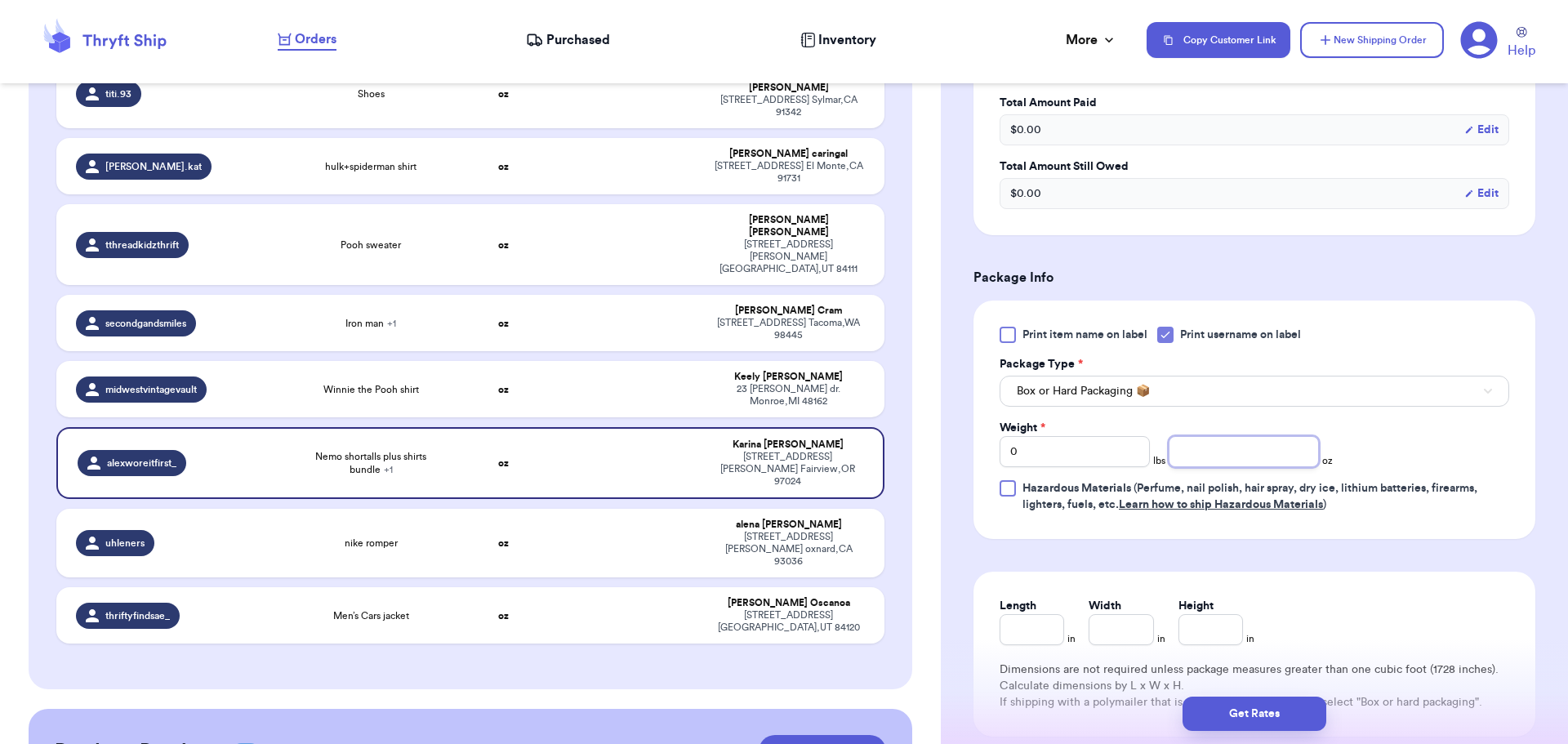
click at [1256, 452] on input "number" at bounding box center [1244, 452] width 150 height 31
drag, startPoint x: 1032, startPoint y: 455, endPoint x: 907, endPoint y: 444, distance: 125.5
click at [907, 444] on div "Customer Link New Order Incomplete 11 Get Rates for All ( 0 ) Get Rates for All…" at bounding box center [784, 372] width 1568 height 744
type input "1"
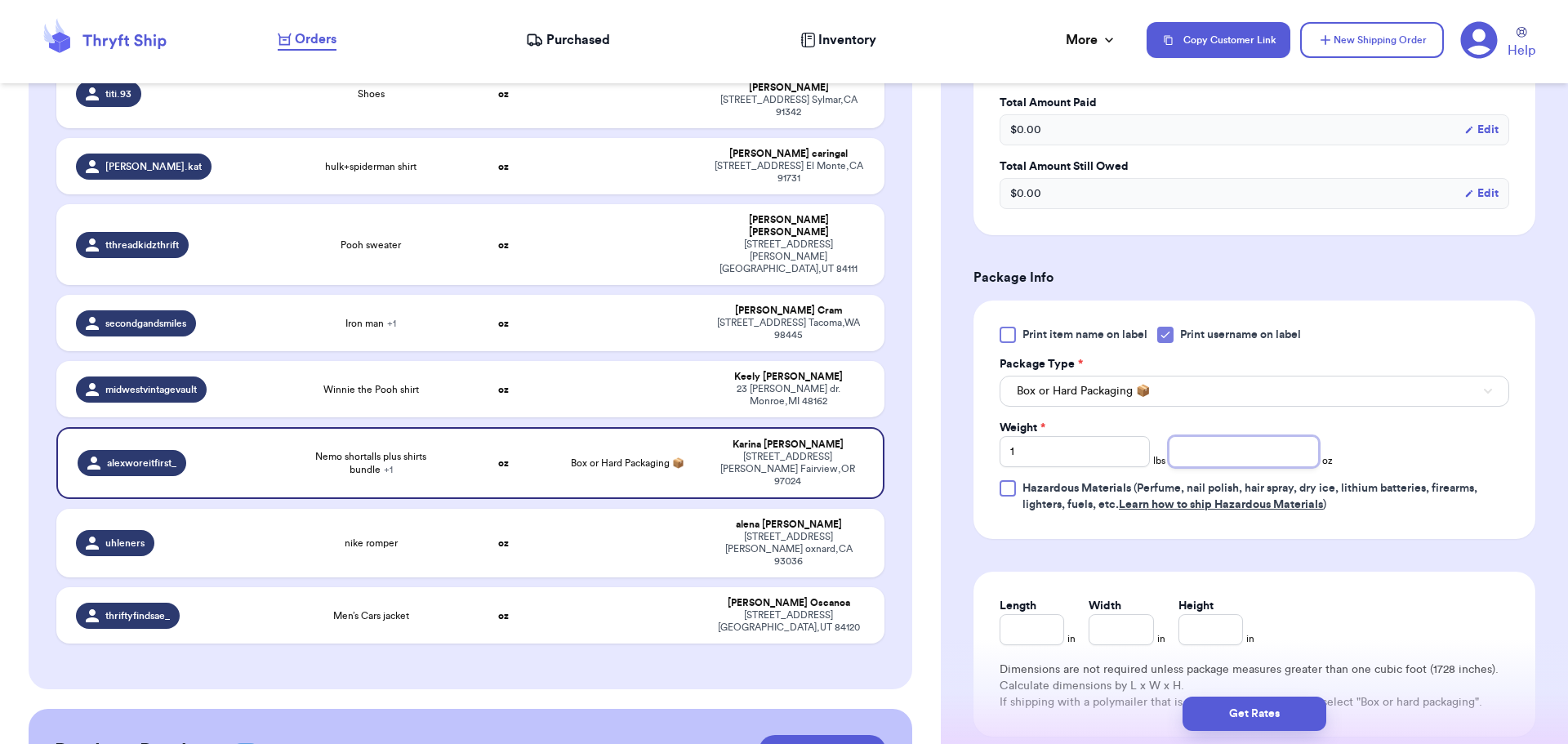
click at [1219, 463] on input "number" at bounding box center [1244, 452] width 150 height 31
type input "12"
click at [1234, 705] on button "Get Rates" at bounding box center [1254, 714] width 144 height 35
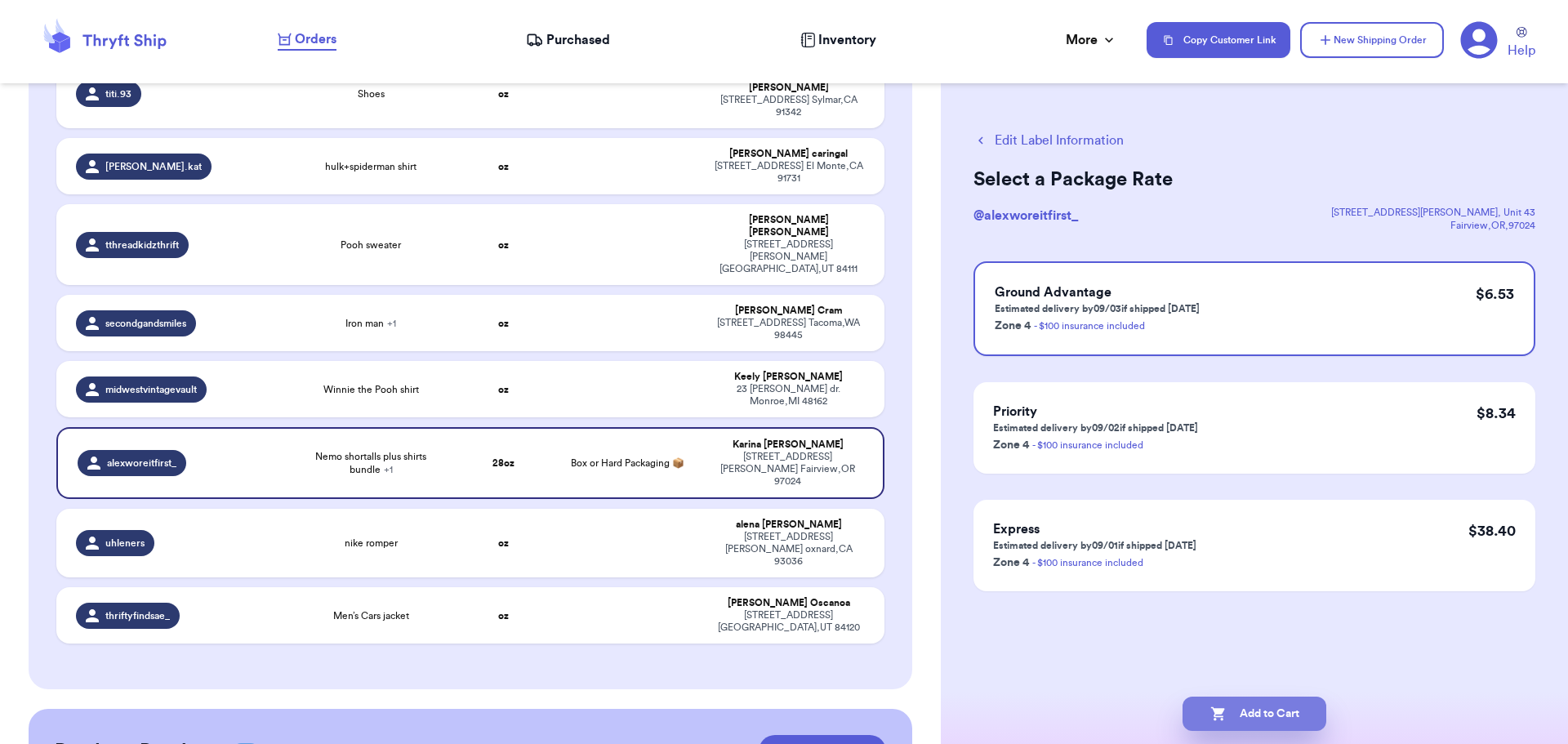
click at [1228, 707] on button "Add to Cart" at bounding box center [1254, 714] width 144 height 35
checkbox input "true"
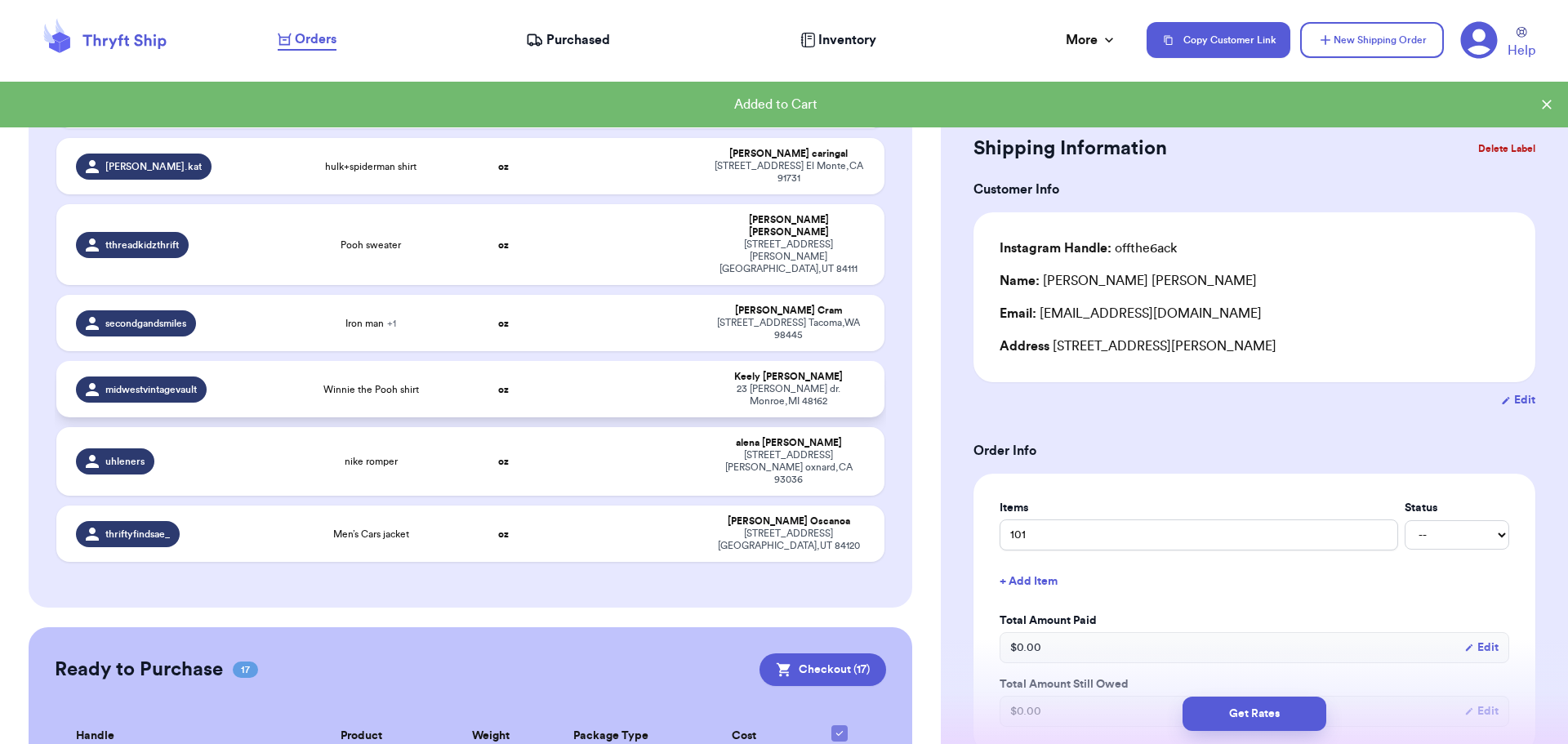
click at [575, 361] on td at bounding box center [627, 389] width 149 height 56
type input "Winnie the Pooh shirt"
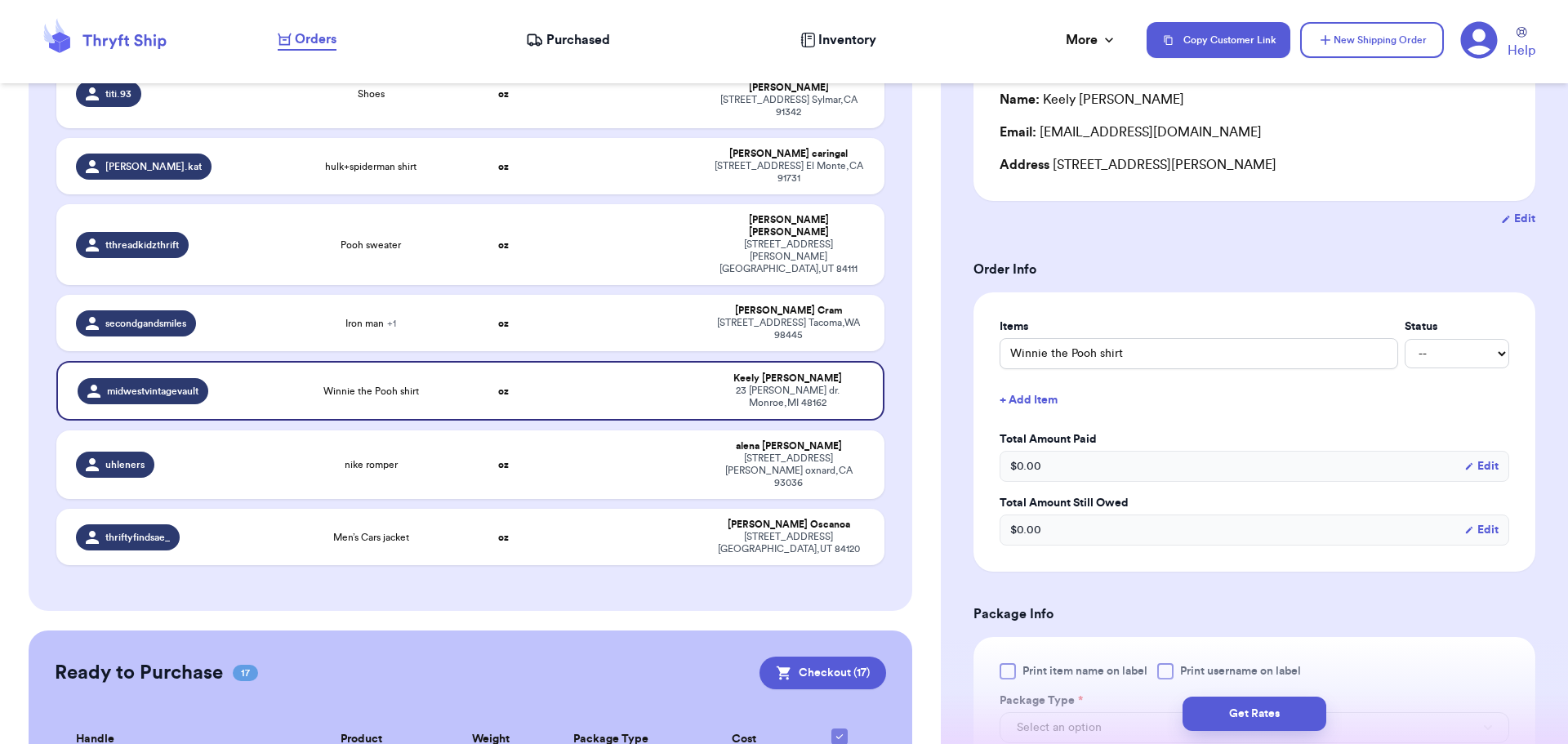
scroll to position [245, 0]
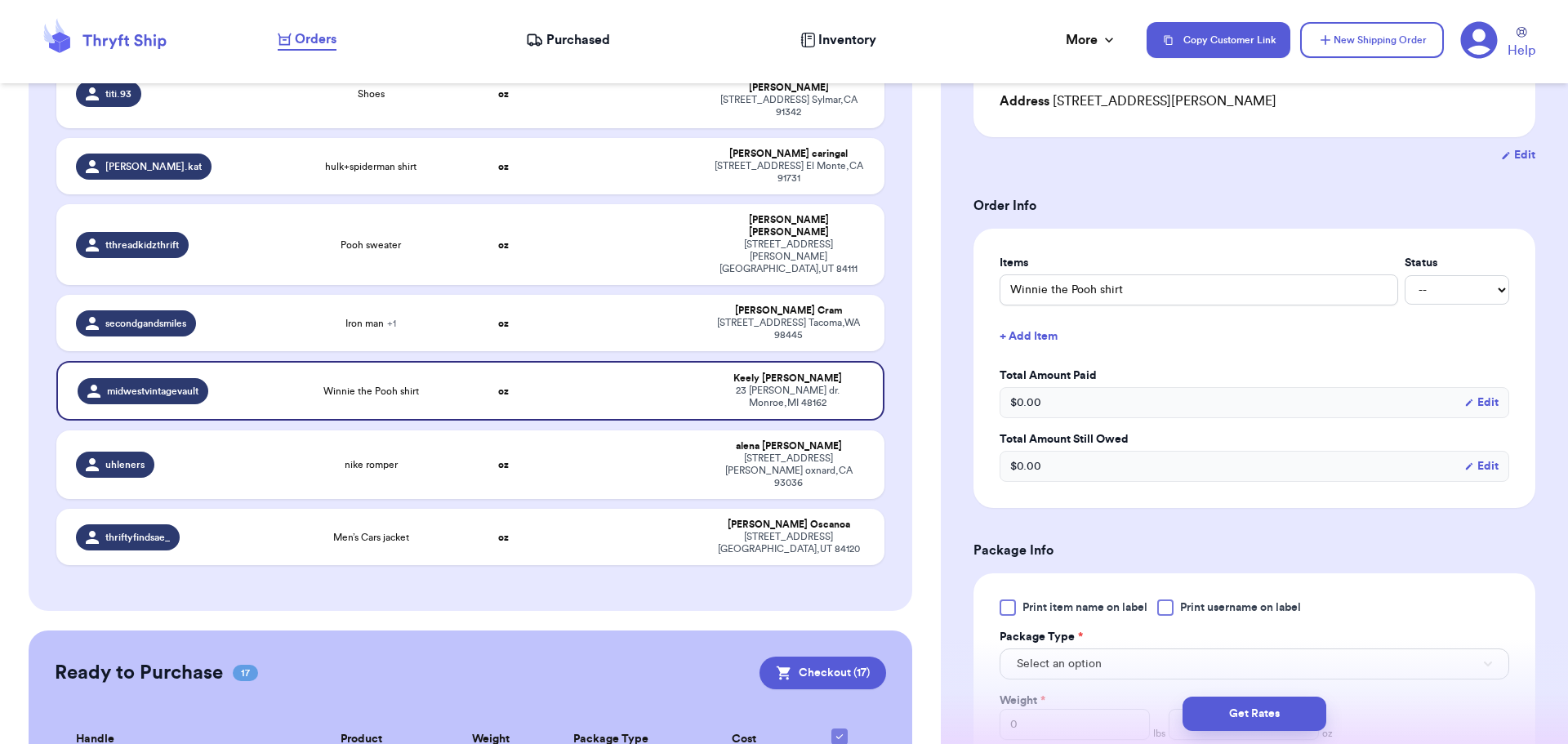
click at [1167, 613] on div at bounding box center [1165, 608] width 16 height 16
click at [0, 0] on input "Print username on label" at bounding box center [0, 0] width 0 height 0
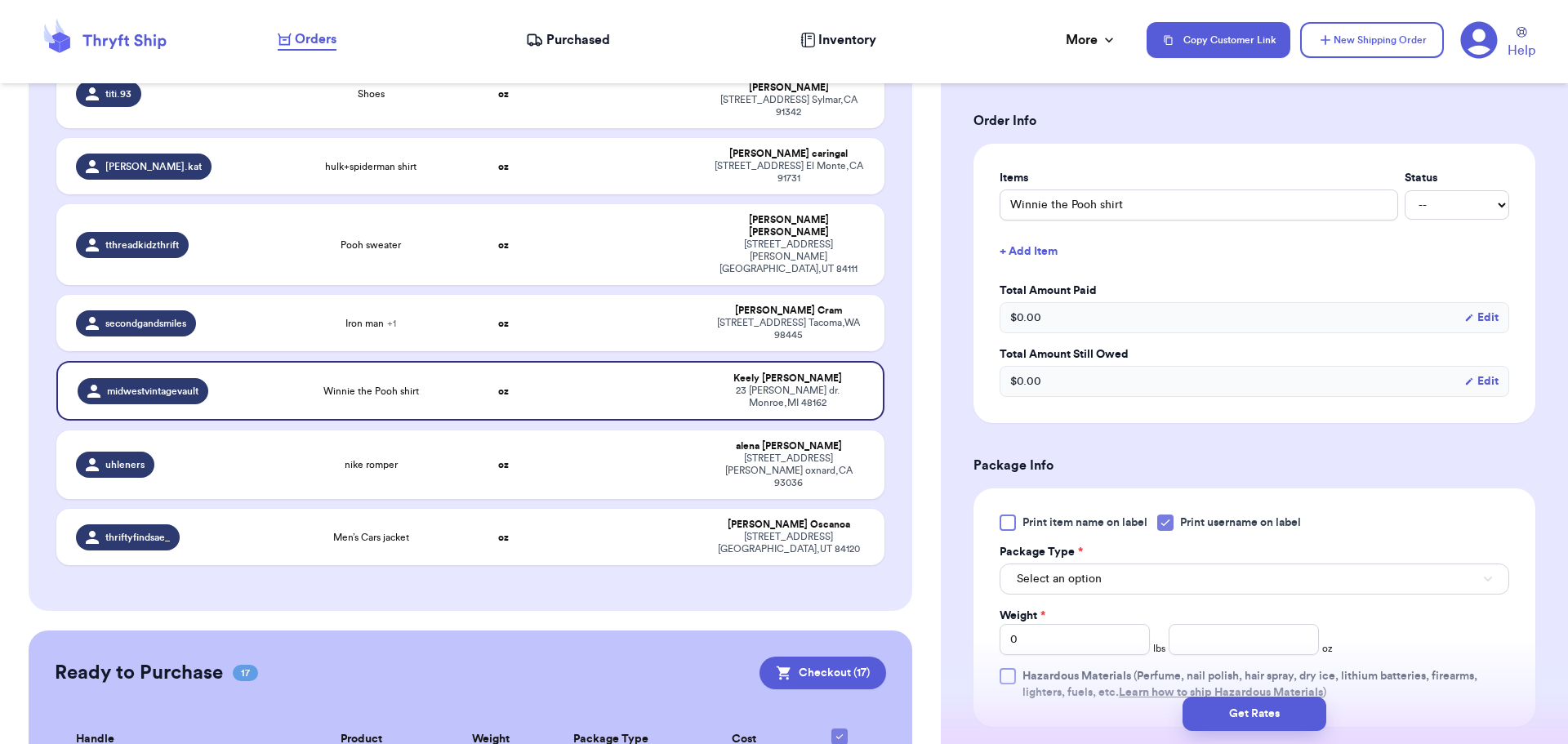
scroll to position [409, 0]
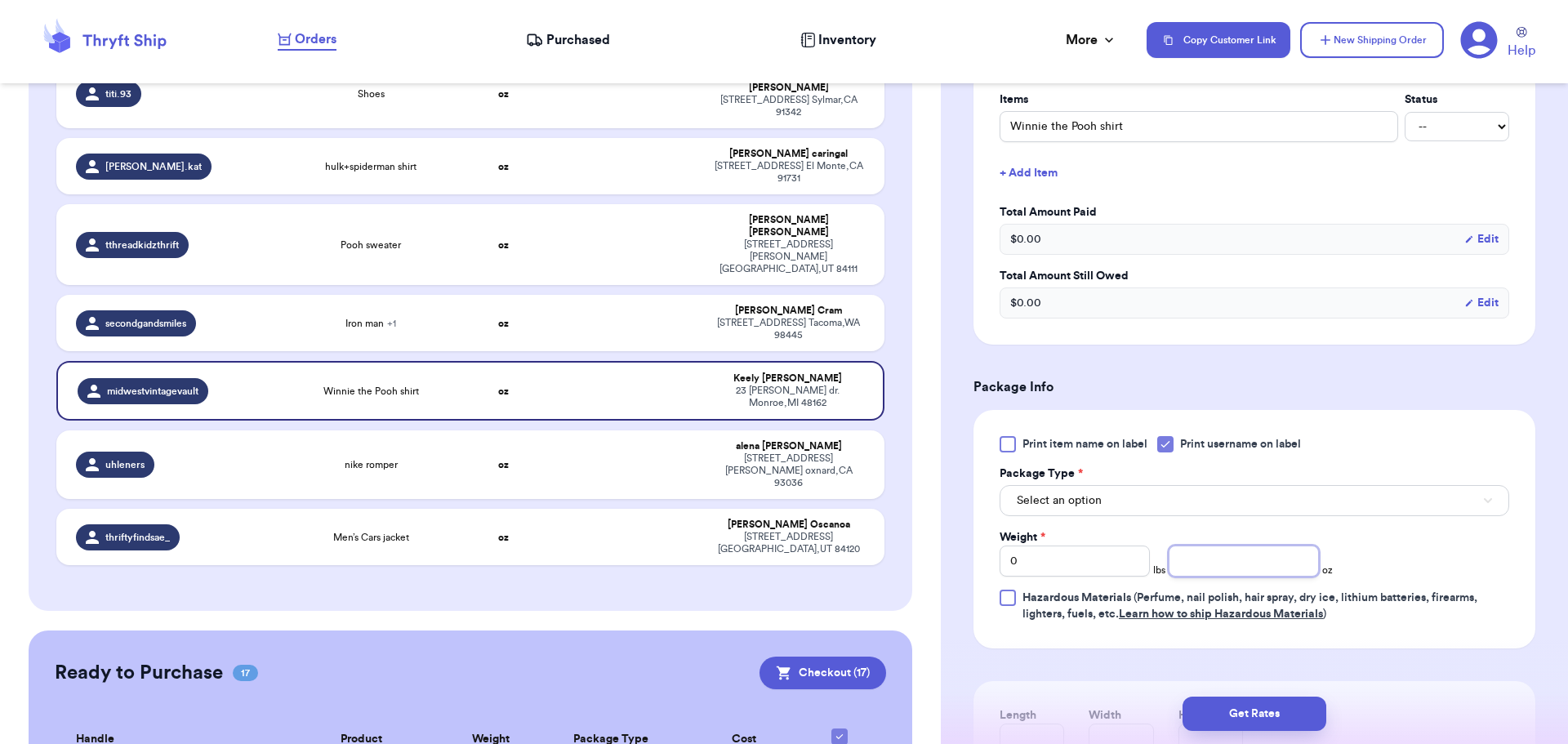
click at [1232, 549] on input "number" at bounding box center [1244, 561] width 150 height 31
type input "8"
click at [1264, 708] on button "Get Rates" at bounding box center [1254, 714] width 144 height 35
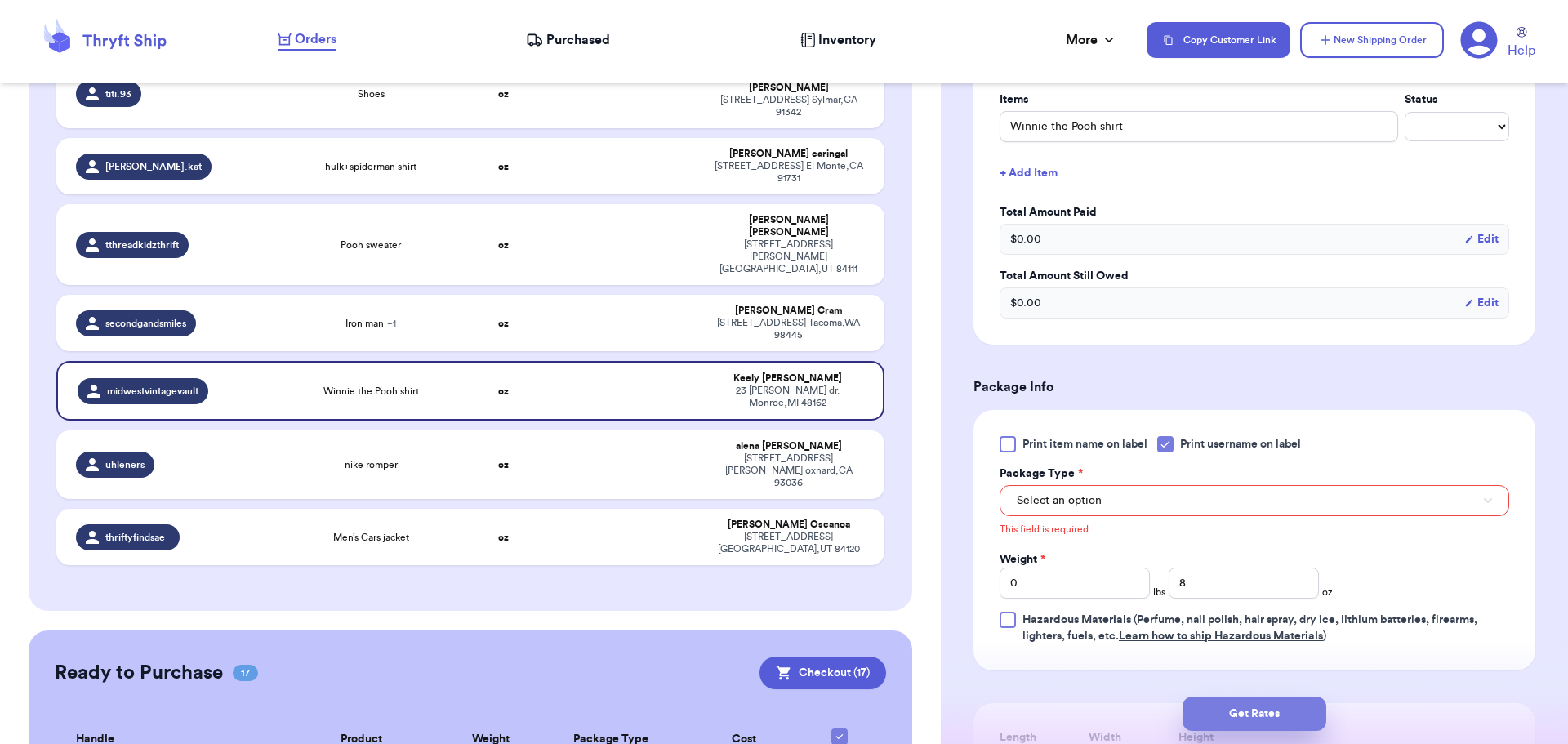
scroll to position [538, 0]
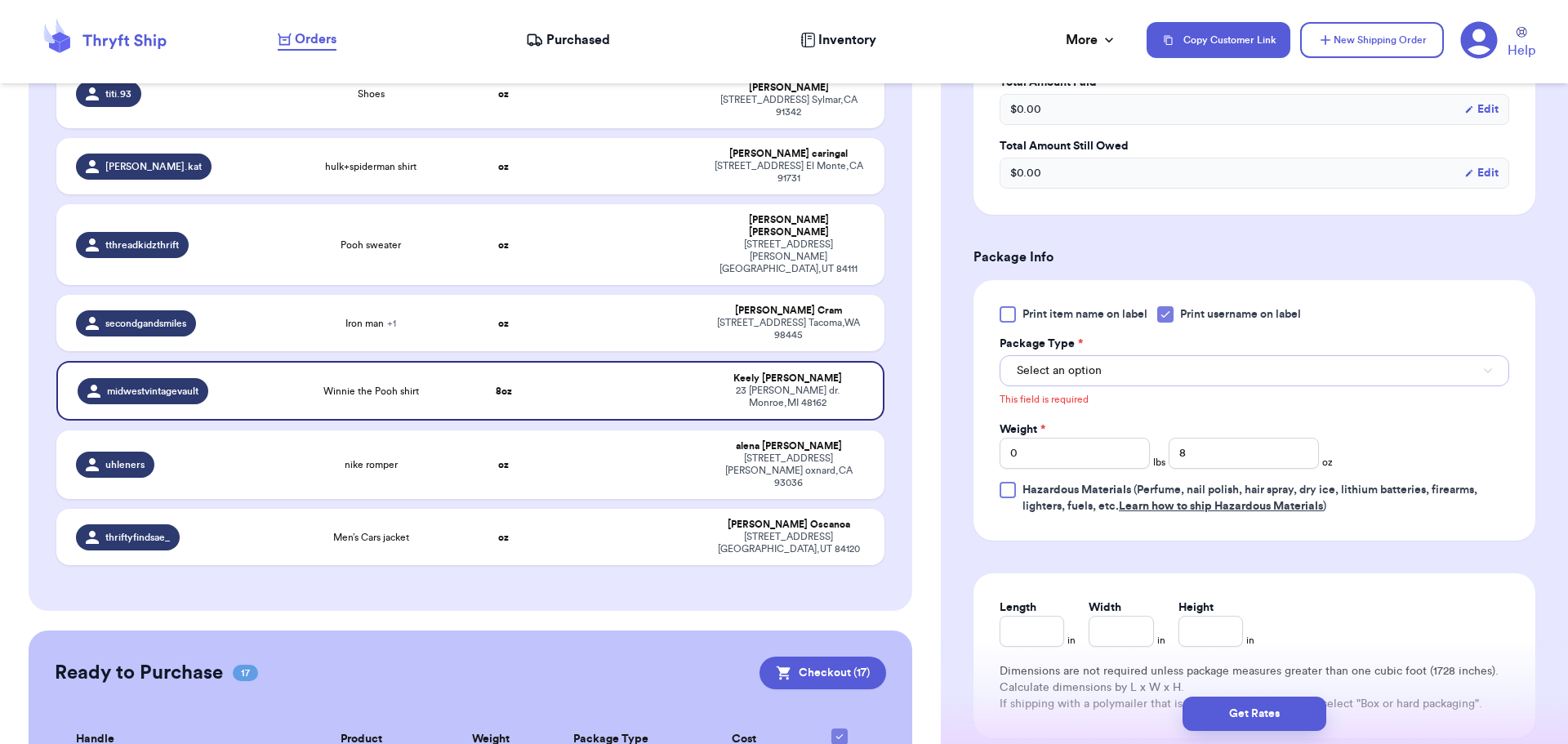
click at [1071, 369] on span "Select an option" at bounding box center [1059, 371] width 85 height 16
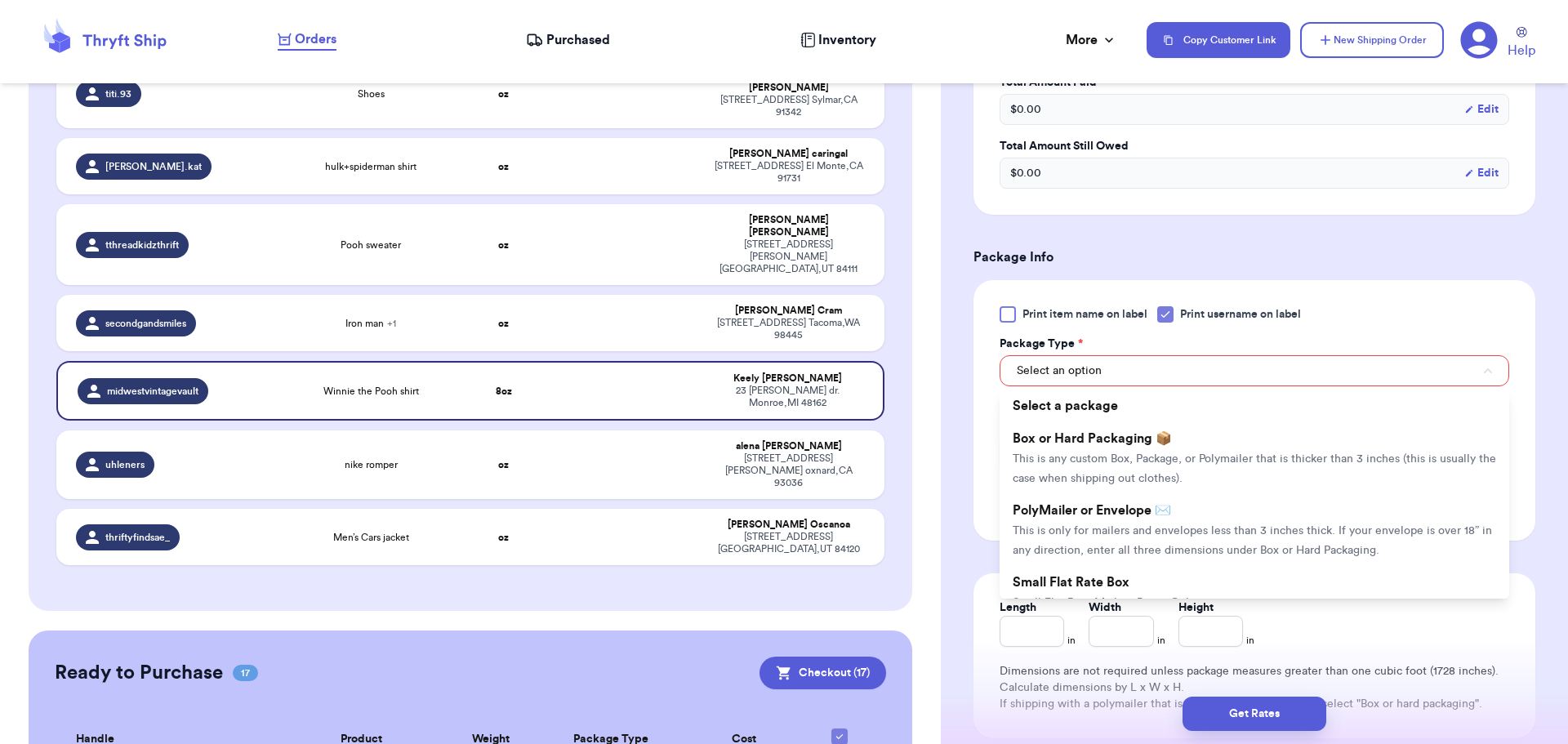
click at [1059, 451] on li "Box or Hard Packaging 📦 This is any custom Box, Package, or Polymailer that is …" at bounding box center [1254, 458] width 509 height 72
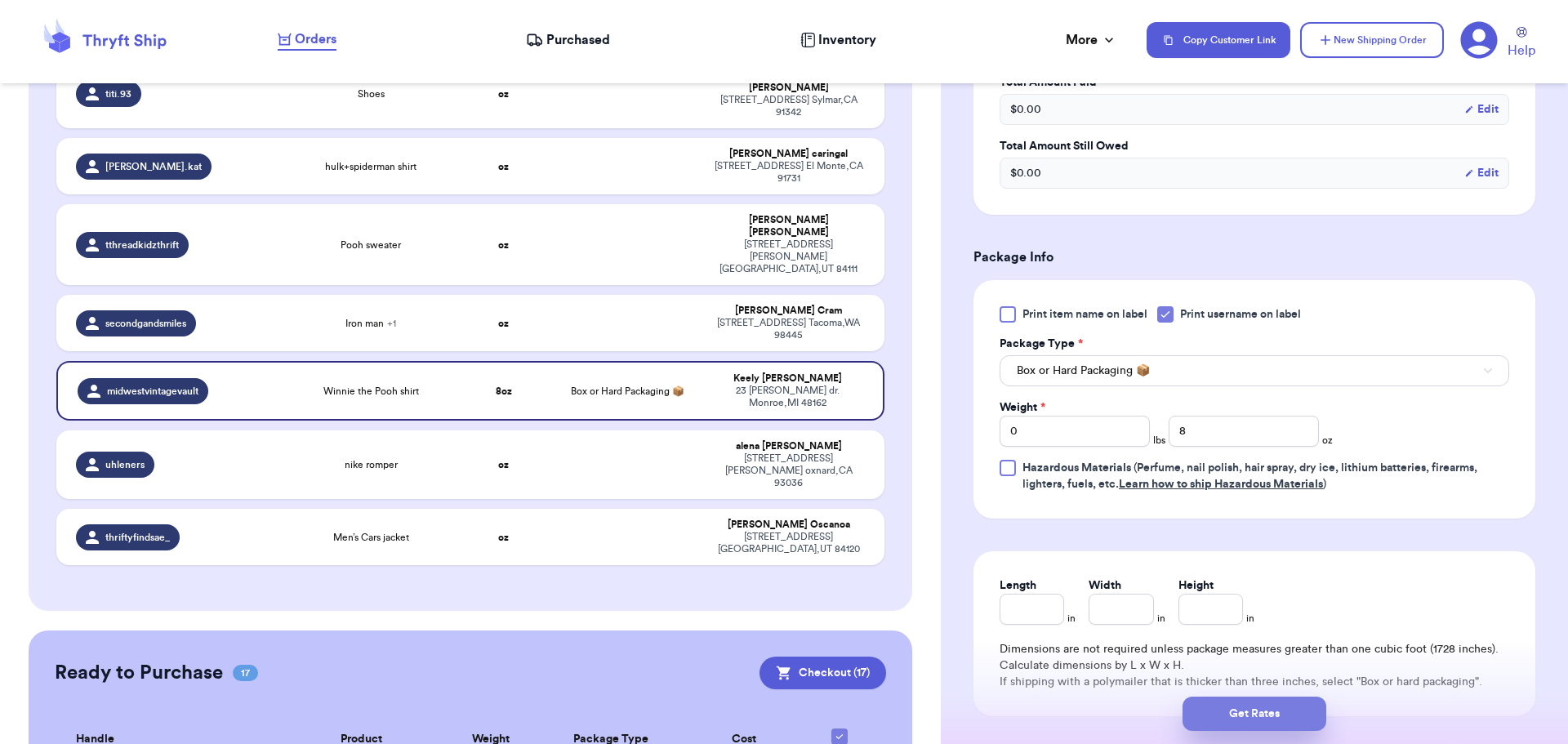
click at [1261, 720] on button "Get Rates" at bounding box center [1254, 714] width 144 height 35
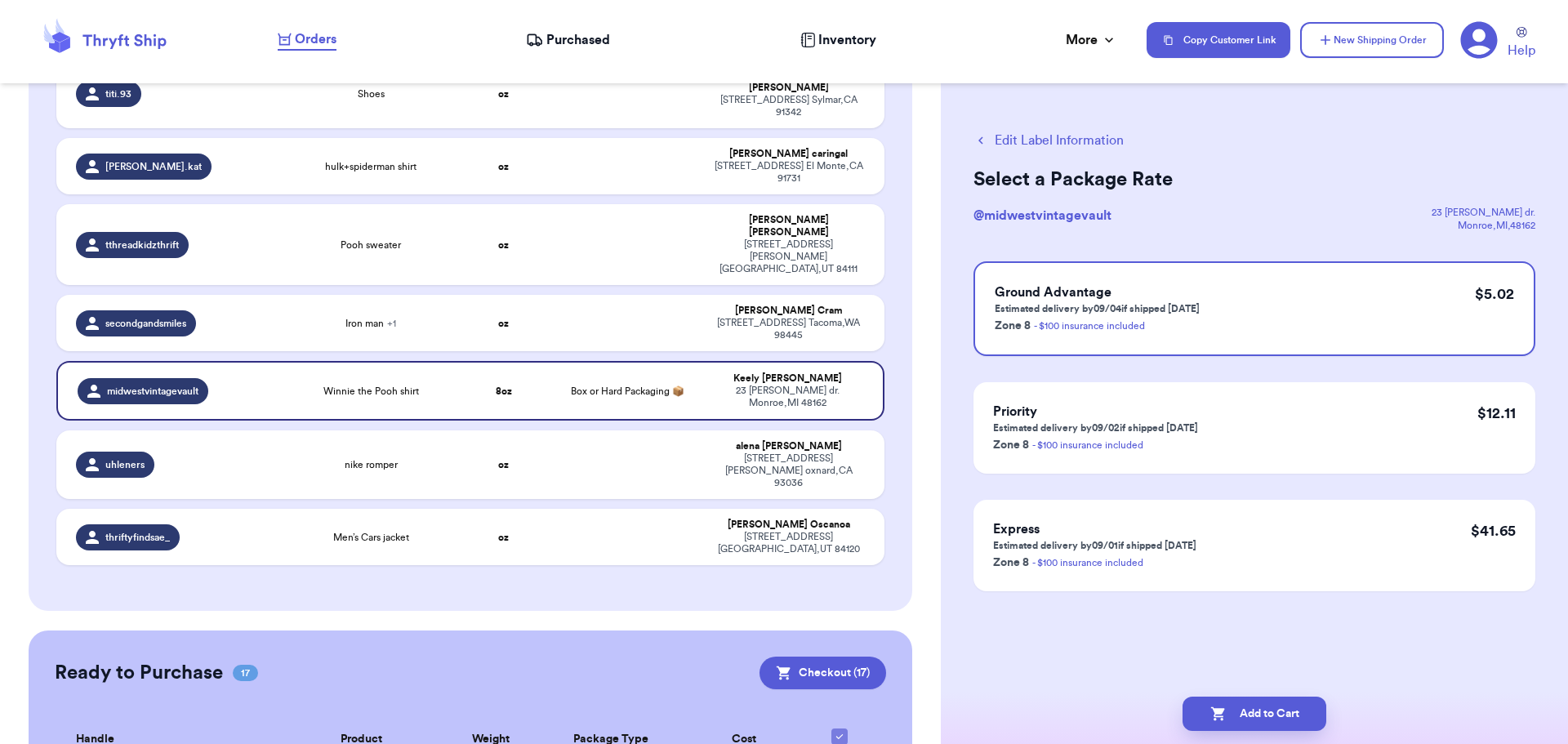
scroll to position [0, 0]
click at [1248, 715] on button "Add to Cart" at bounding box center [1254, 714] width 144 height 35
checkbox input "true"
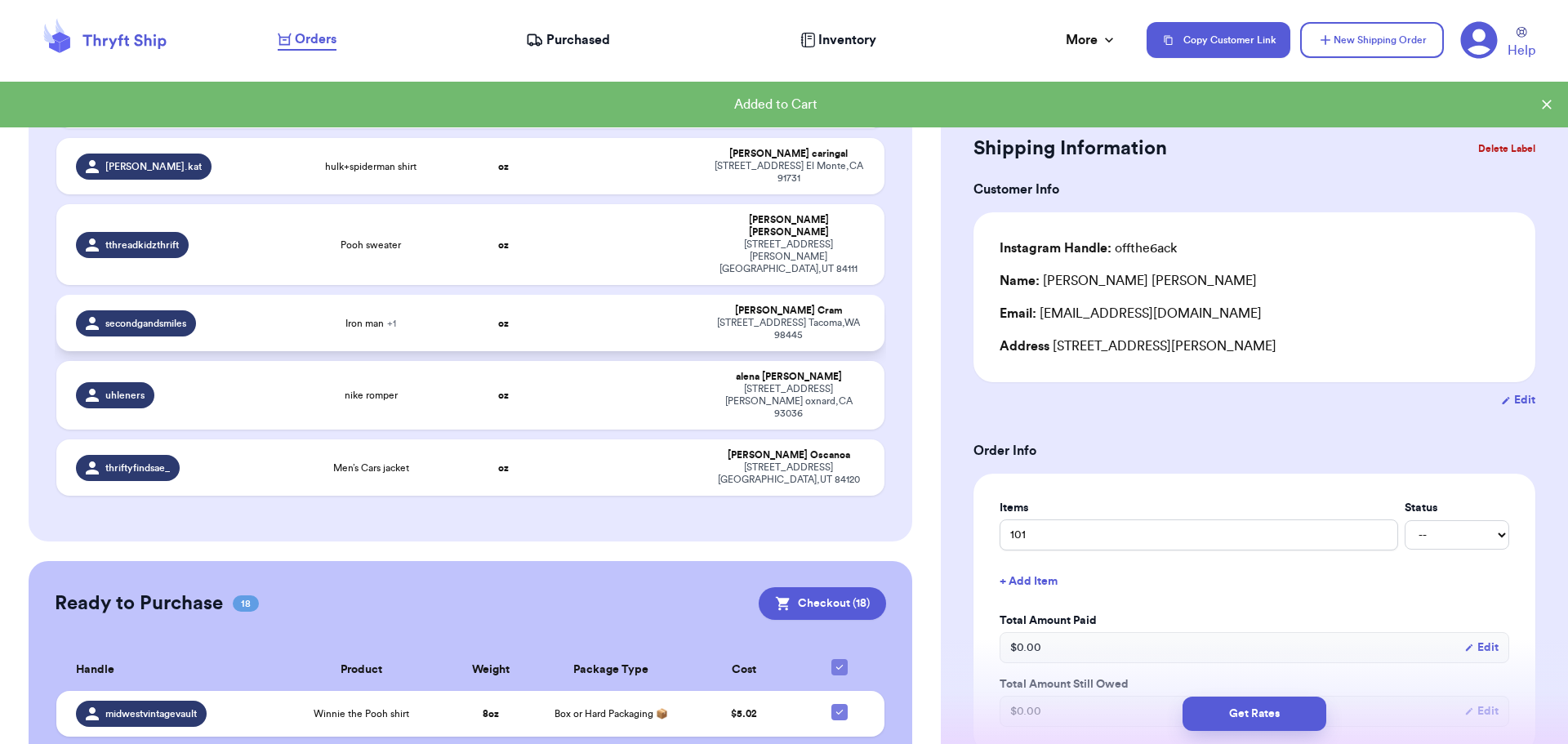
click at [515, 295] on td "oz" at bounding box center [504, 323] width 99 height 56
type input "Iron man"
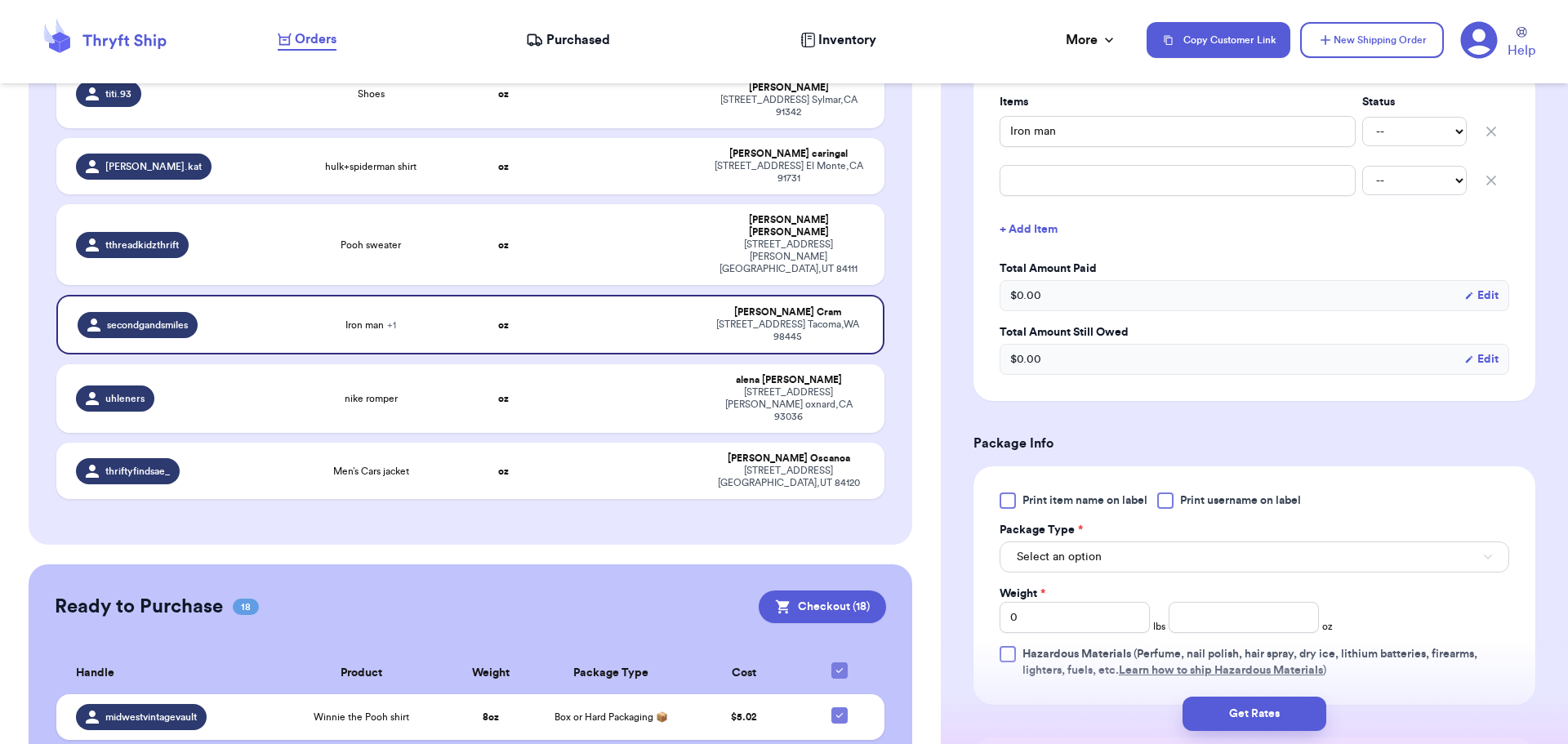
scroll to position [409, 0]
drag, startPoint x: 1169, startPoint y: 498, endPoint x: 1153, endPoint y: 534, distance: 39.4
click at [1169, 497] on div at bounding box center [1165, 498] width 16 height 16
click at [0, 0] on input "Print username on label" at bounding box center [0, 0] width 0 height 0
click at [1147, 542] on button "Select an option" at bounding box center [1254, 554] width 509 height 31
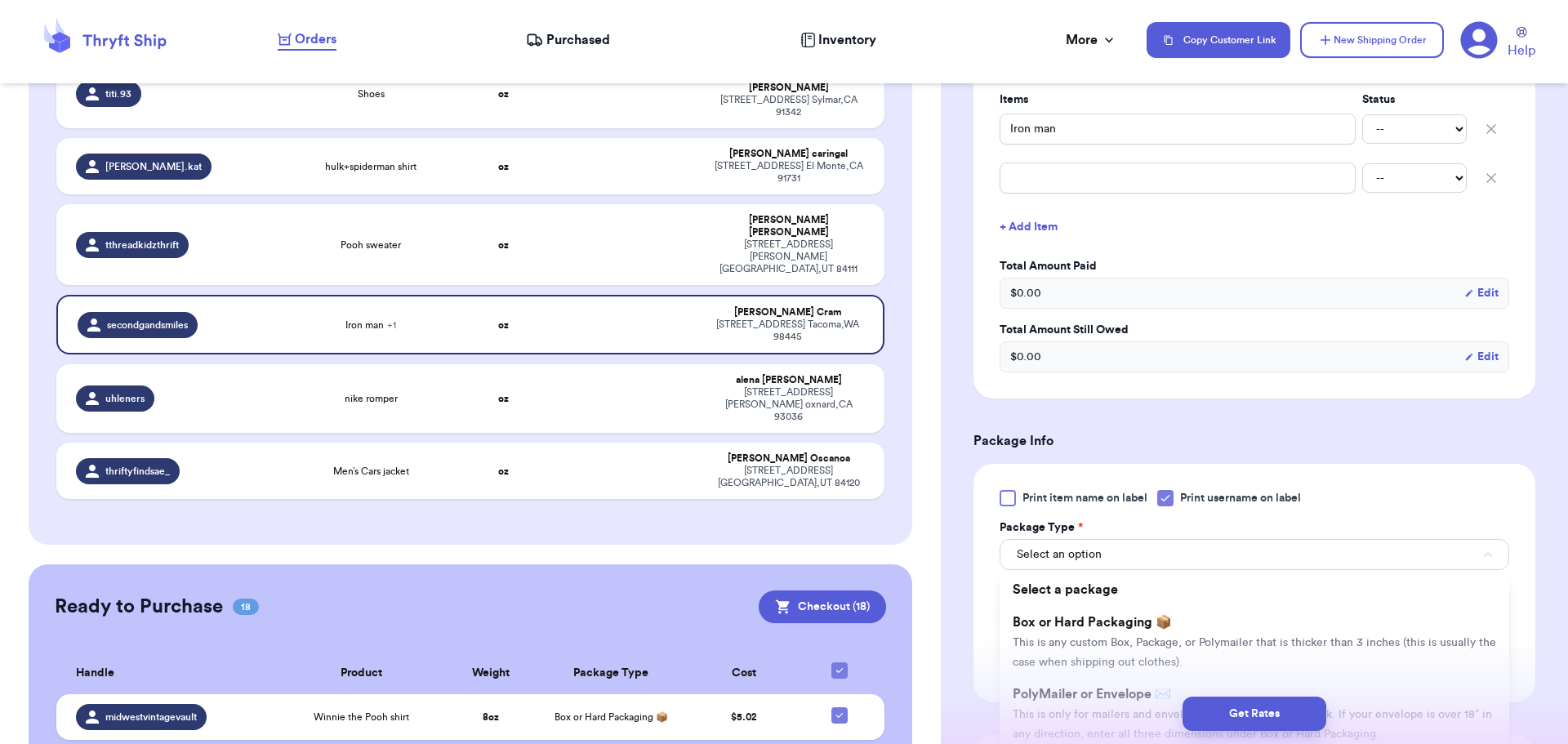
click at [1156, 629] on span "Box or Hard Packaging 📦" at bounding box center [1091, 623] width 159 height 13
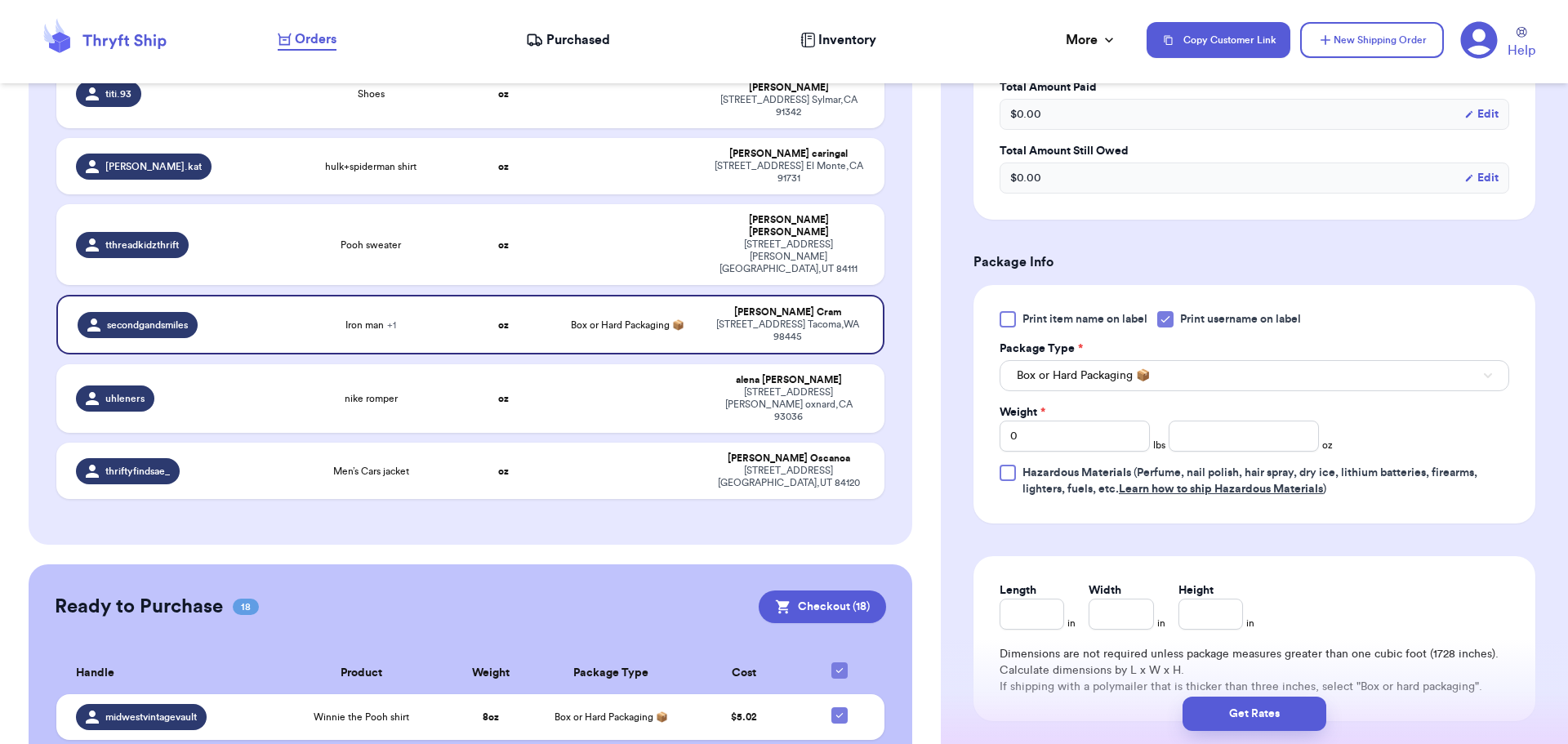
scroll to position [654, 0]
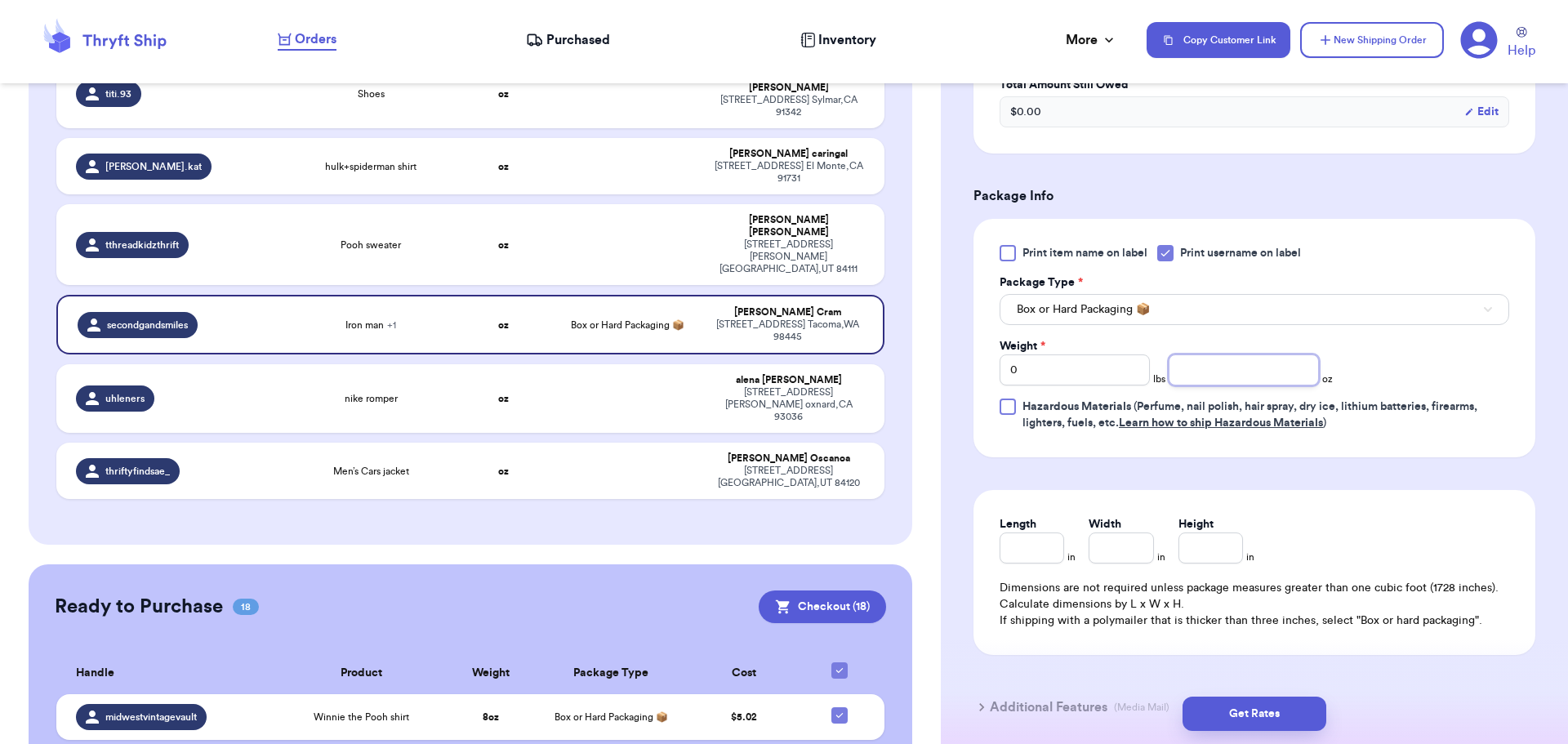
click at [1246, 363] on input "number" at bounding box center [1244, 370] width 150 height 31
type input "8"
click at [1249, 713] on button "Get Rates" at bounding box center [1254, 714] width 144 height 35
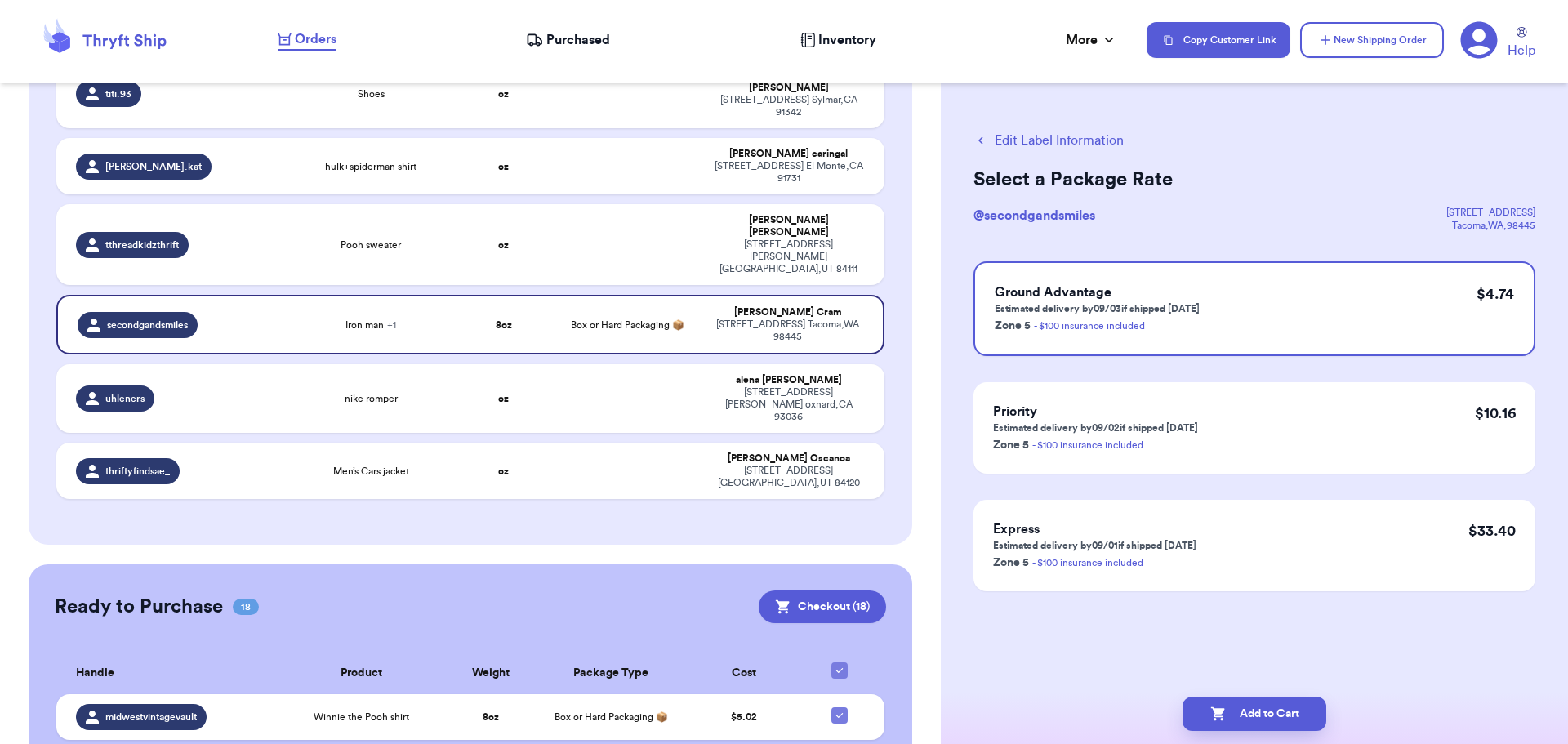
scroll to position [0, 0]
click at [1268, 707] on button "Add to Cart" at bounding box center [1254, 714] width 144 height 35
checkbox input "true"
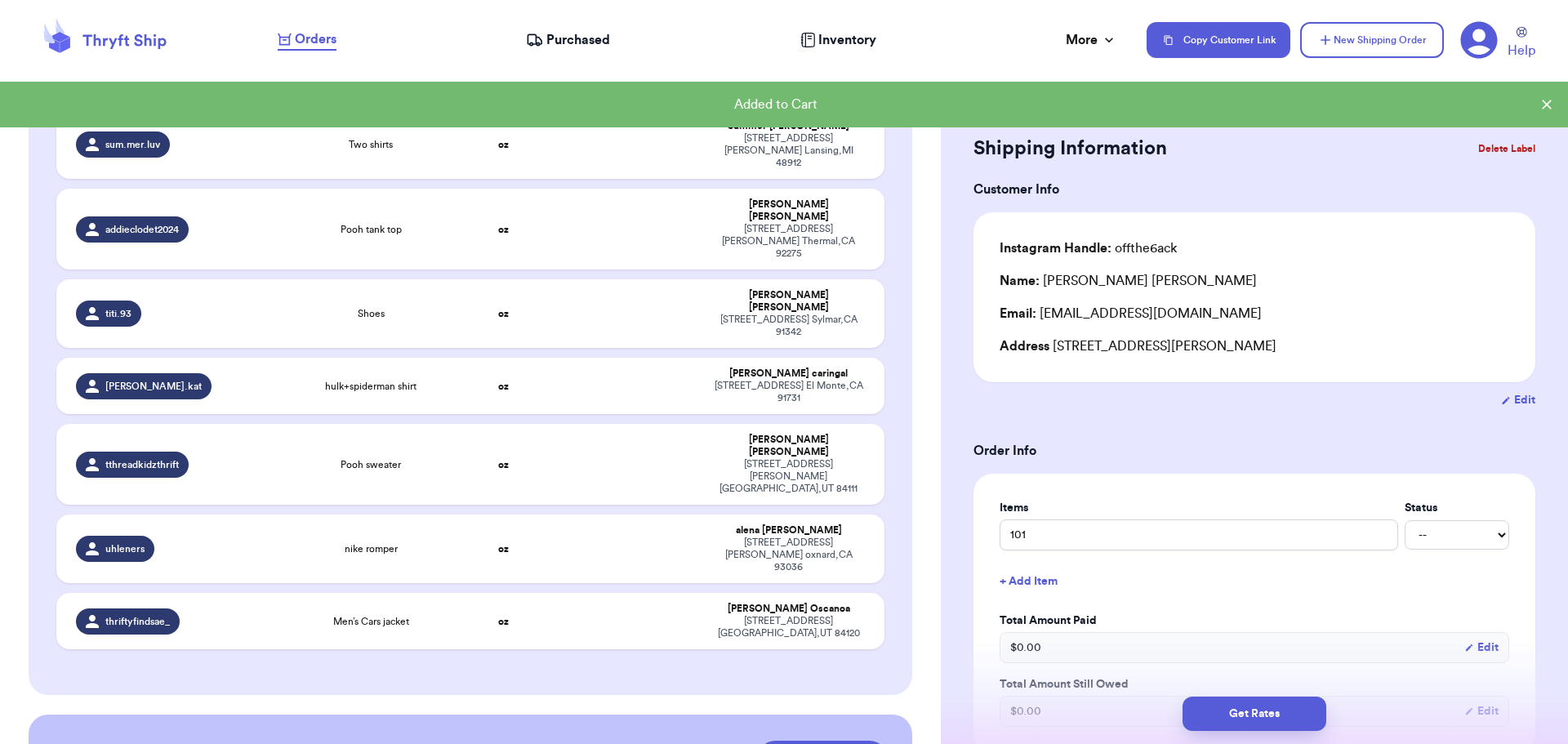
scroll to position [249, 0]
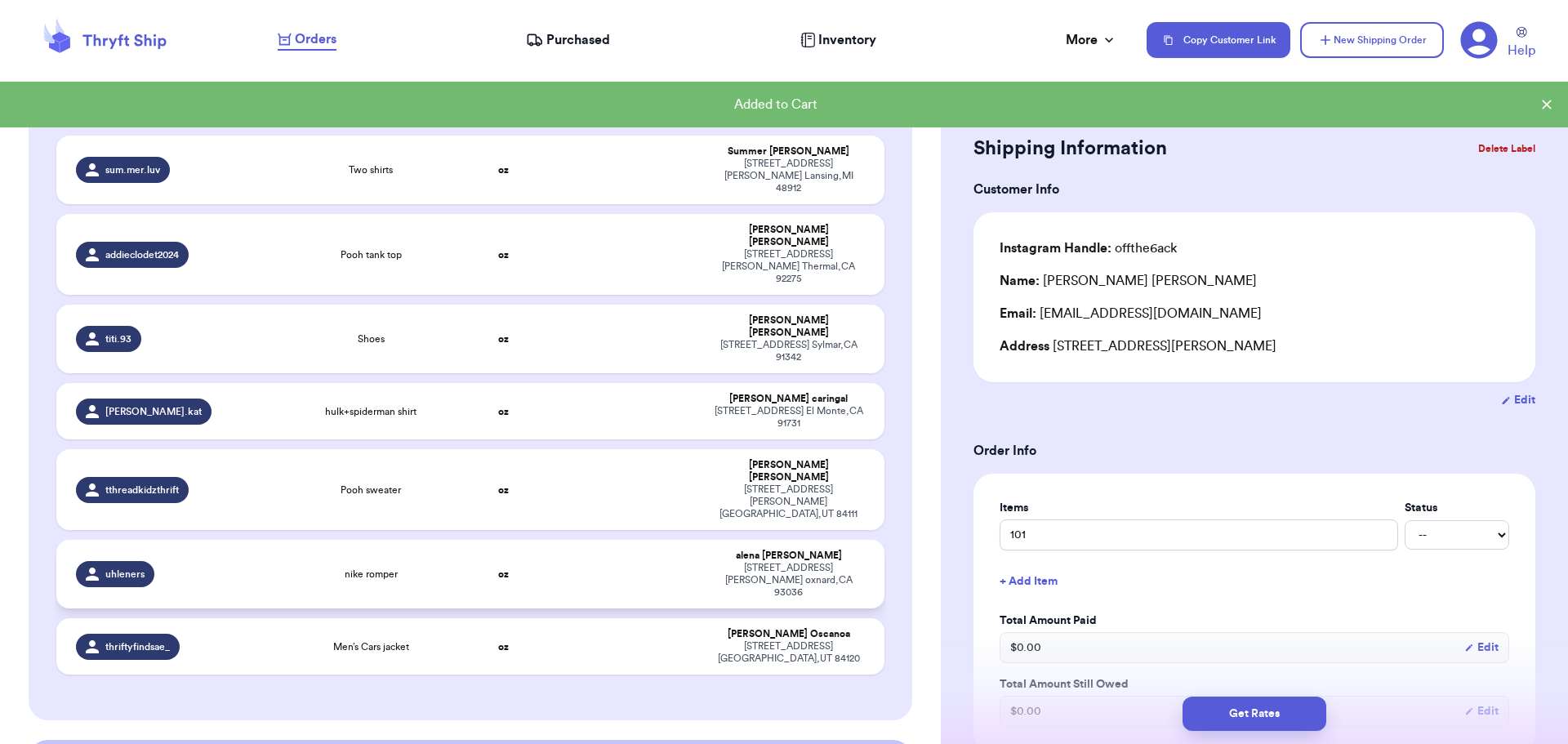
click at [578, 540] on td at bounding box center [627, 574] width 149 height 68
type input "nike romper"
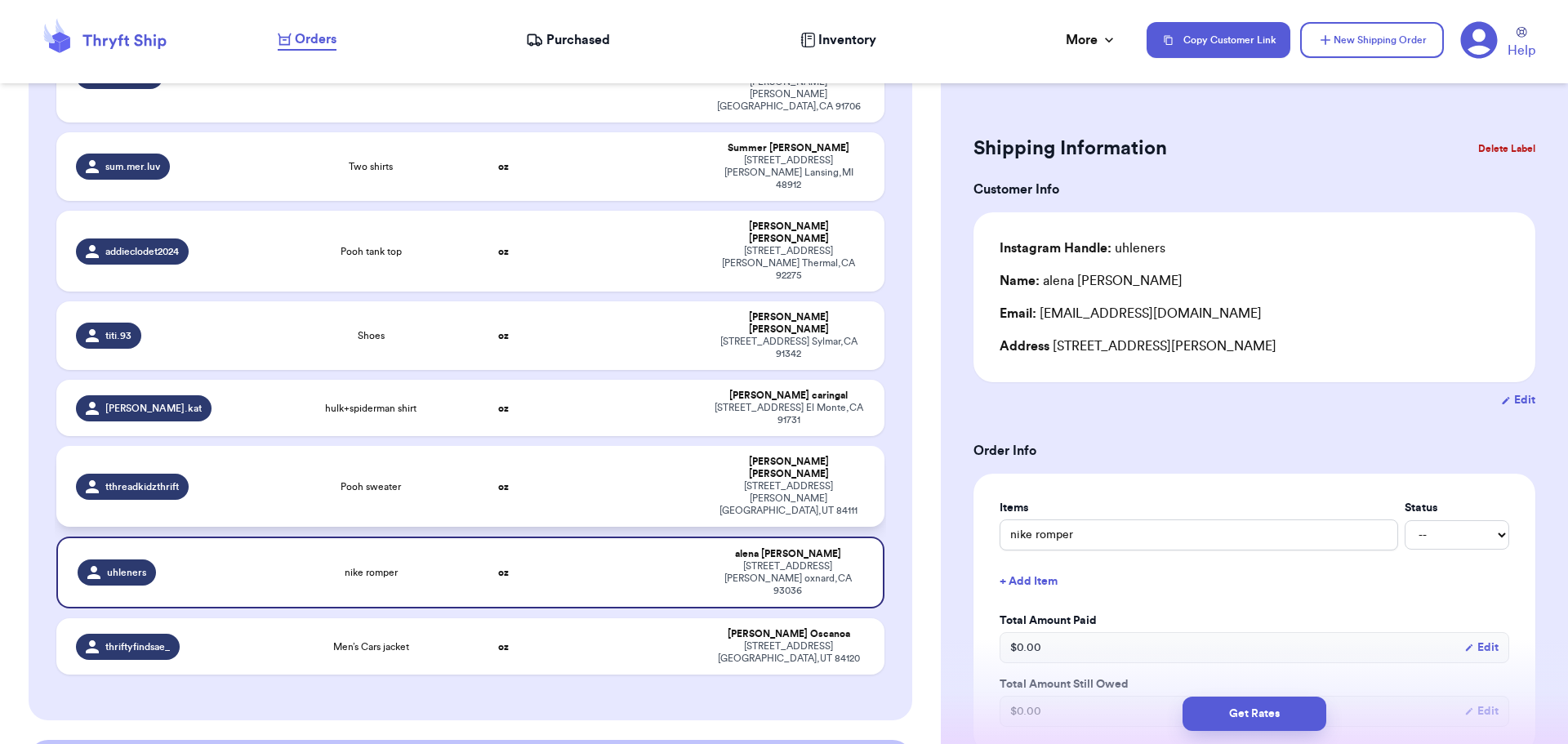
click at [524, 446] on td "oz" at bounding box center [504, 486] width 99 height 81
type input "Pooh sweater"
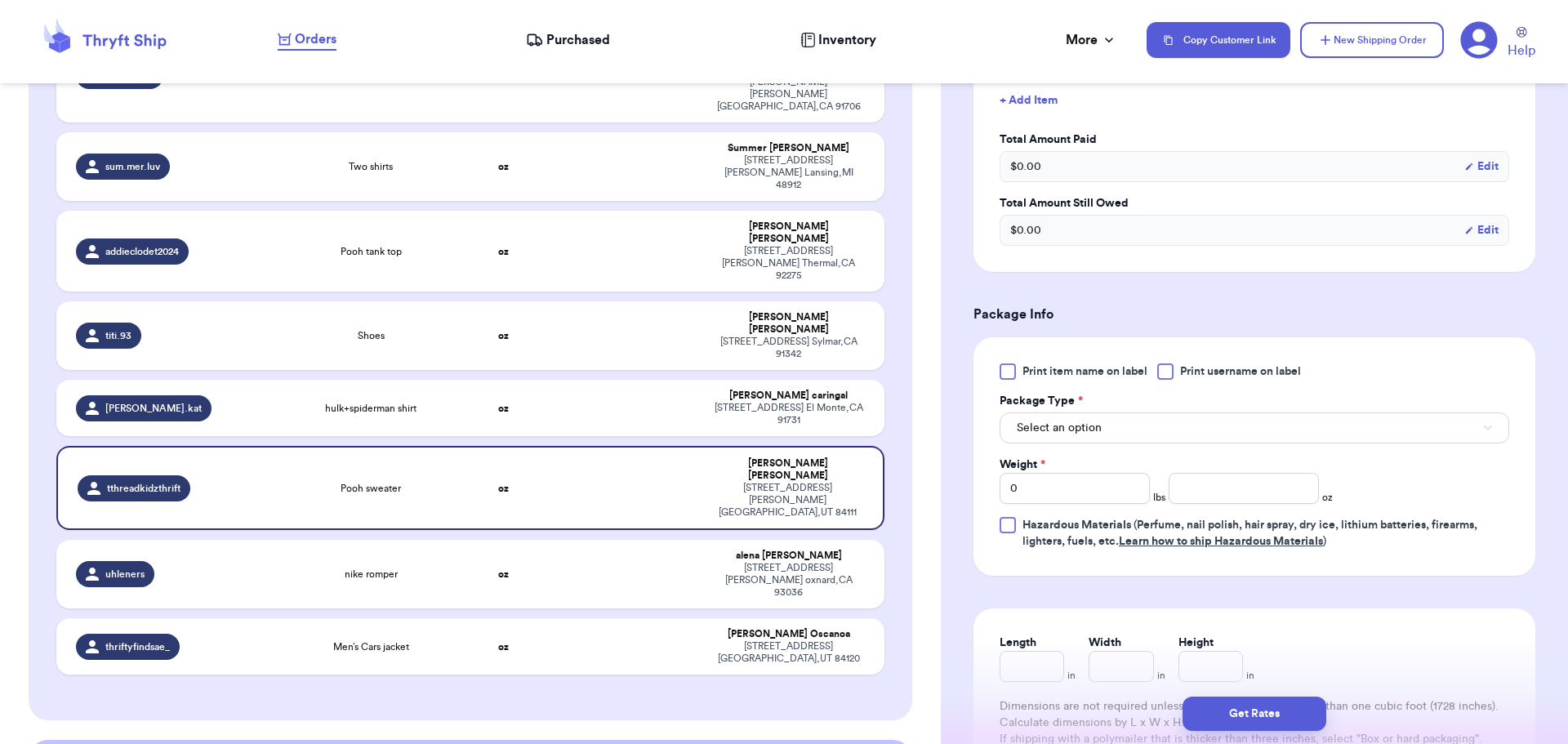
scroll to position [490, 0]
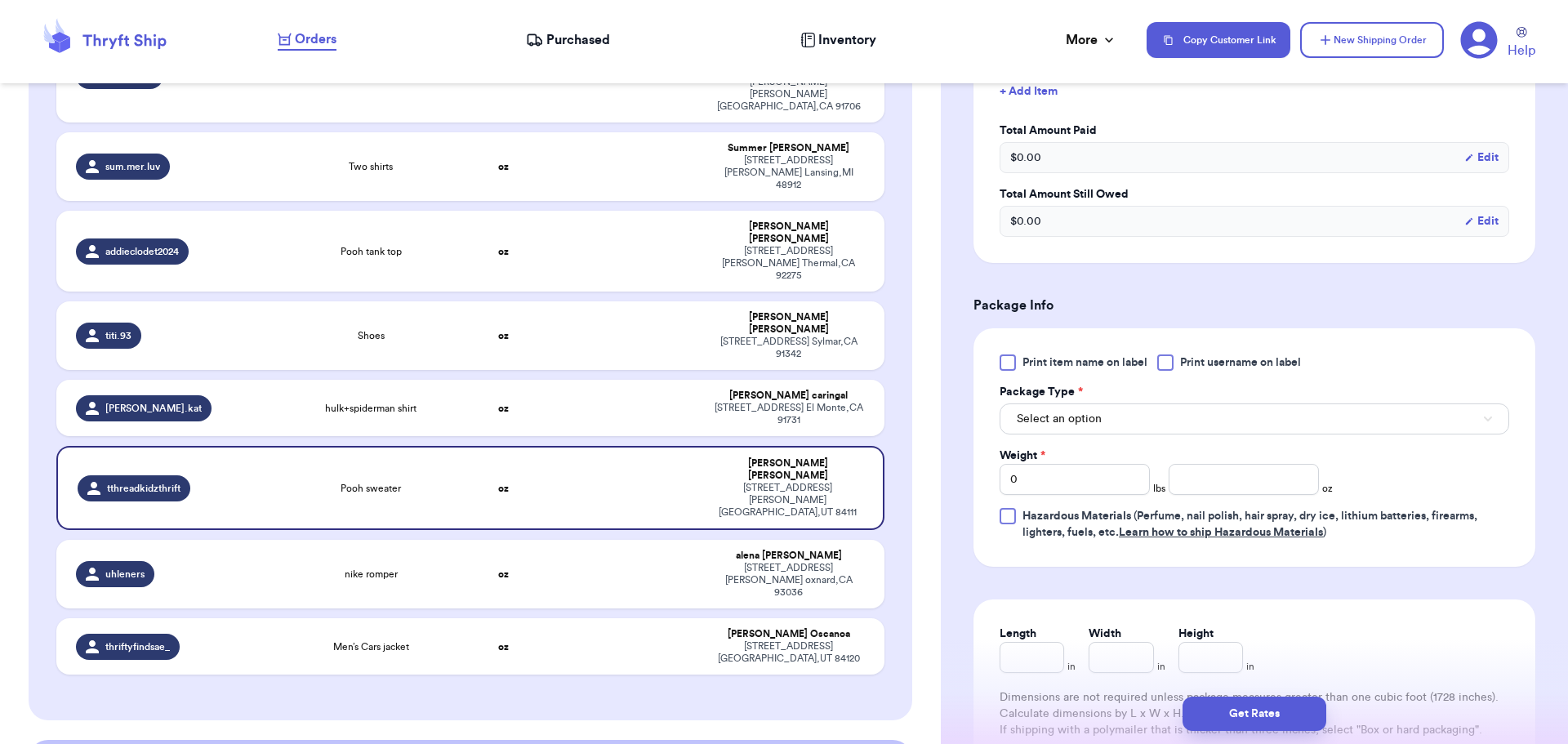
click at [1167, 358] on div at bounding box center [1165, 362] width 16 height 16
click at [0, 0] on input "Print username on label" at bounding box center [0, 0] width 0 height 0
click at [1150, 417] on button "Select an option" at bounding box center [1254, 419] width 509 height 31
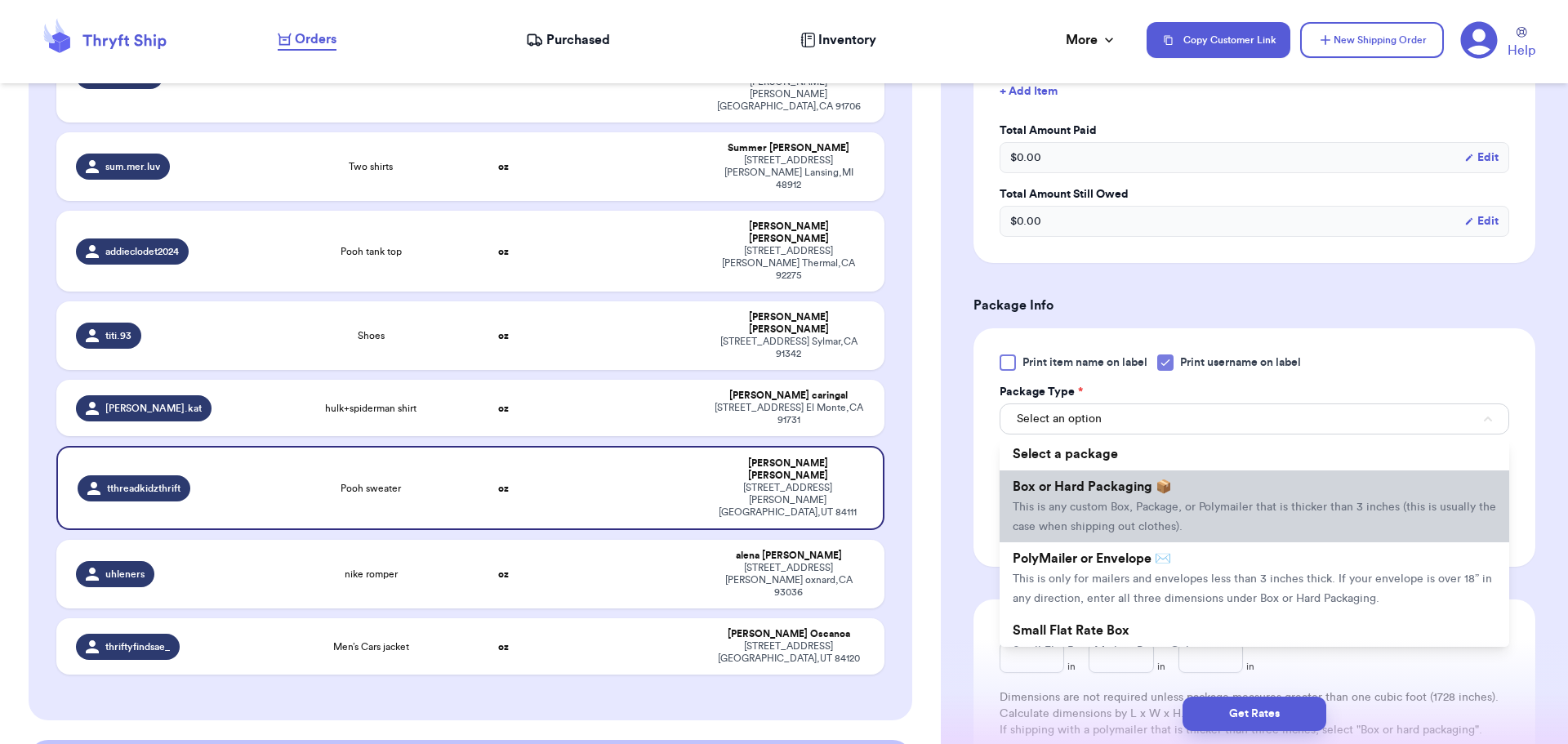
click at [1139, 504] on span "This is any custom Box, Package, or Polymailer that is thicker than 3 inches (t…" at bounding box center [1254, 517] width 483 height 31
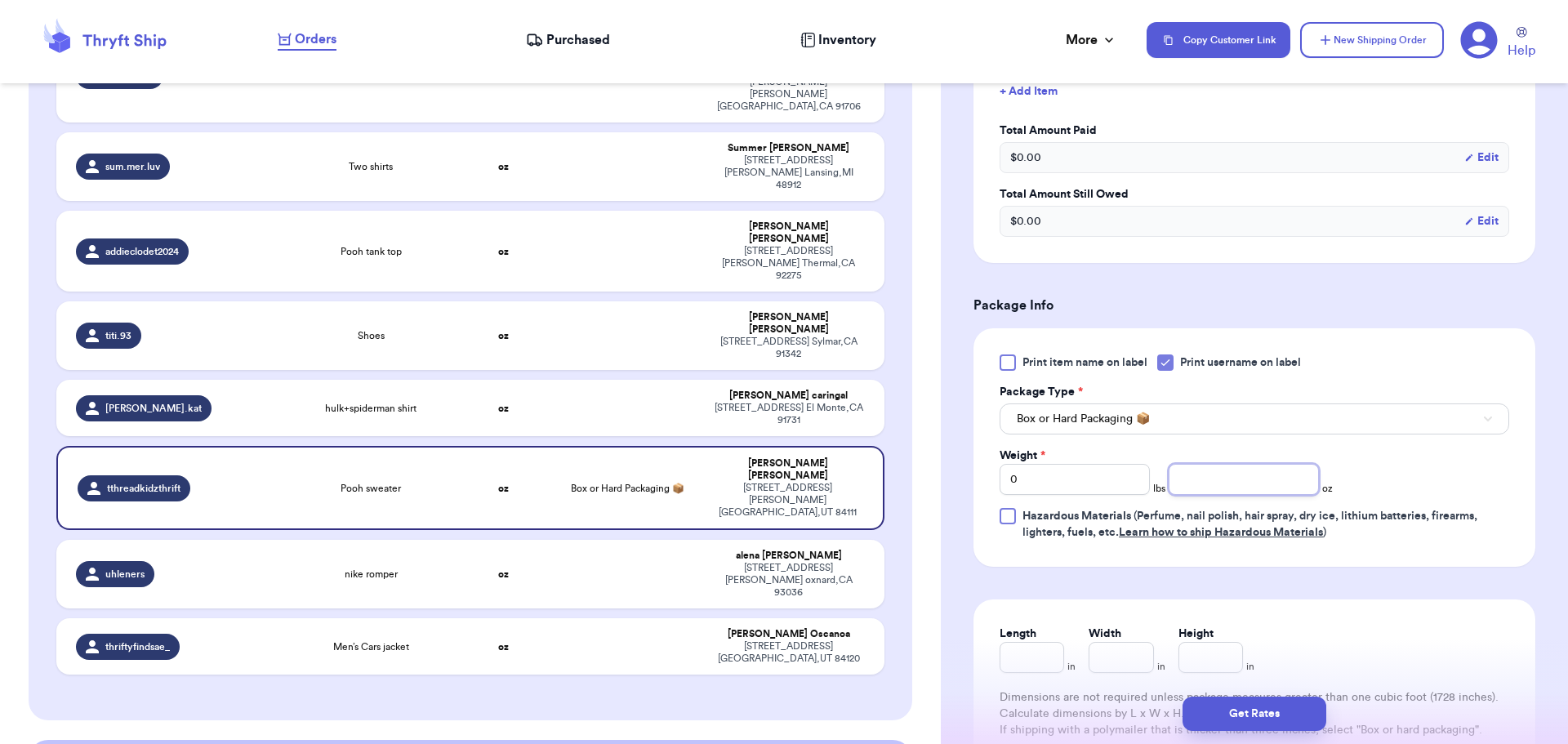
click at [1236, 487] on input "number" at bounding box center [1244, 479] width 150 height 31
type input "13"
click at [1260, 706] on button "Get Rates" at bounding box center [1254, 714] width 144 height 35
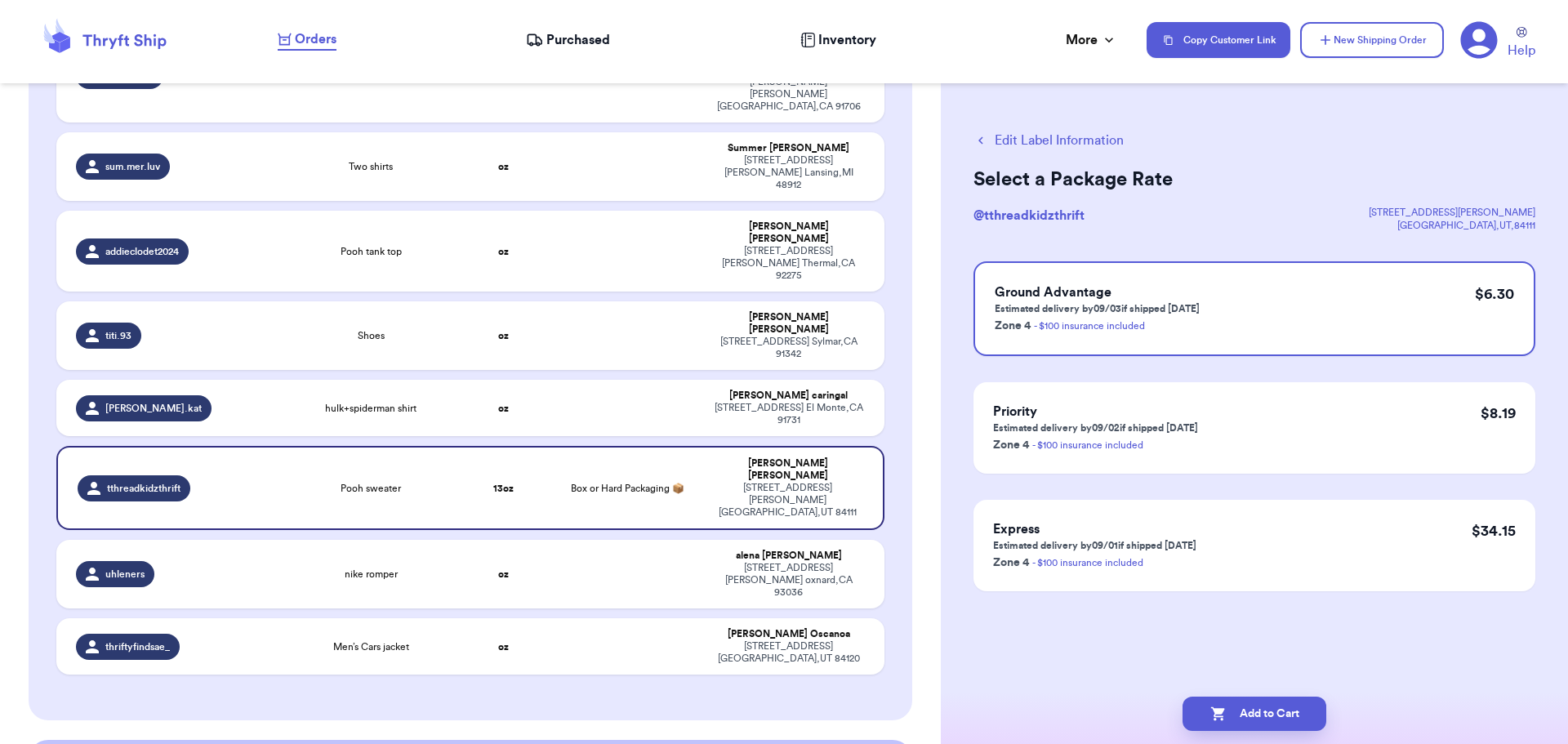
scroll to position [0, 0]
click at [1269, 703] on button "Add to Cart" at bounding box center [1254, 714] width 144 height 35
checkbox input "true"
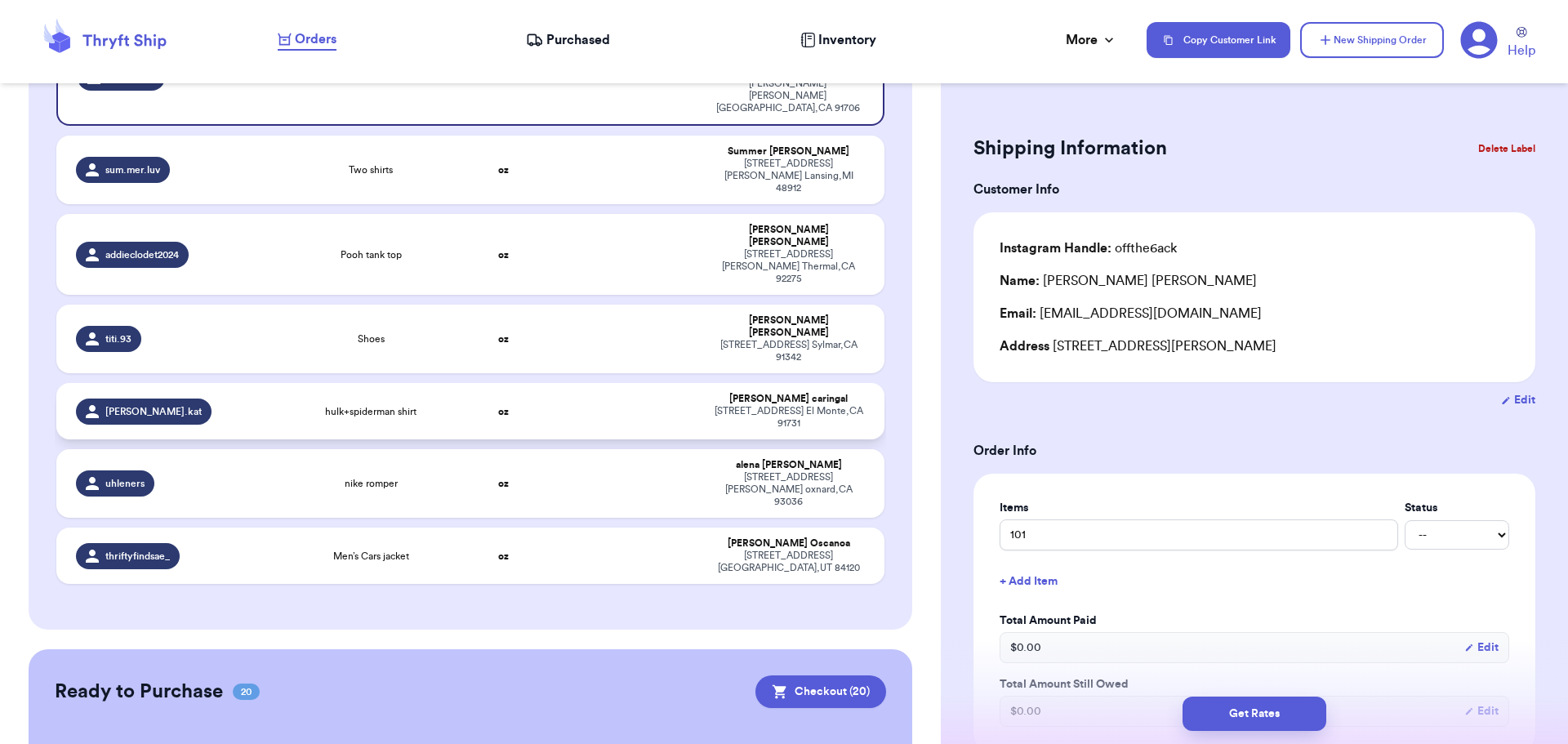
click at [480, 383] on td "oz" at bounding box center [504, 411] width 99 height 56
type input "hulk+spiderman shirt"
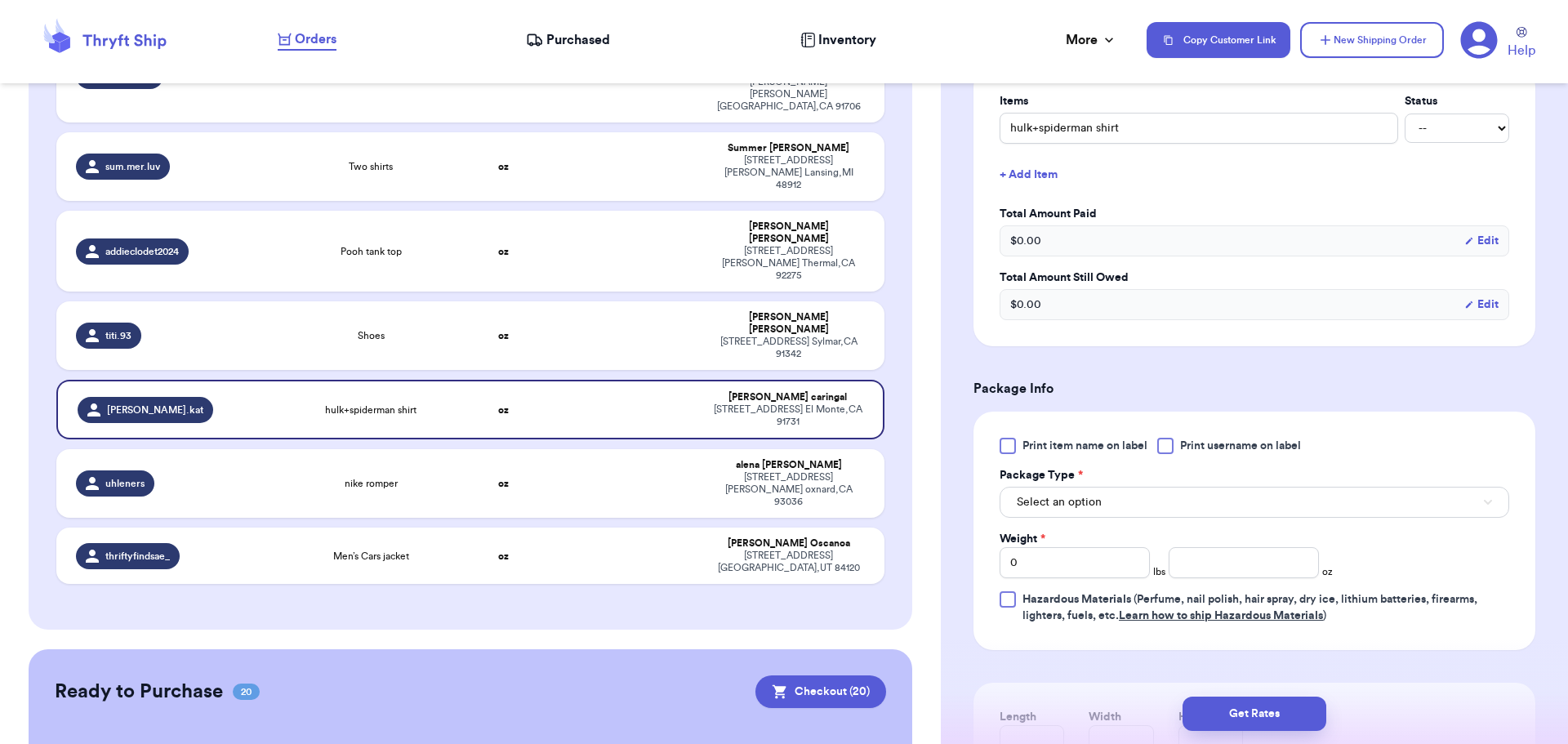
scroll to position [409, 0]
click at [1169, 442] on div at bounding box center [1165, 444] width 16 height 16
click at [0, 0] on input "Print username on label" at bounding box center [0, 0] width 0 height 0
click at [1149, 511] on button "Select an option" at bounding box center [1254, 500] width 509 height 31
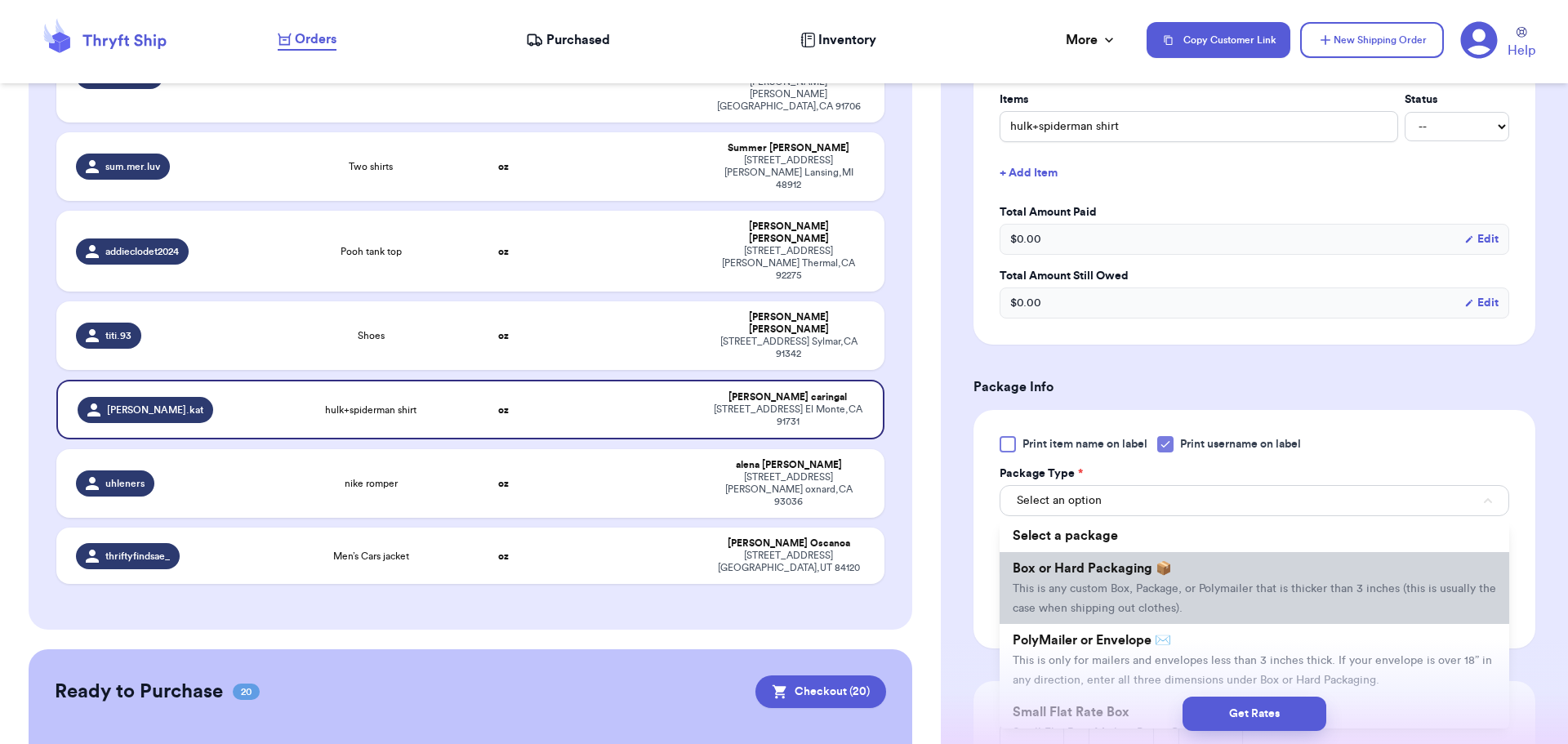
click at [1142, 570] on span "Box or Hard Packaging 📦" at bounding box center [1091, 569] width 159 height 13
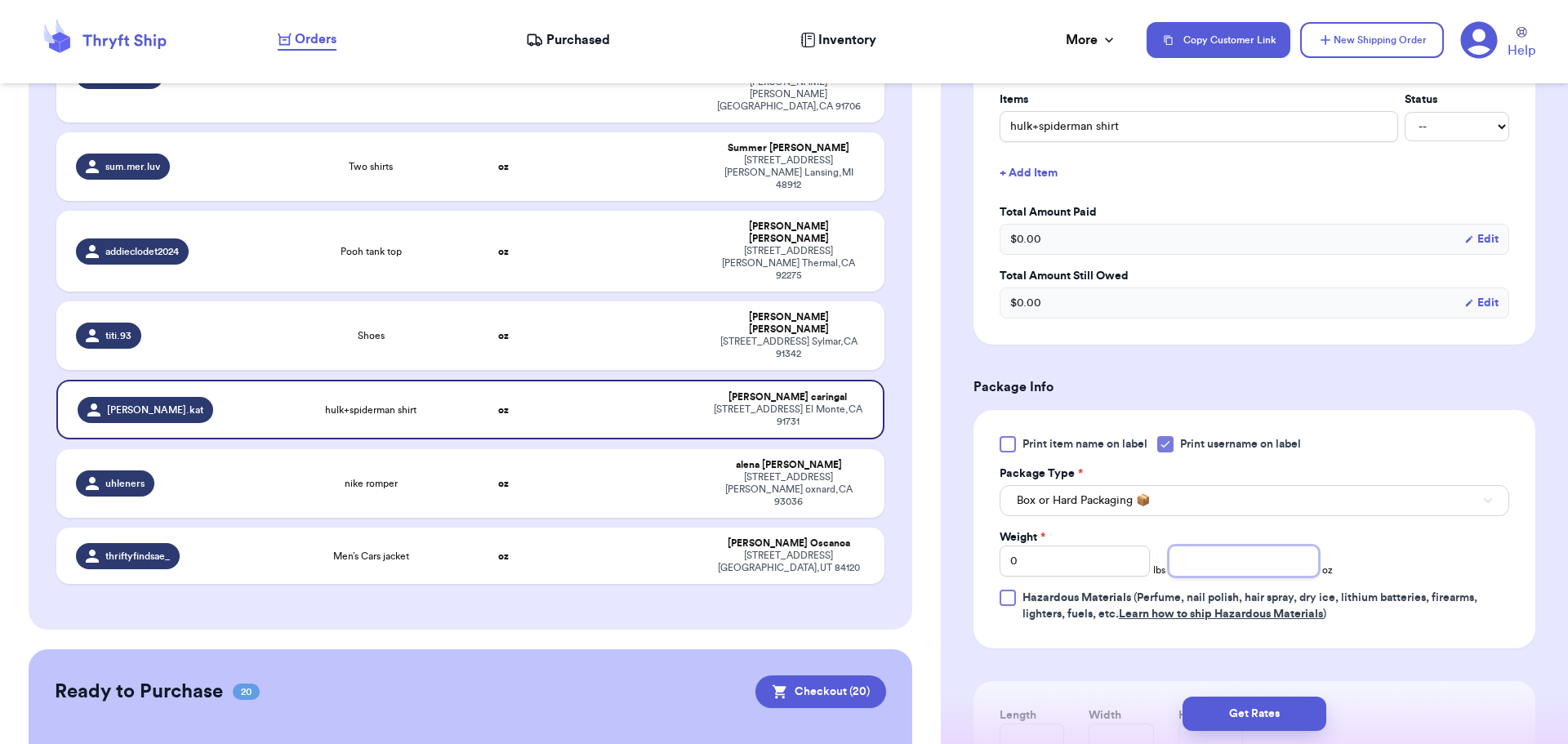
click at [1203, 573] on input "number" at bounding box center [1244, 561] width 150 height 31
type input "1"
type input "9"
click at [1253, 706] on button "Get Rates" at bounding box center [1254, 714] width 144 height 35
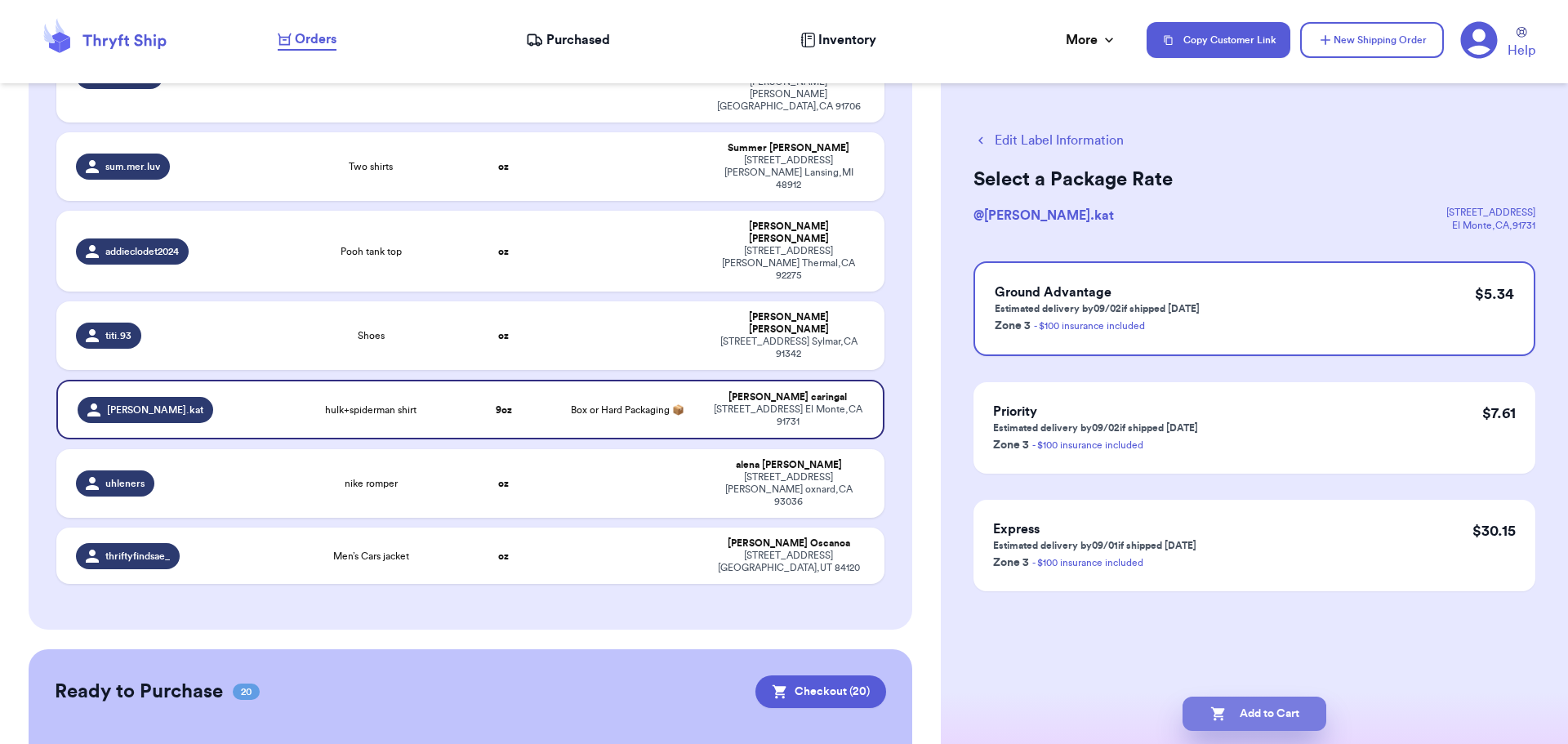
click at [1263, 710] on button "Add to Cart" at bounding box center [1254, 714] width 144 height 35
checkbox input "true"
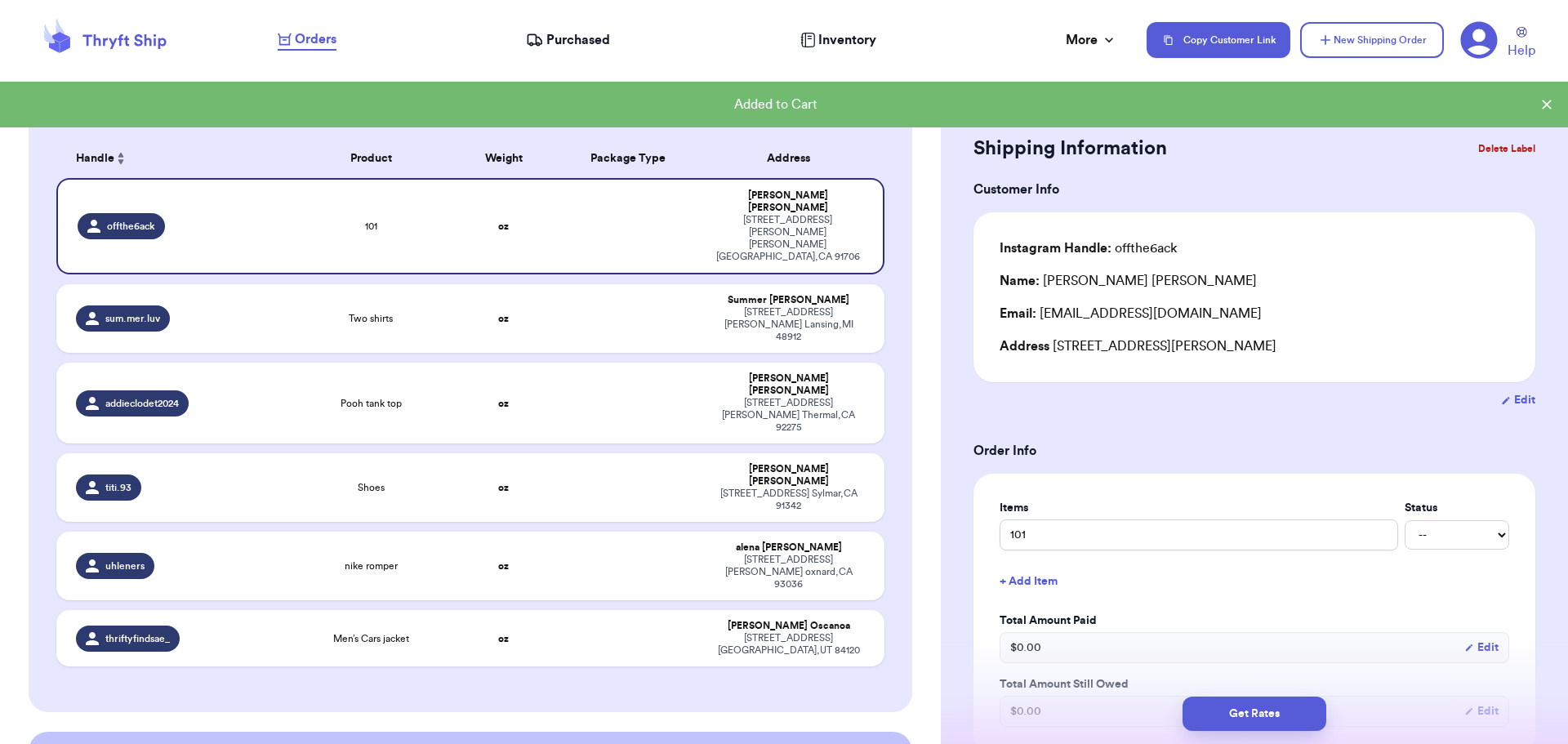
scroll to position [245, 0]
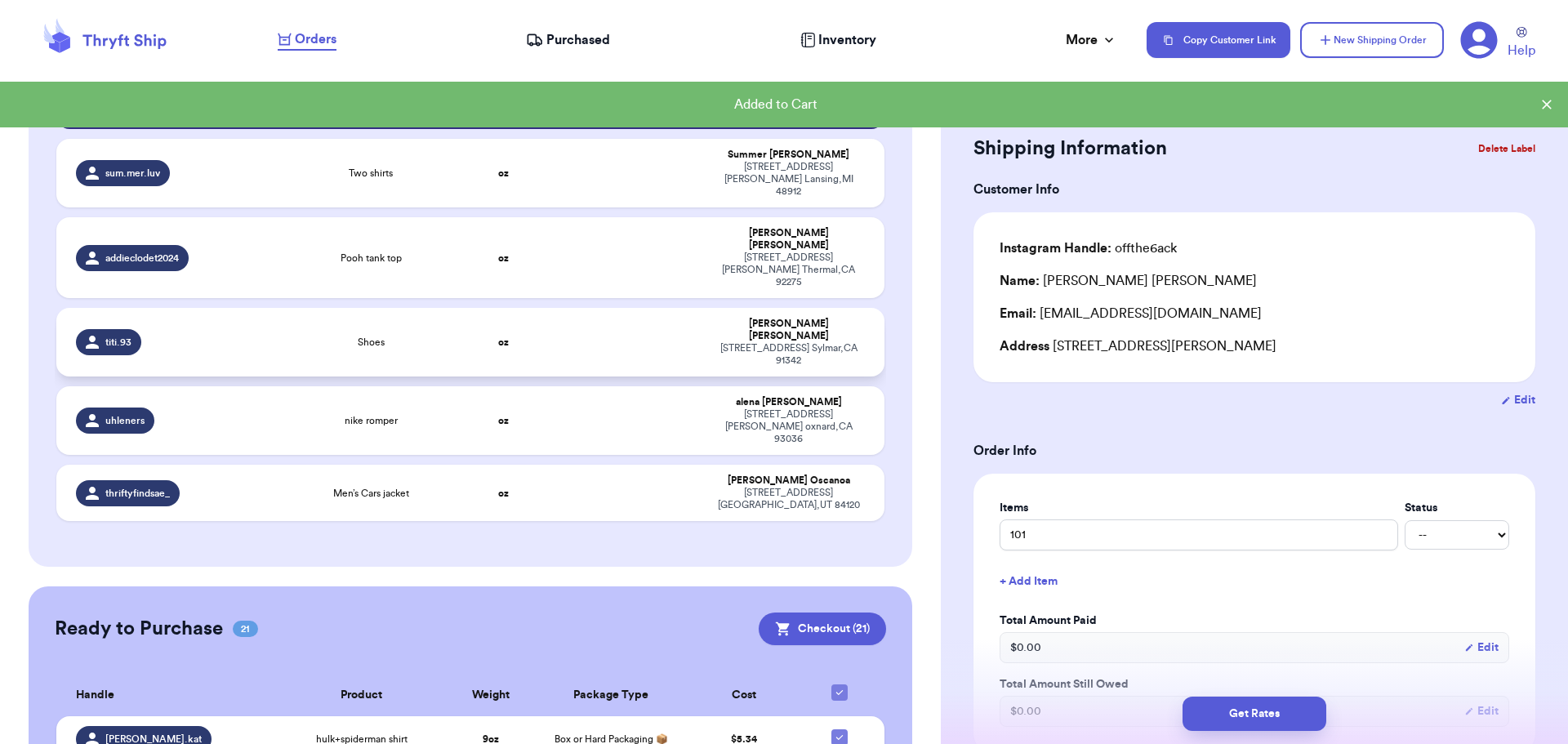
click at [574, 308] on td at bounding box center [627, 342] width 149 height 68
type input "Shoes"
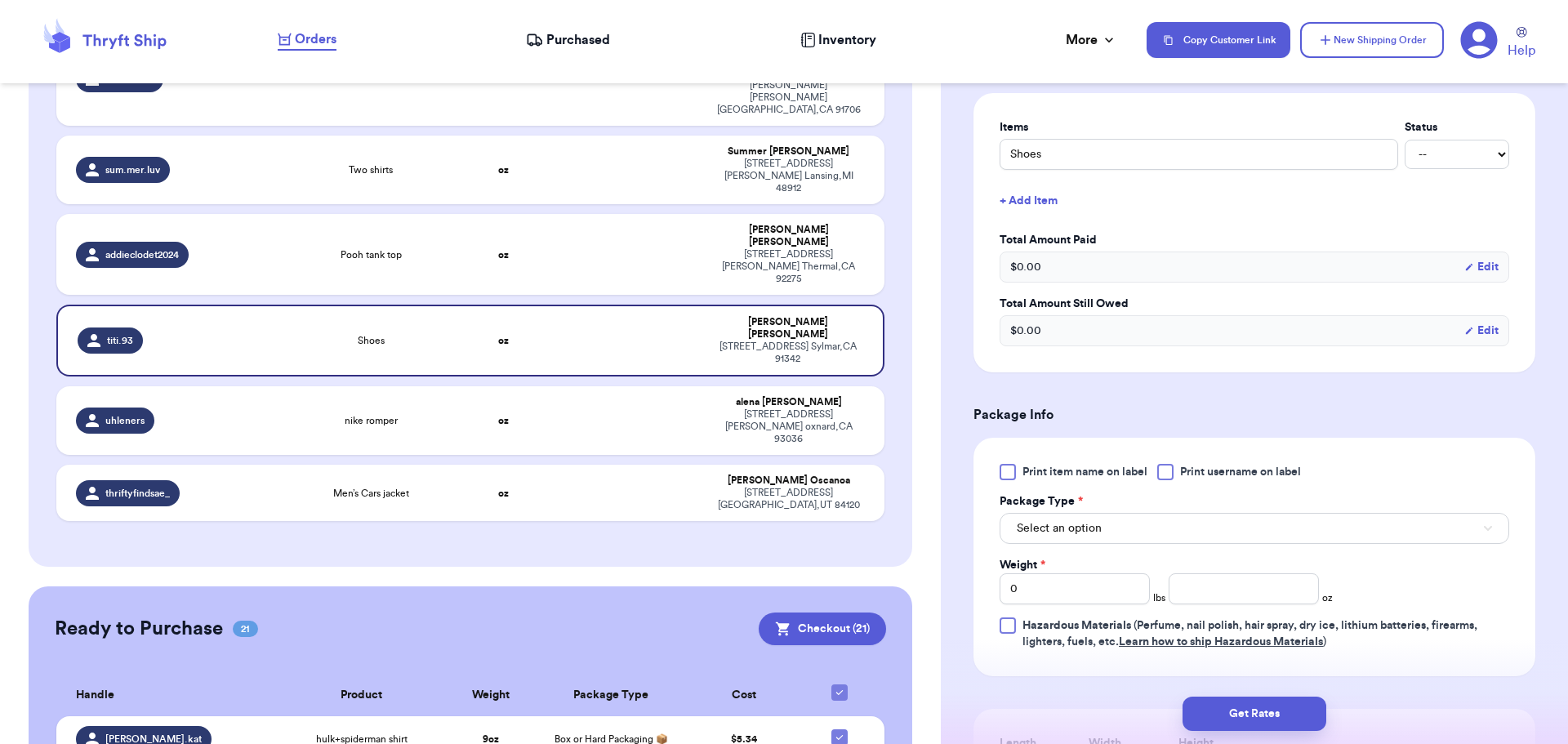
scroll to position [409, 0]
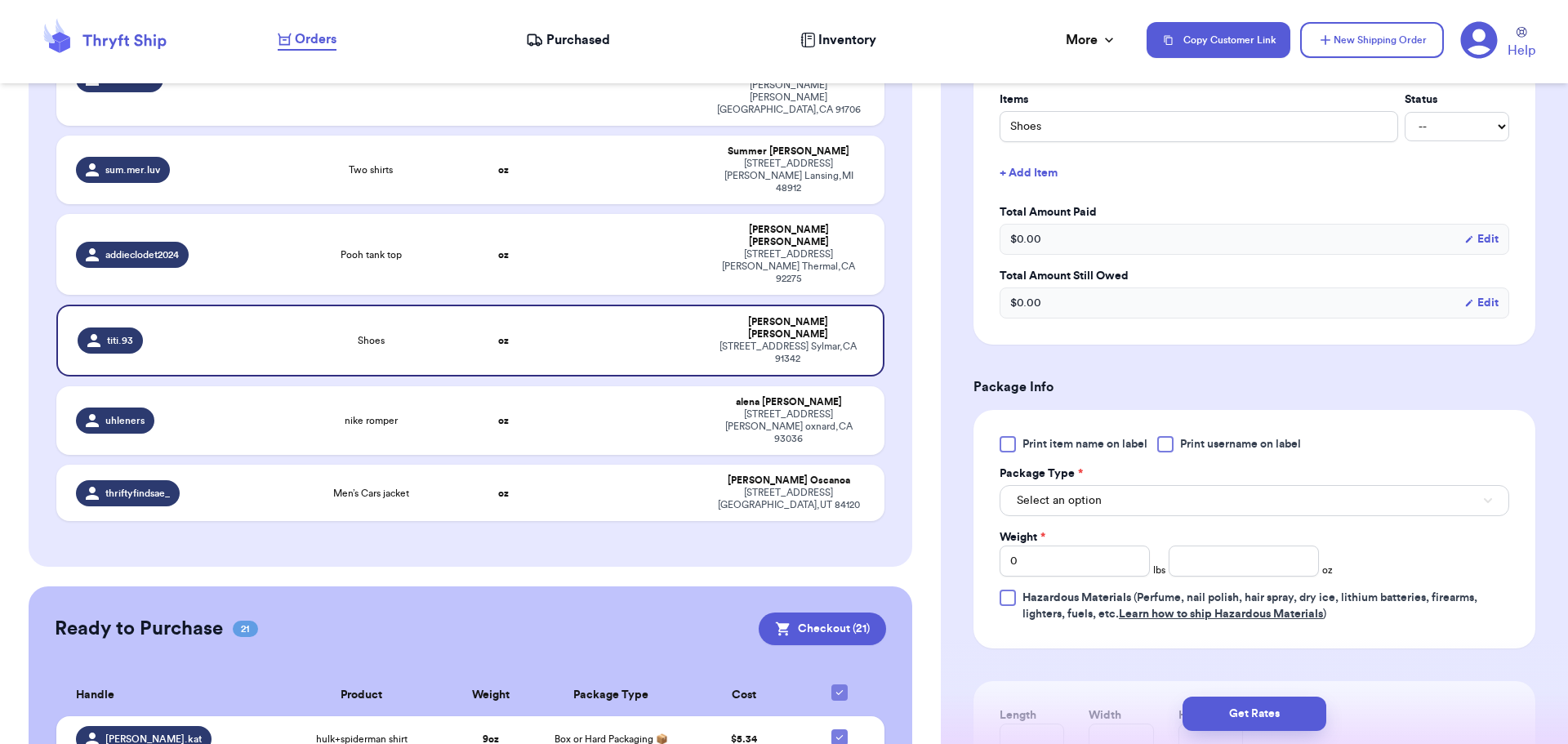
click at [1165, 442] on div at bounding box center [1165, 444] width 16 height 16
click at [0, 0] on input "Print username on label" at bounding box center [0, 0] width 0 height 0
click at [1157, 496] on button "Select an option" at bounding box center [1254, 500] width 509 height 31
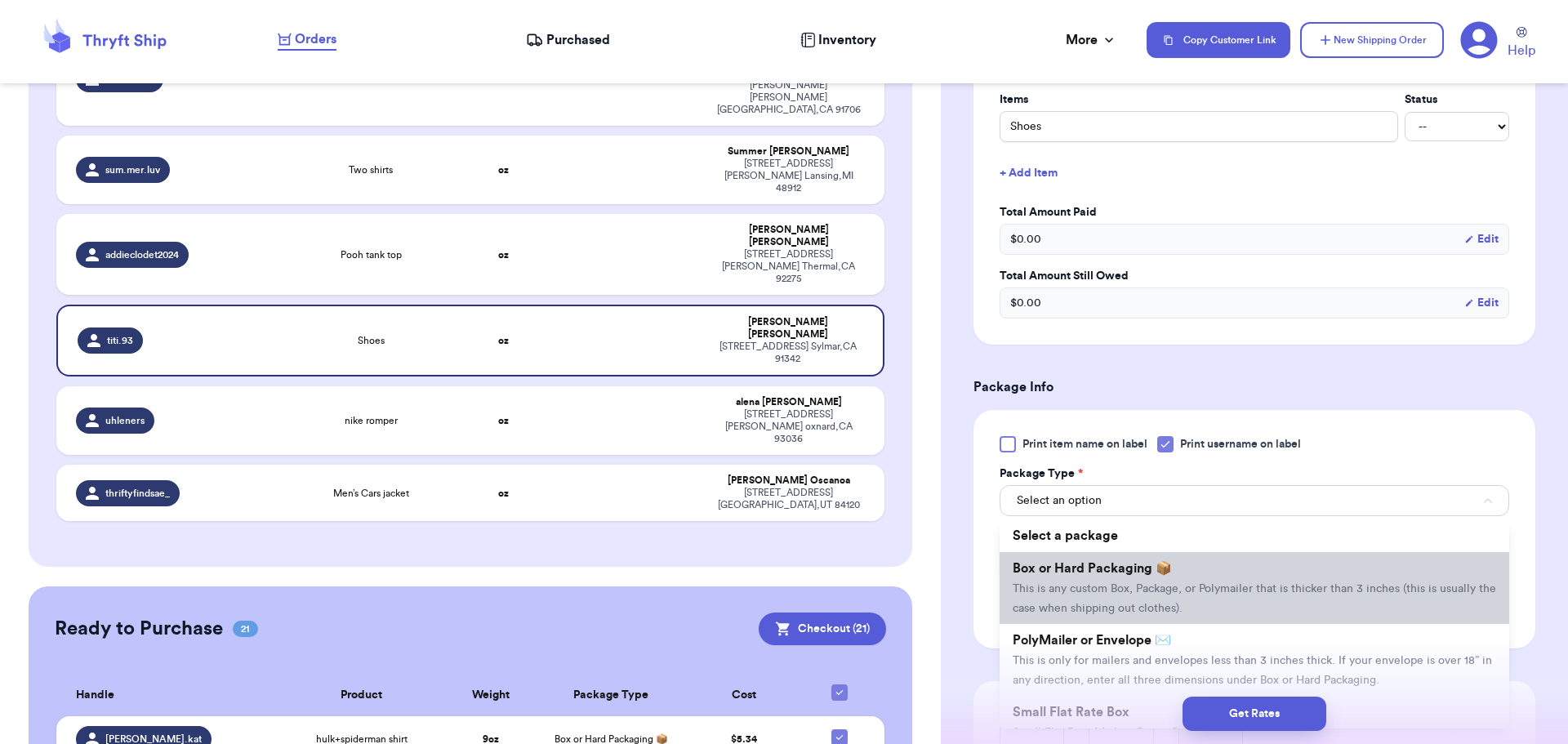
click at [1142, 581] on li "Box or Hard Packaging 📦 This is any custom Box, Package, or Polymailer that is …" at bounding box center [1254, 587] width 509 height 72
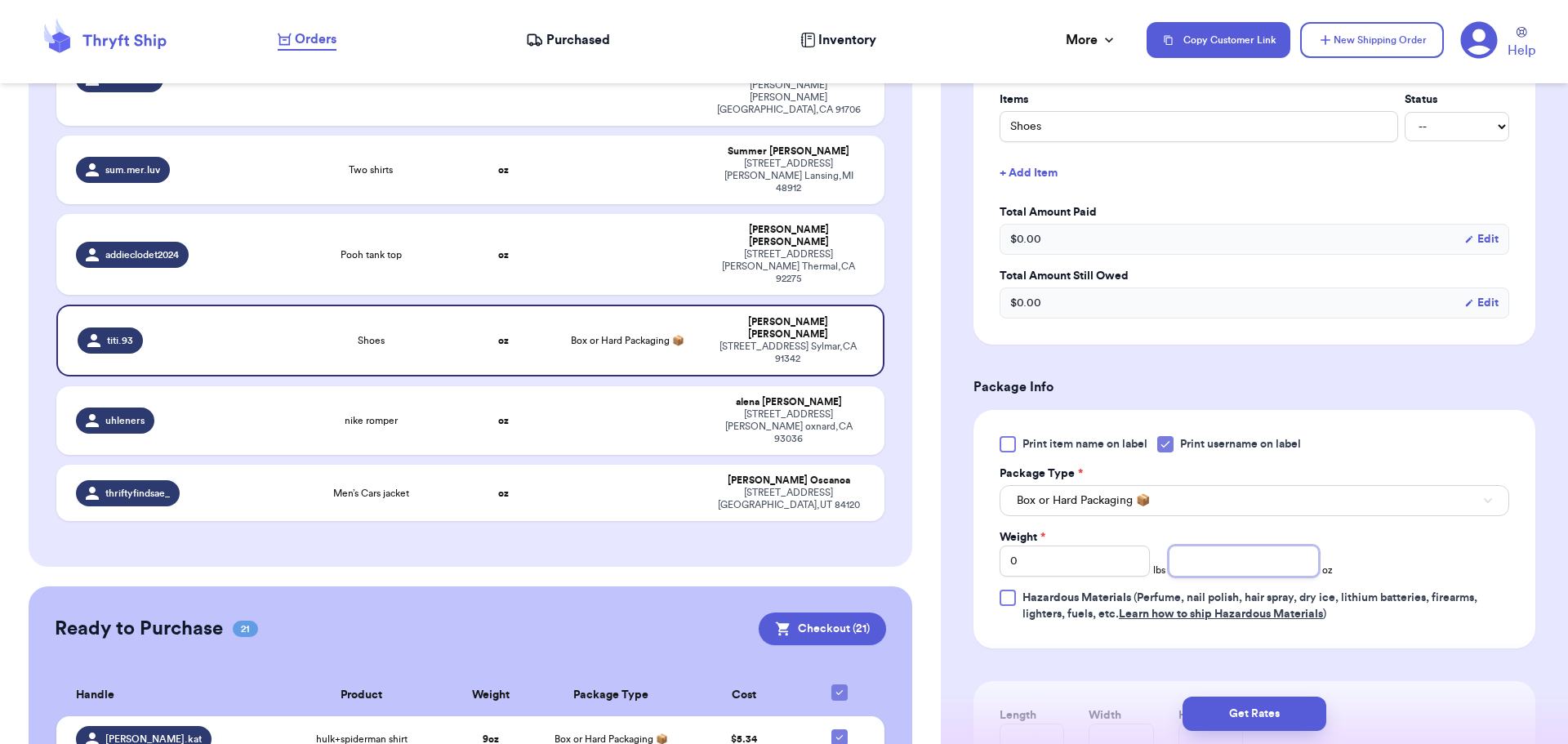
click at [1242, 556] on input "number" at bounding box center [1244, 561] width 150 height 31
type input "10"
click at [1224, 711] on button "Get Rates" at bounding box center [1254, 714] width 144 height 35
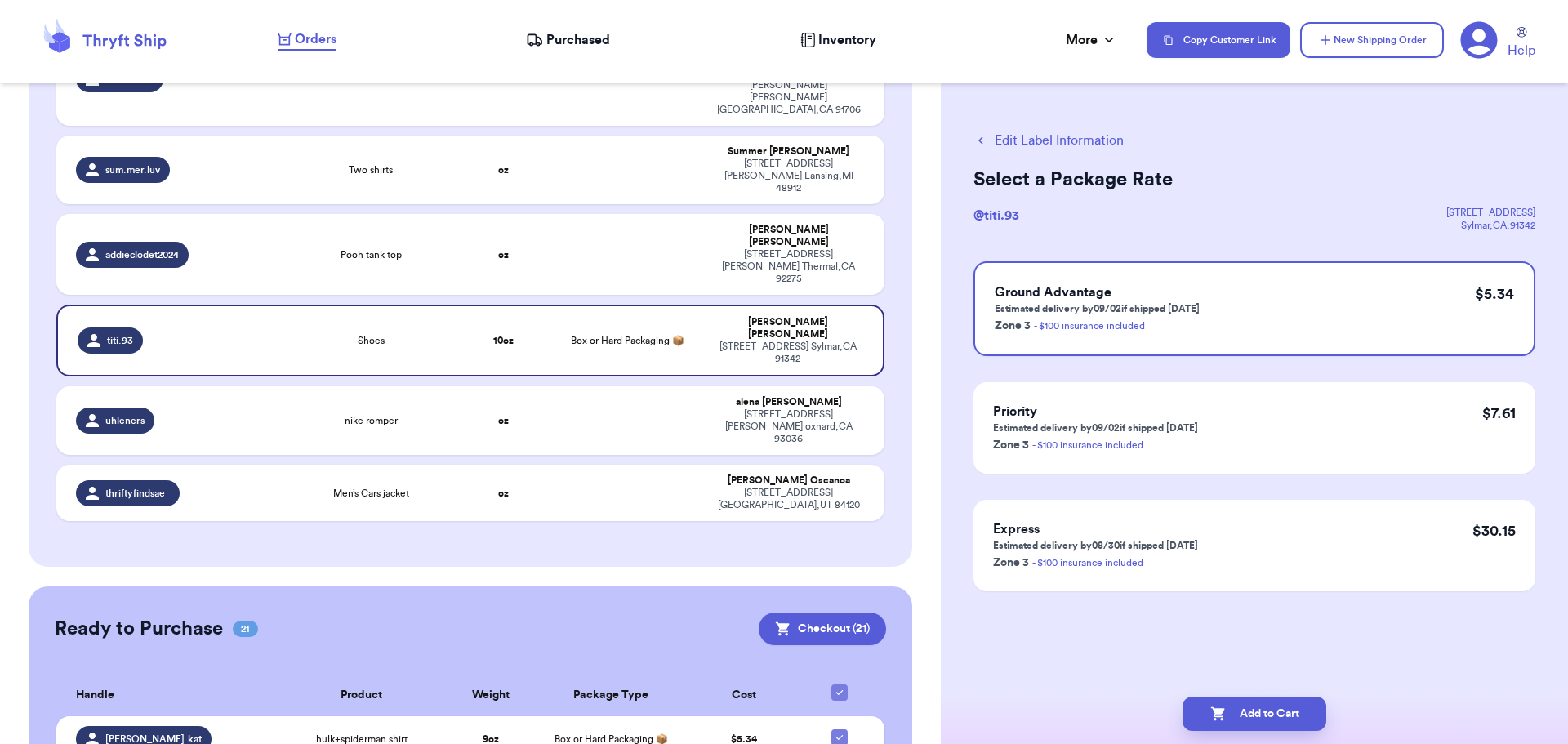
click at [1224, 712] on icon "button" at bounding box center [1218, 714] width 16 height 16
checkbox input "true"
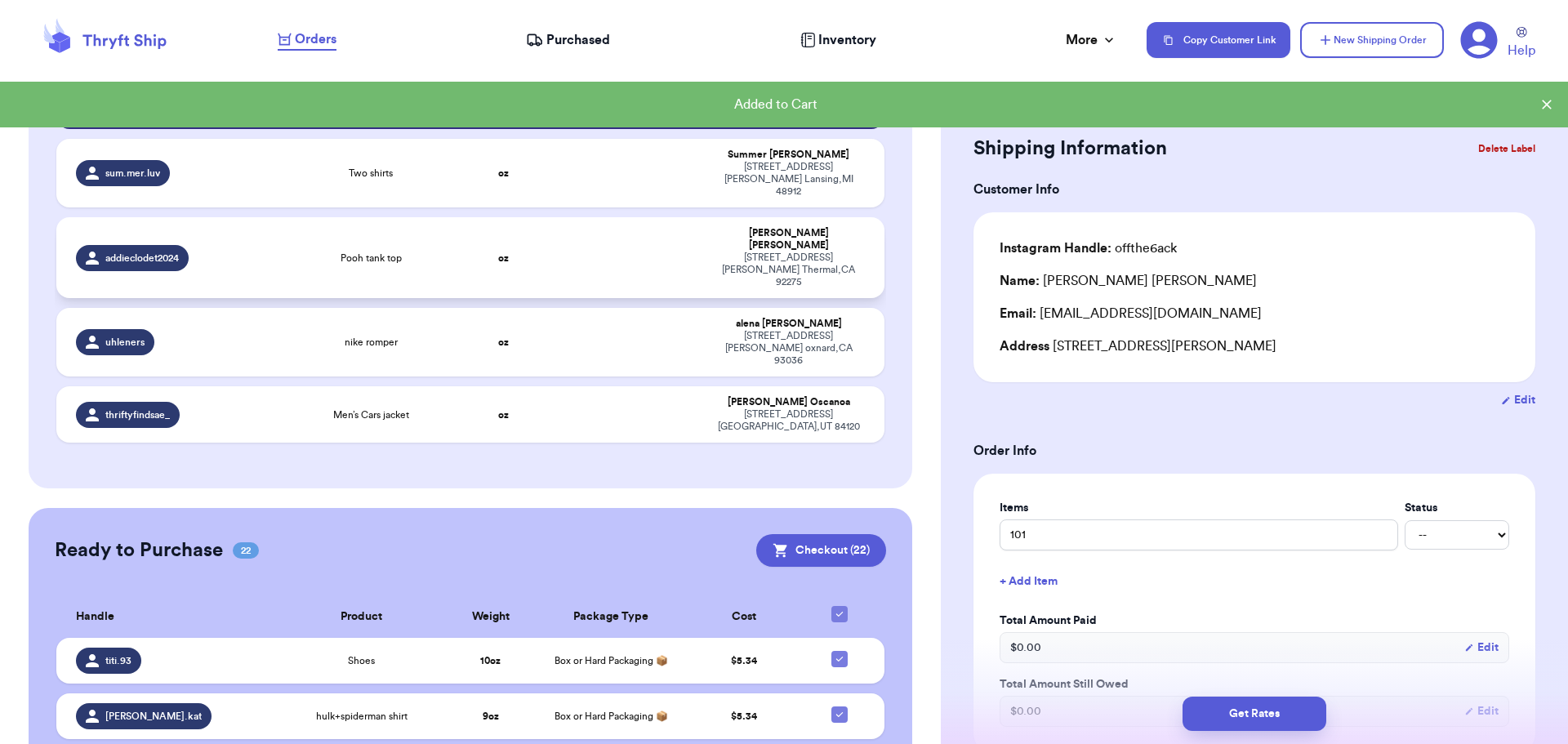
click at [482, 217] on td "oz" at bounding box center [504, 258] width 99 height 81
type input "Pooh tank top"
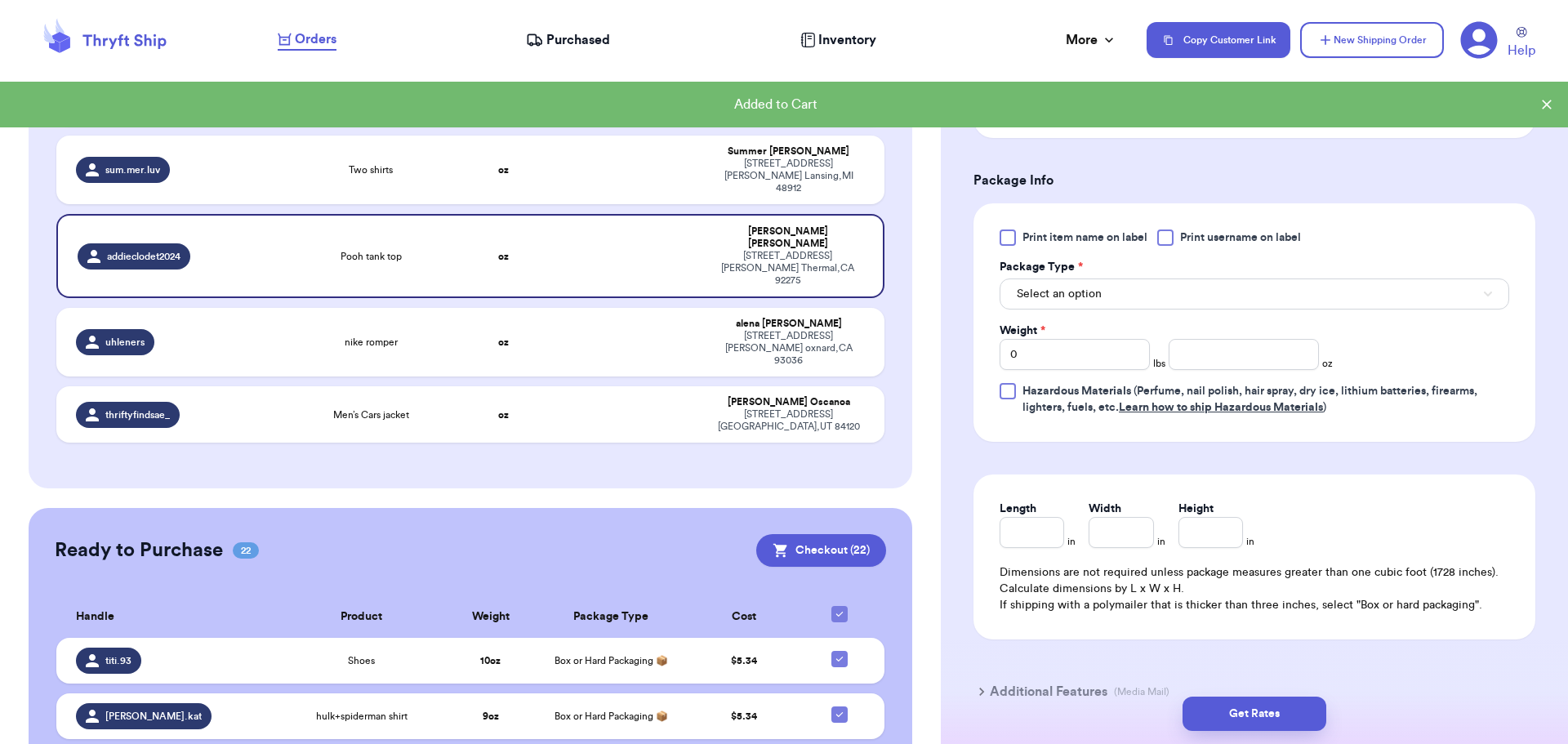
scroll to position [654, 0]
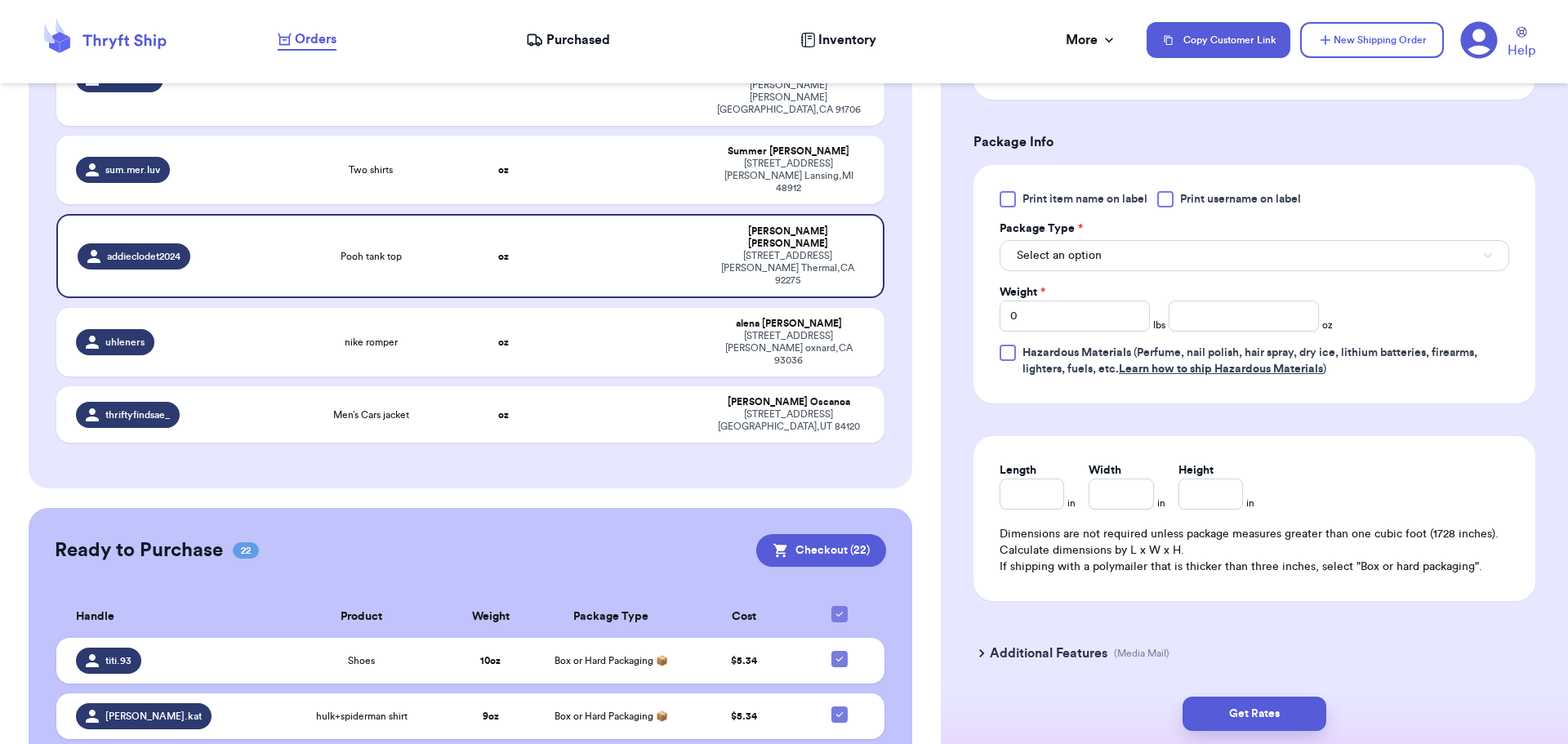
drag, startPoint x: 1168, startPoint y: 198, endPoint x: 1165, endPoint y: 206, distance: 8.5
click at [1167, 198] on div at bounding box center [1165, 199] width 16 height 16
click at [0, 0] on input "Print username on label" at bounding box center [0, 0] width 0 height 0
click at [1149, 255] on button "Select an option" at bounding box center [1254, 255] width 509 height 31
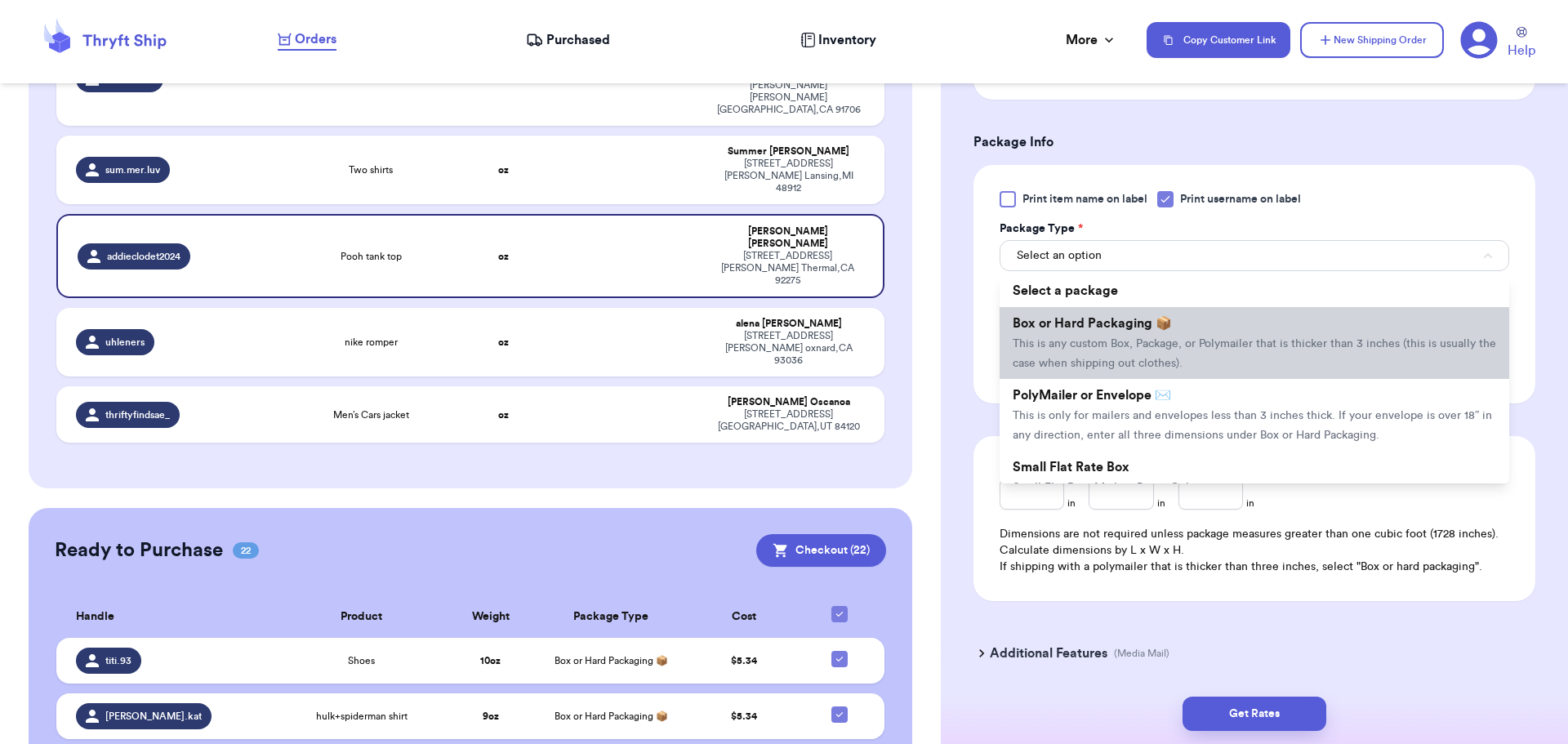
click at [1157, 352] on li "Box or Hard Packaging 📦 This is any custom Box, Package, or Polymailer that is …" at bounding box center [1254, 343] width 509 height 72
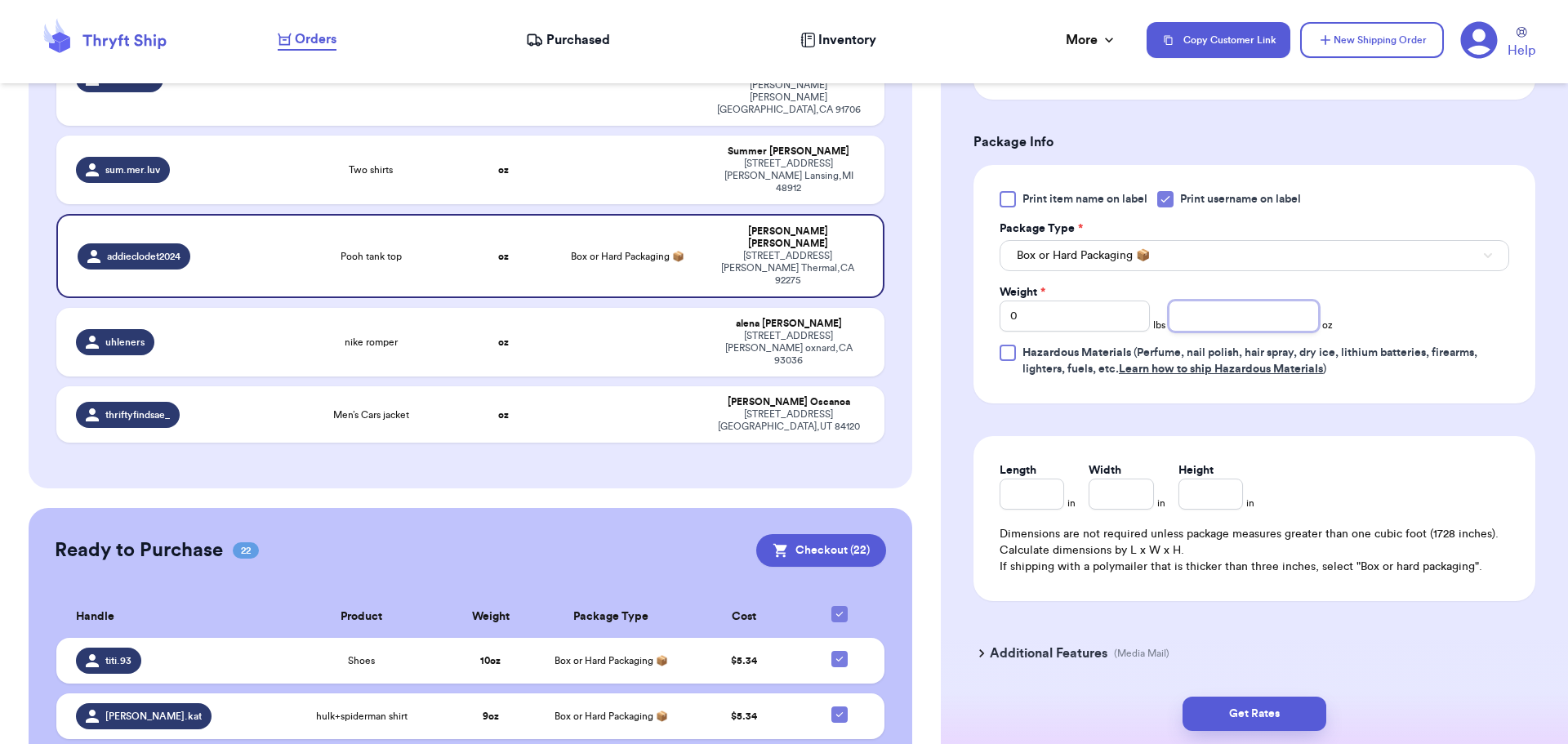
drag, startPoint x: 1219, startPoint y: 335, endPoint x: 1219, endPoint y: 317, distance: 18.0
click at [1216, 327] on div "Print item name on label Print username on label Package Type * Box or Hard Pac…" at bounding box center [1254, 284] width 509 height 186
drag, startPoint x: 1219, startPoint y: 317, endPoint x: 1228, endPoint y: 308, distance: 12.7
click at [1219, 316] on input "number" at bounding box center [1244, 316] width 150 height 31
type input "10"
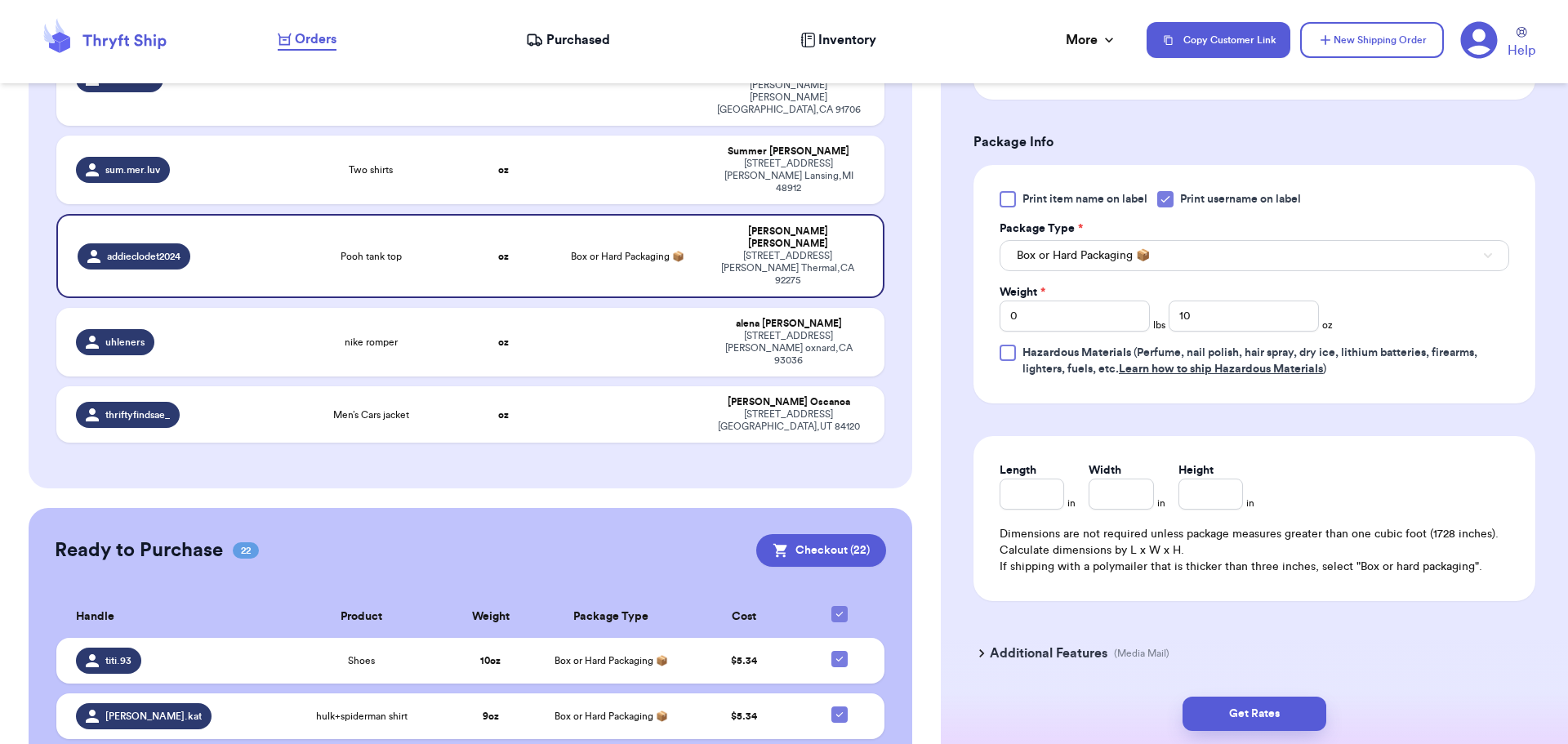
click at [1245, 736] on div "Get Rates" at bounding box center [1254, 715] width 627 height 61
click at [1245, 722] on button "Get Rates" at bounding box center [1254, 714] width 144 height 35
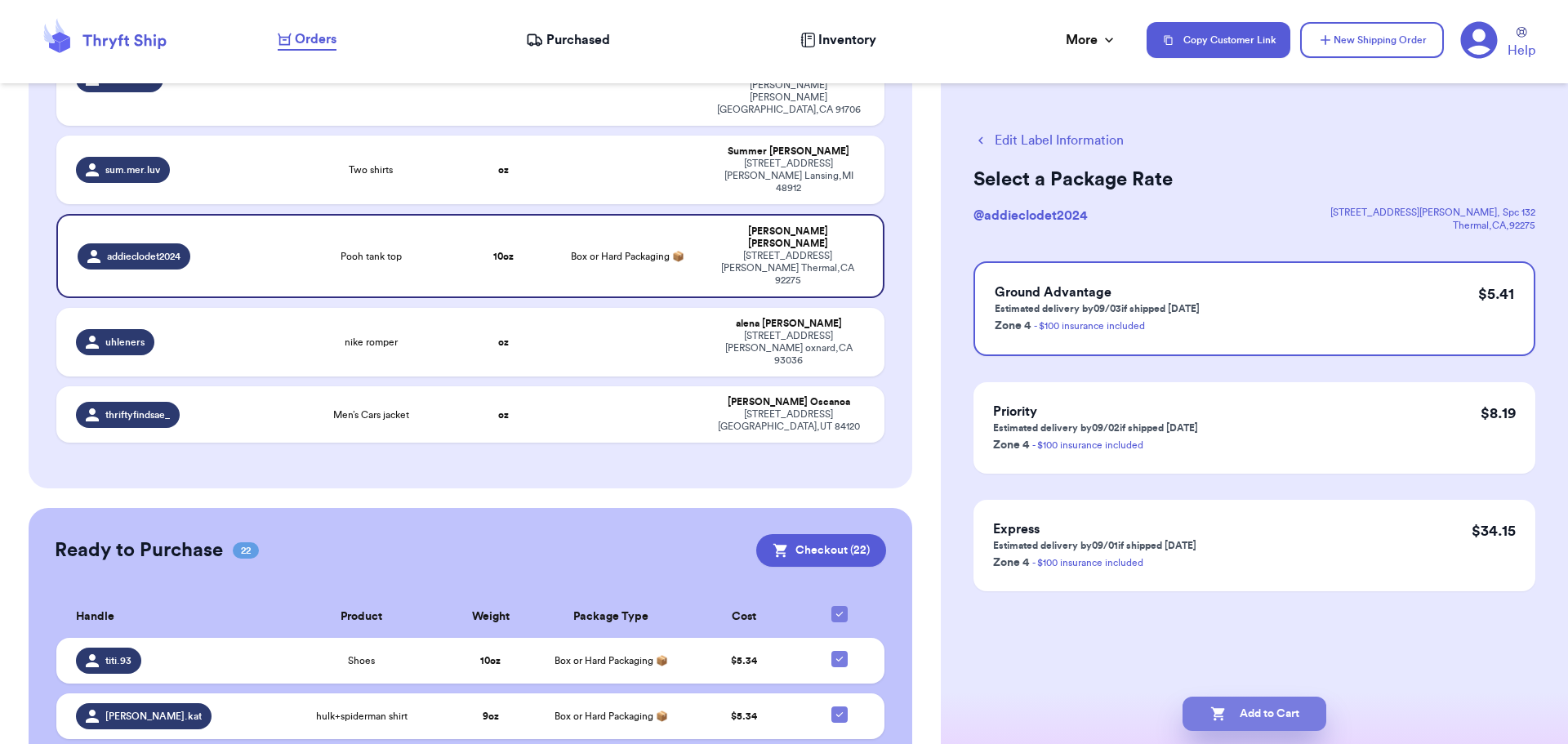
click at [1245, 718] on button "Add to Cart" at bounding box center [1254, 714] width 144 height 35
checkbox input "true"
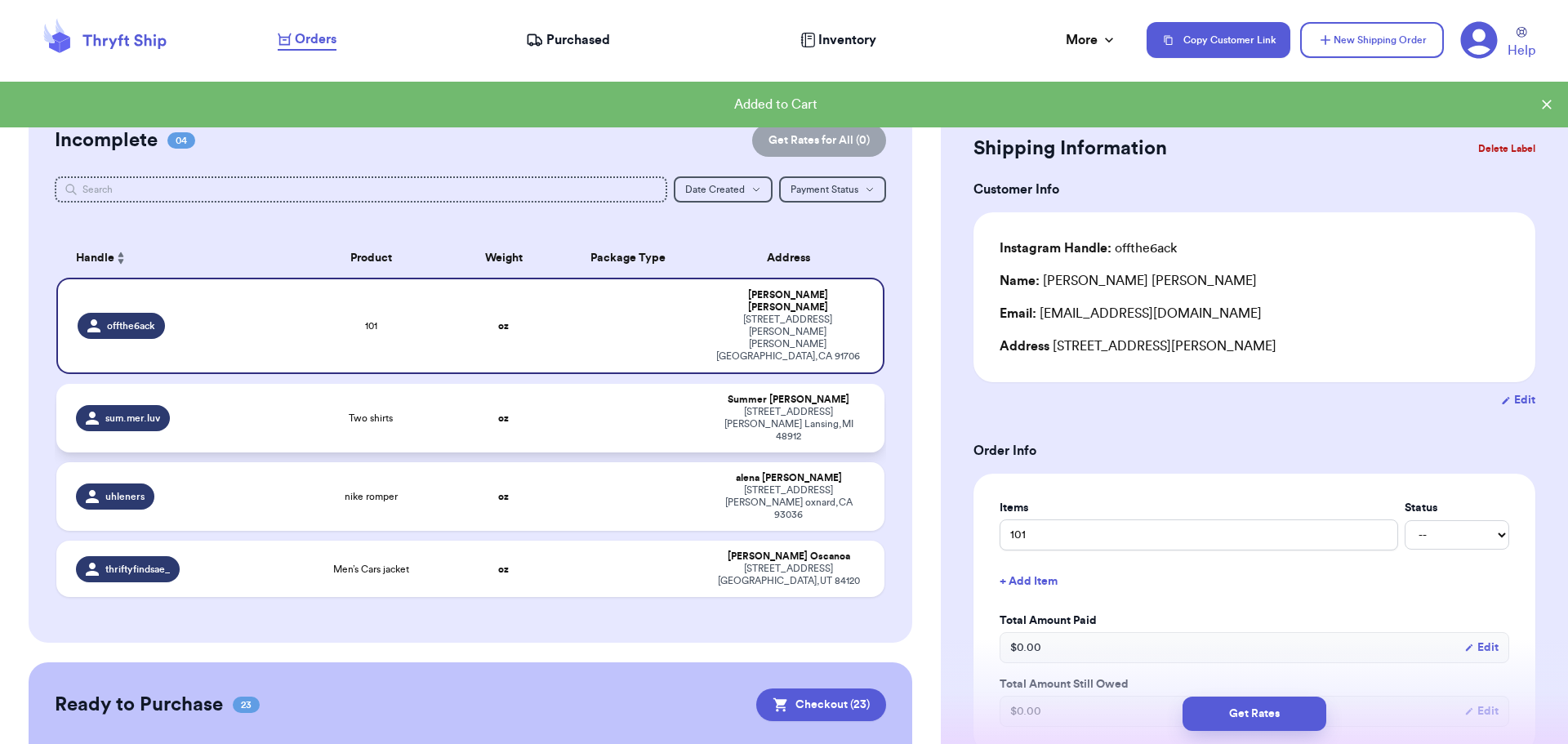
click at [552, 384] on td at bounding box center [627, 418] width 149 height 68
type input "Two shirts"
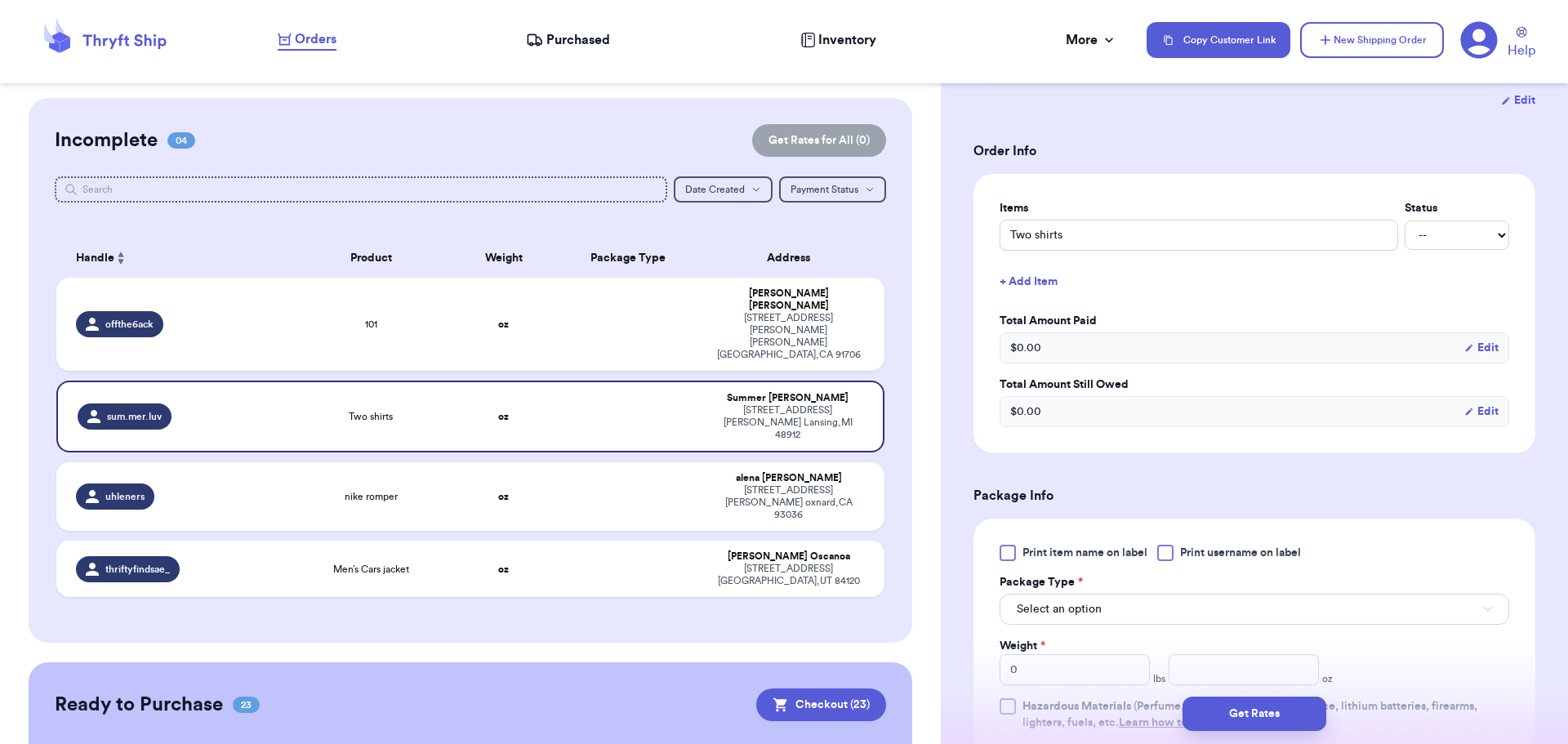
scroll to position [327, 0]
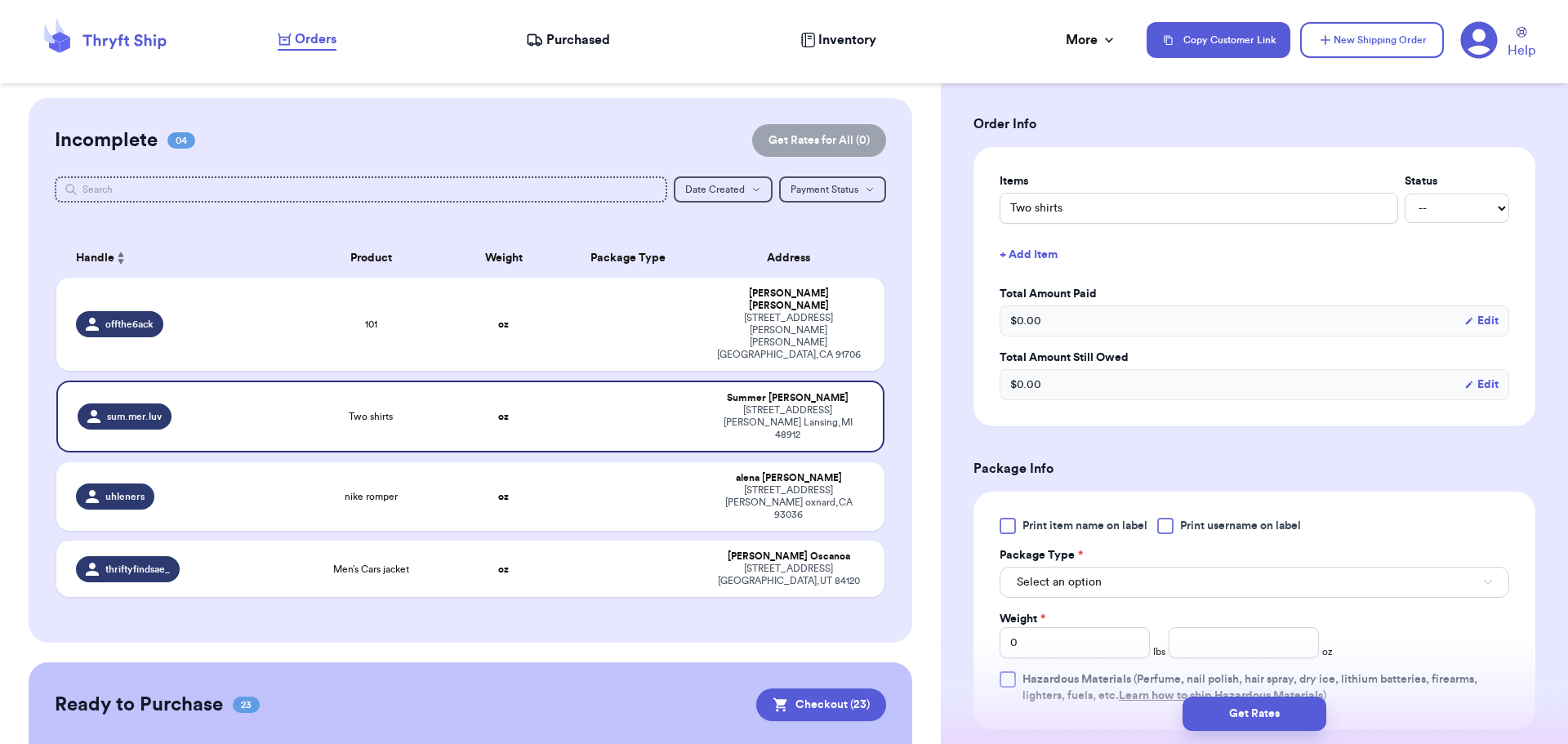
click at [1171, 528] on div at bounding box center [1165, 526] width 16 height 16
click at [0, 0] on input "Print username on label" at bounding box center [0, 0] width 0 height 0
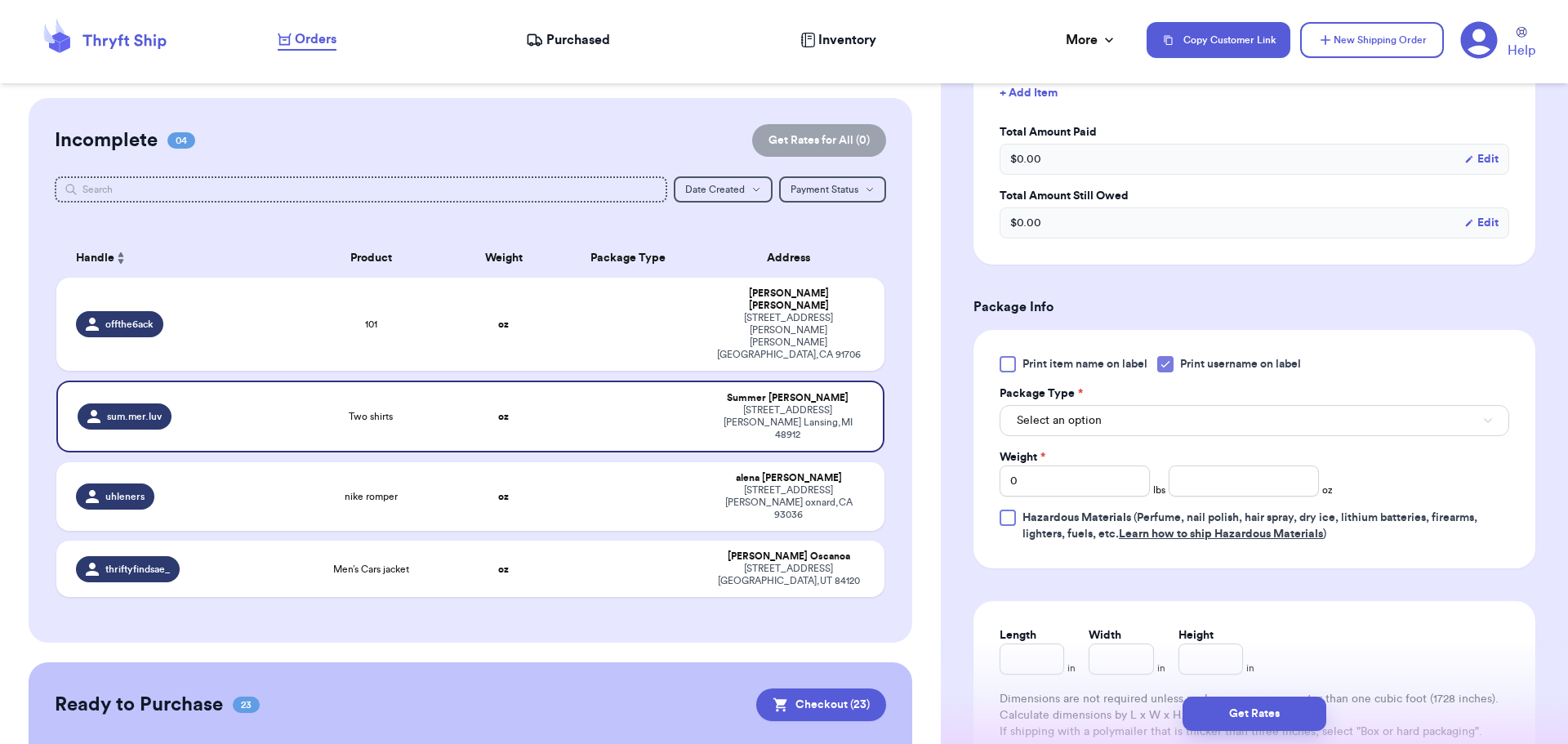
scroll to position [490, 0]
click at [1132, 416] on button "Select an option" at bounding box center [1254, 419] width 509 height 31
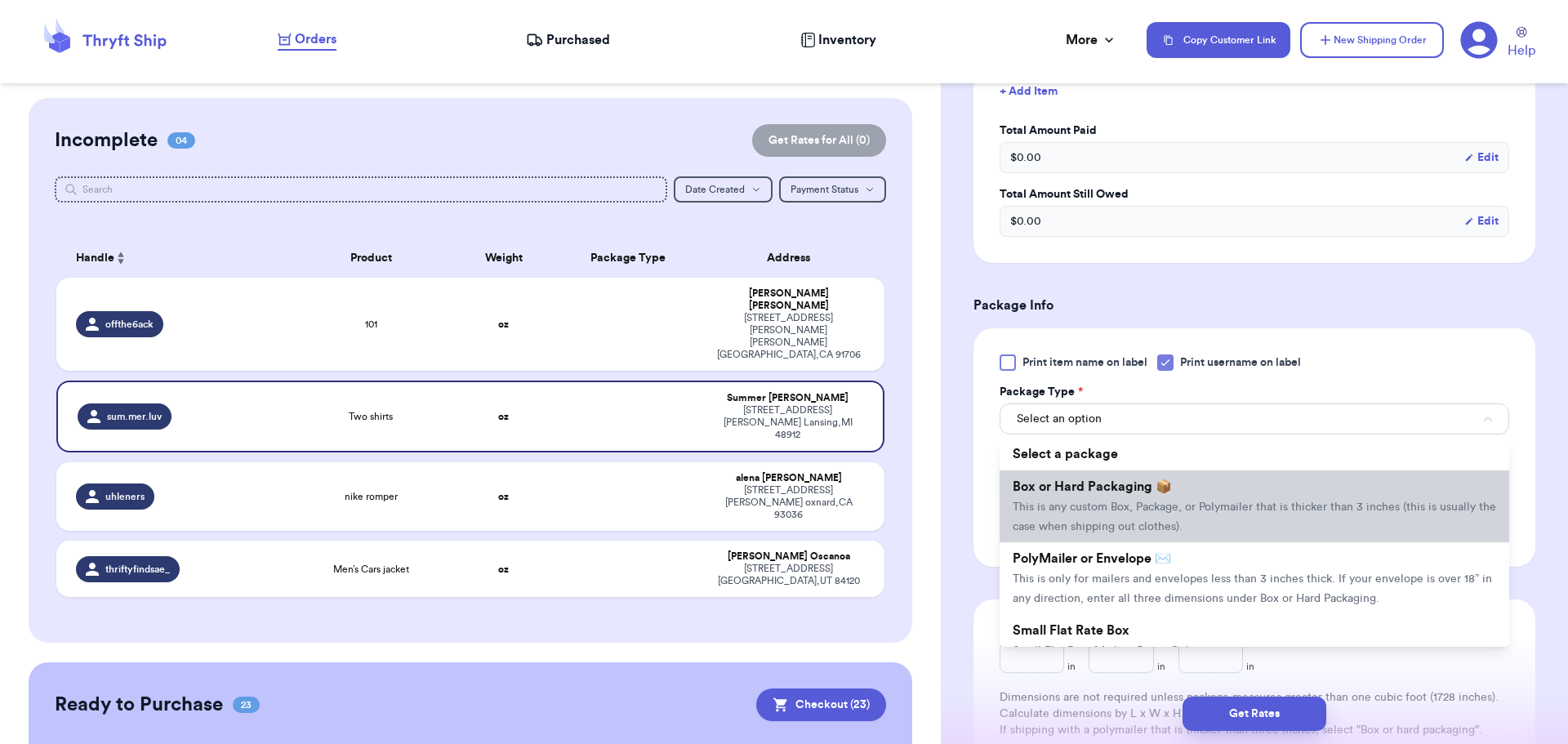
click at [1117, 498] on li "Box or Hard Packaging 📦 This is any custom Box, Package, or Polymailer that is …" at bounding box center [1254, 506] width 509 height 72
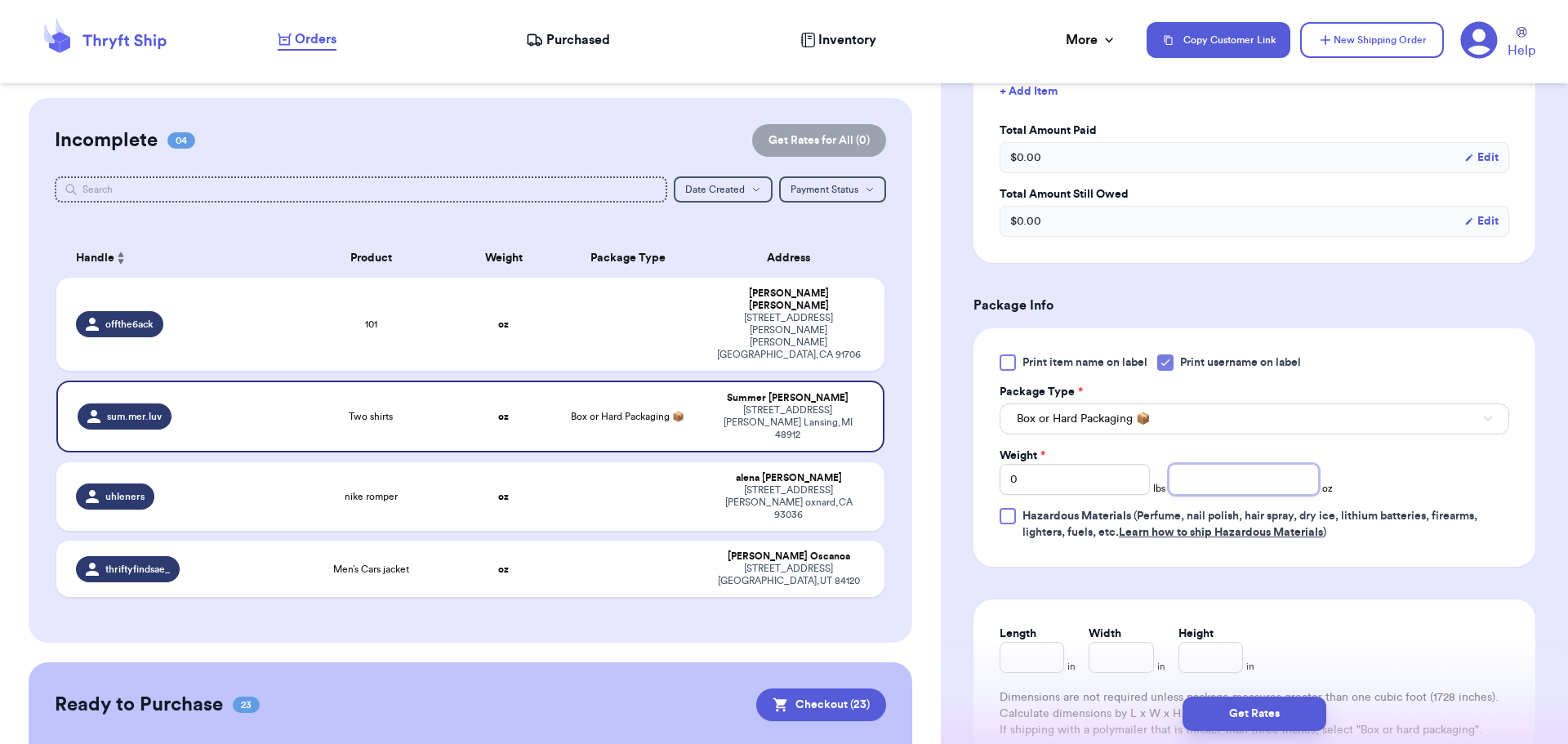
click at [1228, 470] on input "number" at bounding box center [1244, 479] width 150 height 31
type input "14"
click at [1240, 713] on button "Get Rates" at bounding box center [1254, 714] width 144 height 35
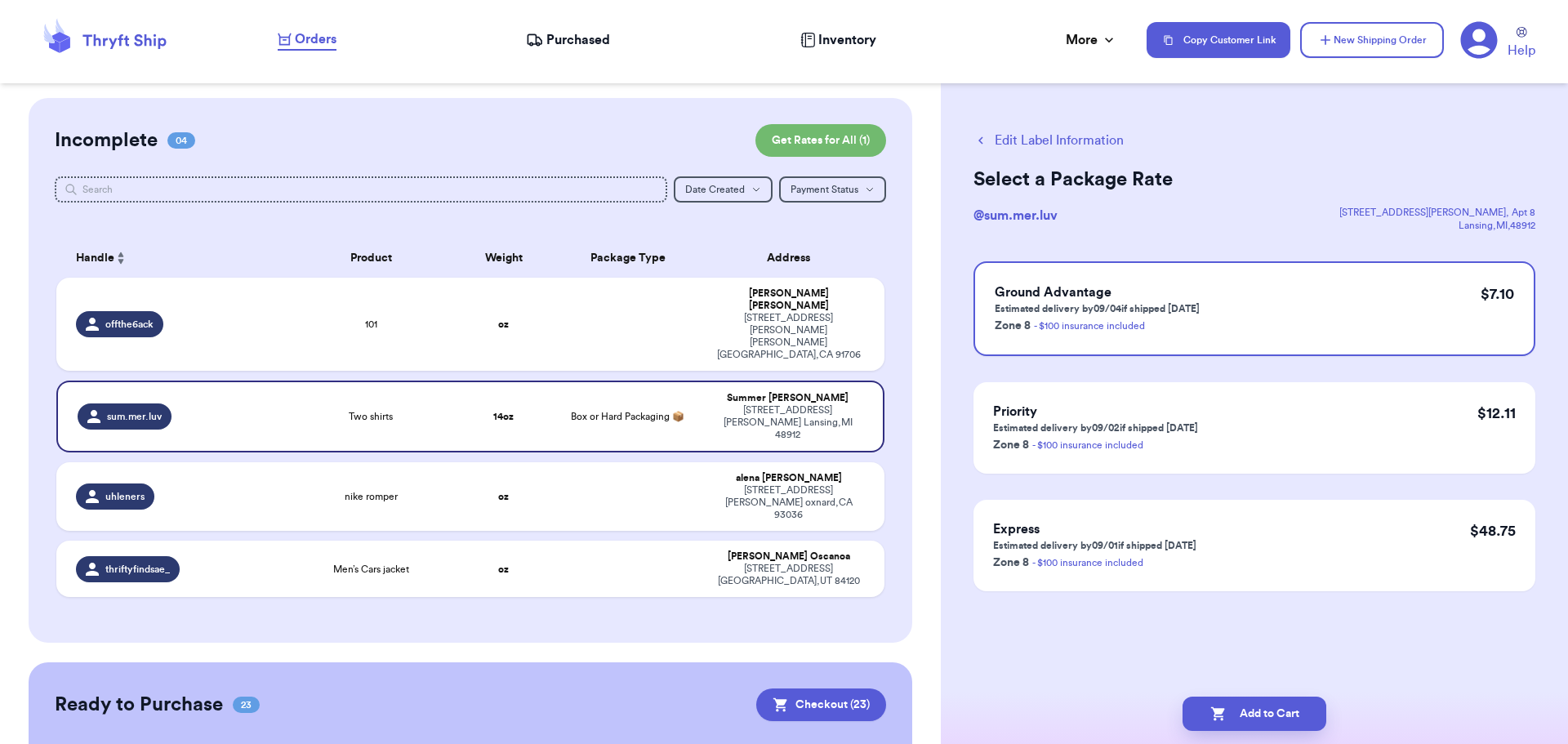
scroll to position [0, 0]
click at [1251, 711] on button "Add to Cart" at bounding box center [1254, 714] width 144 height 35
checkbox input "true"
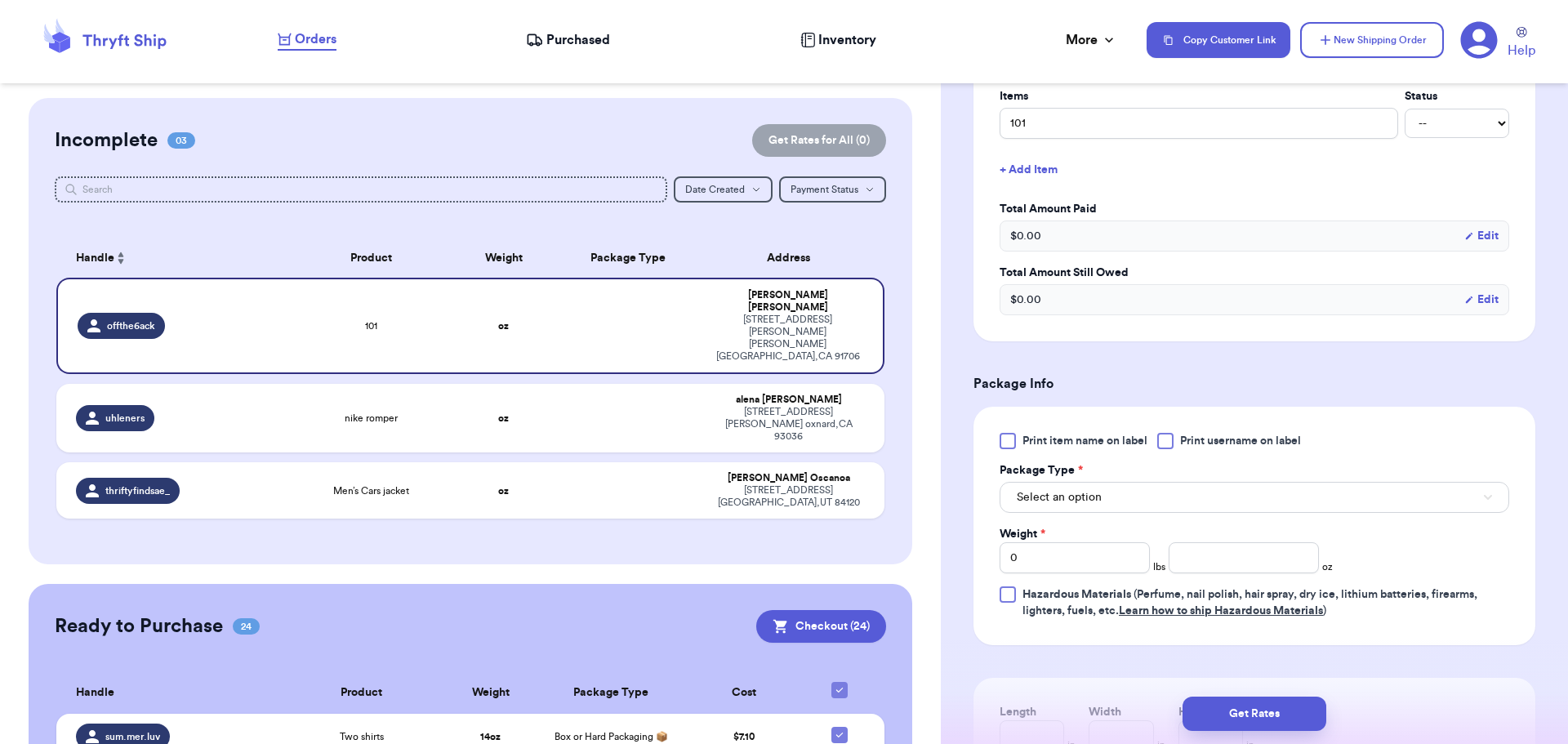
scroll to position [490, 0]
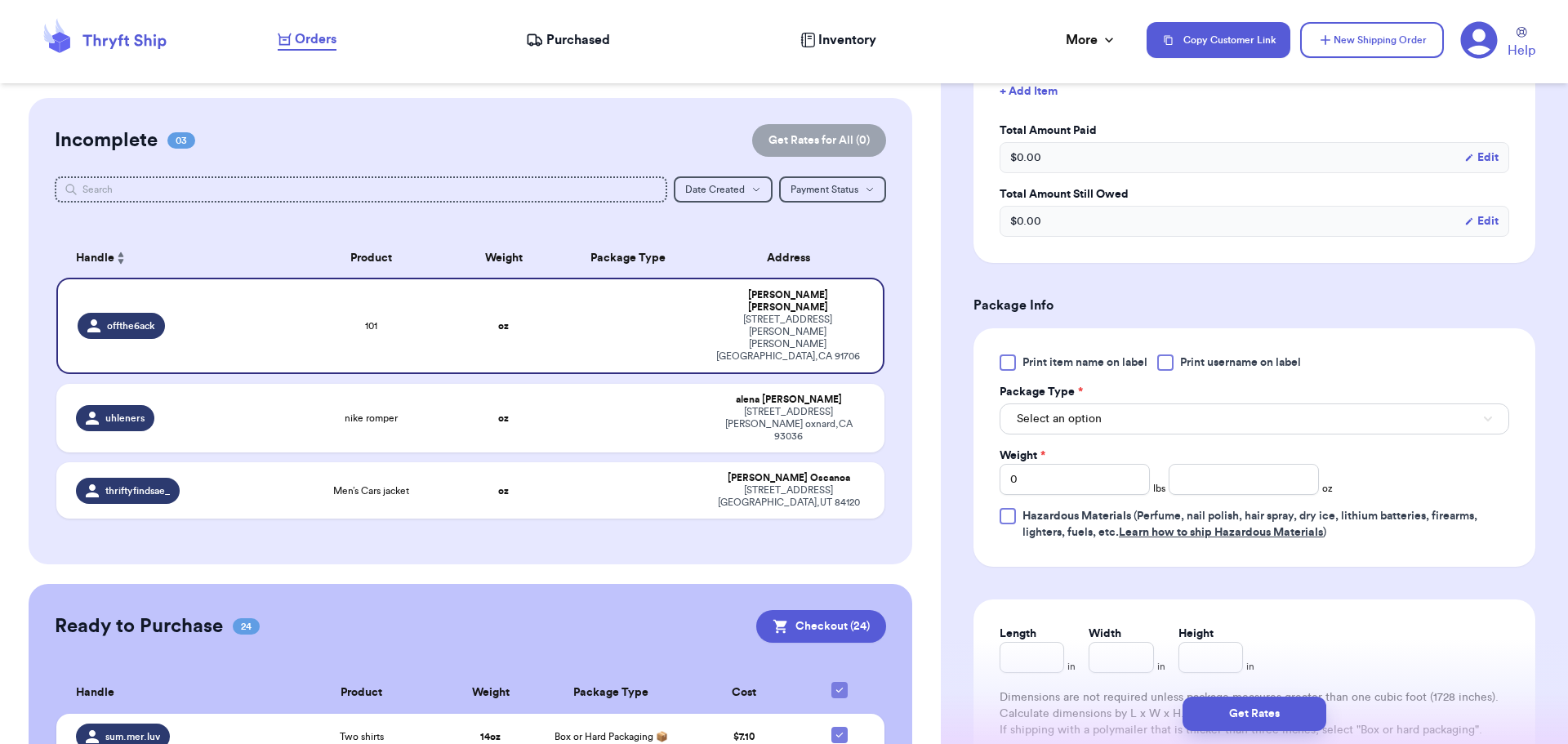
click at [1161, 358] on div at bounding box center [1165, 362] width 16 height 16
click at [0, 0] on input "Print username on label" at bounding box center [0, 0] width 0 height 0
click at [1136, 412] on button "Select an option" at bounding box center [1254, 419] width 509 height 31
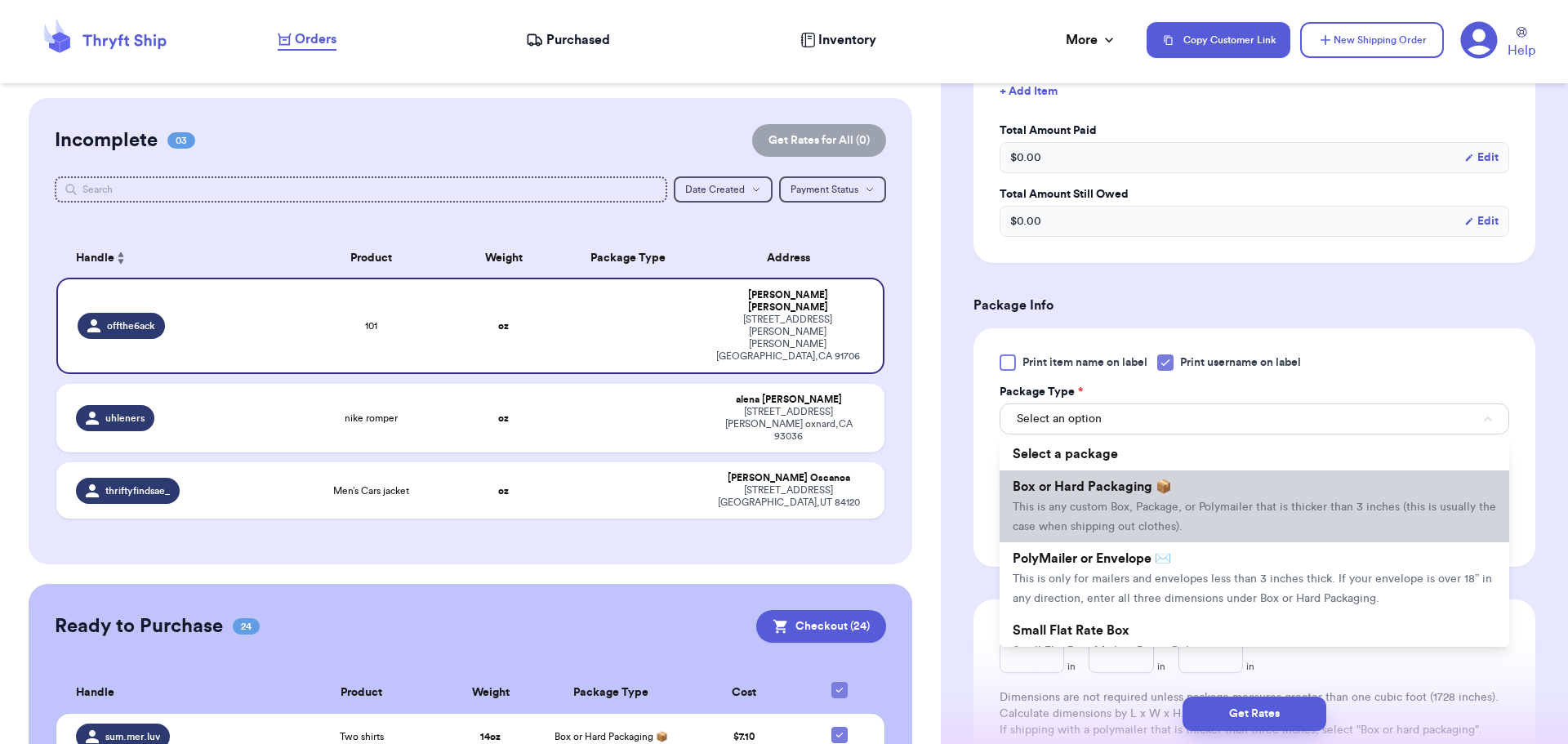
click at [1166, 498] on li "Box or Hard Packaging 📦 This is any custom Box, Package, or Polymailer that is …" at bounding box center [1254, 506] width 509 height 72
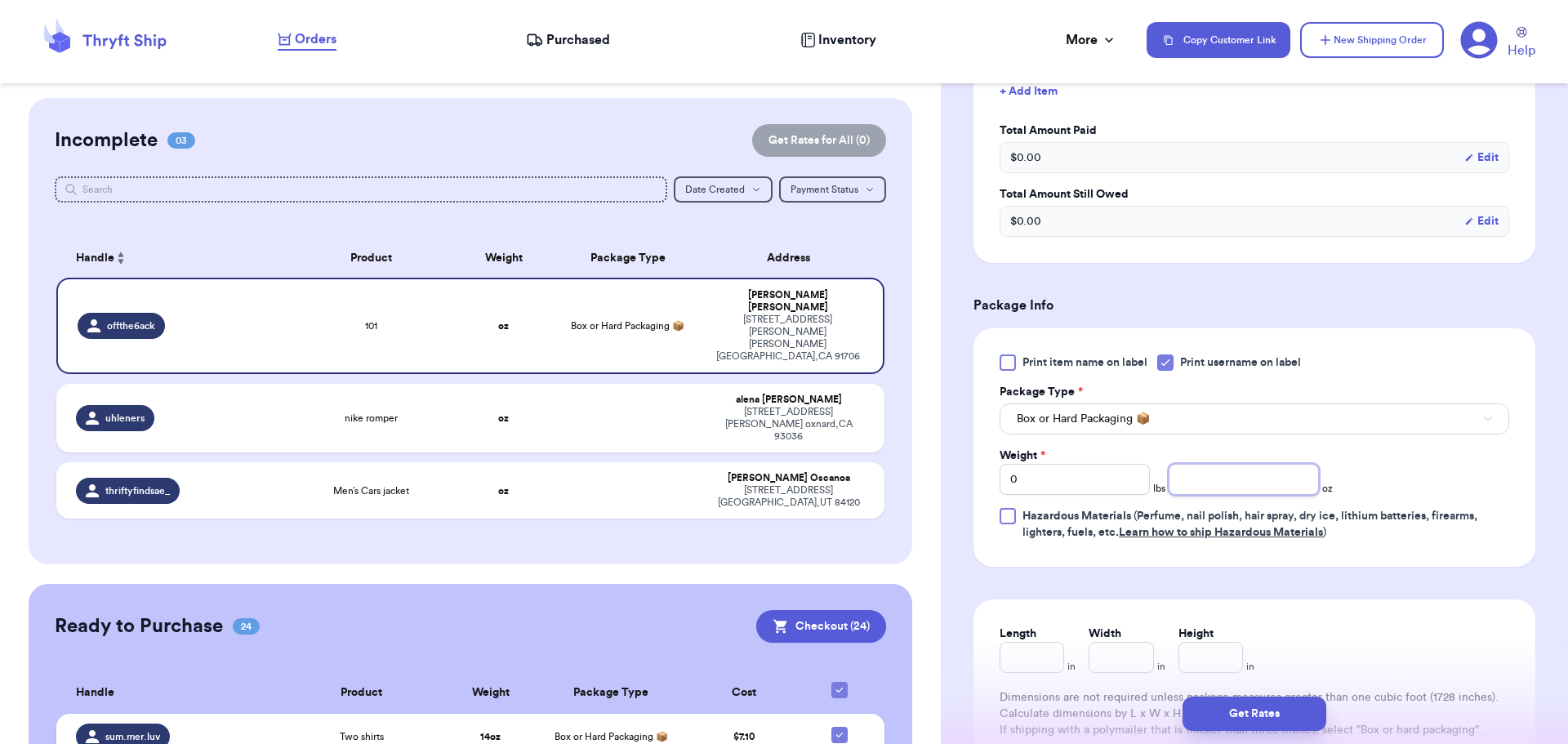
click at [1219, 472] on input "number" at bounding box center [1244, 479] width 150 height 31
type input "13"
click at [1277, 714] on button "Get Rates" at bounding box center [1254, 714] width 144 height 35
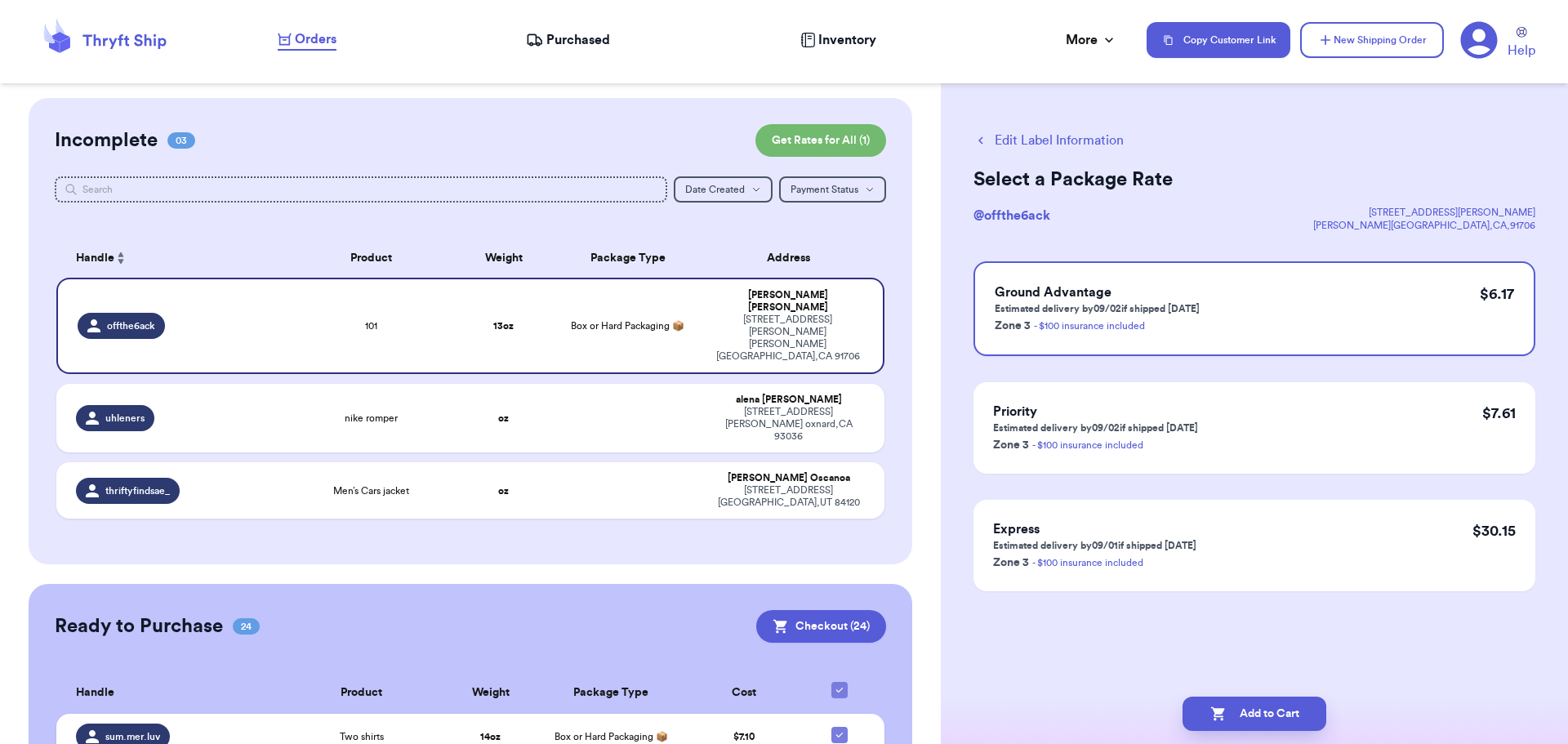
scroll to position [0, 0]
click at [1267, 717] on button "Add to Cart" at bounding box center [1254, 714] width 144 height 35
checkbox input "true"
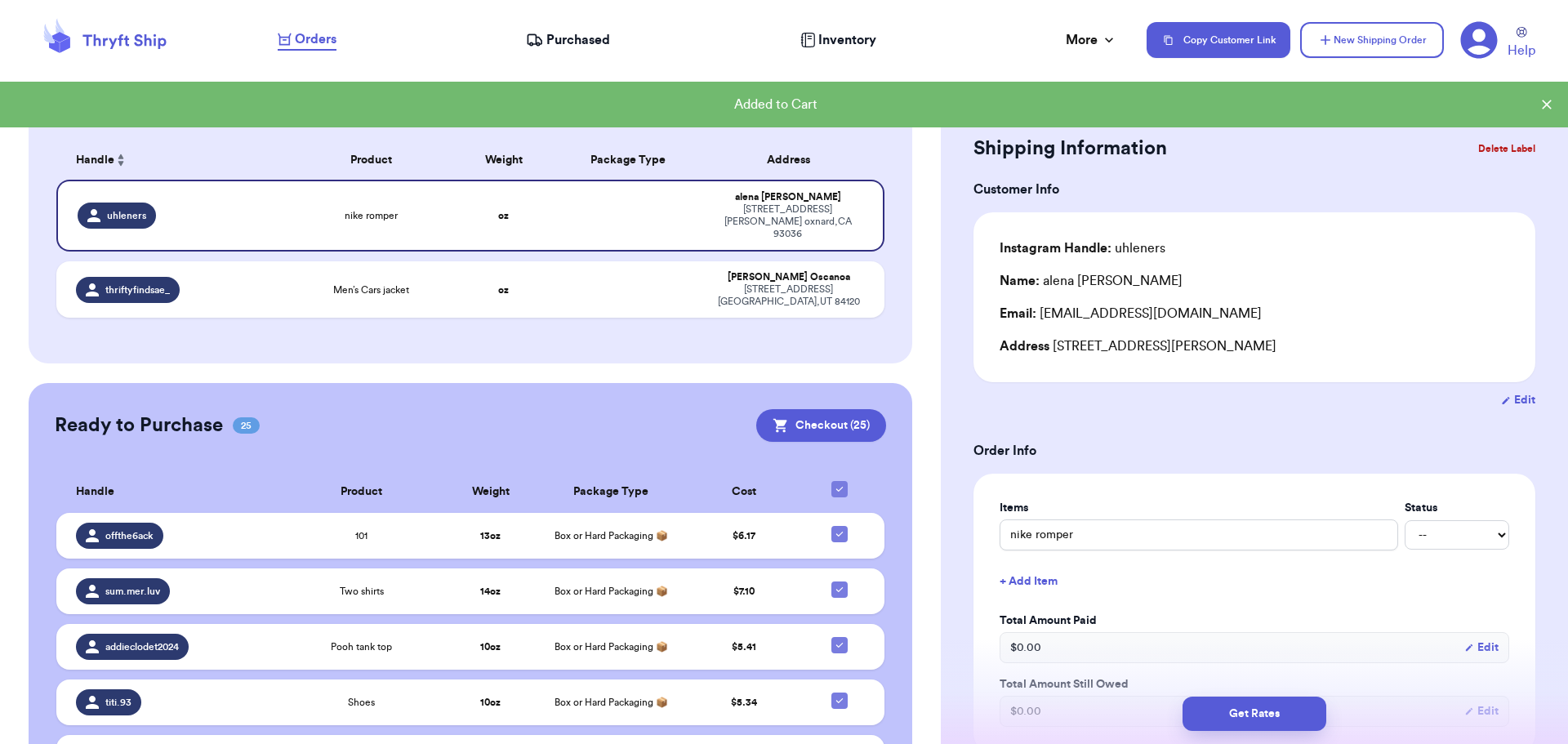
scroll to position [82, 0]
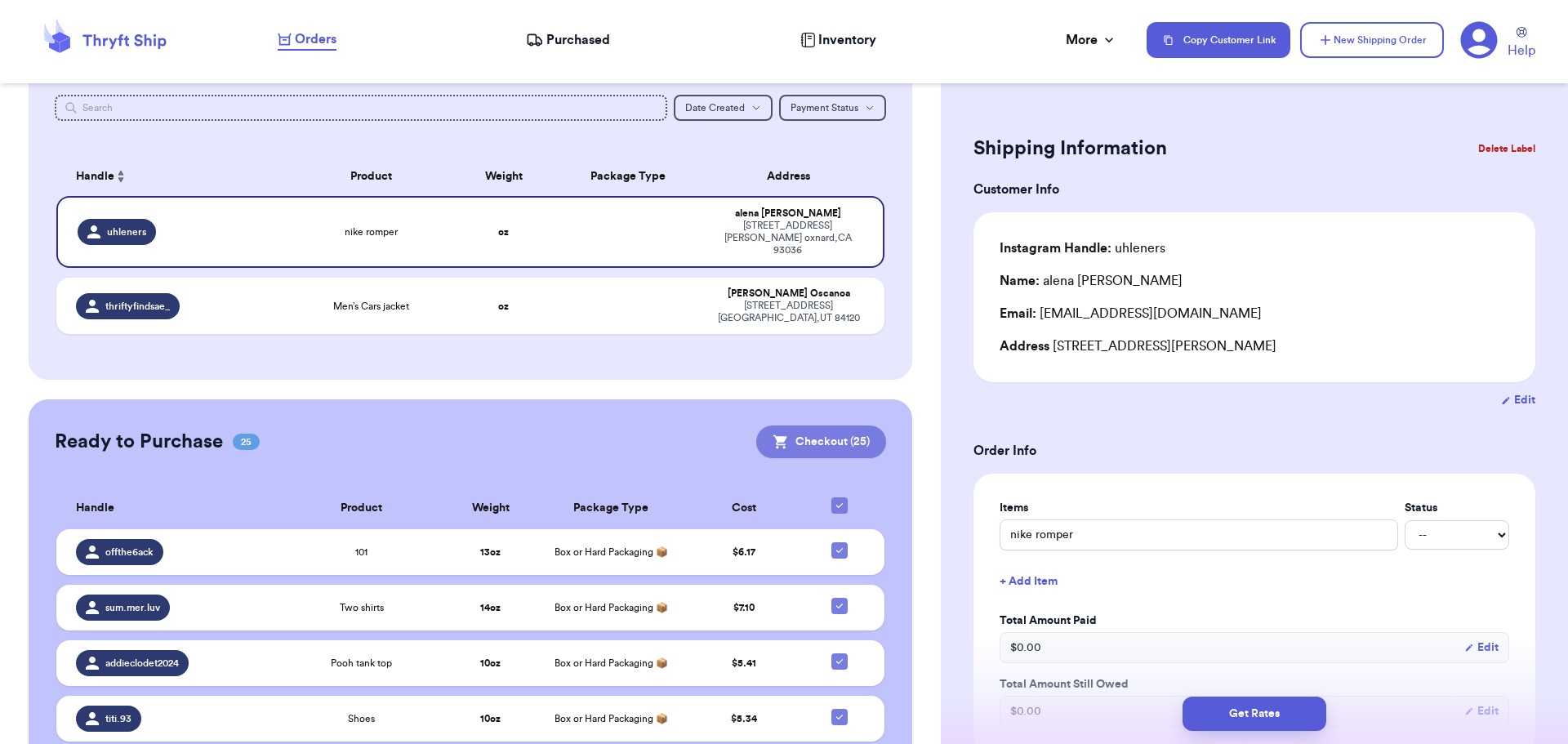
click at [819, 426] on button "Checkout ( 25 )" at bounding box center [821, 442] width 130 height 33
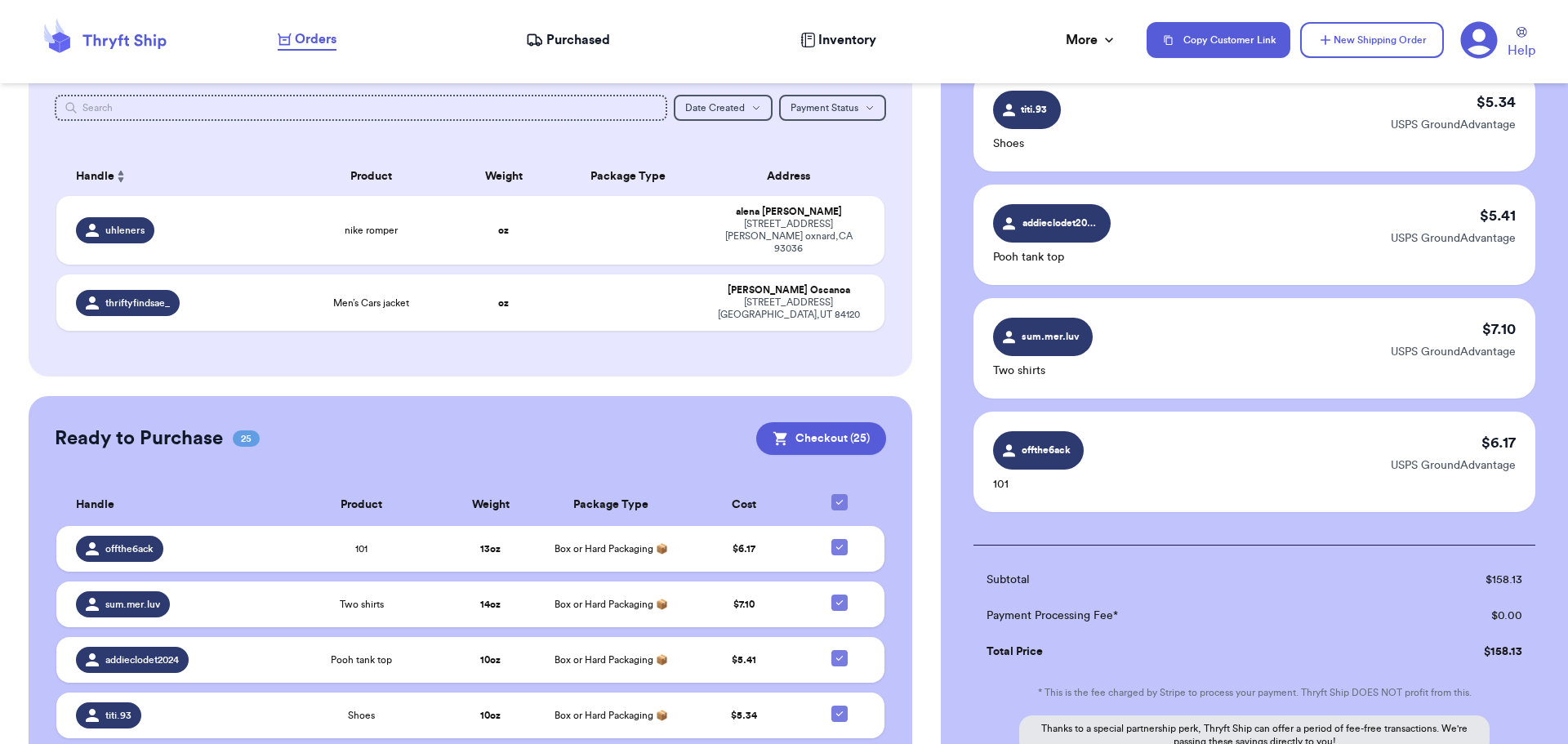
scroll to position [2702, 0]
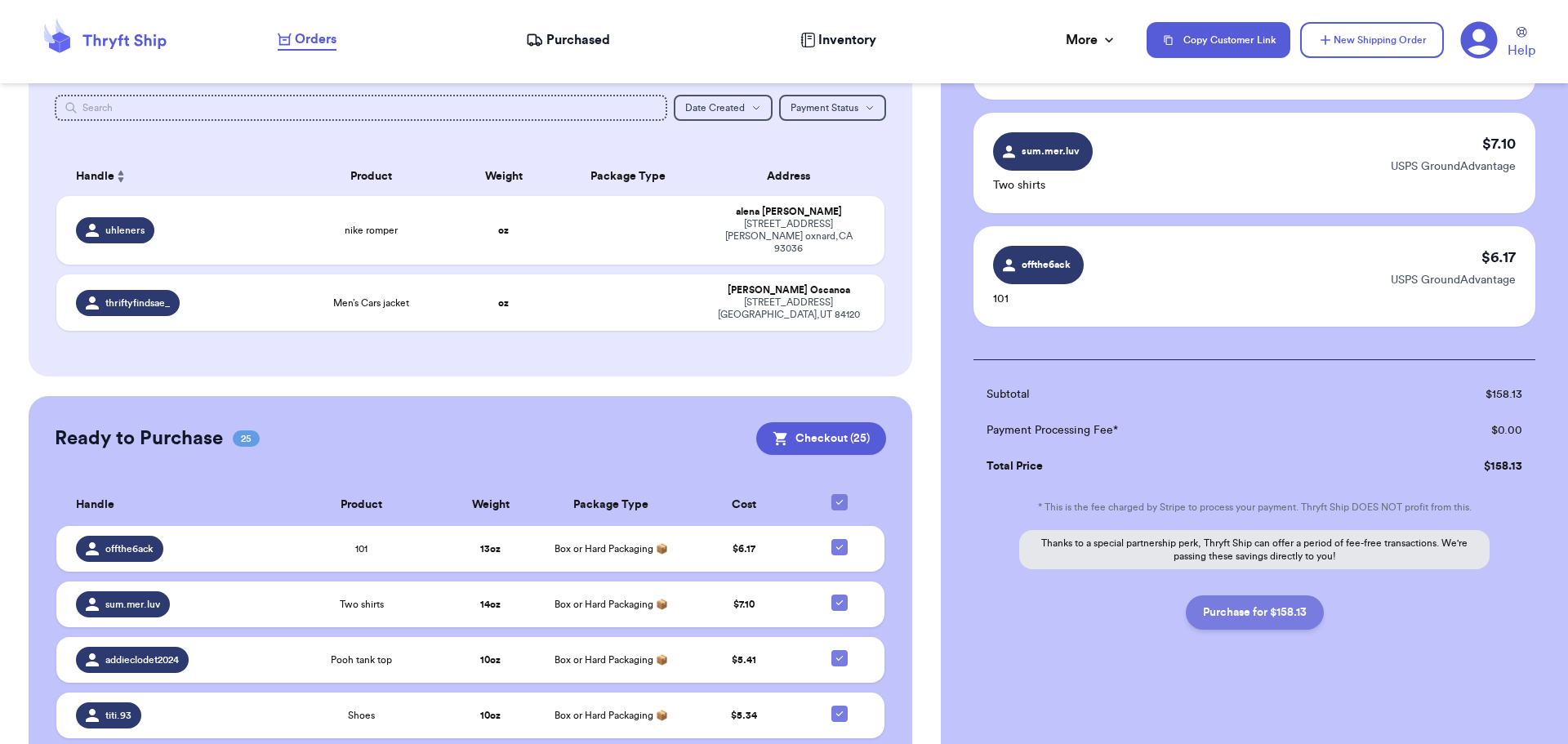
click at [1258, 609] on button "Purchase for $158.13" at bounding box center [1255, 613] width 138 height 35
checkbox input "false"
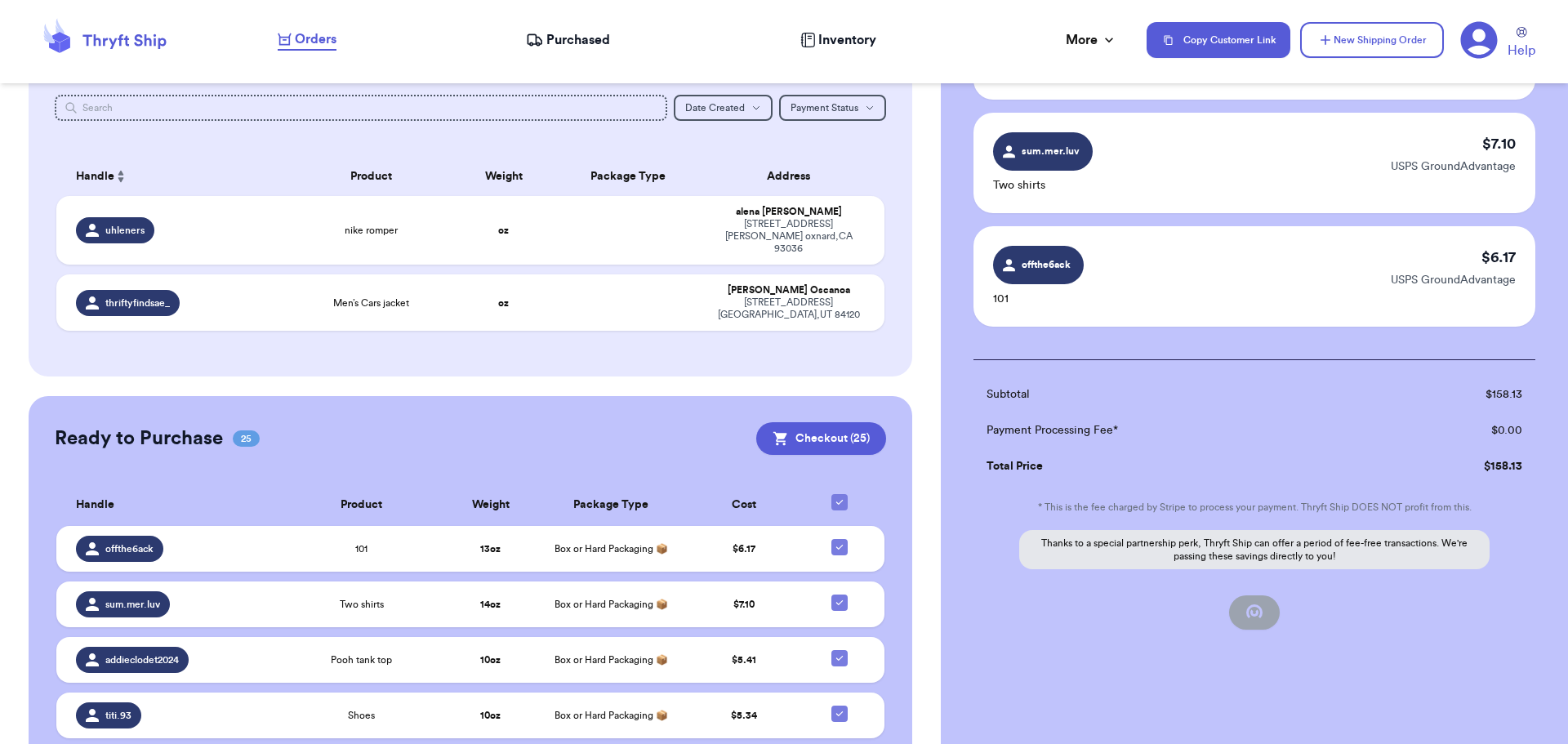
checkbox input "false"
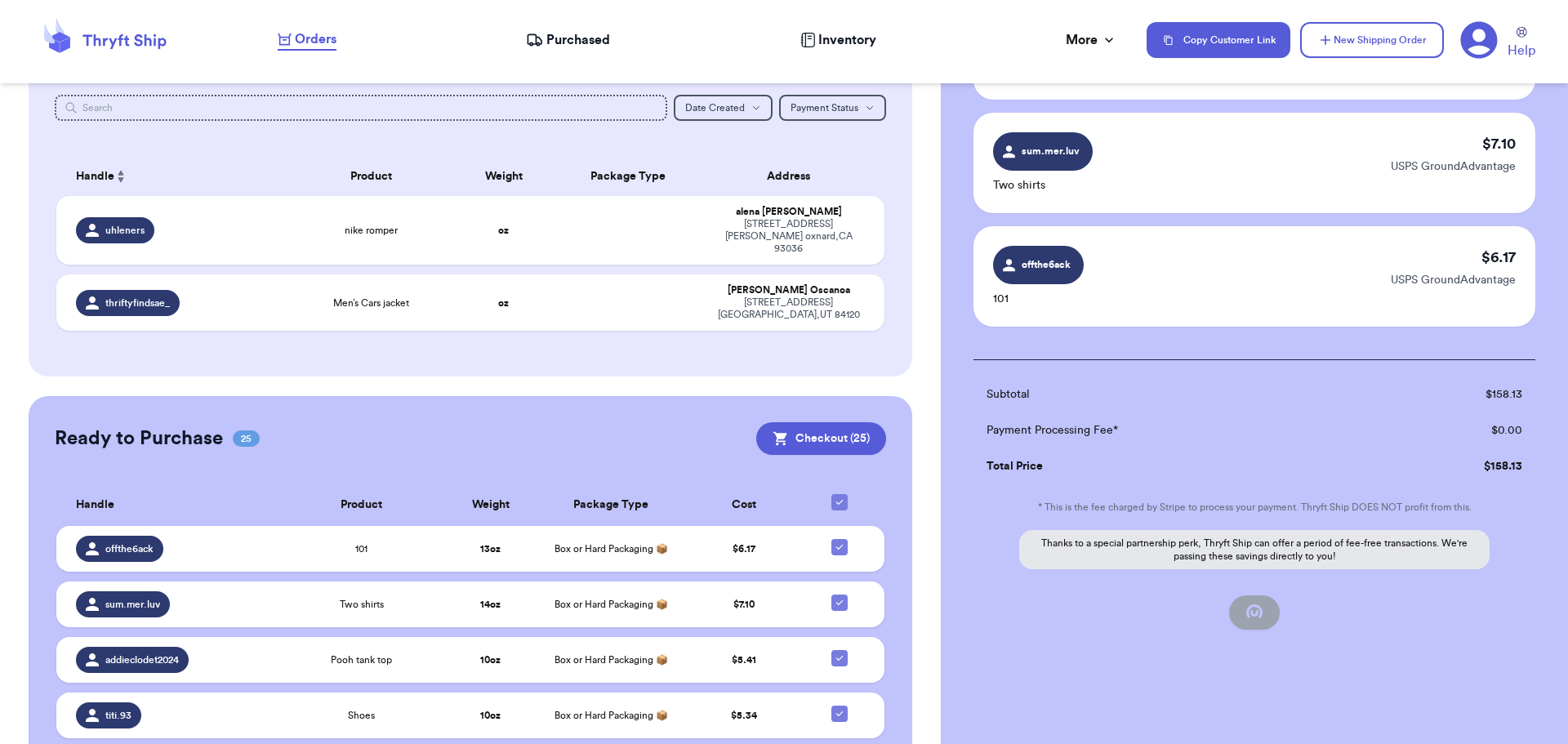
checkbox input "false"
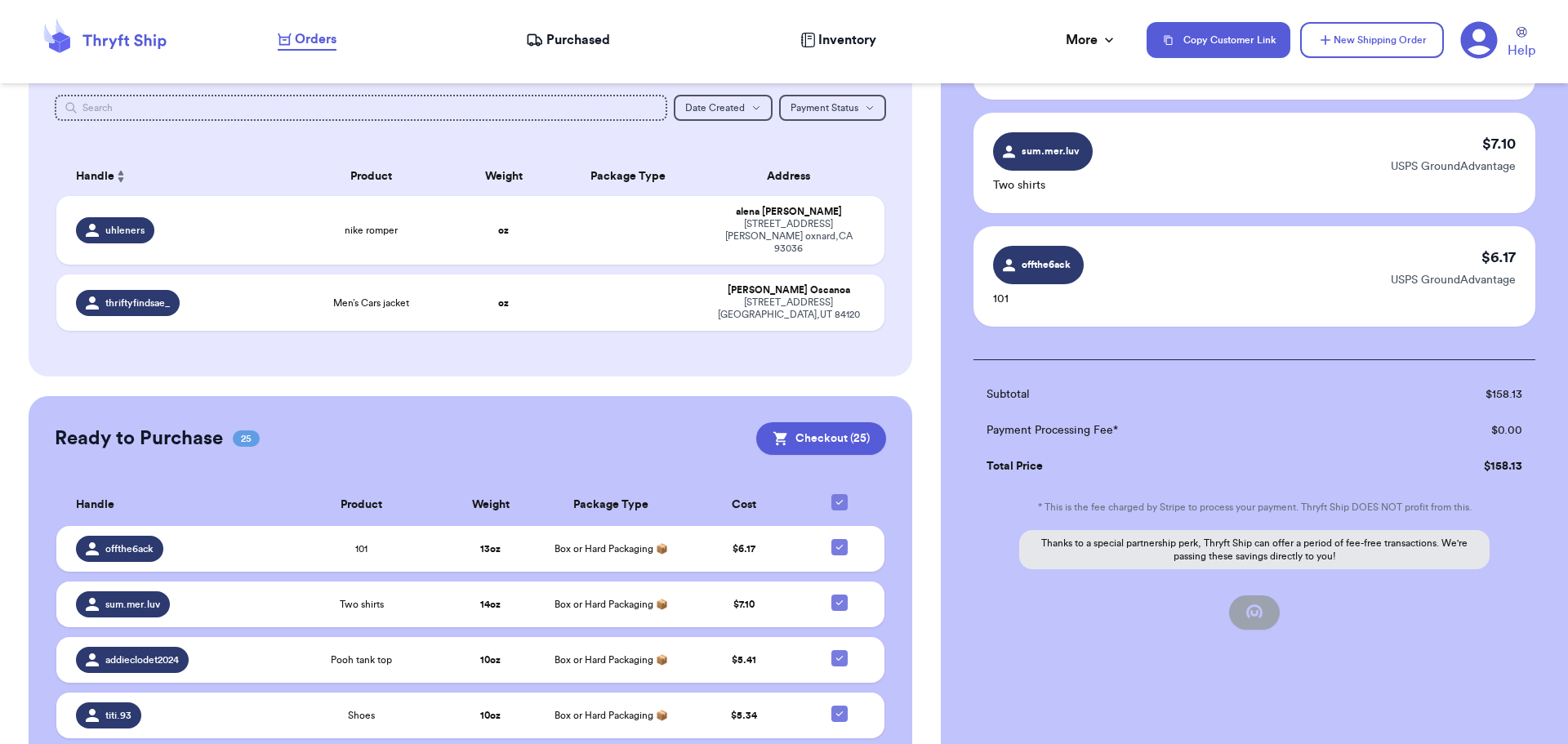
checkbox input "false"
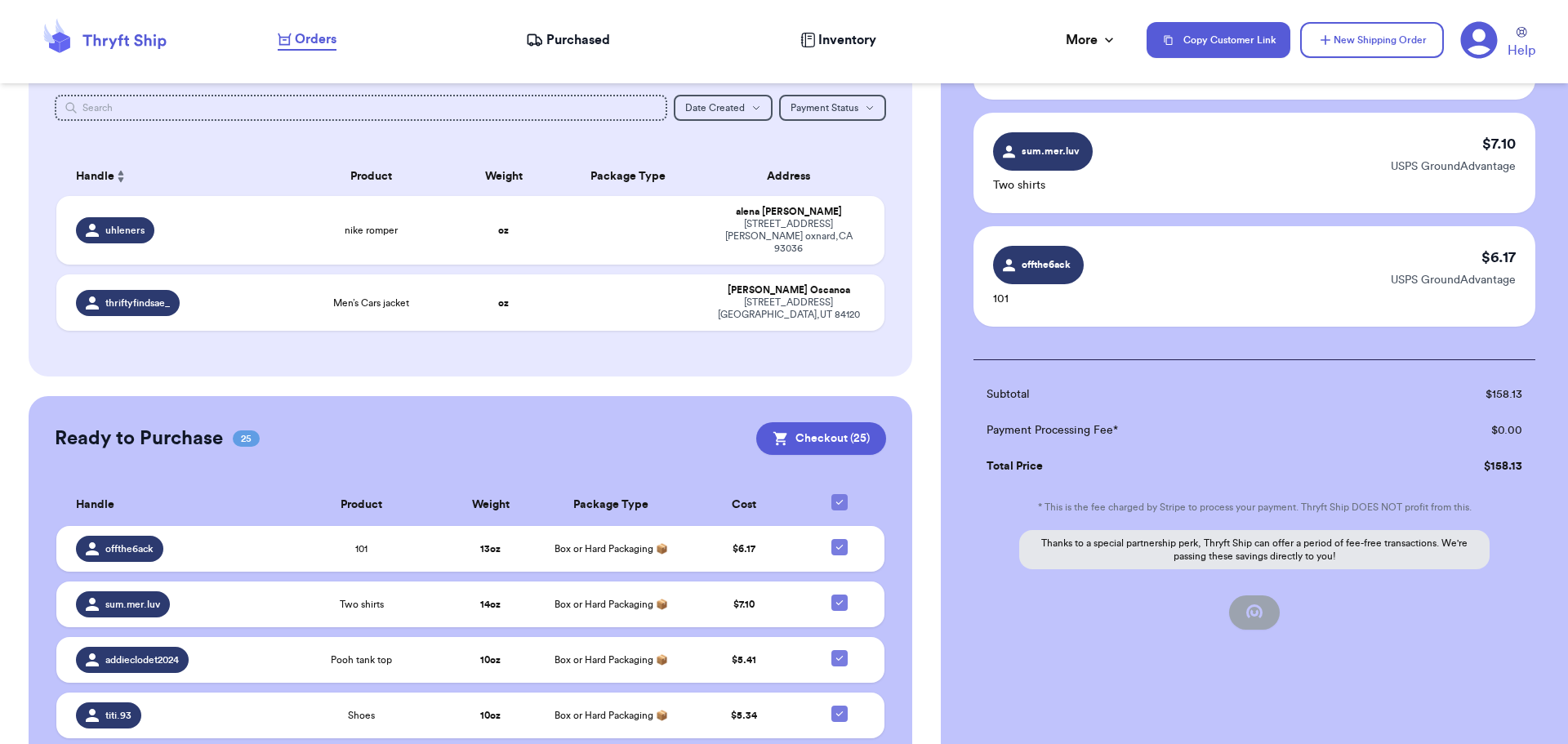
checkbox input "false"
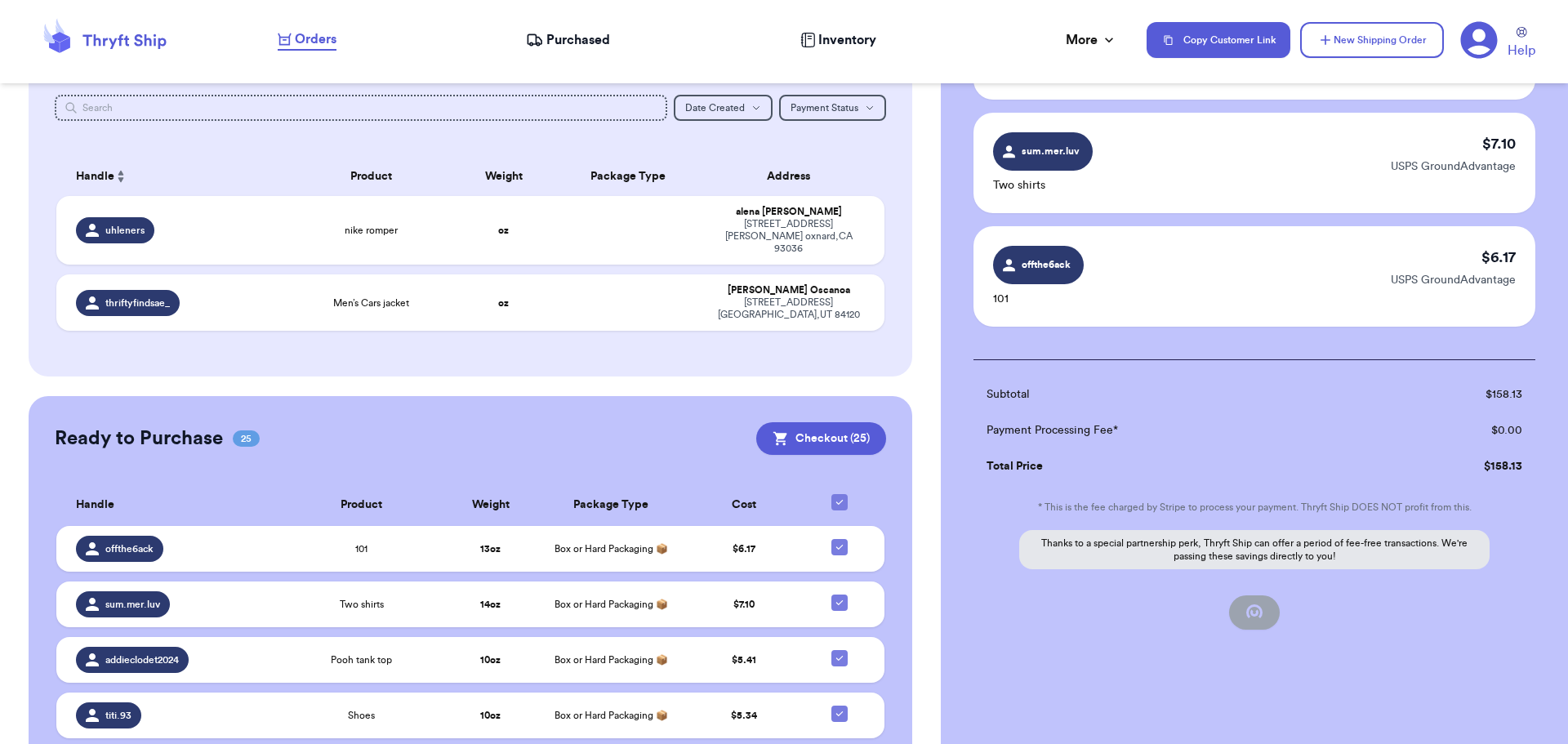
checkbox input "false"
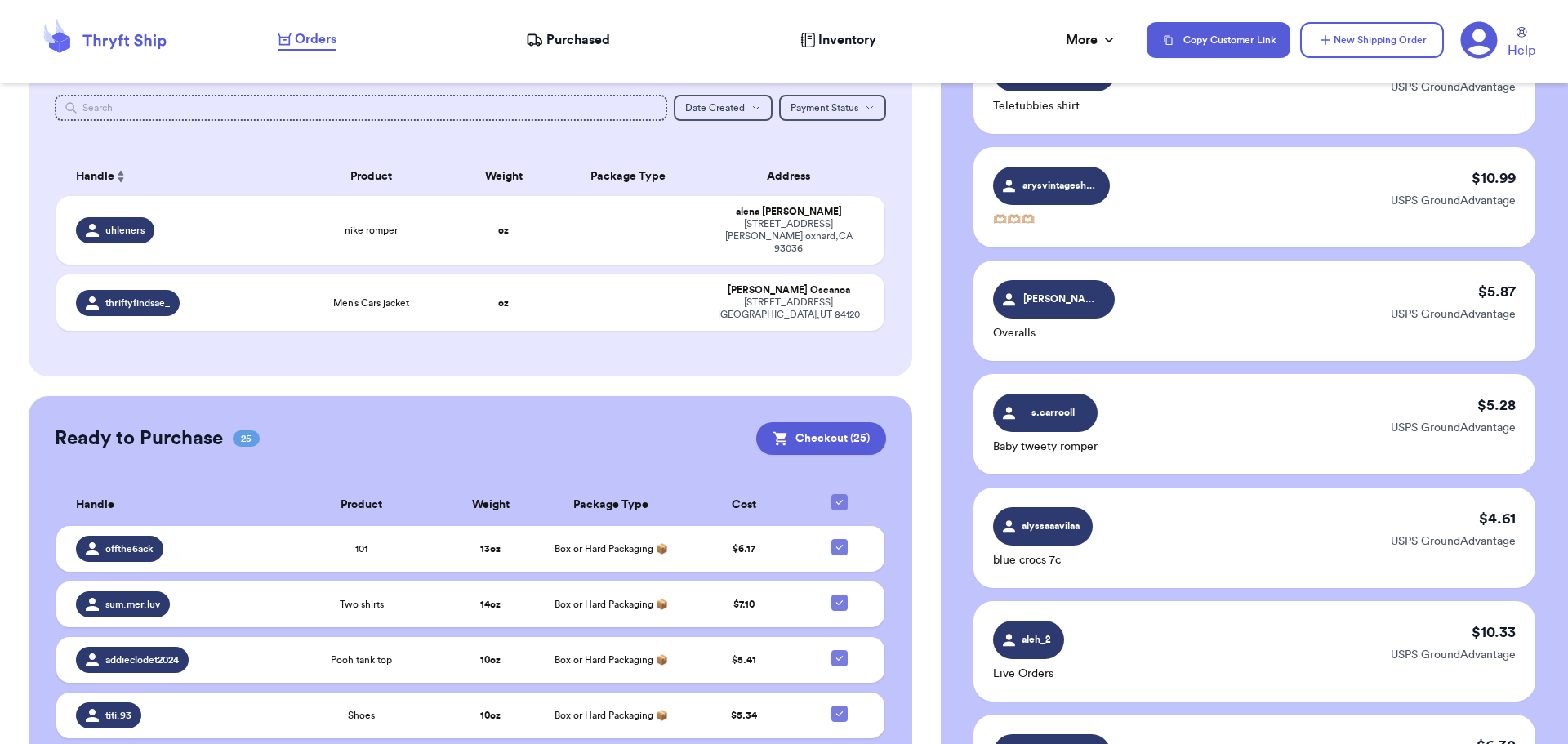
checkbox input "true"
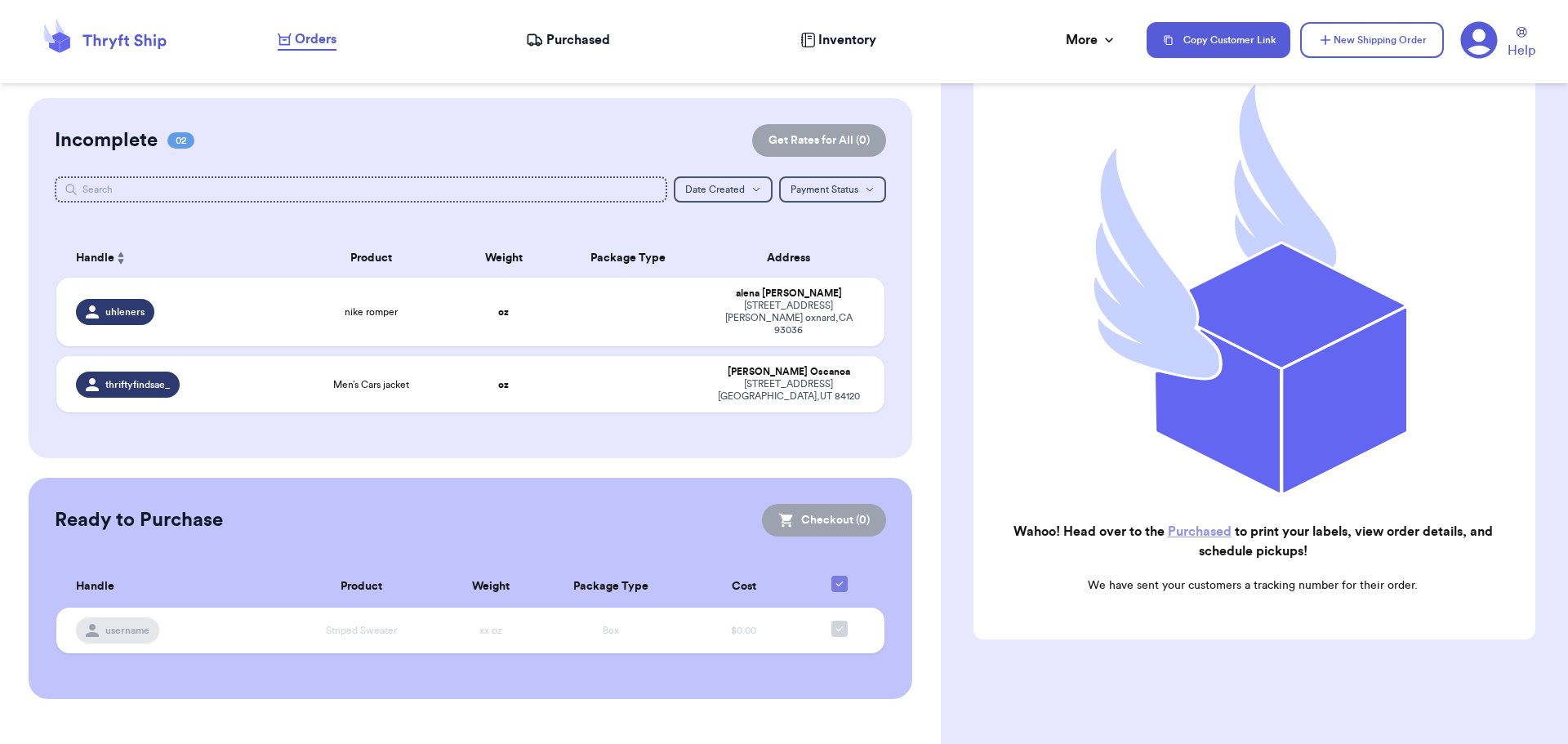
scroll to position [0, 0]
click at [1183, 525] on link "Purchased" at bounding box center [1200, 532] width 64 height 13
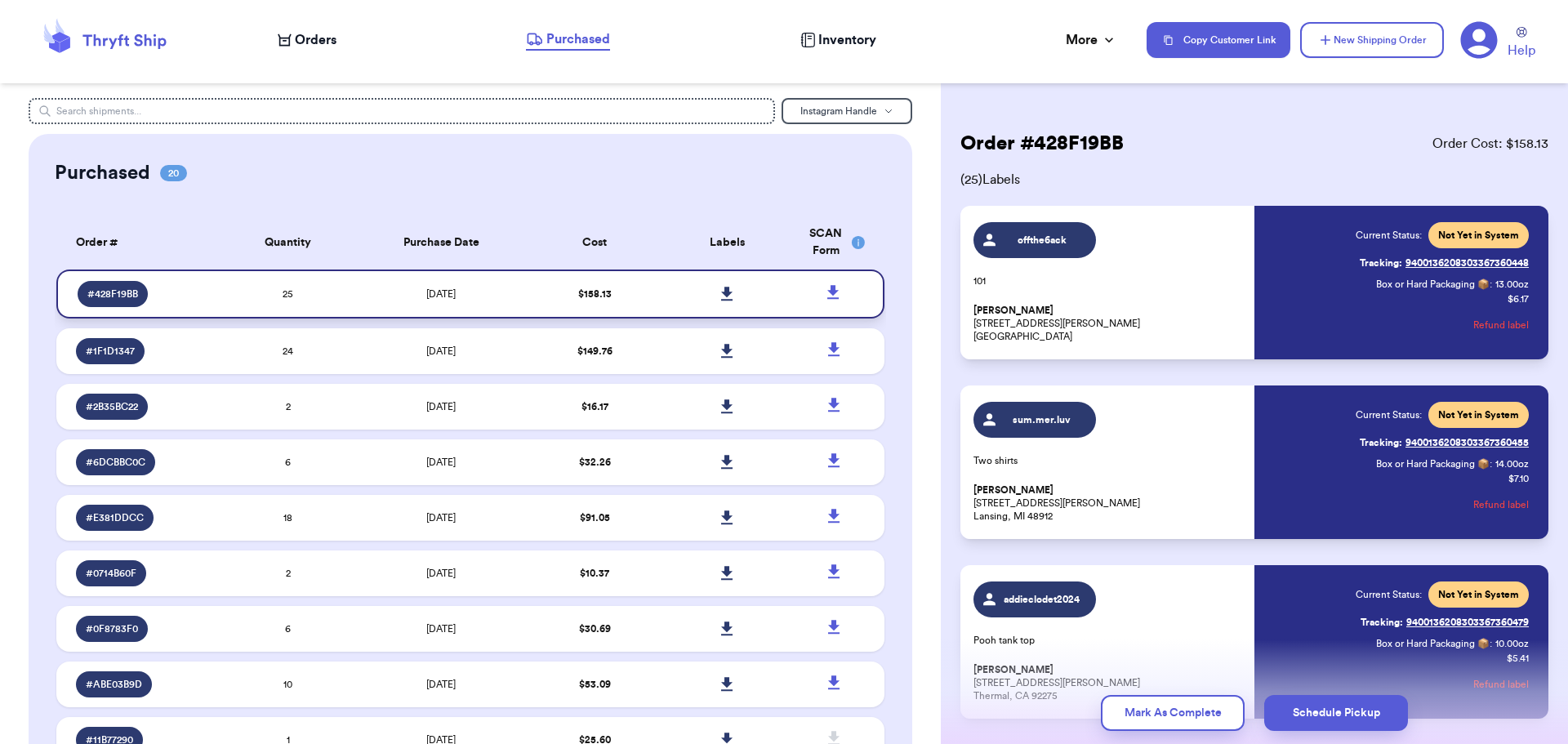
click at [721, 289] on icon at bounding box center [727, 293] width 12 height 13
click at [324, 39] on span "Orders" at bounding box center [315, 40] width 41 height 19
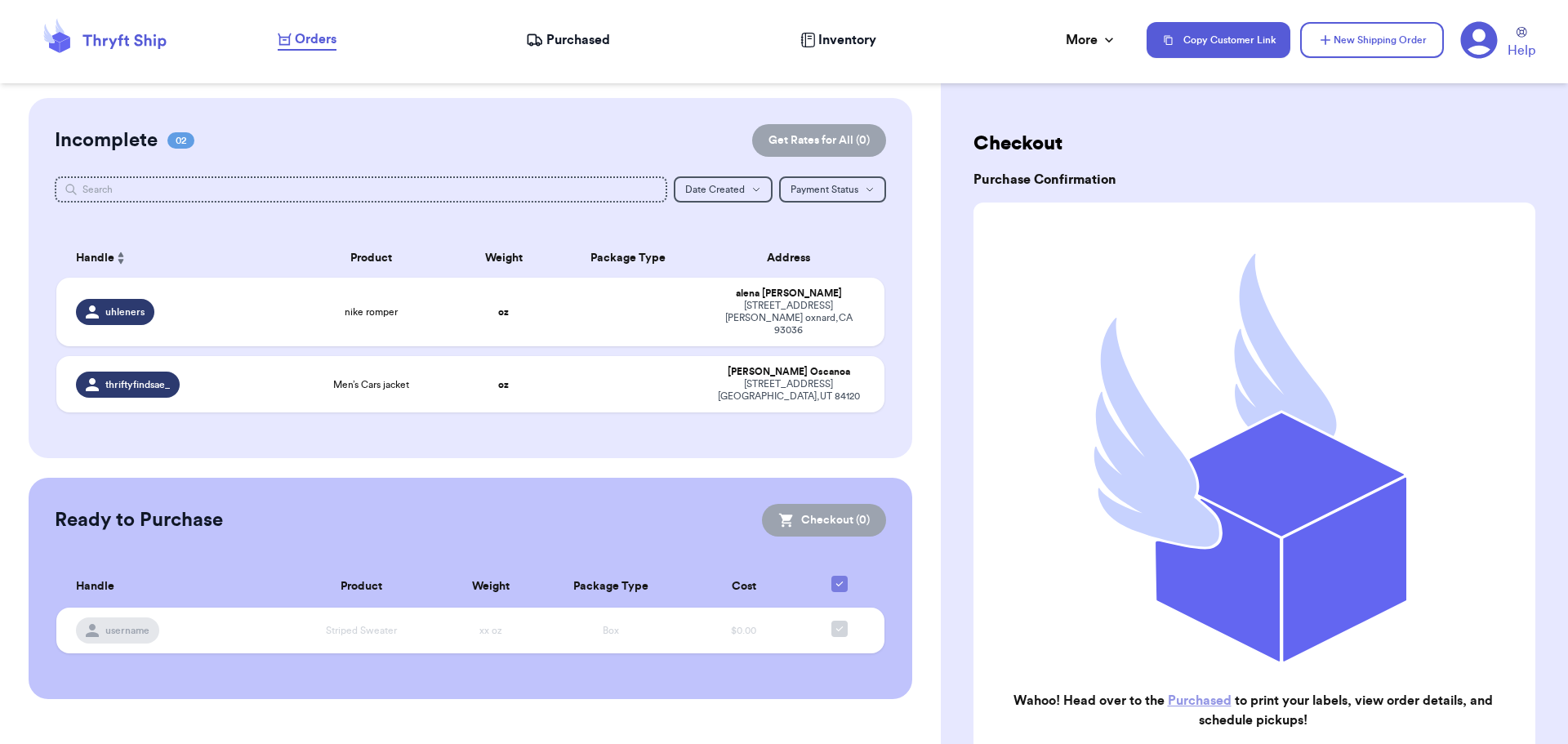
click at [607, 45] on span "Purchased" at bounding box center [579, 40] width 64 height 19
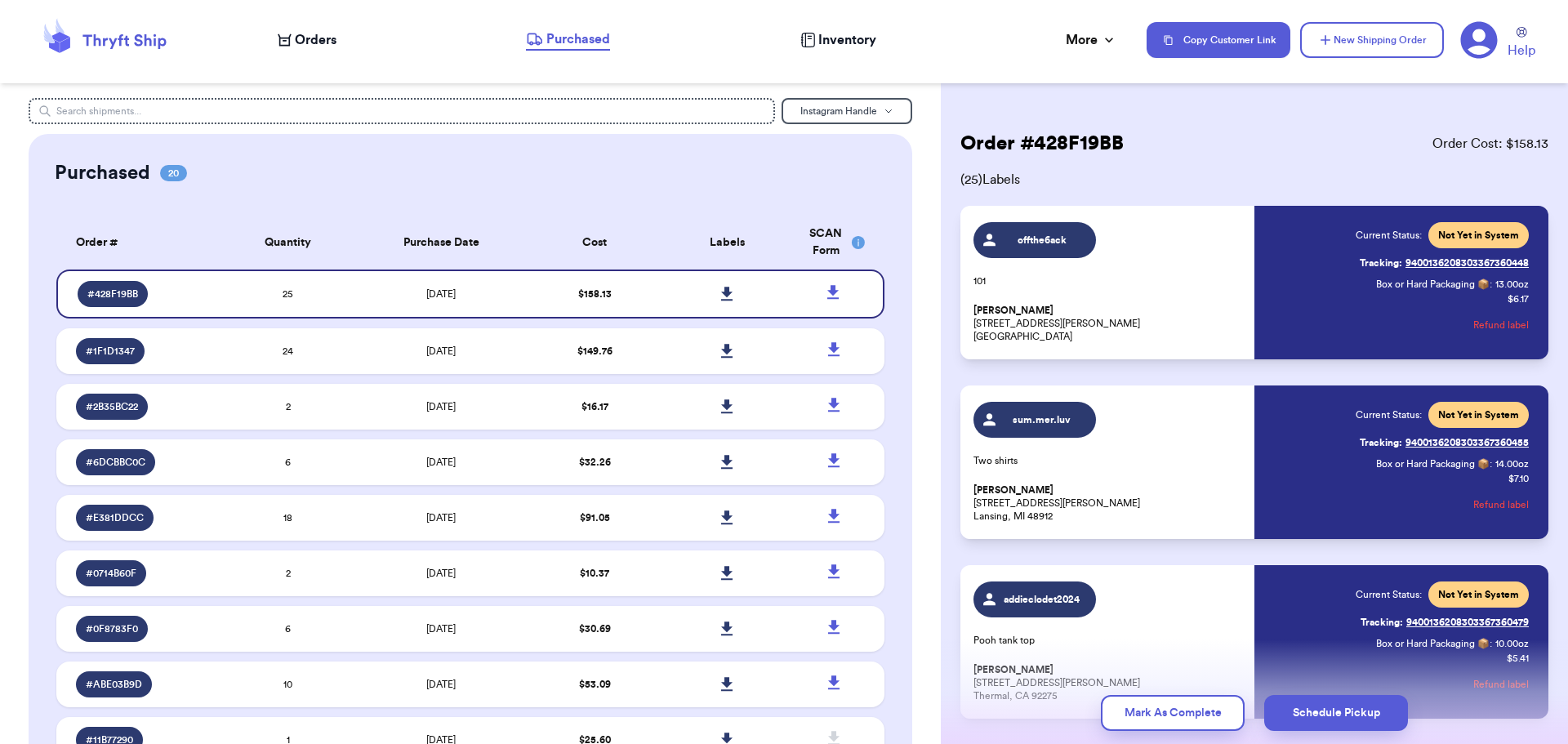
click at [1054, 238] on span "offthe6ack" at bounding box center [1043, 240] width 77 height 13
drag, startPoint x: 1288, startPoint y: 270, endPoint x: 1276, endPoint y: 265, distance: 13.0
click at [1283, 270] on div "Current Status: Not Yet in System Tracking: 9400136208303367360448 Box or Hard …" at bounding box center [1393, 283] width 271 height 121
click at [1014, 325] on p "[PERSON_NAME] [STREET_ADDRESS][PERSON_NAME]" at bounding box center [1109, 324] width 271 height 40
click at [660, 297] on td at bounding box center [726, 294] width 132 height 49
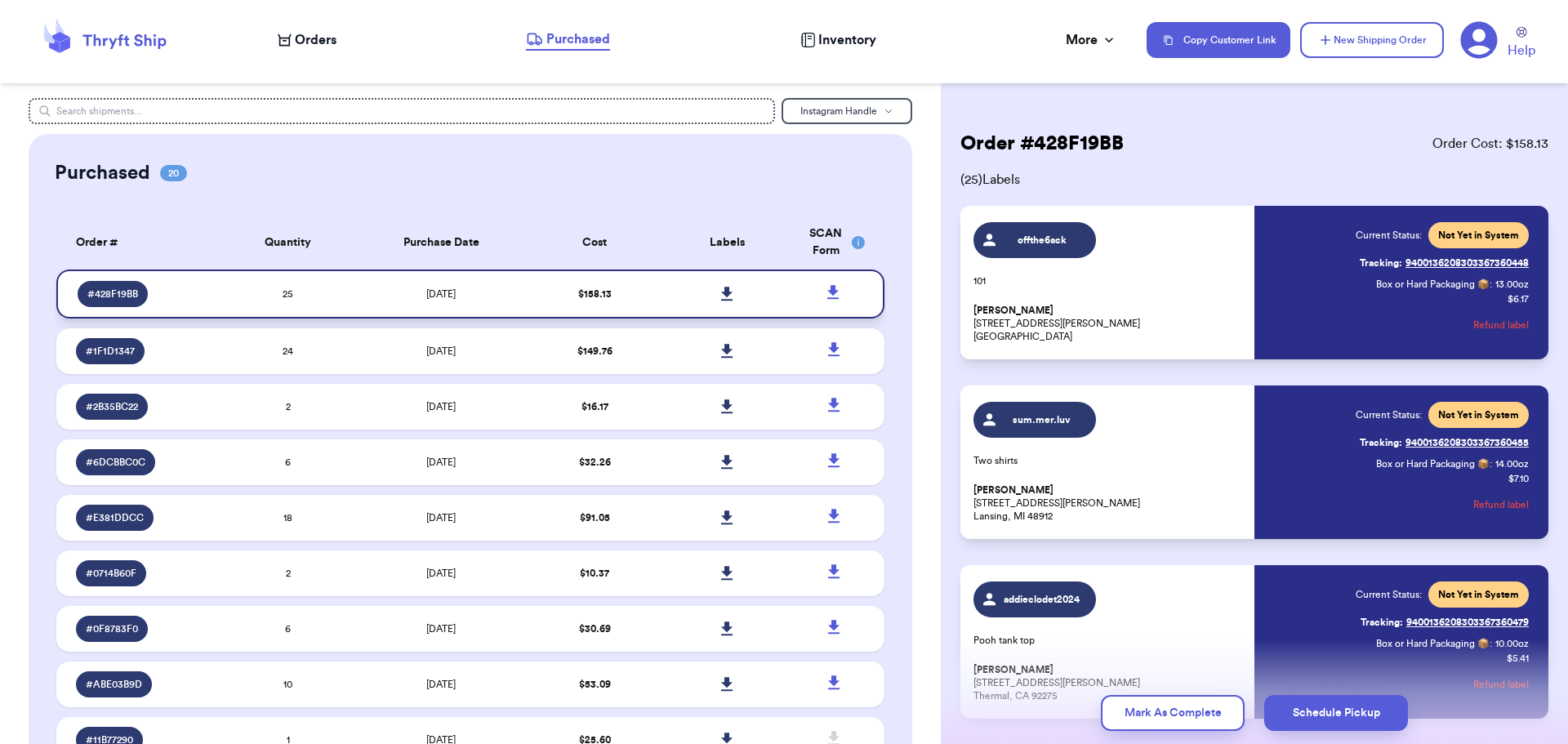
click at [345, 296] on td "25" at bounding box center [288, 294] width 132 height 49
click at [1364, 298] on div "Current Status: Not Yet in System Tracking: 9400136208303367360448 Box or Hard …" at bounding box center [1443, 283] width 173 height 121
click at [1081, 308] on p "[PERSON_NAME] [STREET_ADDRESS][PERSON_NAME]" at bounding box center [1109, 324] width 271 height 40
click at [974, 323] on p "[PERSON_NAME] [STREET_ADDRESS][PERSON_NAME]" at bounding box center [1109, 324] width 271 height 40
click at [985, 330] on p "[PERSON_NAME] [STREET_ADDRESS][PERSON_NAME]" at bounding box center [1109, 324] width 271 height 40
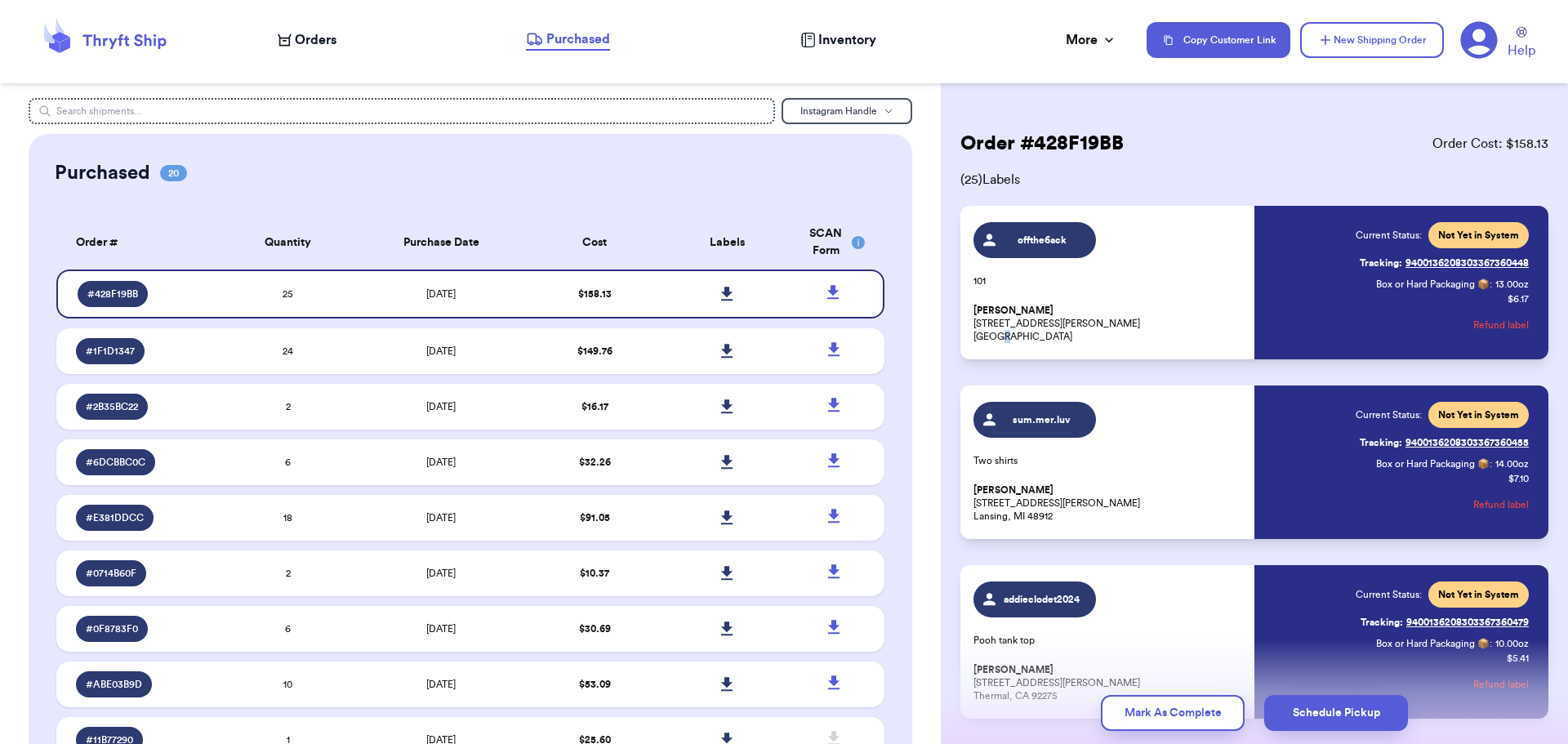
drag, startPoint x: 1000, startPoint y: 335, endPoint x: 1013, endPoint y: 320, distance: 19.8
click at [1002, 335] on p "[PERSON_NAME] [STREET_ADDRESS][PERSON_NAME]" at bounding box center [1109, 324] width 271 height 40
click at [1174, 307] on p "[PERSON_NAME] [STREET_ADDRESS][PERSON_NAME]" at bounding box center [1109, 324] width 271 height 40
click at [324, 40] on span "Orders" at bounding box center [315, 40] width 41 height 19
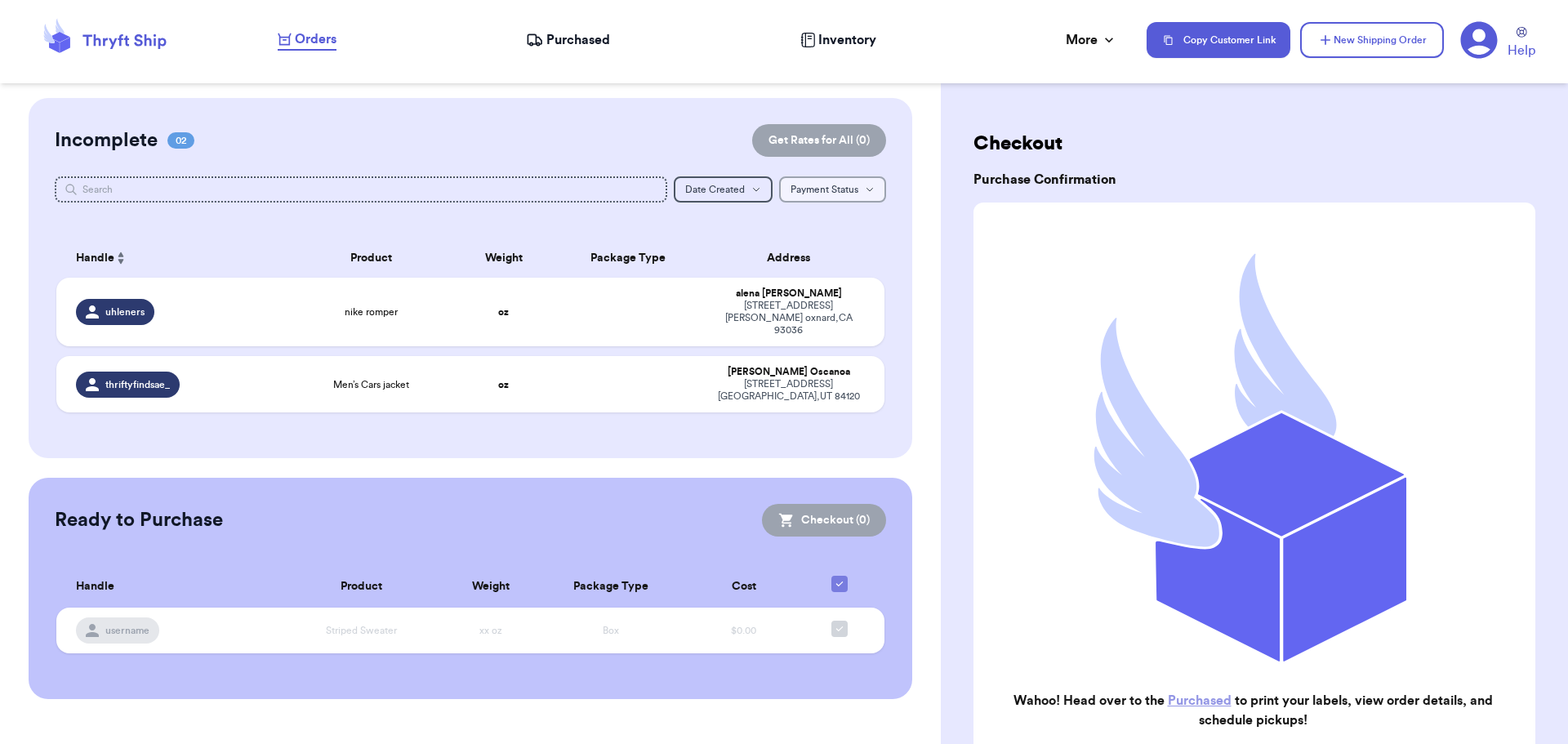
click at [838, 185] on span "Payment Status" at bounding box center [824, 190] width 67 height 10
click at [760, 180] on button "Date Created Date Created" at bounding box center [723, 189] width 99 height 26
click at [407, 126] on div "Incomplete 02 Get Rates for All ( 0 )" at bounding box center [471, 140] width 832 height 33
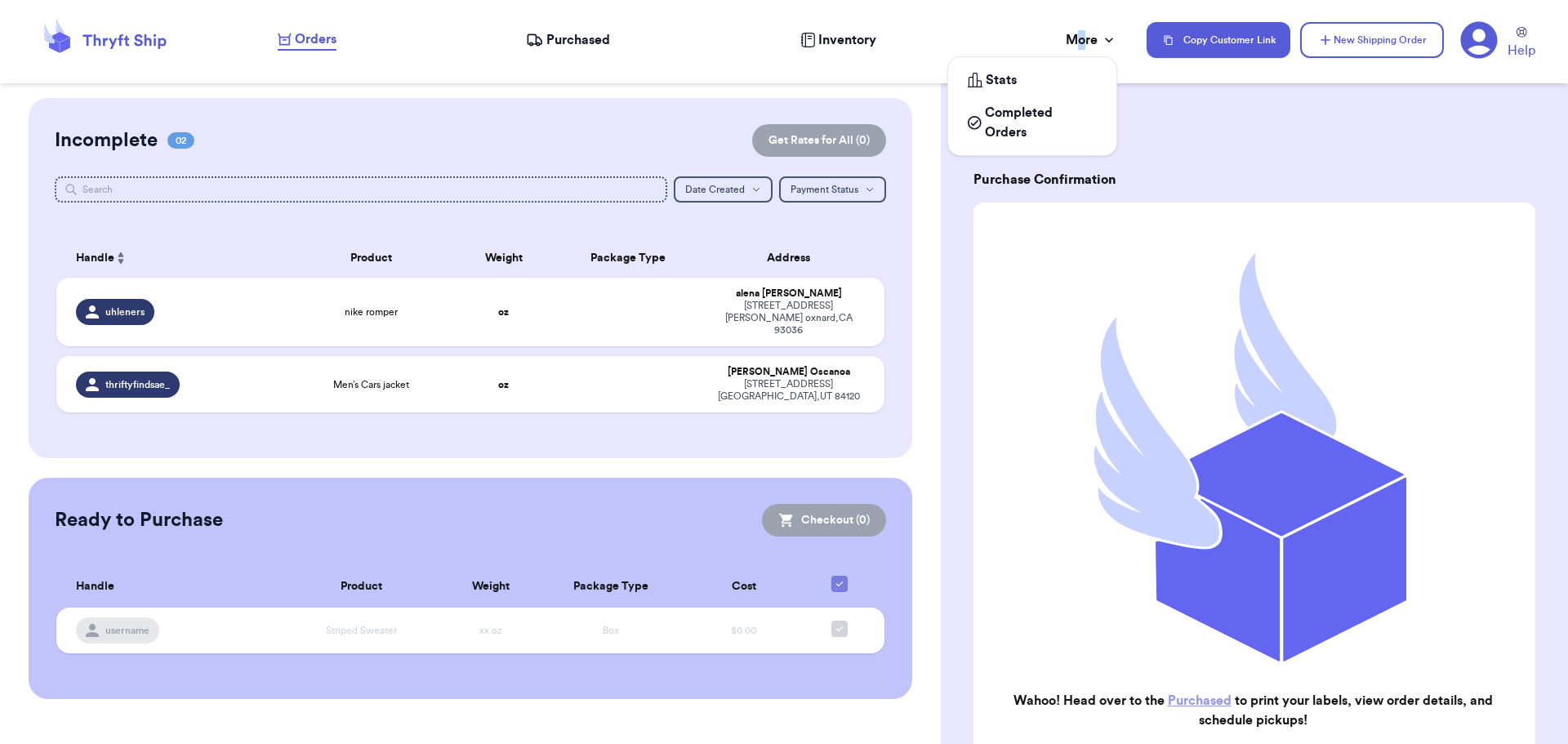
click at [1081, 42] on div "More" at bounding box center [1091, 40] width 51 height 19
click at [1020, 115] on span "Completed Orders" at bounding box center [1040, 122] width 112 height 40
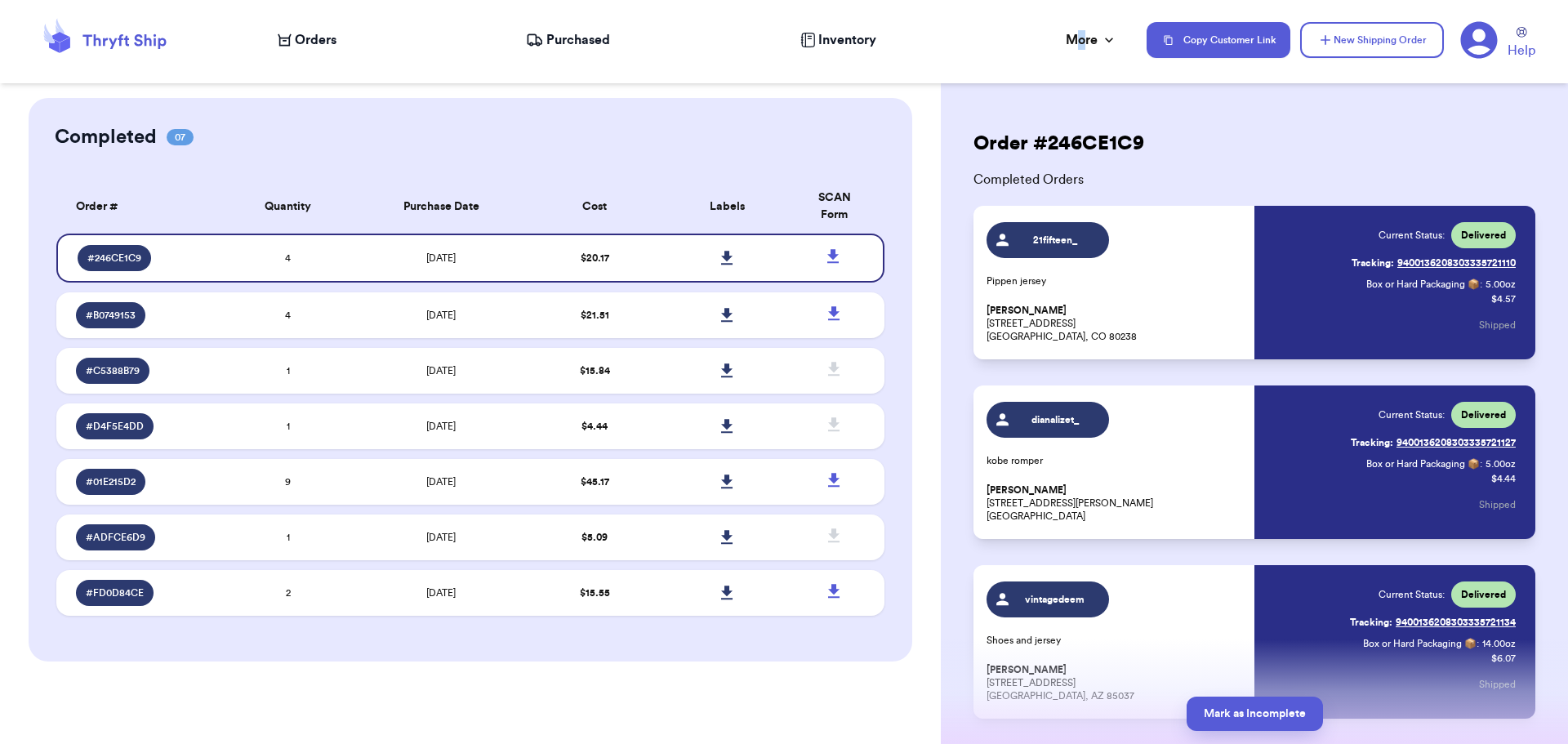
click at [544, 42] on div "Purchased" at bounding box center [568, 40] width 84 height 19
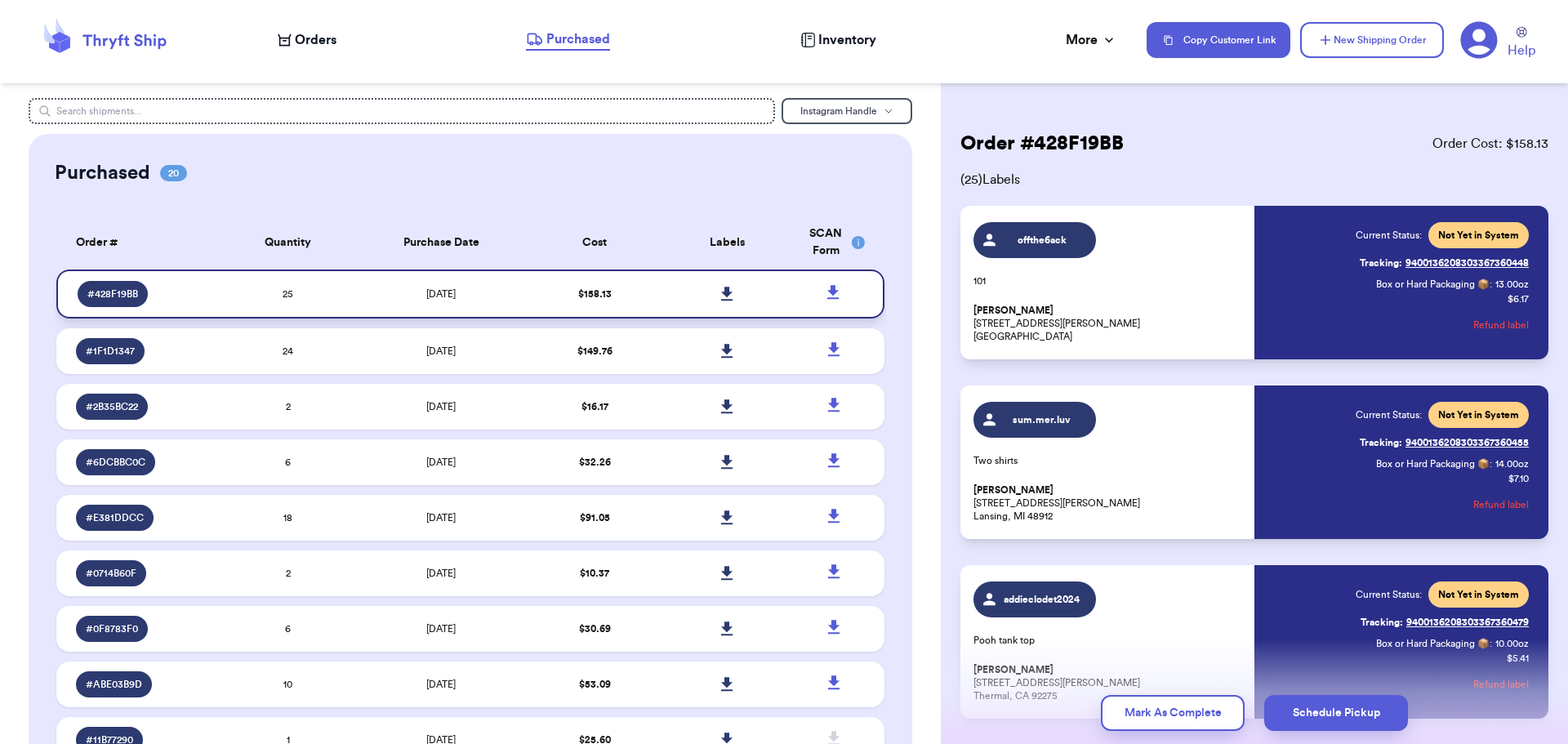
click at [599, 292] on span "$ 158.13" at bounding box center [595, 294] width 34 height 10
click at [1130, 302] on div "offthe6ack 101 [PERSON_NAME] [STREET_ADDRESS][PERSON_NAME]" at bounding box center [1109, 283] width 271 height 121
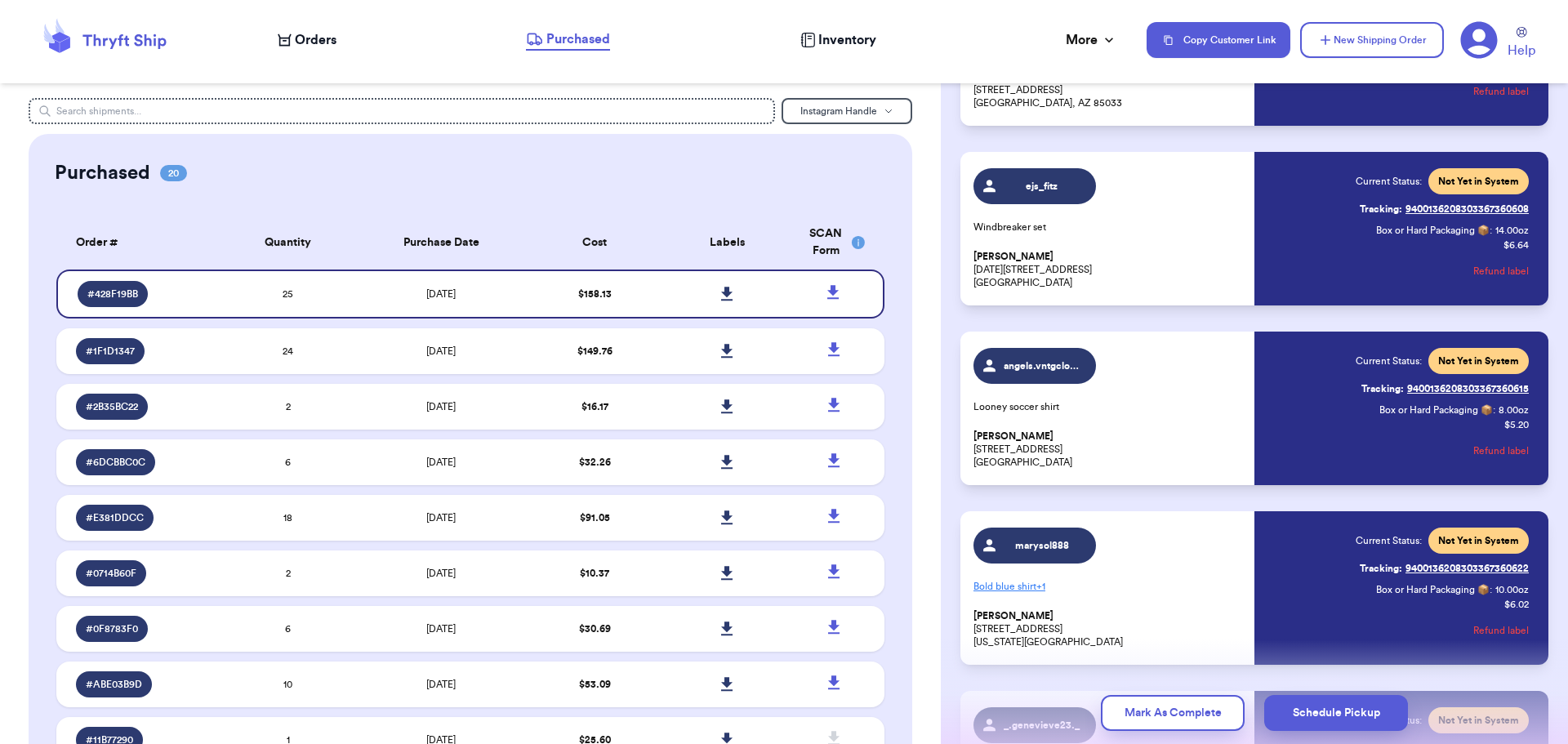
scroll to position [2834, 0]
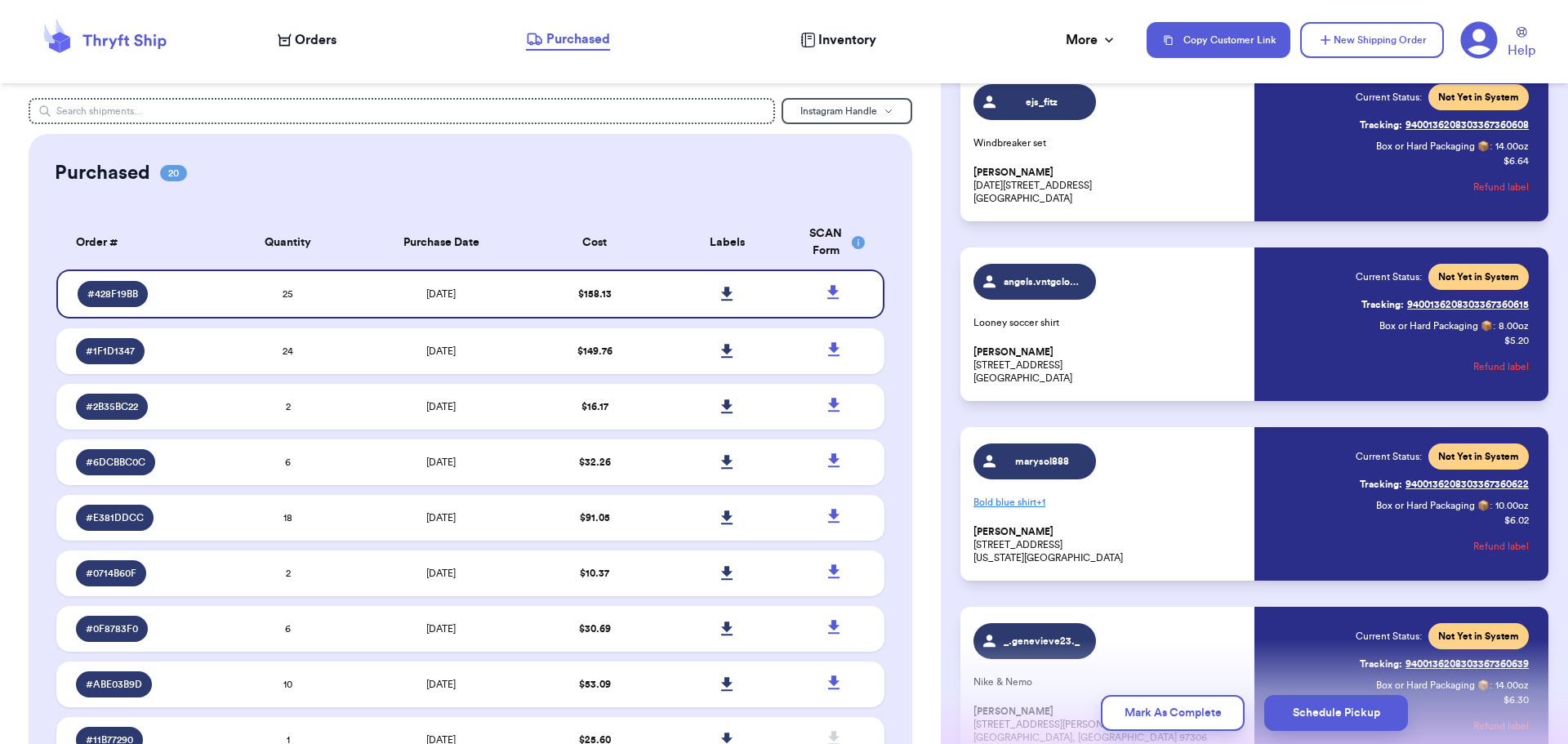
click at [1038, 496] on p "Bold blue shirt + 1" at bounding box center [1109, 502] width 271 height 26
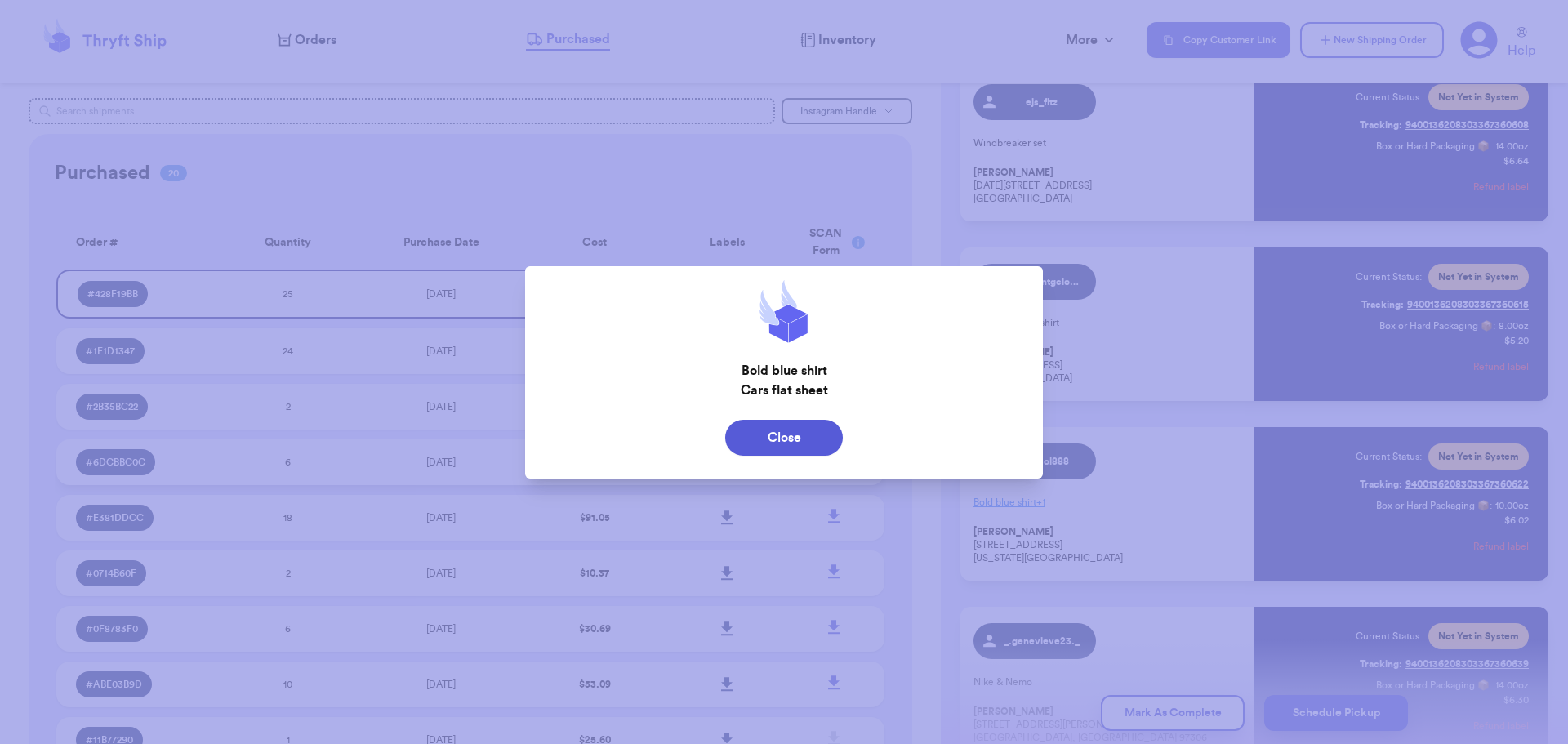
click at [776, 438] on button "Close" at bounding box center [784, 437] width 118 height 36
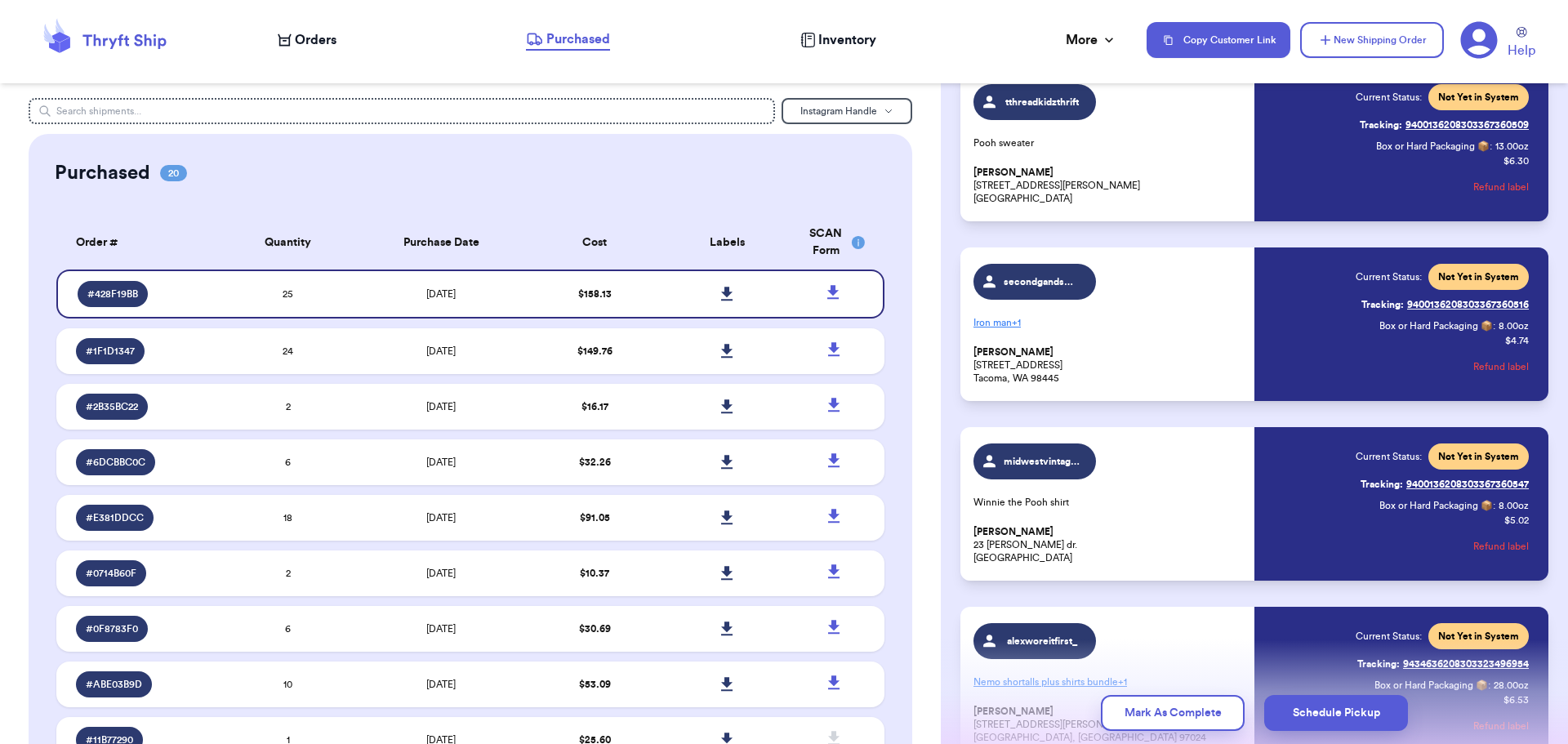
scroll to position [1118, 0]
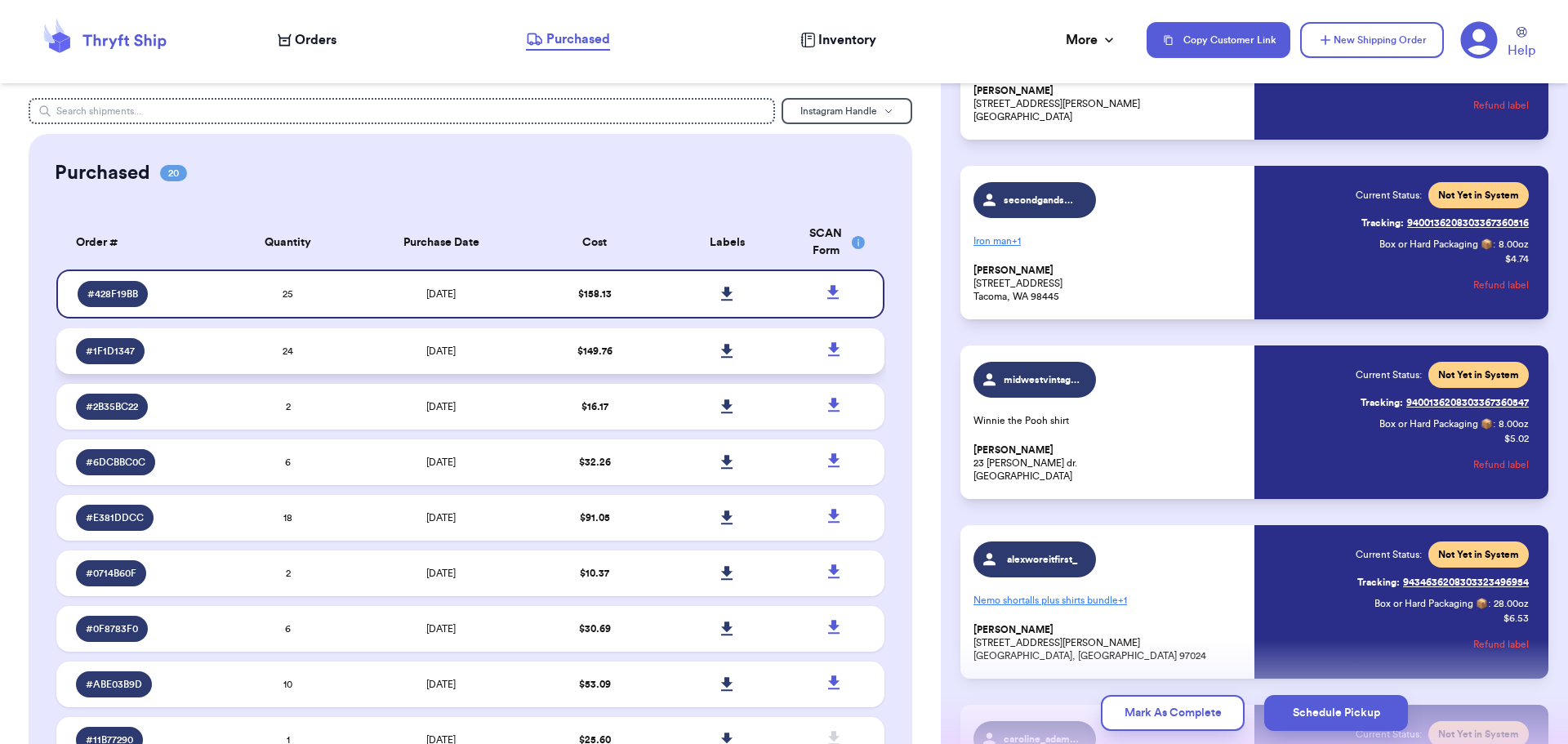
click at [497, 355] on td "[DATE]" at bounding box center [441, 351] width 174 height 45
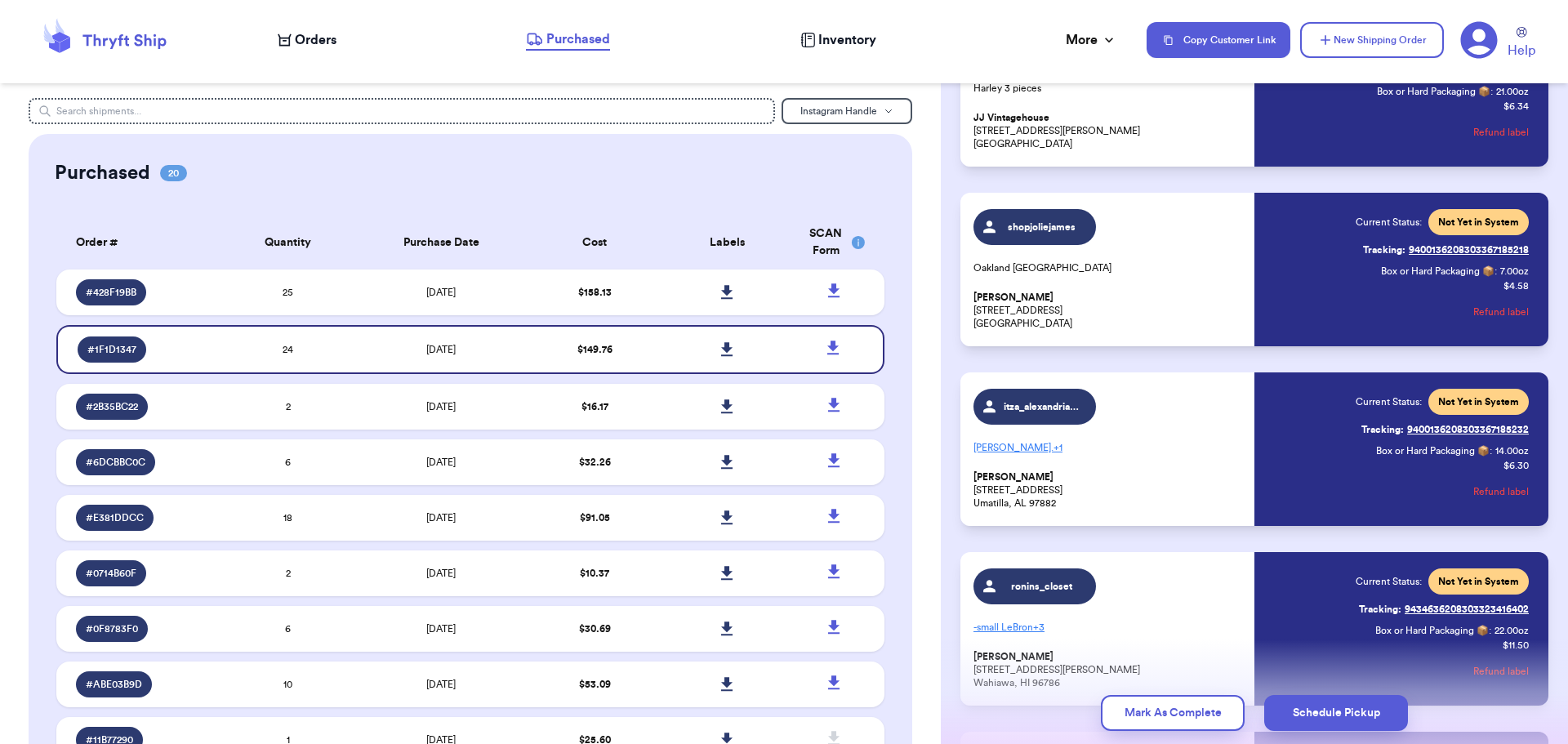
scroll to position [0, 0]
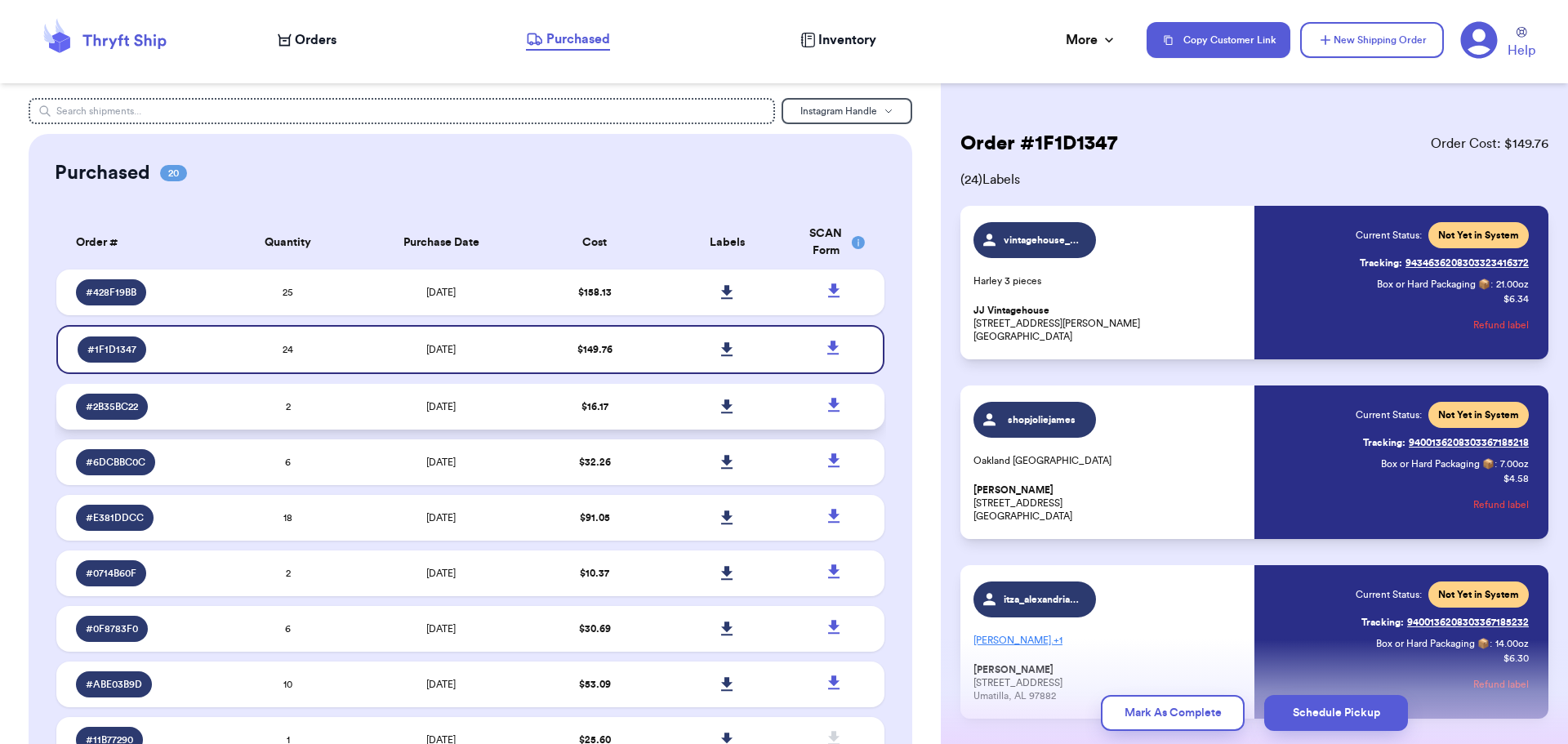
click at [493, 408] on td "[DATE]" at bounding box center [441, 407] width 174 height 45
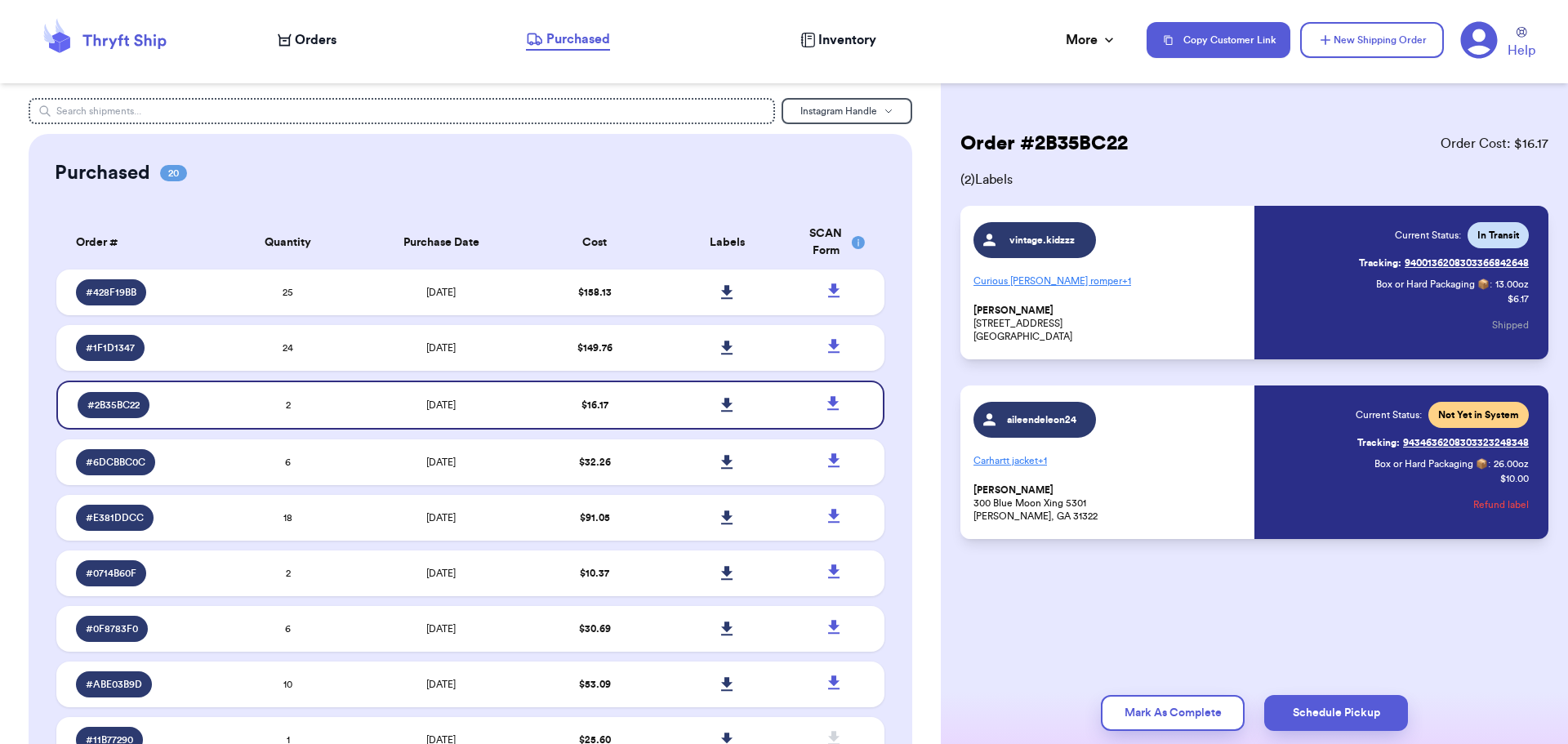
click at [1140, 463] on p "Carhartt jacket + 1" at bounding box center [1109, 460] width 271 height 26
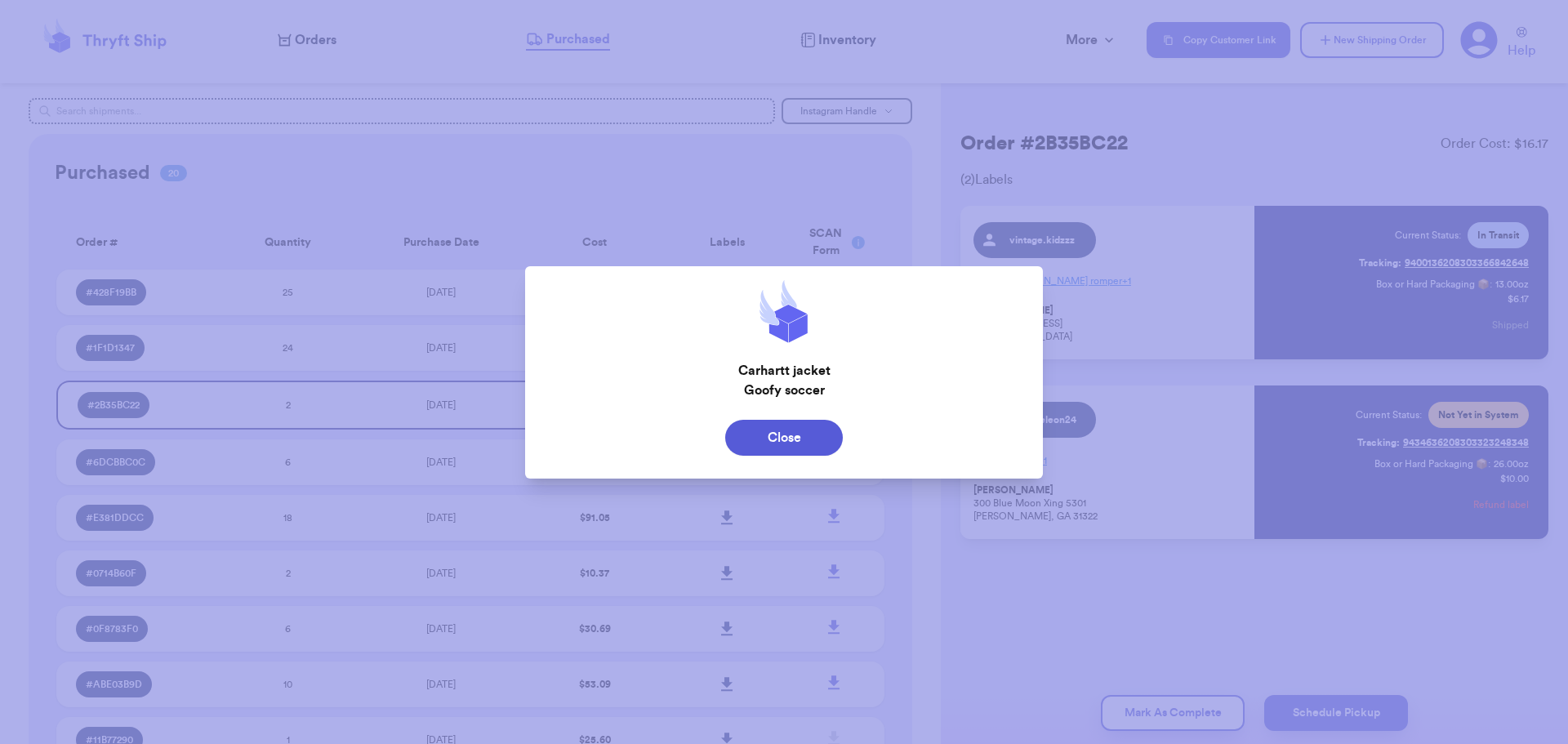
click at [1140, 463] on div at bounding box center [784, 372] width 1568 height 744
click at [823, 434] on button "Close" at bounding box center [784, 437] width 118 height 36
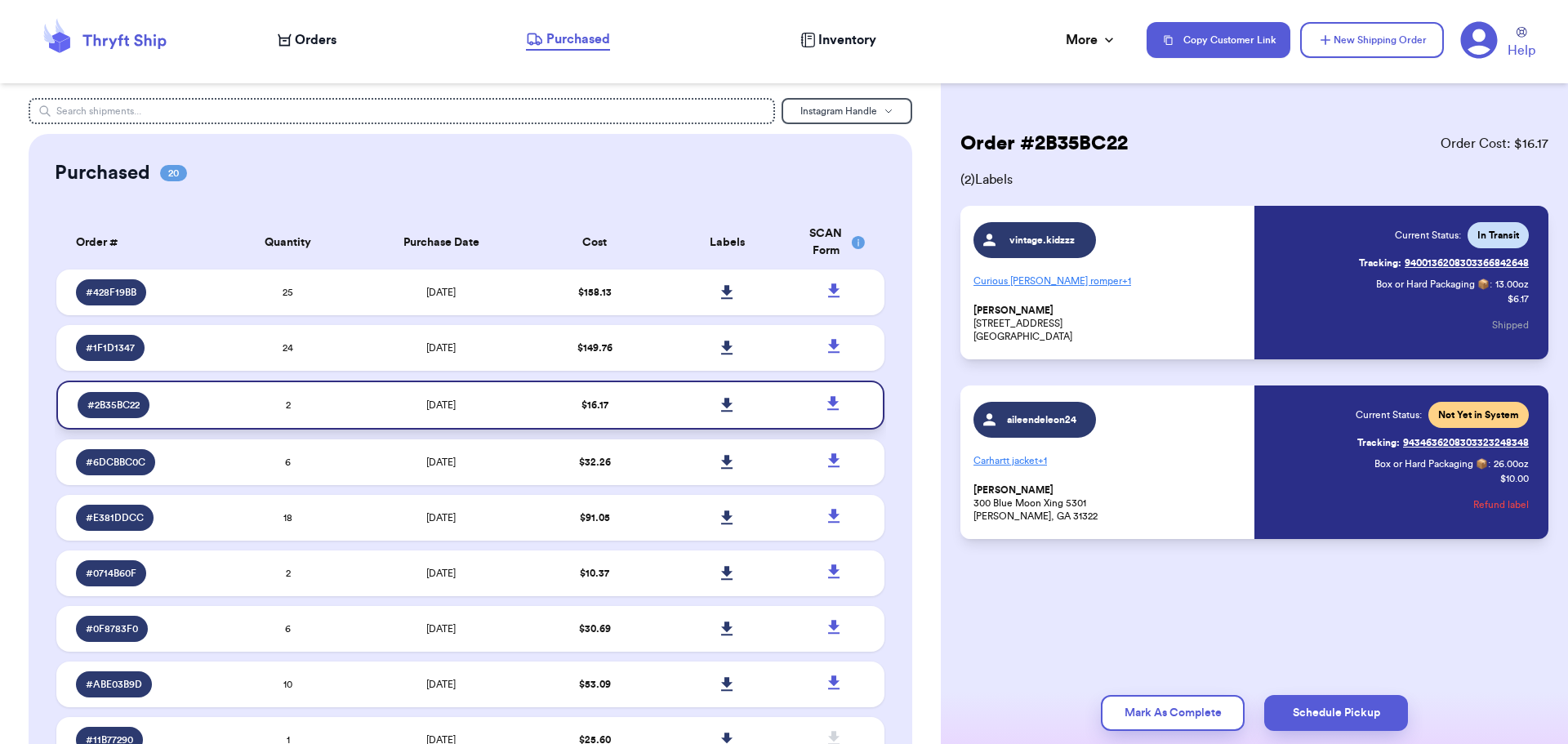
click at [493, 401] on td "[DATE]" at bounding box center [441, 405] width 174 height 49
click at [721, 404] on icon at bounding box center [727, 404] width 12 height 13
